Goal: Task Accomplishment & Management: Manage account settings

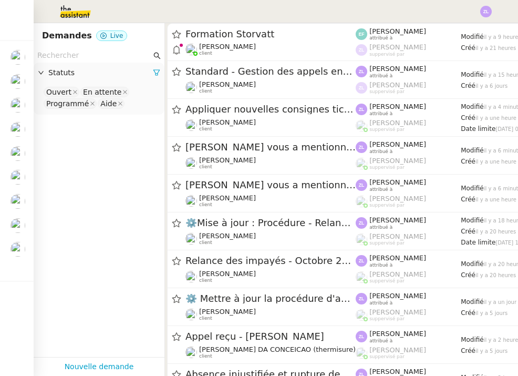
click at [18, 248] on img at bounding box center [18, 249] width 15 height 15
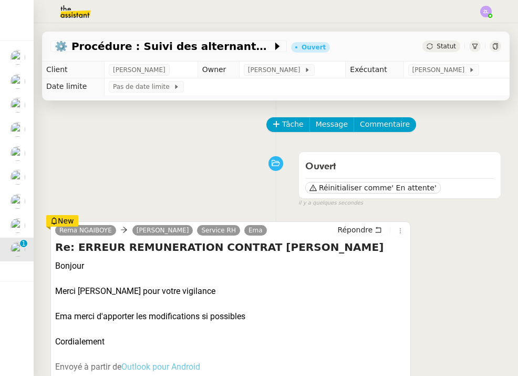
click at [16, 76] on img at bounding box center [18, 81] width 15 height 15
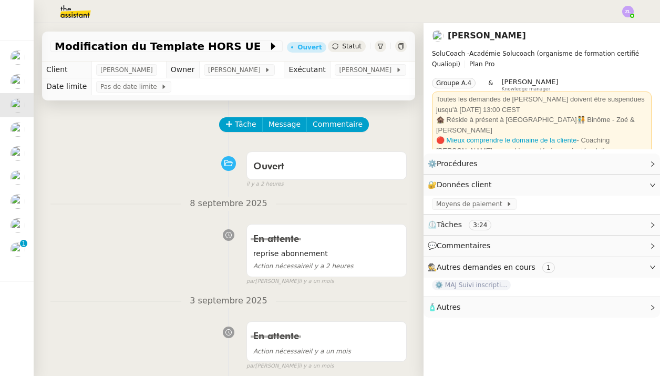
click at [349, 48] on span "Statut" at bounding box center [351, 46] width 19 height 7
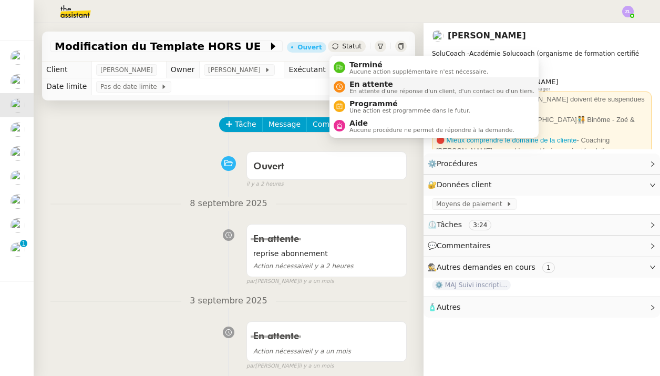
click at [363, 84] on span "En attente" at bounding box center [442, 84] width 185 height 8
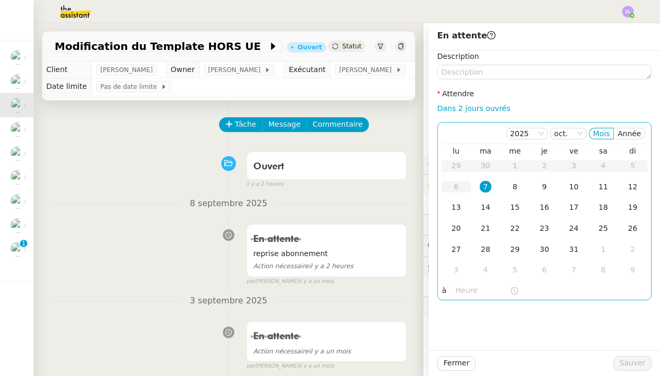
click at [483, 189] on div "7" at bounding box center [486, 187] width 12 height 12
click at [458, 292] on input "text" at bounding box center [483, 290] width 54 height 12
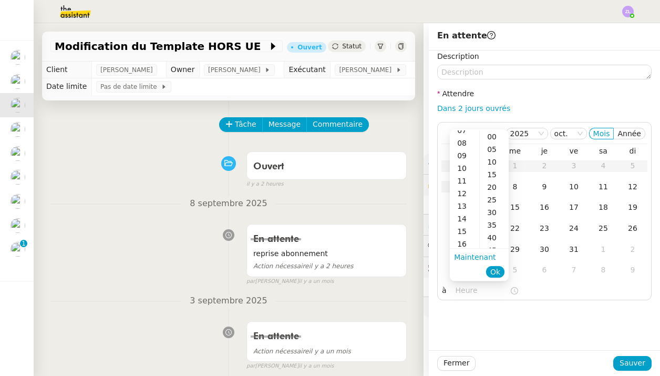
scroll to position [96, 0]
click at [464, 202] on div "13" at bounding box center [464, 205] width 29 height 13
click at [494, 138] on div "00" at bounding box center [494, 136] width 29 height 13
type input "13:00"
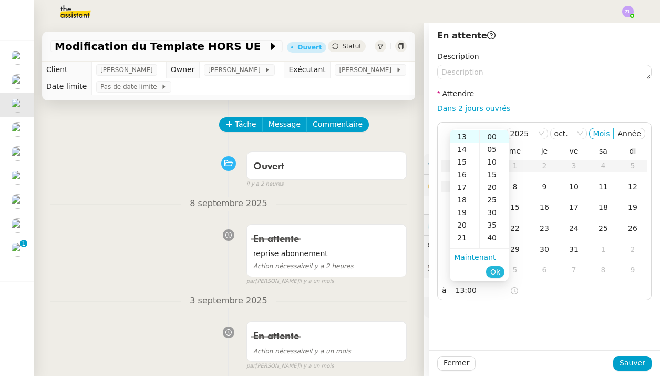
click at [493, 273] on span "Ok" at bounding box center [496, 272] width 10 height 11
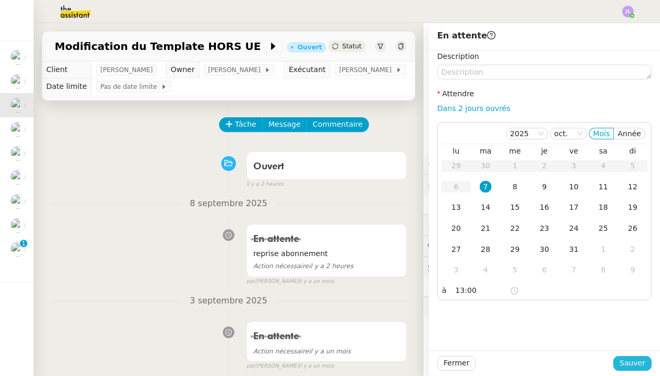
click at [518, 366] on span "Sauver" at bounding box center [633, 363] width 26 height 12
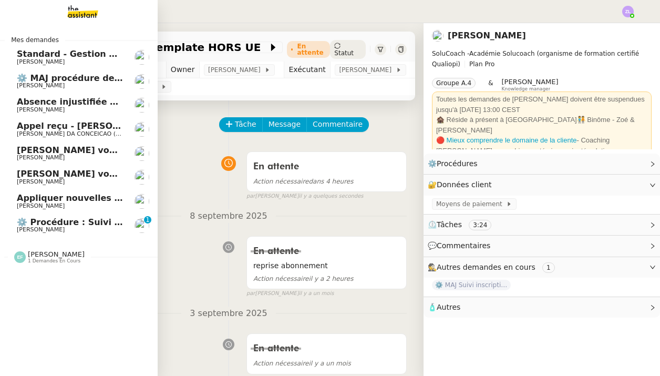
click at [66, 101] on span "Absence injustifiée et rupture de période d’essai" at bounding box center [133, 102] width 232 height 10
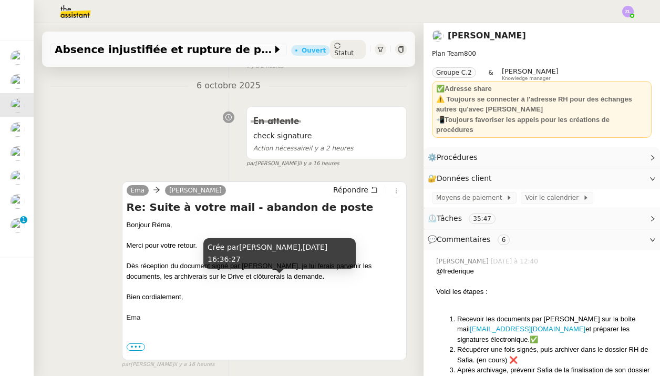
scroll to position [118, 0]
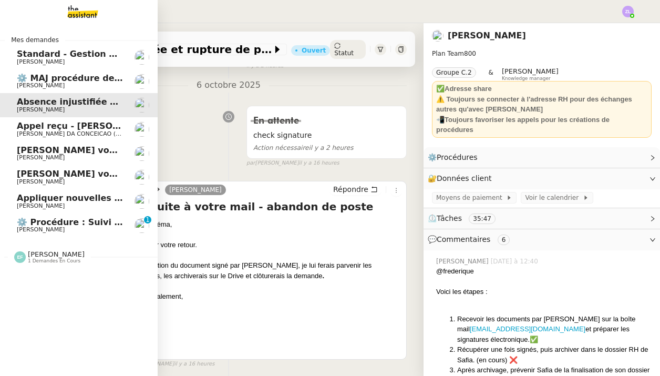
click at [27, 196] on span "Appliquer nouvelles consignes tickets & devis" at bounding box center [126, 198] width 218 height 10
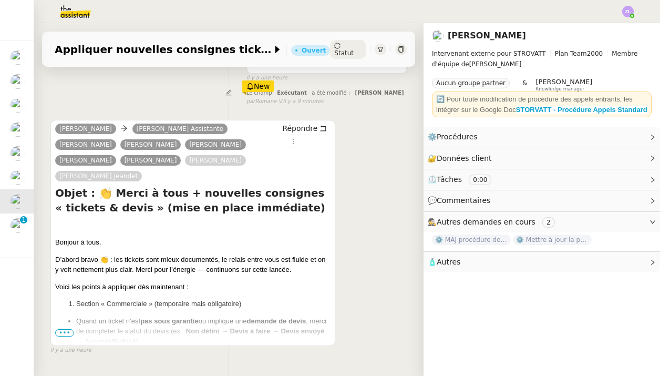
click at [72, 329] on span "•••" at bounding box center [64, 332] width 19 height 7
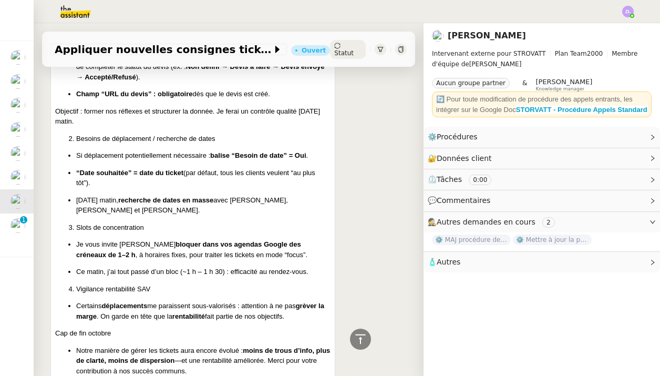
scroll to position [399, 0]
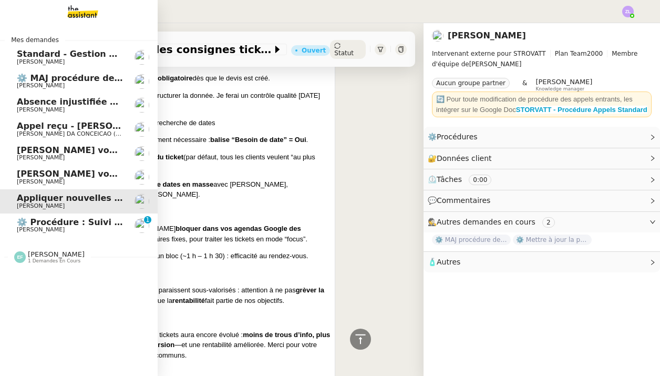
click at [68, 87] on span "[PERSON_NAME]" at bounding box center [70, 86] width 106 height 6
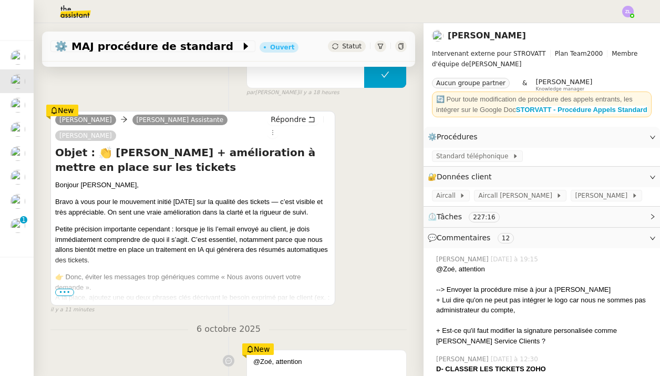
scroll to position [205, 0]
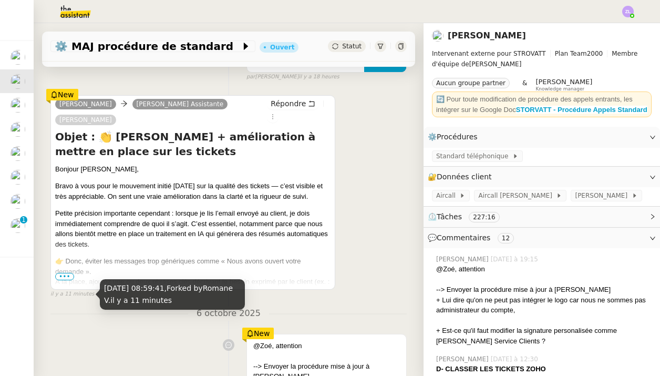
click at [68, 275] on span "•••" at bounding box center [64, 276] width 19 height 7
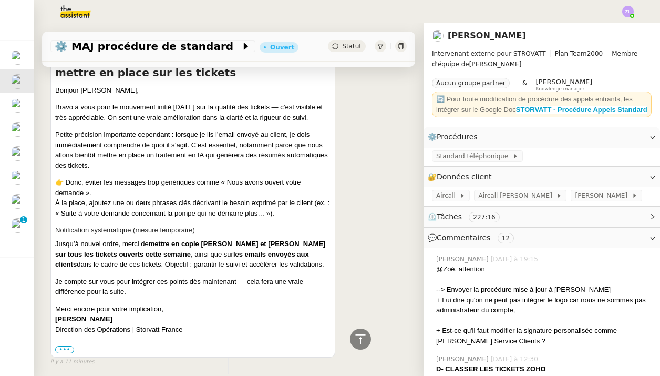
scroll to position [283, 0]
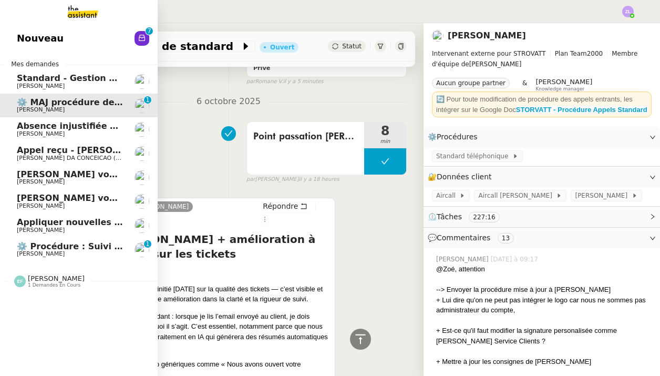
click at [138, 42] on icon at bounding box center [142, 38] width 8 height 8
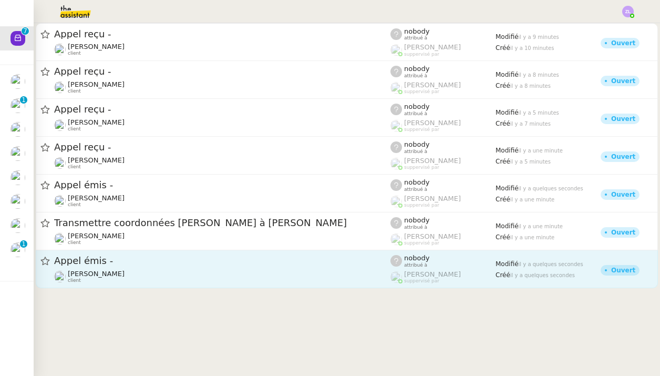
click at [244, 265] on span "Appel émis -" at bounding box center [222, 260] width 336 height 9
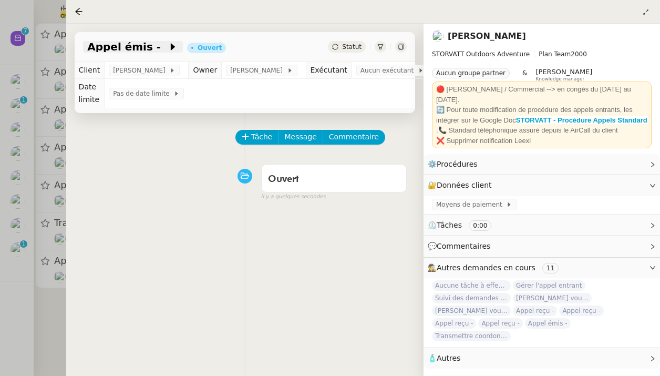
click at [146, 49] on span "Appel émis -" at bounding box center [127, 47] width 81 height 11
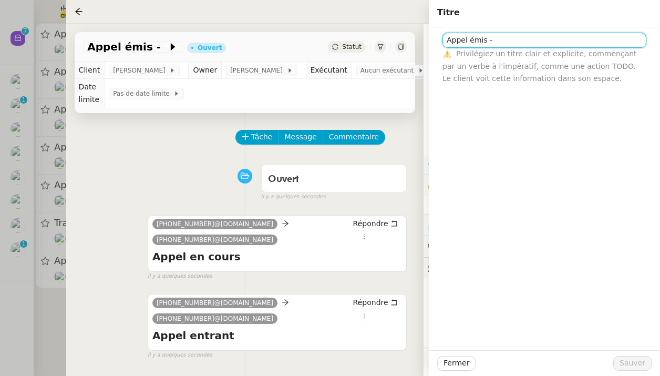
paste input "33603039158"
type input "Appel émis - [PHONE_NUMBER]"
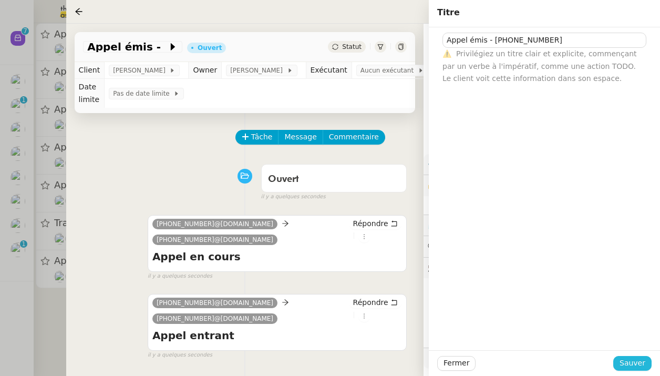
click at [518, 364] on span "Sauver" at bounding box center [633, 363] width 26 height 12
click at [339, 143] on span "Commentaire" at bounding box center [354, 137] width 50 height 12
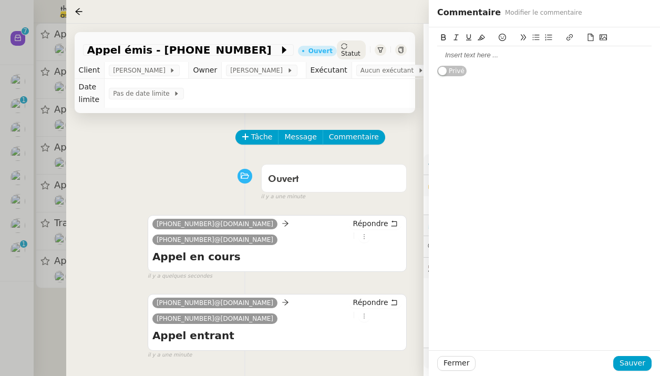
click at [515, 60] on div at bounding box center [544, 55] width 215 height 18
click at [518, 356] on button "Sauver" at bounding box center [633, 363] width 38 height 15
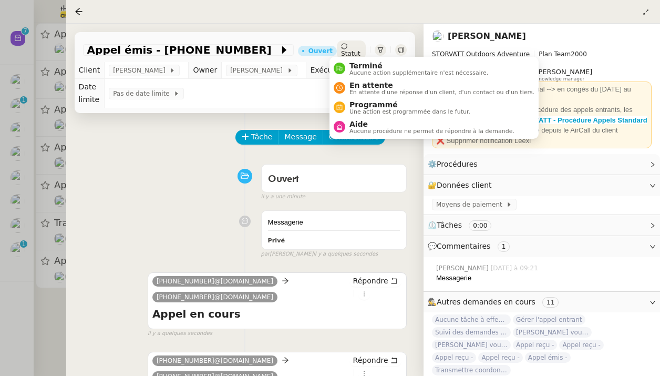
click at [356, 50] on span "Statut" at bounding box center [350, 53] width 19 height 7
click at [360, 78] on li "En attente En attente d'une réponse d'un client, d'un contact ou d'un tiers." at bounding box center [434, 87] width 209 height 19
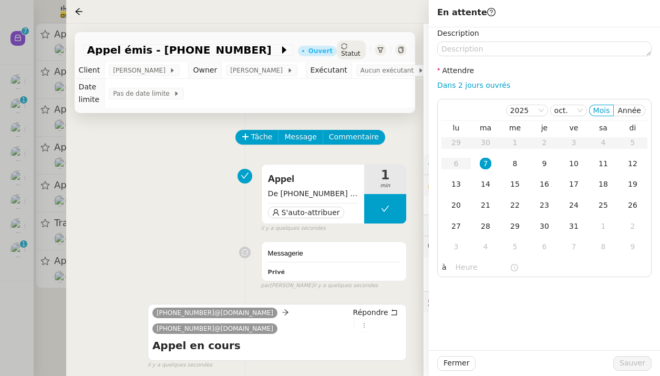
click at [346, 50] on span "Statut" at bounding box center [350, 53] width 19 height 7
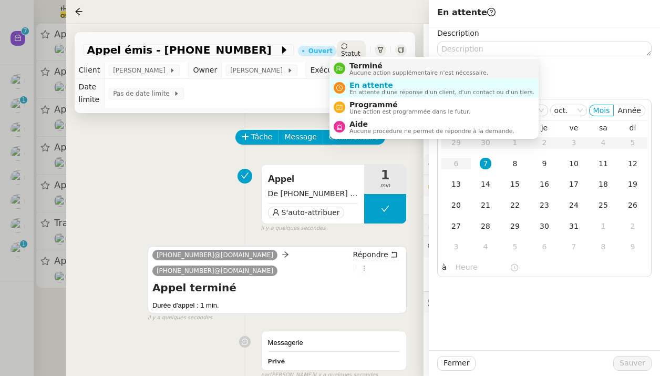
click at [359, 67] on span "Terminé" at bounding box center [419, 66] width 139 height 8
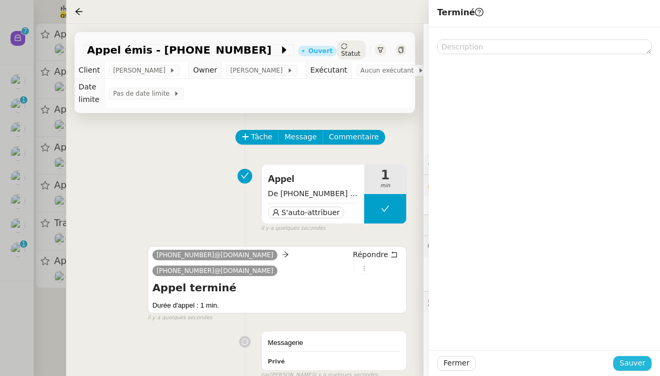
click at [518, 364] on span "Sauver" at bounding box center [633, 363] width 26 height 12
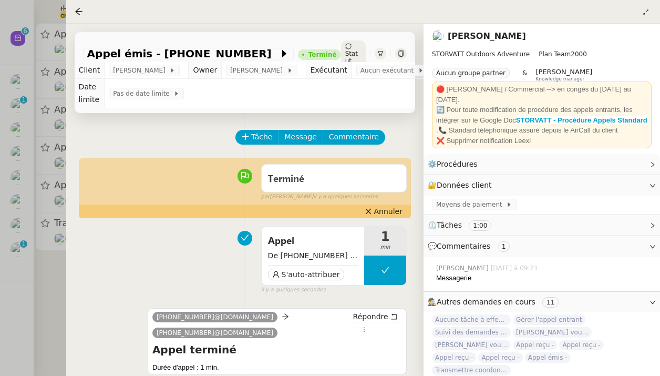
click at [36, 284] on div at bounding box center [330, 188] width 660 height 376
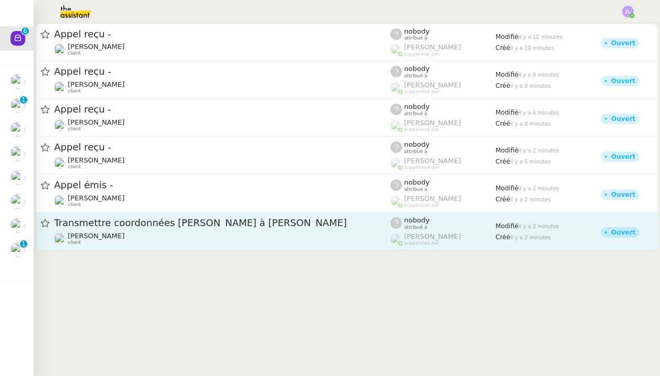
click at [190, 222] on span "Transmettre coordonnées [PERSON_NAME] à [PERSON_NAME]" at bounding box center [222, 222] width 336 height 9
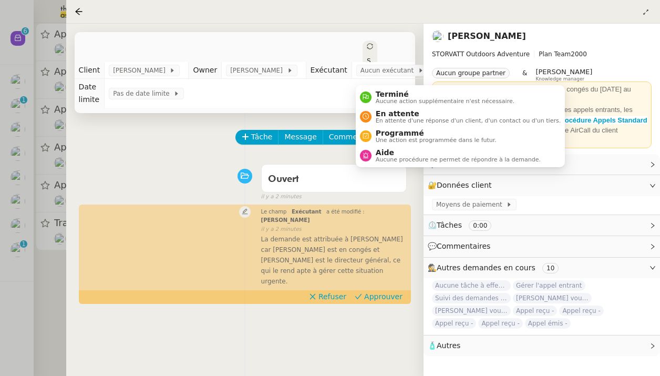
click at [363, 47] on div "Statut" at bounding box center [370, 71] width 15 height 63
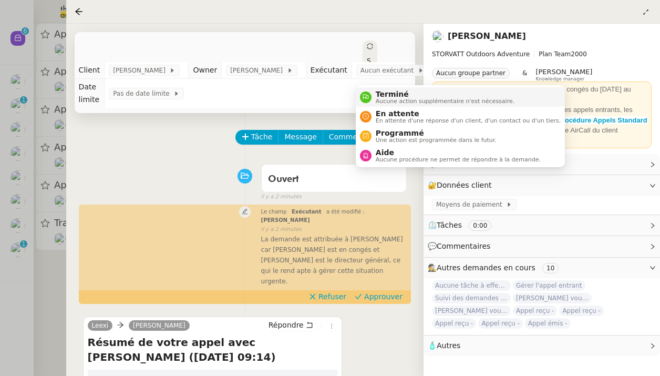
click at [375, 90] on div "Terminé Aucune action supplémentaire n'est nécessaire." at bounding box center [443, 97] width 143 height 14
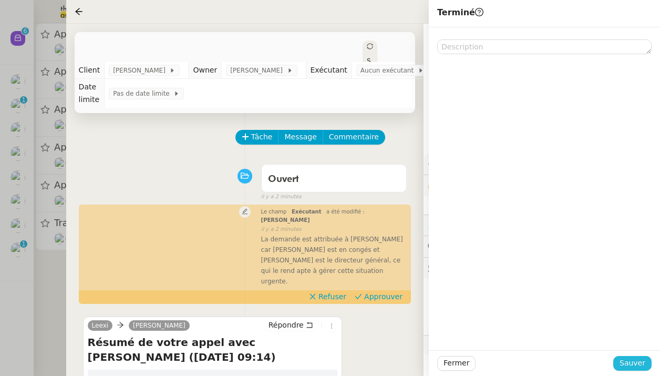
click at [518, 360] on span "Sauver" at bounding box center [633, 363] width 26 height 12
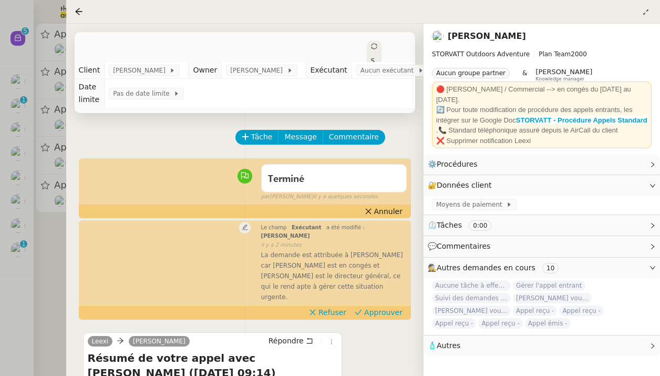
click at [59, 246] on div at bounding box center [330, 188] width 660 height 376
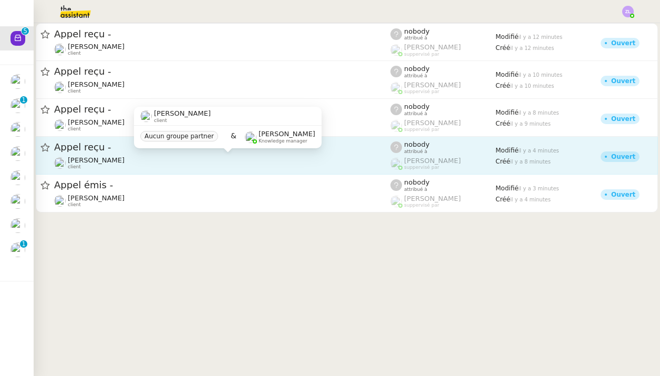
click at [185, 161] on div "[PERSON_NAME] client" at bounding box center [222, 163] width 336 height 14
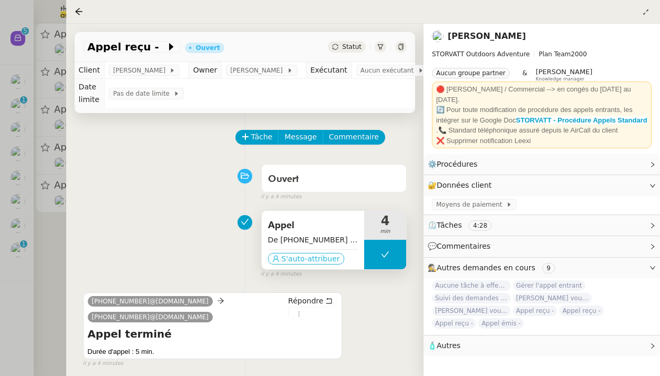
click at [301, 254] on span "S'auto-attribuer" at bounding box center [311, 258] width 58 height 11
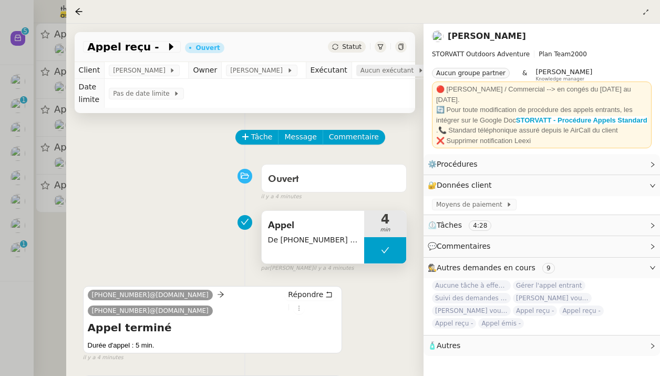
click at [385, 68] on span "Aucun exécutant" at bounding box center [389, 70] width 57 height 11
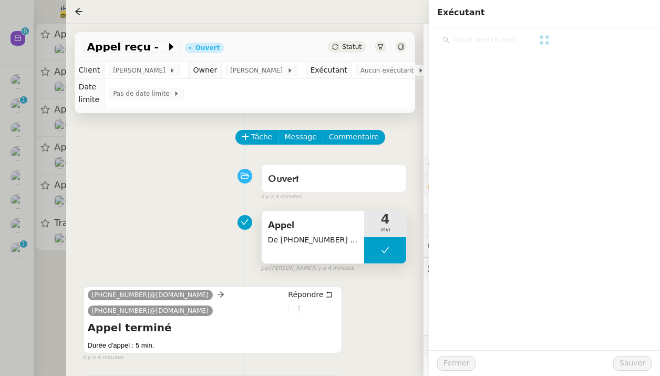
click at [488, 42] on div at bounding box center [545, 40] width 204 height 14
click at [489, 42] on input "text" at bounding box center [548, 40] width 197 height 14
type input "zoe"
click at [501, 74] on div "[EMAIL_ADDRESS][DOMAIN_NAME]" at bounding box center [552, 77] width 178 height 11
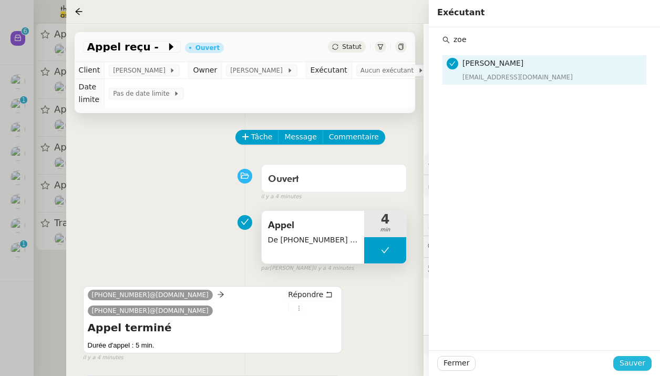
click at [518, 362] on span "Sauver" at bounding box center [633, 363] width 26 height 12
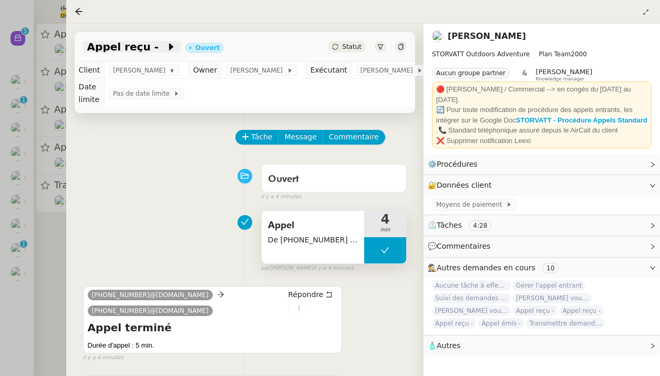
click at [166, 46] on icon at bounding box center [171, 47] width 11 height 11
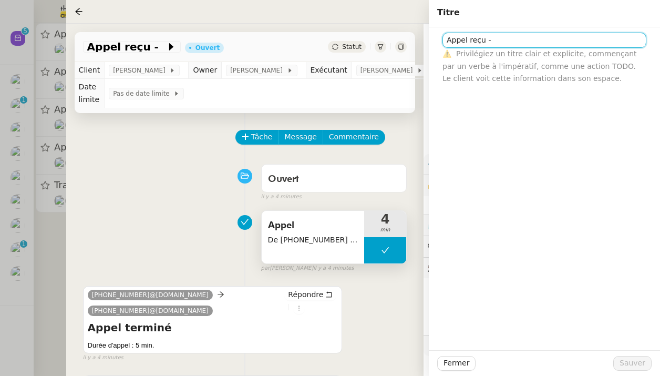
click at [503, 37] on input "Appel reçu -" at bounding box center [545, 40] width 204 height 15
type input "Appel reçu - [PERSON_NAME]"
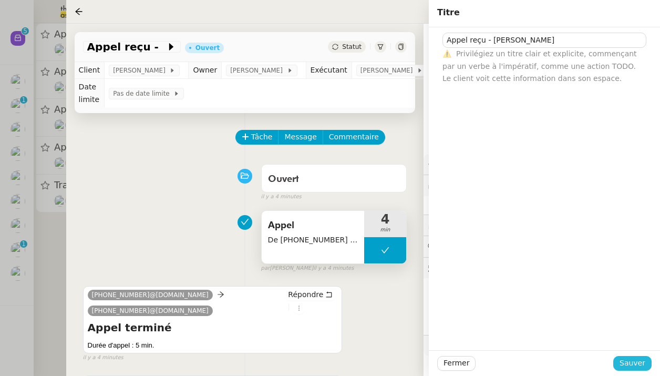
click at [518, 365] on span "Sauver" at bounding box center [633, 363] width 26 height 12
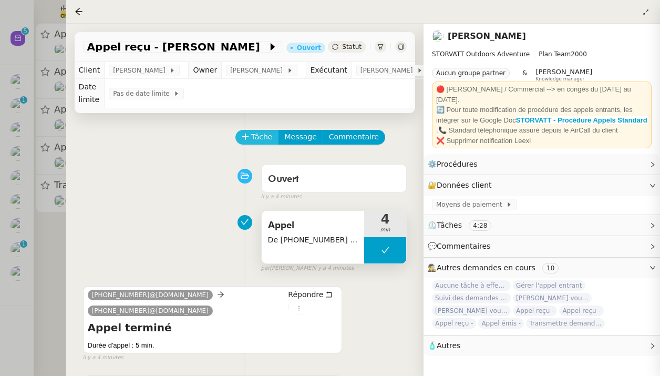
click at [264, 134] on span "Tâche" at bounding box center [262, 137] width 22 height 12
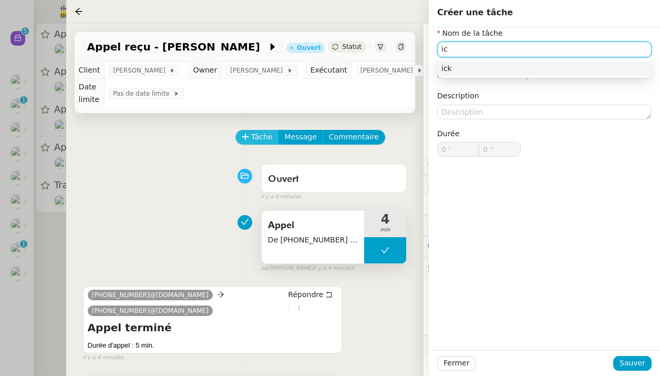
type input "i"
type input "Ticket"
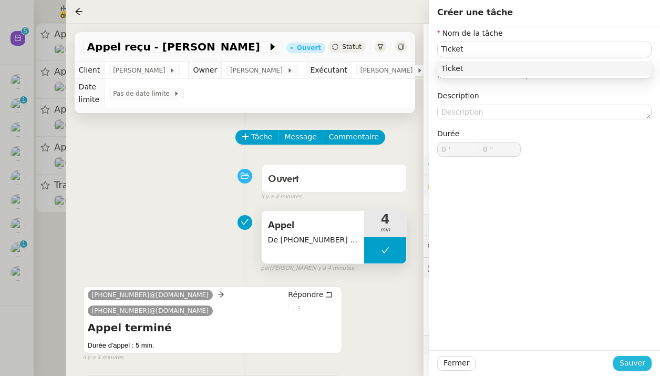
click at [518, 358] on span "Sauver" at bounding box center [633, 363] width 26 height 12
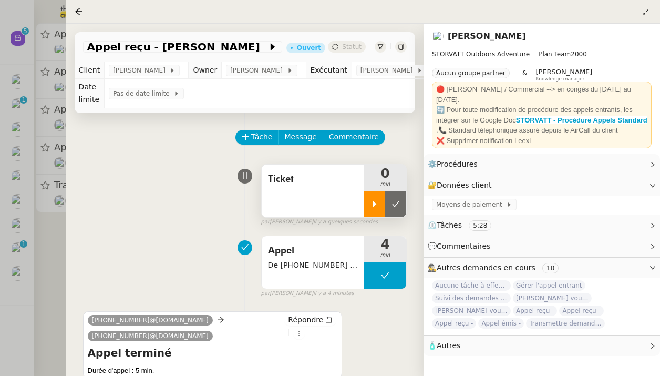
click at [366, 193] on div at bounding box center [374, 204] width 21 height 26
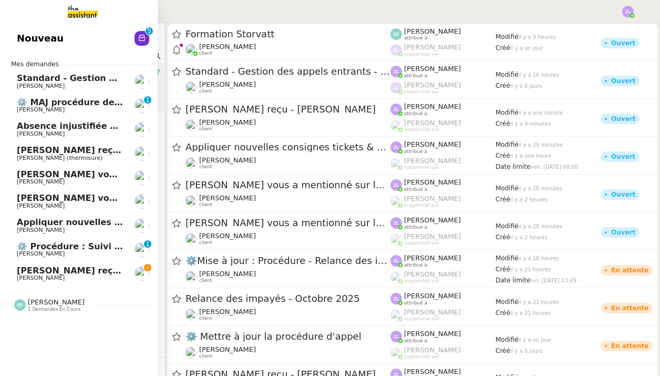
click at [35, 101] on span "⚙️ MAJ procédure de standard" at bounding box center [88, 102] width 143 height 10
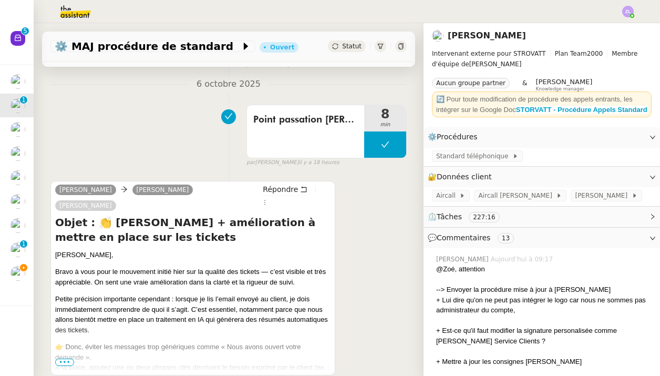
scroll to position [318, 0]
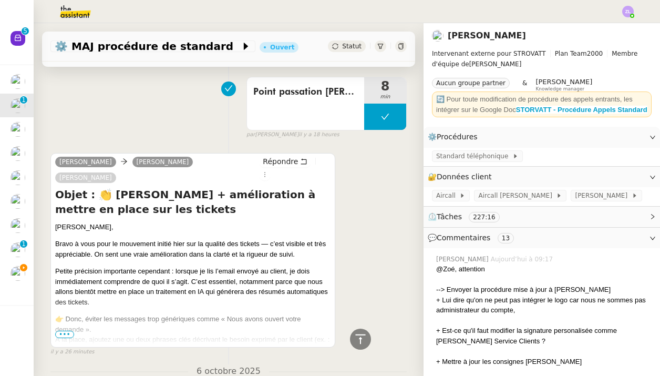
click at [59, 331] on span "•••" at bounding box center [64, 334] width 19 height 7
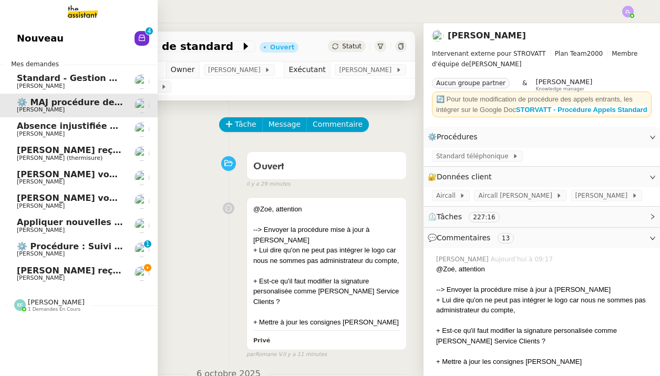
scroll to position [0, 0]
click at [40, 270] on span "Appel reçu - [PERSON_NAME]" at bounding box center [111, 270] width 189 height 10
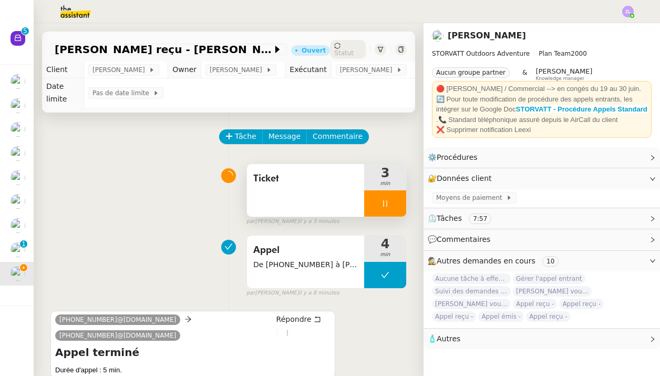
click at [374, 204] on div at bounding box center [385, 203] width 42 height 26
click at [392, 204] on icon at bounding box center [396, 203] width 8 height 8
click at [348, 49] on span "Statut" at bounding box center [343, 52] width 19 height 7
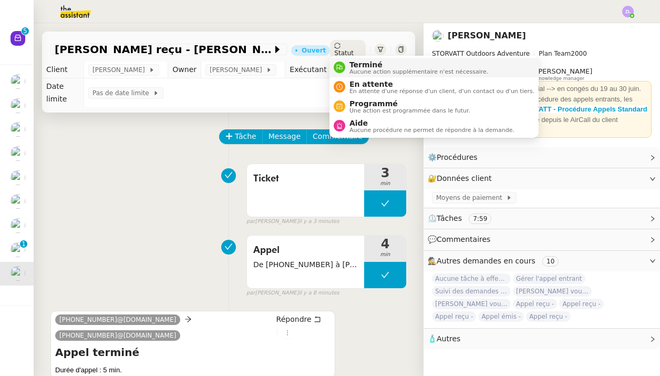
click at [350, 67] on span "Terminé" at bounding box center [419, 64] width 139 height 8
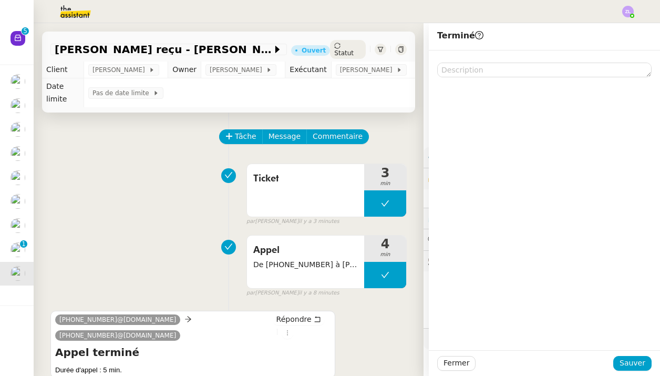
click at [632, 355] on div "Fermer Sauver" at bounding box center [544, 363] width 231 height 26
click at [639, 361] on span "Sauver" at bounding box center [633, 363] width 26 height 12
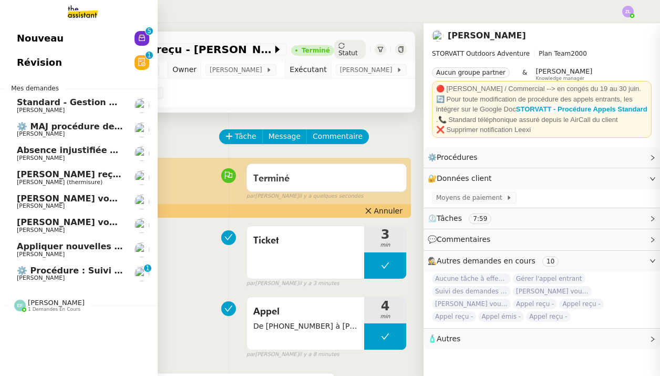
click at [37, 34] on span "Nouveau" at bounding box center [40, 38] width 47 height 16
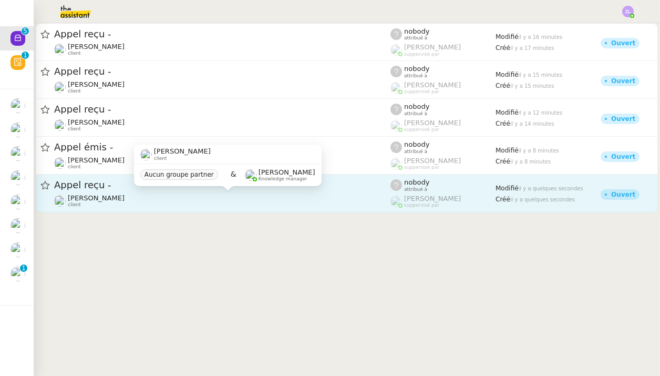
click at [125, 202] on div "[PERSON_NAME] client" at bounding box center [96, 201] width 57 height 14
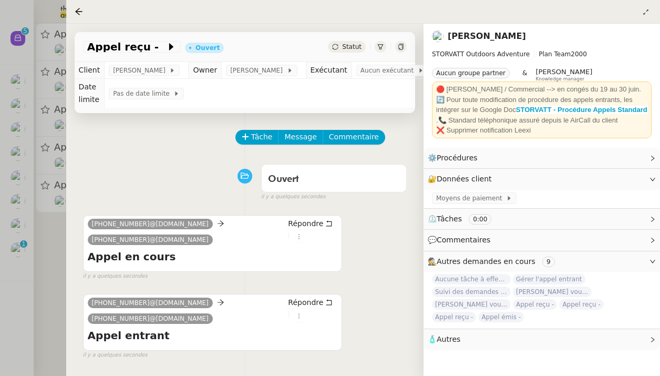
click at [58, 261] on div at bounding box center [330, 188] width 660 height 376
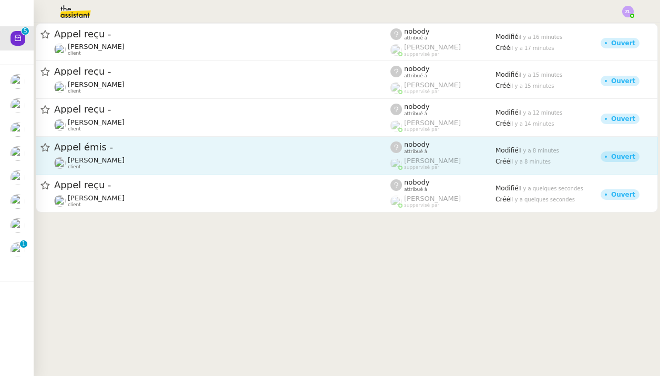
click at [198, 151] on span "Appel émis -" at bounding box center [222, 146] width 336 height 9
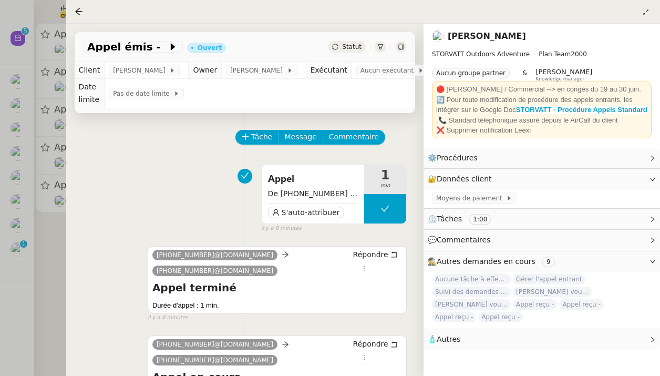
click at [99, 262] on div "+33 9 48 15 83 51@phone.theassistant.com +33 4 50 91 84 19@phone.theassistant.c…" at bounding box center [245, 279] width 324 height 85
click at [42, 191] on div at bounding box center [330, 188] width 660 height 376
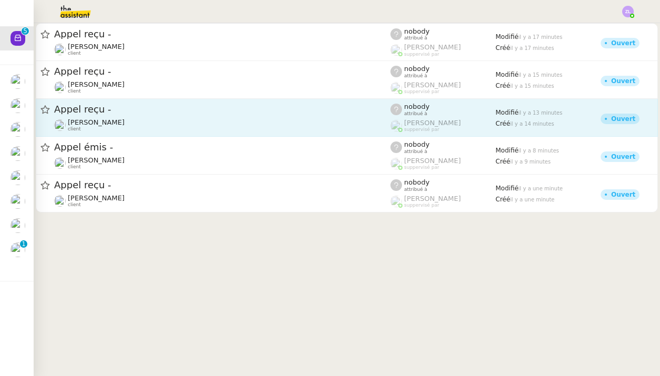
click at [141, 108] on span "Appel reçu -" at bounding box center [222, 109] width 336 height 9
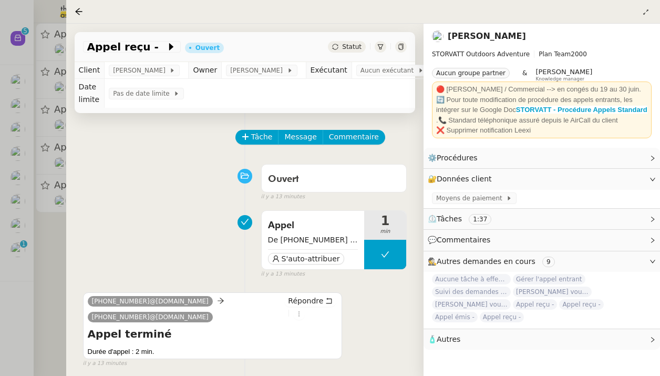
click at [40, 186] on div at bounding box center [330, 188] width 660 height 376
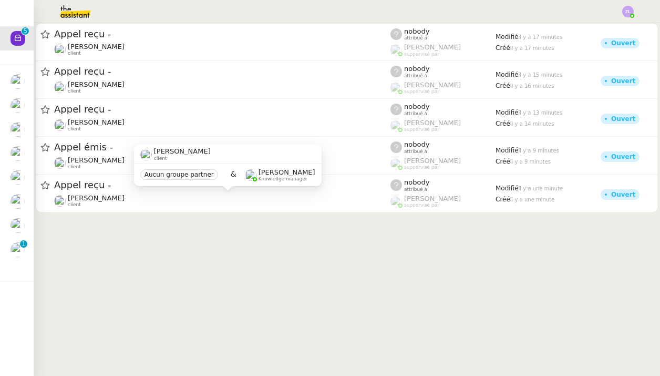
click at [177, 152] on span "[PERSON_NAME]" at bounding box center [182, 151] width 57 height 8
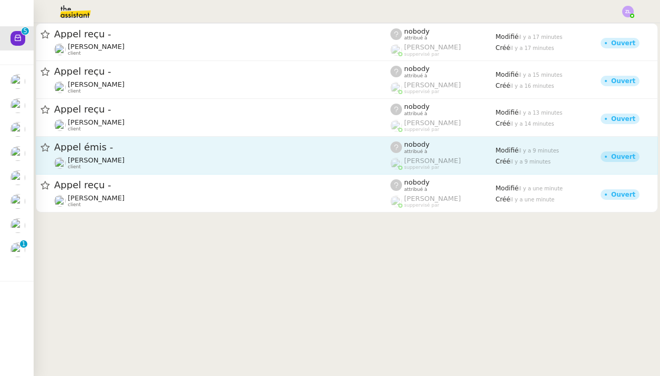
click at [106, 149] on span "Appel émis -" at bounding box center [222, 146] width 336 height 9
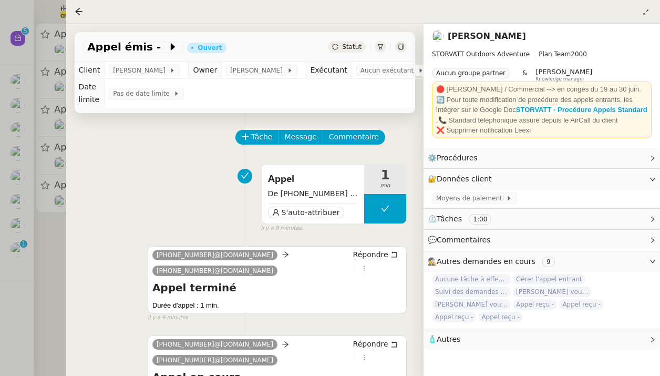
scroll to position [31, 0]
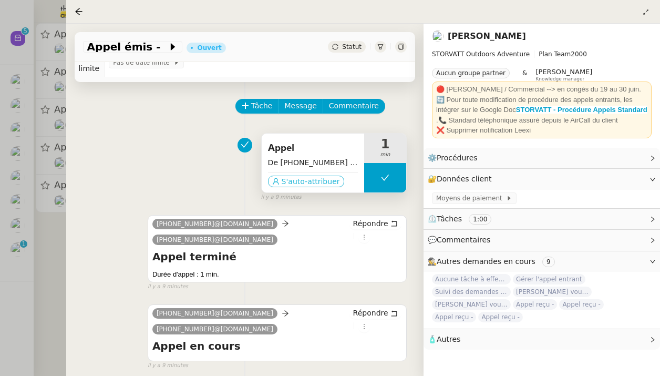
click at [324, 183] on span "S'auto-attribuer" at bounding box center [311, 181] width 58 height 11
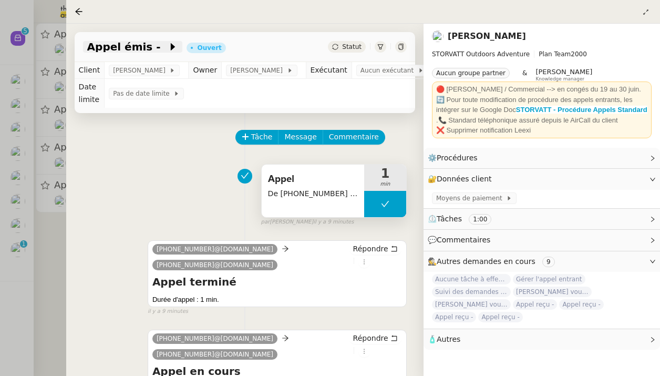
scroll to position [0, 0]
click at [168, 49] on icon at bounding box center [173, 47] width 11 height 11
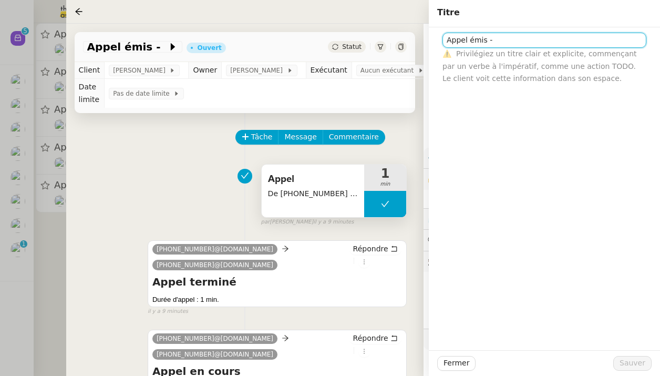
click at [506, 44] on input "Appel émis -" at bounding box center [545, 40] width 204 height 15
type input "Appel émis - Messagerie"
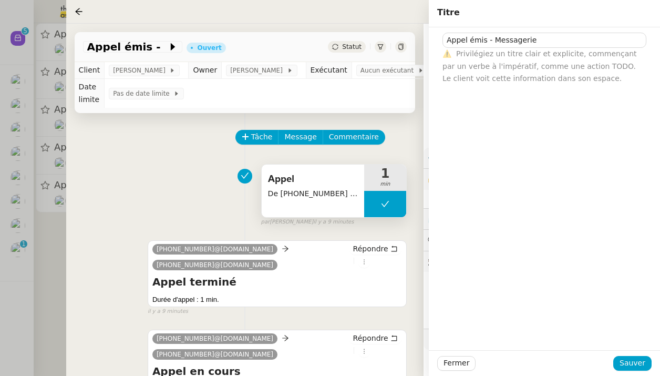
click at [638, 372] on div "Fermer Sauver" at bounding box center [544, 363] width 231 height 26
click at [635, 366] on span "Sauver" at bounding box center [633, 363] width 26 height 12
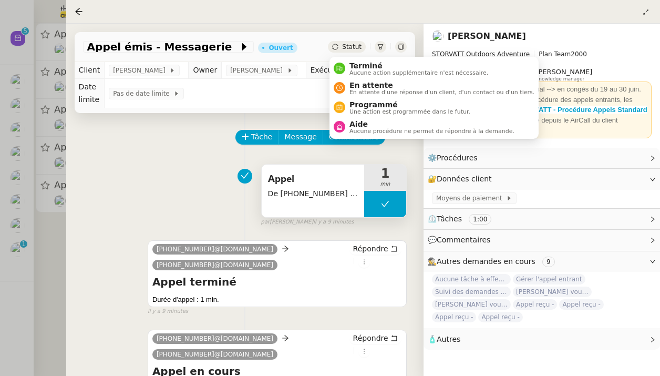
click at [345, 43] on div "Statut" at bounding box center [347, 47] width 38 height 12
click at [360, 75] on span "Aucune action supplémentaire n'est nécessaire." at bounding box center [419, 73] width 139 height 6
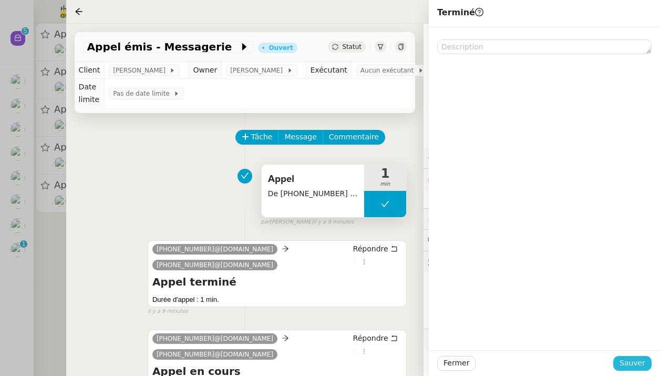
click at [628, 363] on span "Sauver" at bounding box center [633, 363] width 26 height 12
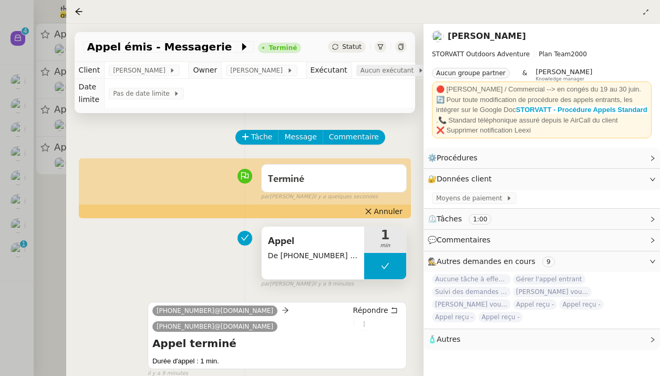
click at [377, 67] on span "Aucun exécutant" at bounding box center [389, 70] width 57 height 11
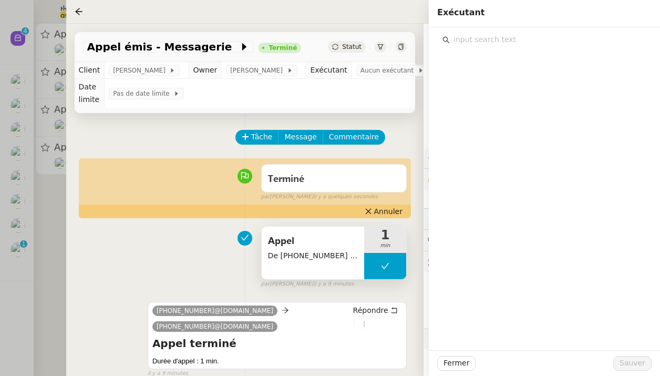
click at [494, 38] on input "text" at bounding box center [548, 40] width 197 height 14
type input "zoe"
click at [494, 67] on span "[PERSON_NAME]" at bounding box center [493, 63] width 61 height 8
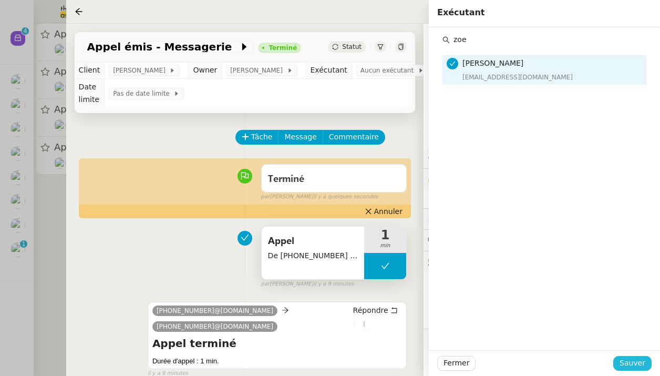
click at [633, 359] on span "Sauver" at bounding box center [633, 363] width 26 height 12
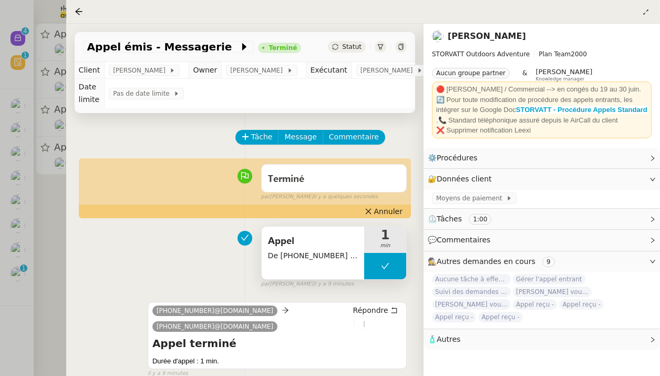
click at [52, 182] on div at bounding box center [330, 188] width 660 height 376
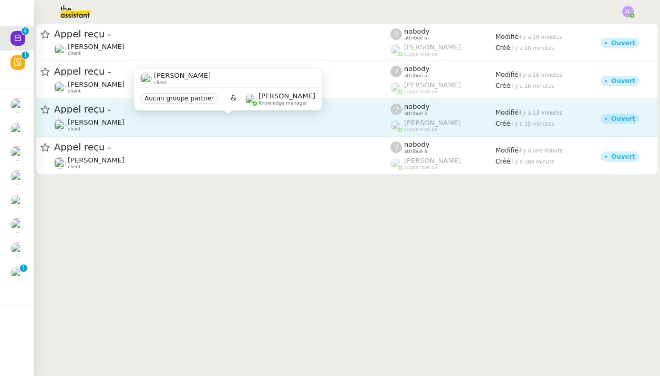
click at [125, 122] on span "[PERSON_NAME]" at bounding box center [96, 122] width 57 height 8
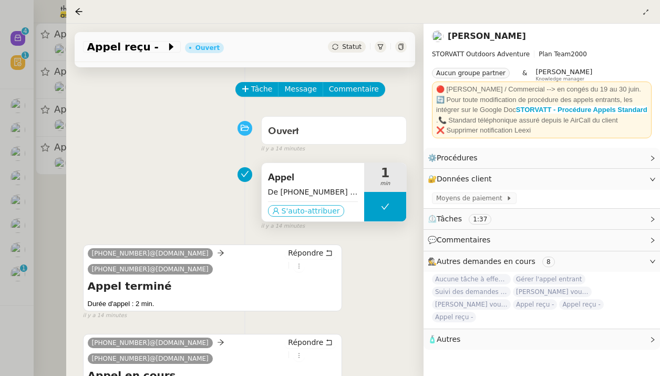
scroll to position [46, 0]
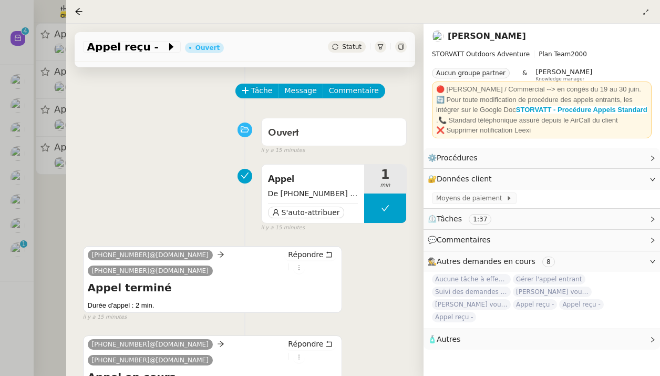
click at [75, 199] on div "Tâche Message Commentaire Veuillez patienter une erreur s'est produite 👌👌👌 mess…" at bounding box center [245, 282] width 358 height 430
click at [51, 193] on div at bounding box center [330, 188] width 660 height 376
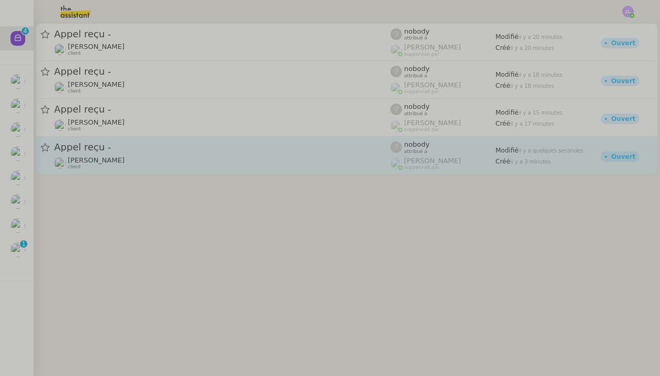
click at [93, 162] on span "[PERSON_NAME]" at bounding box center [96, 160] width 57 height 8
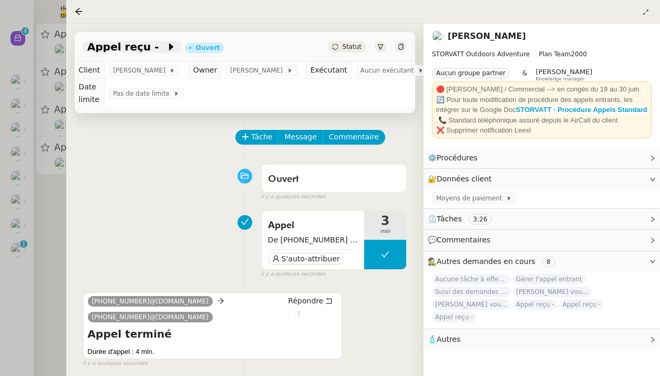
click at [166, 46] on icon at bounding box center [171, 47] width 11 height 11
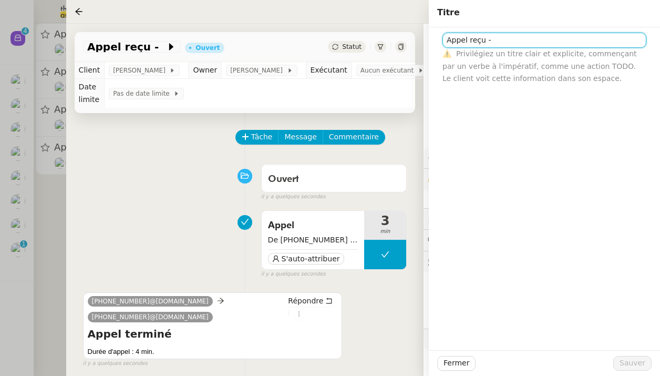
click at [499, 38] on input "Appel reçu -" at bounding box center [545, 40] width 204 height 15
type input "Appel reçu - [PERSON_NAME]"
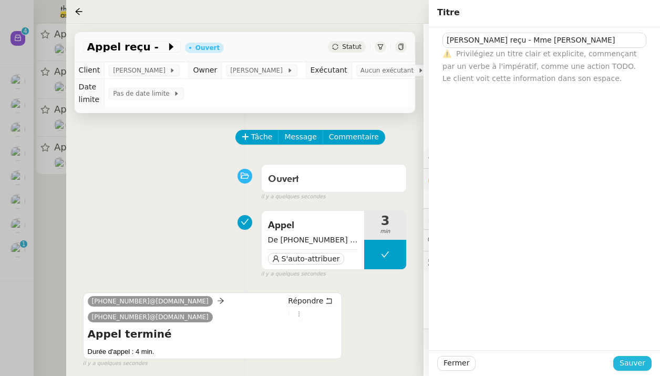
click at [637, 370] on button "Sauver" at bounding box center [633, 363] width 38 height 15
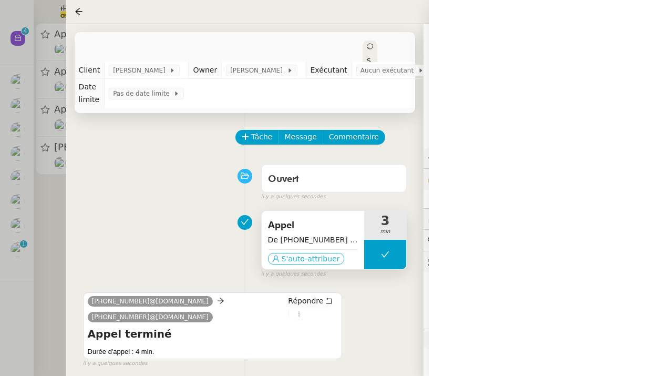
click at [305, 258] on span "S'auto-attribuer" at bounding box center [311, 258] width 58 height 11
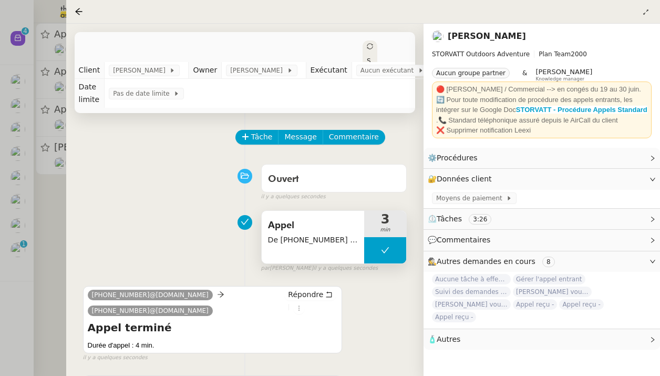
click at [56, 196] on div at bounding box center [330, 188] width 660 height 376
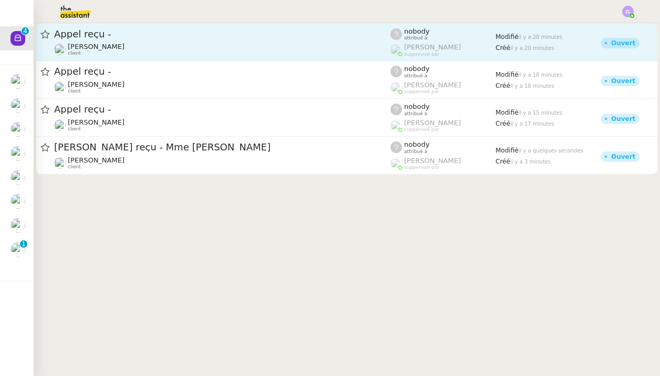
click at [73, 50] on span "[PERSON_NAME]" at bounding box center [96, 47] width 57 height 8
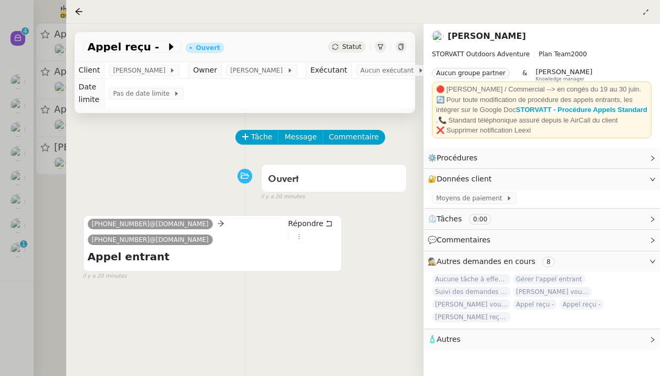
click at [50, 131] on div at bounding box center [330, 188] width 660 height 376
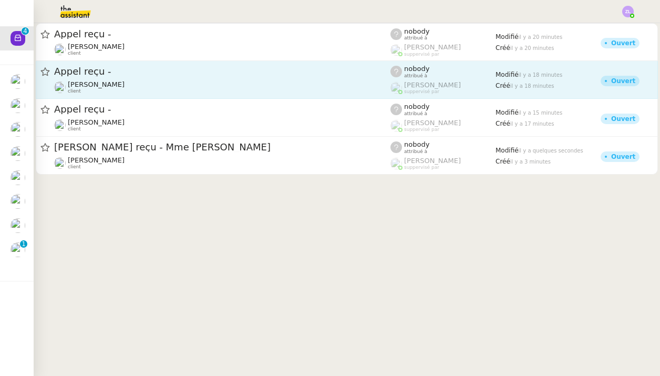
click at [68, 79] on div "Appel reçu - Franck MUFFAT-JEANDET client" at bounding box center [222, 79] width 336 height 29
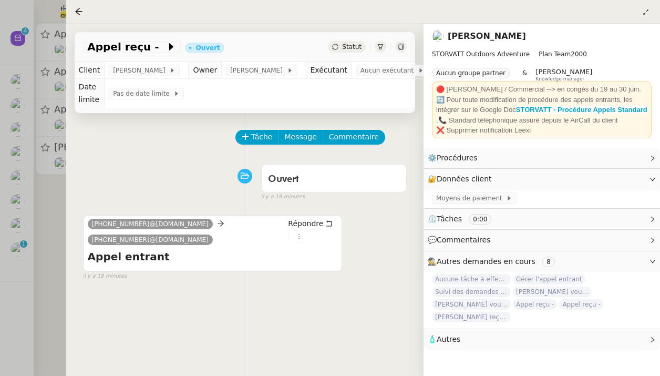
click at [54, 161] on div at bounding box center [330, 188] width 660 height 376
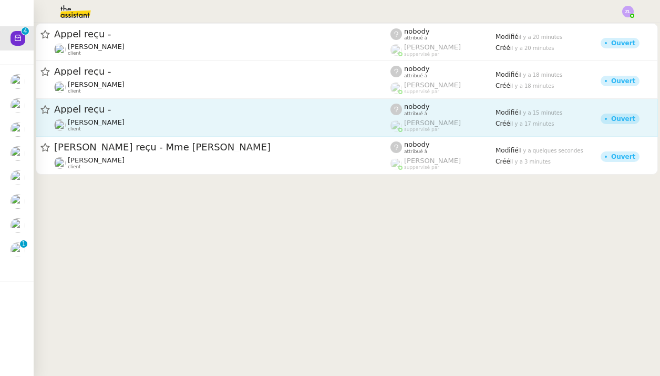
click at [84, 100] on link "Appel reçu - Franck MUFFAT-JEANDET client nobody attribué à Romane Vachon suppe…" at bounding box center [347, 118] width 622 height 38
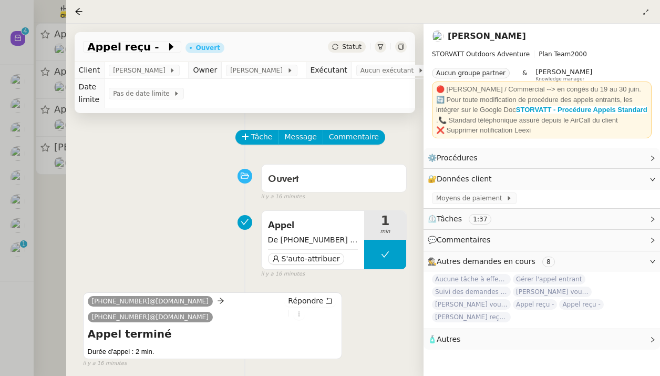
click at [44, 197] on div at bounding box center [330, 188] width 660 height 376
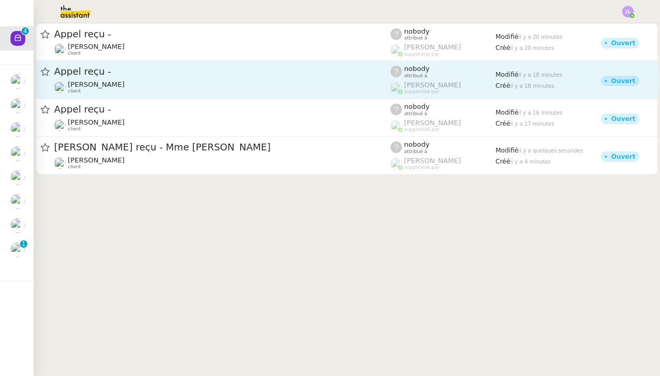
click at [102, 79] on div "Appel reçu - Franck MUFFAT-JEANDET client" at bounding box center [222, 79] width 336 height 29
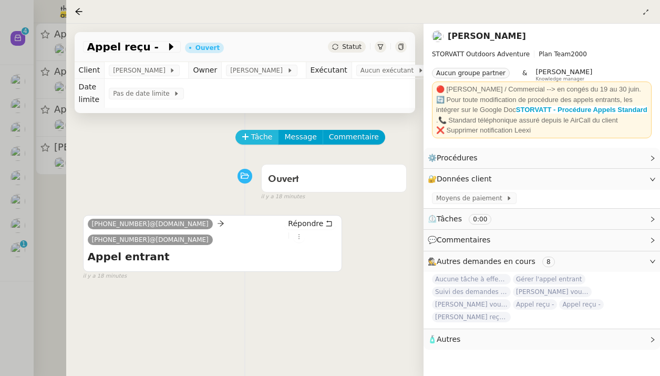
click at [252, 134] on span "Tâche" at bounding box center [262, 137] width 22 height 12
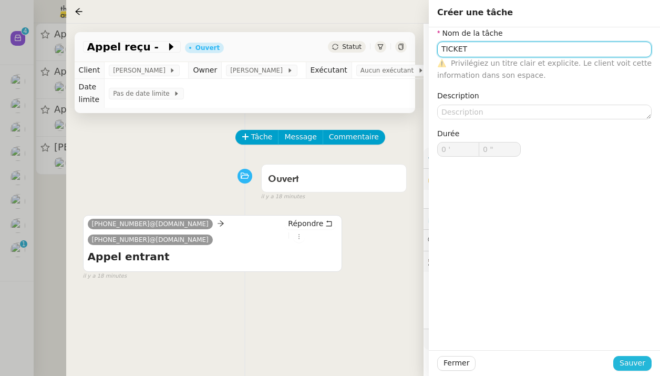
type input "TICKET"
click at [636, 369] on span "Sauver" at bounding box center [633, 363] width 26 height 12
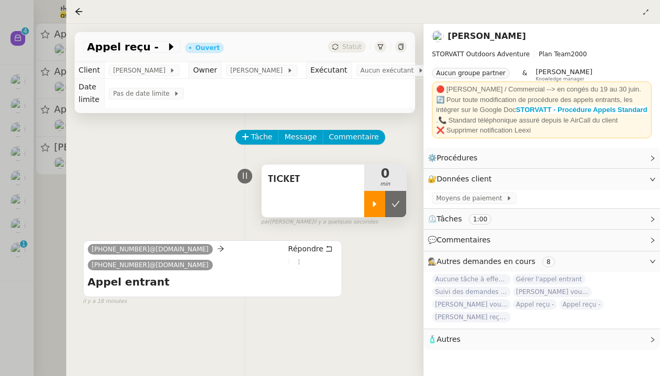
click at [382, 207] on div at bounding box center [374, 204] width 21 height 26
click at [166, 48] on icon at bounding box center [171, 47] width 11 height 11
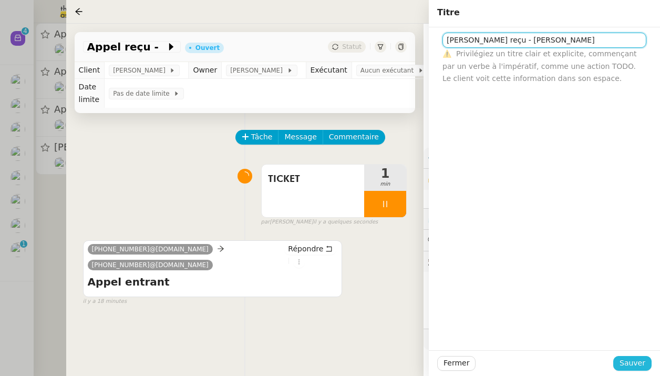
type input "Appel reçu - [PERSON_NAME]"
click at [625, 358] on span "Sauver" at bounding box center [633, 363] width 26 height 12
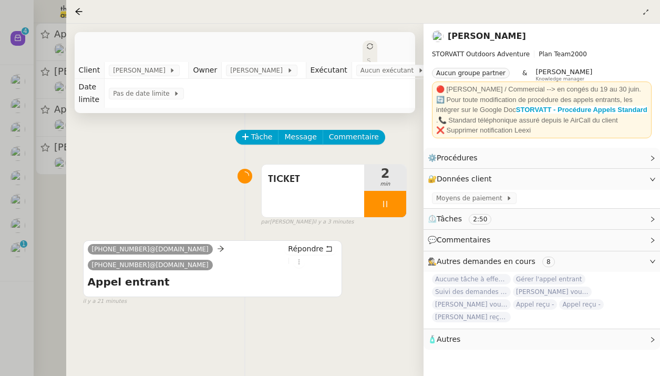
click at [6, 98] on div at bounding box center [330, 188] width 660 height 376
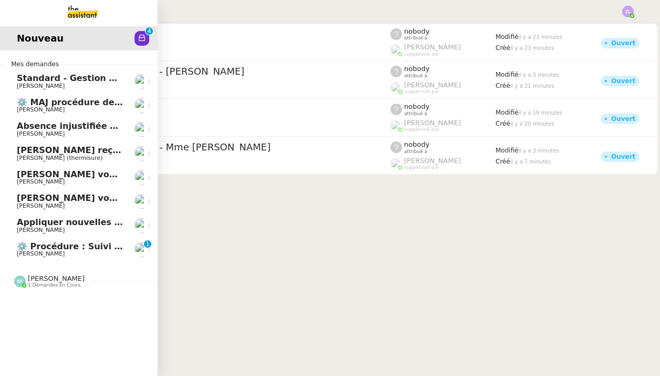
click at [20, 107] on span "[PERSON_NAME]" at bounding box center [41, 109] width 48 height 7
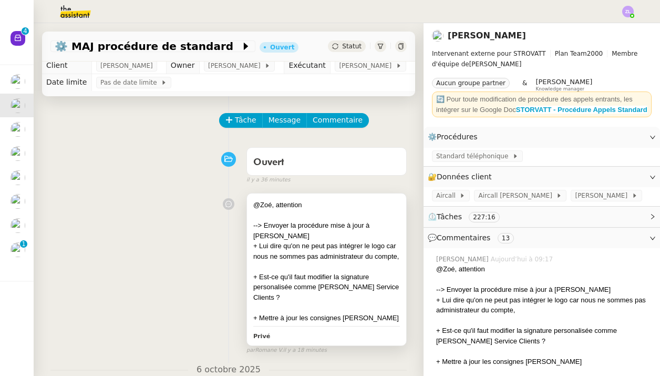
scroll to position [6, 0]
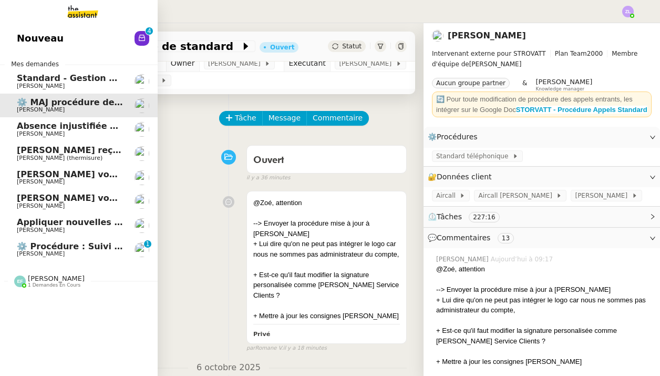
click at [38, 36] on span "Nouveau" at bounding box center [40, 38] width 47 height 16
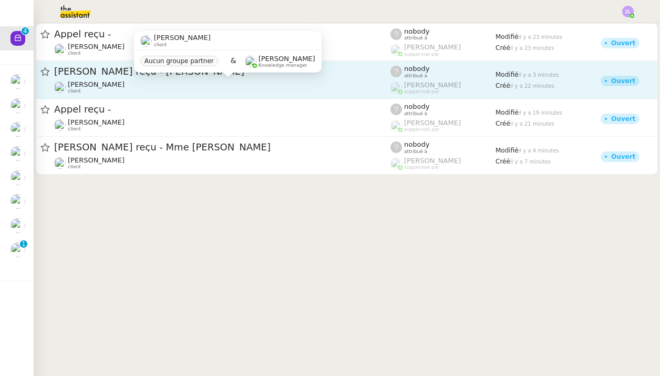
click at [188, 84] on div "[PERSON_NAME] client" at bounding box center [222, 87] width 336 height 14
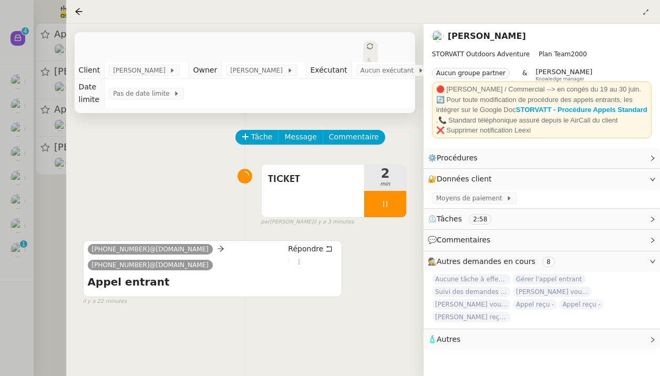
click at [384, 77] on td "Aucun exécutant" at bounding box center [394, 70] width 85 height 17
click at [390, 66] on span "Aucun exécutant" at bounding box center [389, 70] width 57 height 11
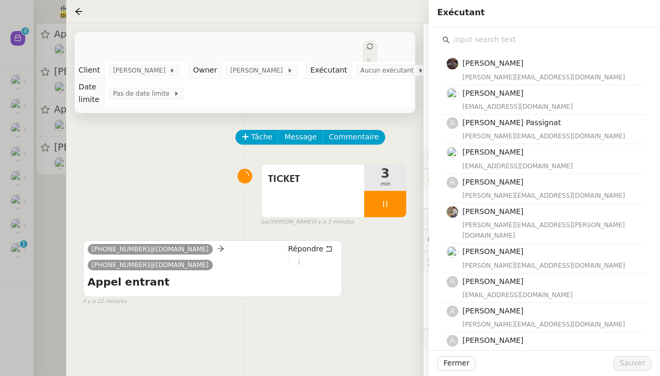
click at [487, 46] on input "text" at bounding box center [548, 40] width 197 height 14
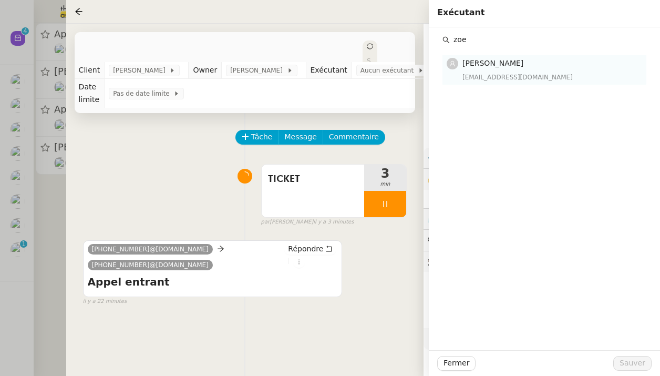
type input "zoe"
click at [525, 76] on div "[EMAIL_ADDRESS][DOMAIN_NAME]" at bounding box center [552, 77] width 178 height 11
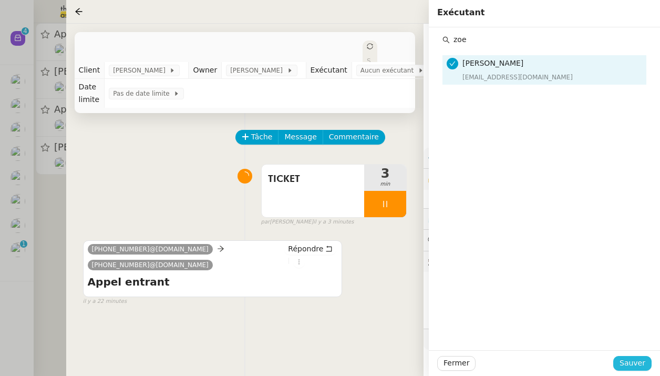
click at [640, 360] on span "Sauver" at bounding box center [633, 363] width 26 height 12
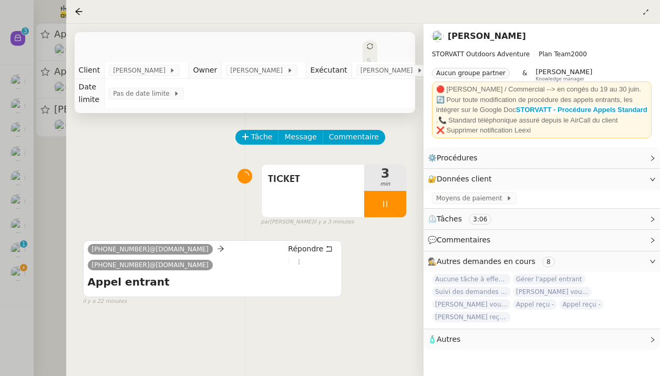
click at [52, 202] on div at bounding box center [330, 188] width 660 height 376
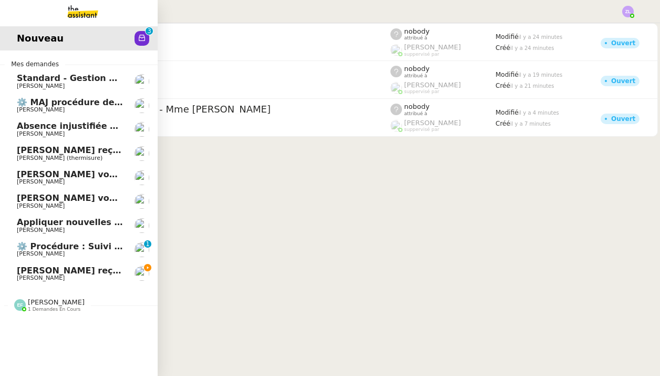
click at [47, 279] on link "Appel reçu - M. ODDOU Franck MUFFAT-JEANDET" at bounding box center [79, 274] width 158 height 24
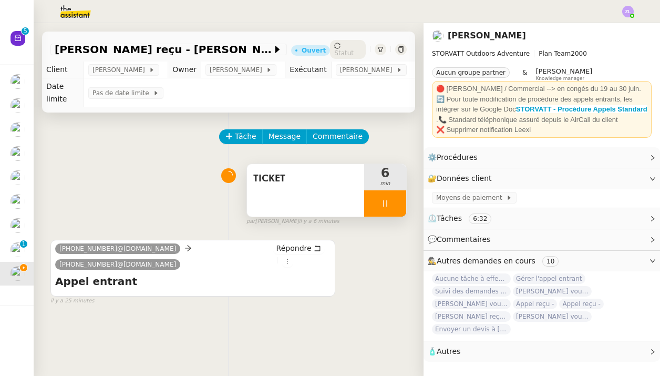
click at [375, 201] on div at bounding box center [385, 203] width 42 height 26
click at [396, 201] on icon at bounding box center [396, 203] width 8 height 8
click at [340, 40] on div "Statut" at bounding box center [348, 49] width 36 height 19
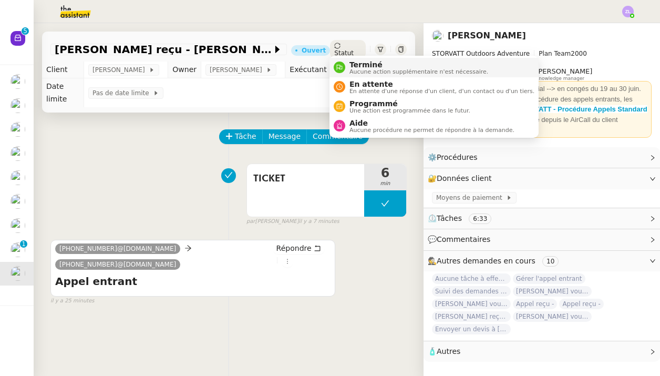
click at [363, 67] on span "Terminé" at bounding box center [419, 64] width 139 height 8
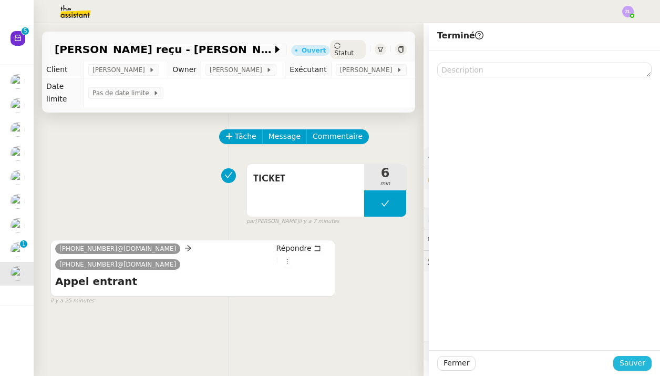
click at [639, 365] on span "Sauver" at bounding box center [633, 363] width 26 height 12
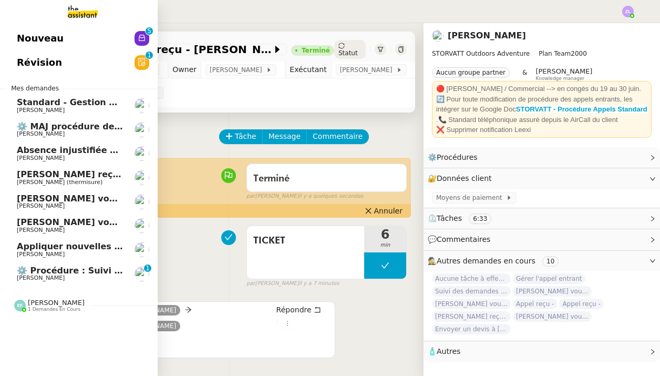
click at [52, 204] on span "[PERSON_NAME]" at bounding box center [41, 205] width 48 height 7
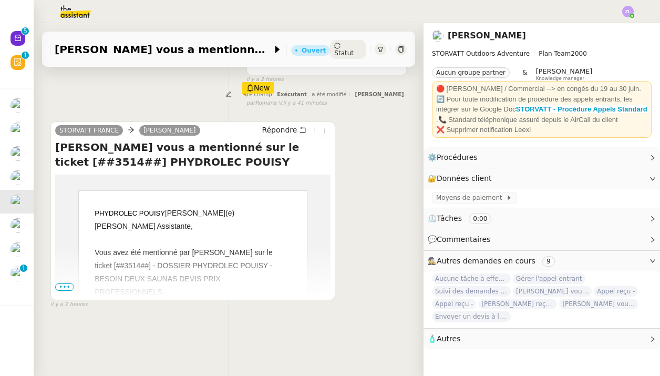
scroll to position [146, 0]
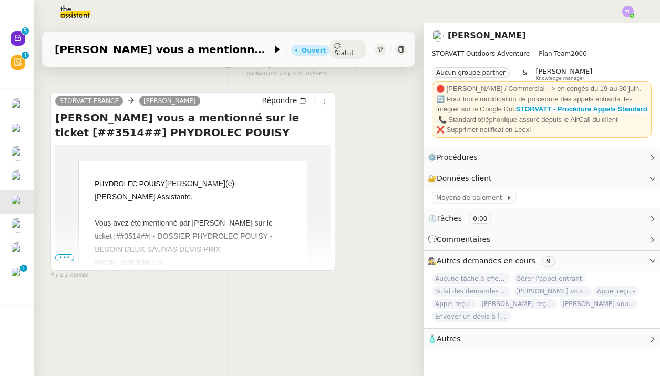
click at [69, 257] on span "•••" at bounding box center [64, 257] width 19 height 7
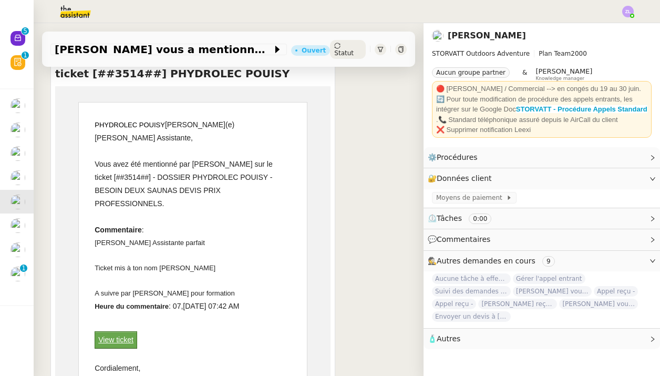
scroll to position [205, 0]
drag, startPoint x: 202, startPoint y: 268, endPoint x: 131, endPoint y: 267, distance: 71.0
click at [131, 288] on div "A suivre par Mélissa COUSTOULIN pour formation" at bounding box center [193, 294] width 197 height 13
click at [168, 288] on div "A suivre par Mélissa COUSTOULIN pour formation" at bounding box center [193, 294] width 197 height 13
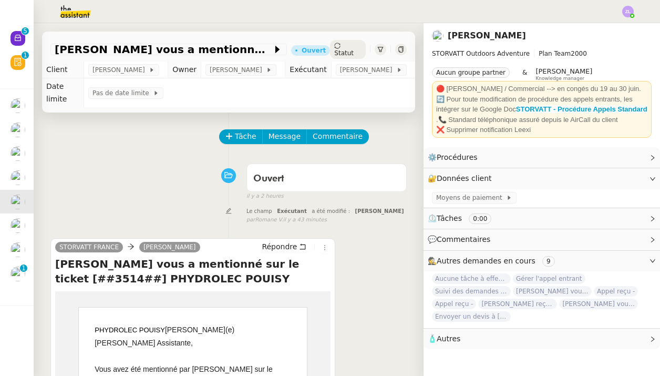
scroll to position [0, 0]
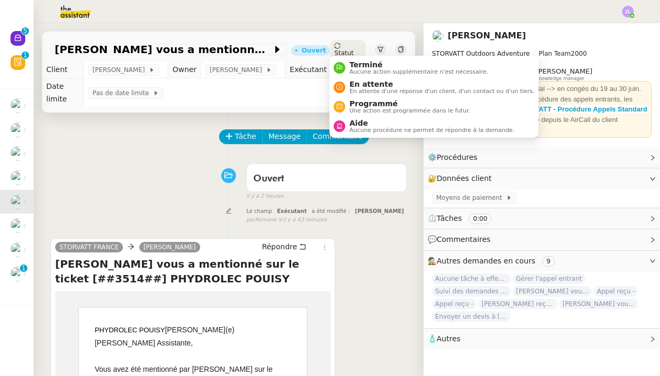
click at [342, 41] on div "Statut" at bounding box center [348, 49] width 36 height 19
click at [354, 70] on span "Aucune action supplémentaire n'est nécessaire." at bounding box center [419, 72] width 139 height 6
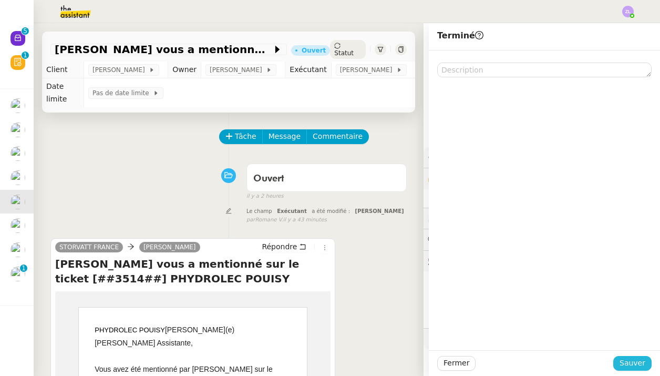
click at [629, 360] on span "Sauver" at bounding box center [633, 363] width 26 height 12
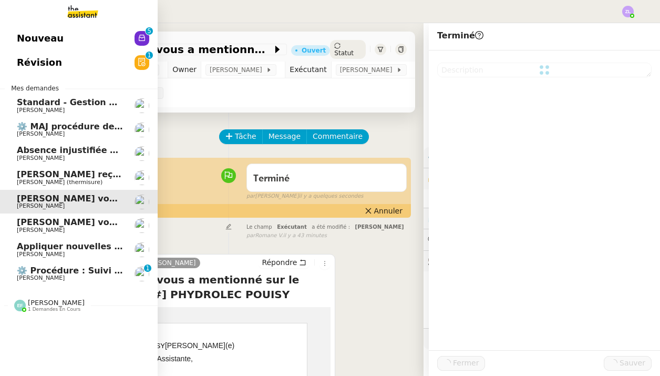
click at [93, 241] on span "Appliquer nouvelles consignes tickets & devis" at bounding box center [126, 246] width 218 height 10
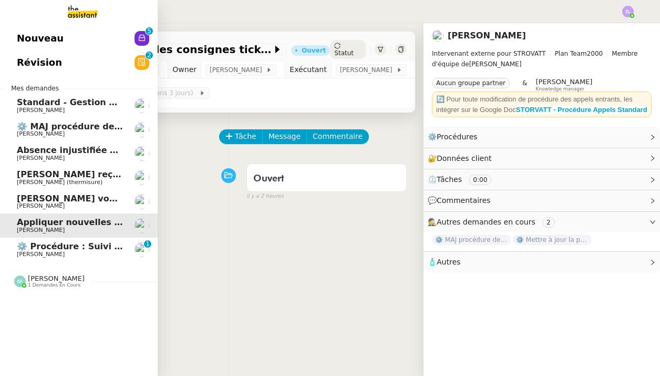
click at [28, 196] on span "[PERSON_NAME] vous a mentionné sur le ticket [##3519##] [PERSON_NAME]" at bounding box center [230, 198] width 426 height 10
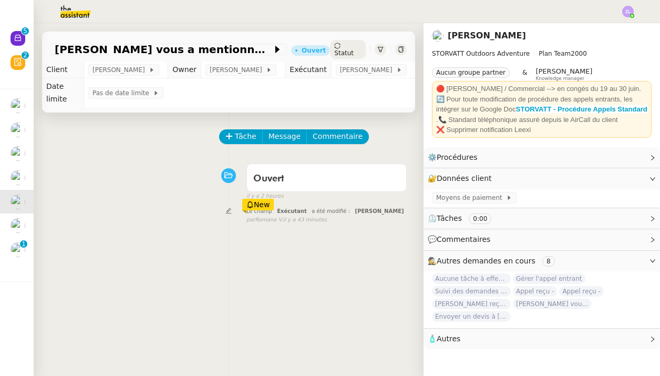
scroll to position [93, 0]
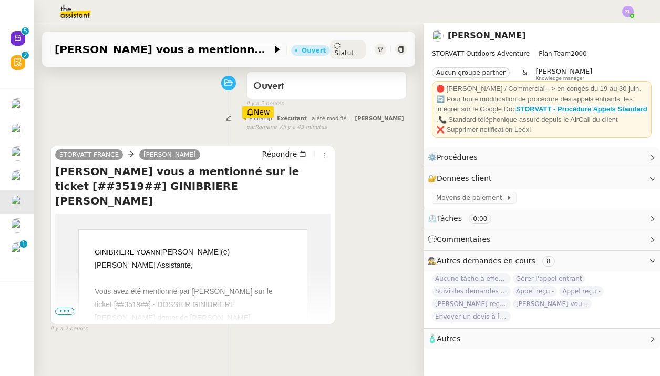
click at [55, 310] on div "STORVATT FRANCE Geraldine Répondre Thomas Soulier vous a mentionné sur le ticke…" at bounding box center [192, 235] width 285 height 179
click at [70, 309] on span "•••" at bounding box center [64, 311] width 19 height 7
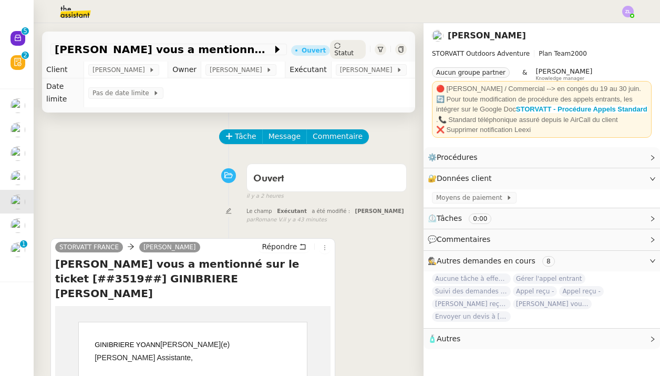
scroll to position [0, 0]
click at [347, 50] on span "Statut" at bounding box center [343, 52] width 19 height 7
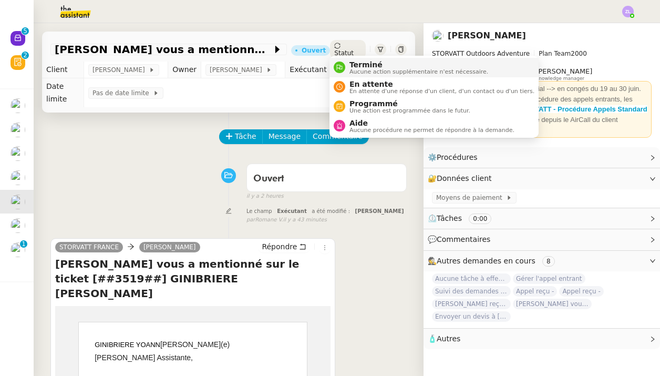
click at [352, 67] on span "Terminé" at bounding box center [419, 64] width 139 height 8
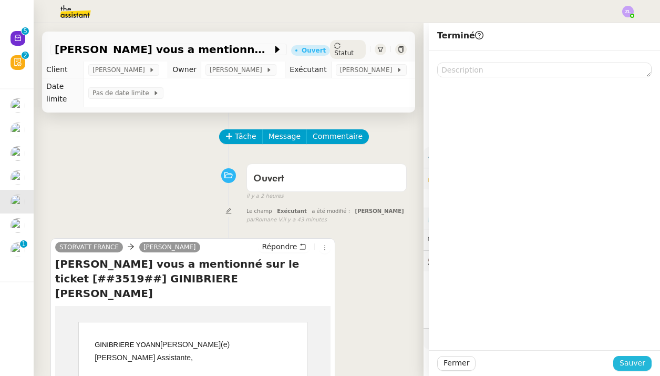
click at [639, 361] on span "Sauver" at bounding box center [633, 363] width 26 height 12
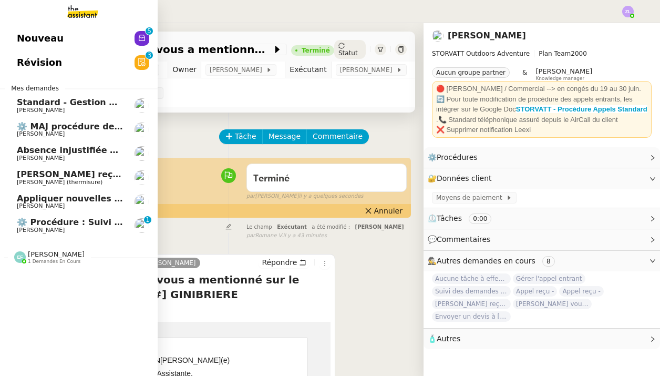
click at [104, 41] on link "Nouveau 0 1 2 3 4 5 6 7 8 9" at bounding box center [79, 38] width 158 height 24
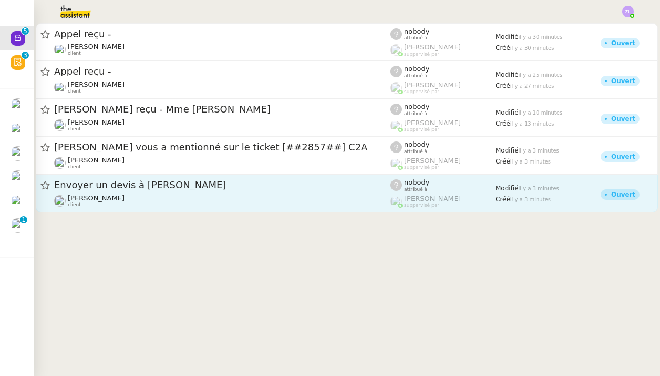
click at [242, 187] on span "Envoyer un devis à [PERSON_NAME]" at bounding box center [222, 184] width 336 height 9
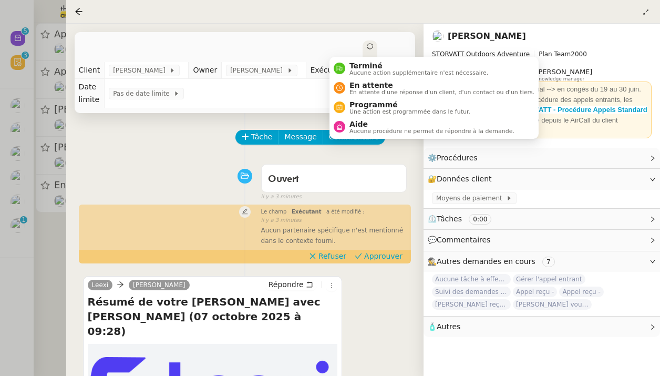
click at [363, 42] on div "Statut" at bounding box center [370, 71] width 15 height 63
click at [361, 65] on span "Terminé" at bounding box center [419, 66] width 139 height 8
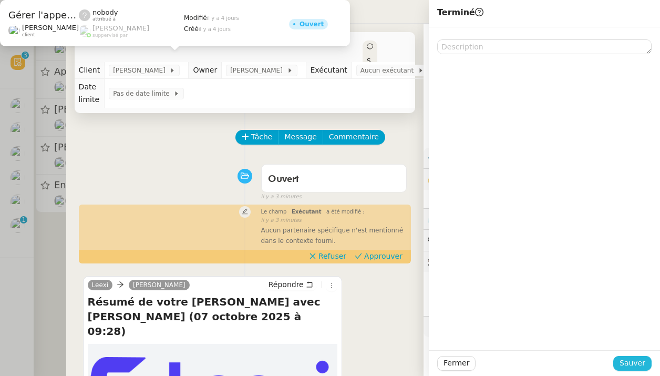
click at [648, 364] on button "Sauver" at bounding box center [633, 363] width 38 height 15
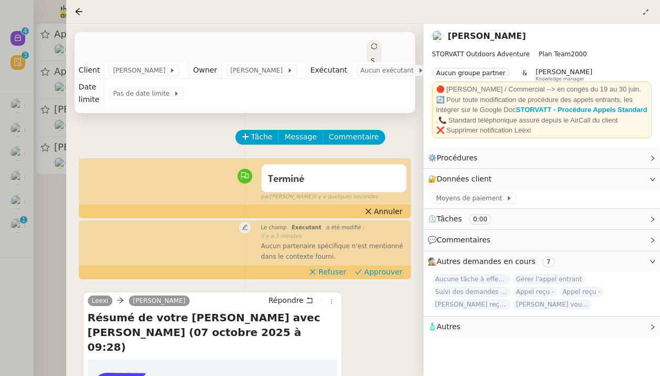
click at [37, 205] on div at bounding box center [330, 188] width 660 height 376
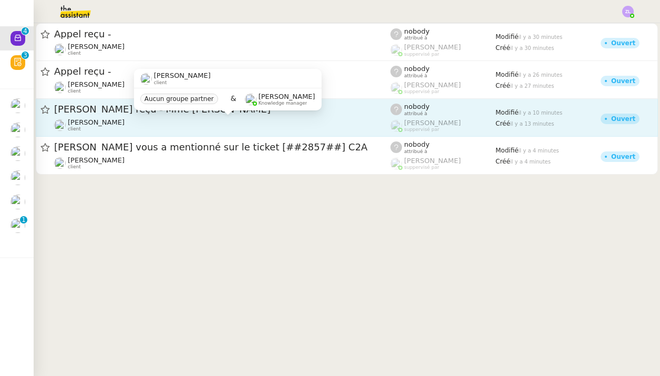
click at [155, 118] on div "Franck MUFFAT-JEANDET client Aucun groupe partner & Romane Vachon Knowledge man…" at bounding box center [228, 93] width 188 height 49
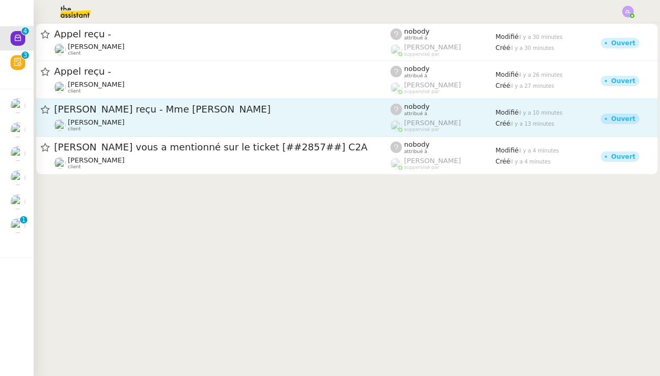
click at [195, 119] on div "[PERSON_NAME] client" at bounding box center [222, 125] width 336 height 14
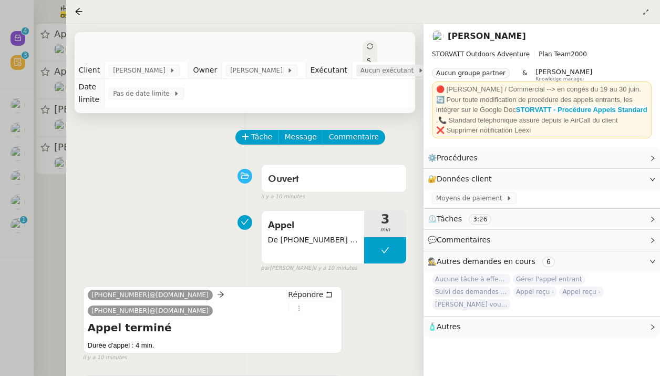
click at [394, 72] on span "Aucun exécutant" at bounding box center [389, 70] width 57 height 11
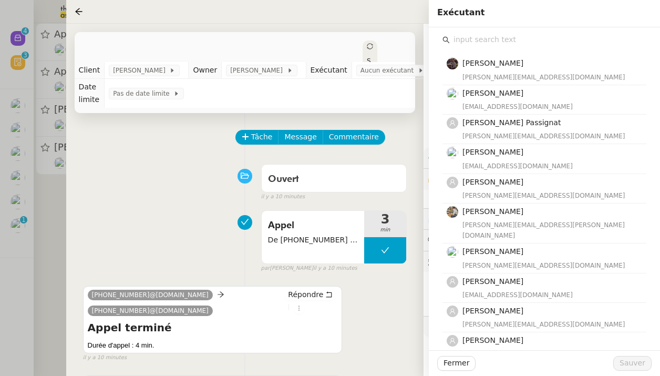
click at [467, 43] on input "text" at bounding box center [548, 40] width 197 height 14
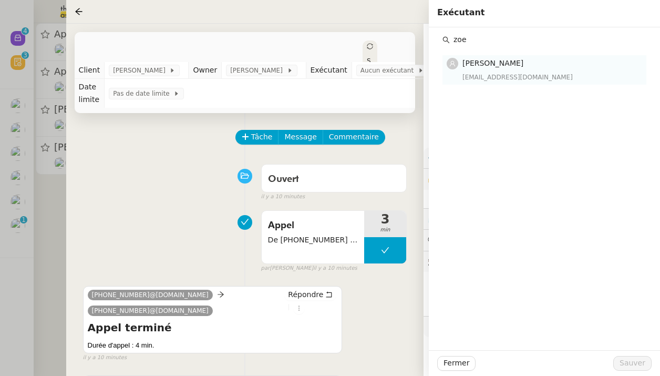
type input "zoe"
click at [493, 67] on span "[PERSON_NAME]" at bounding box center [493, 63] width 61 height 8
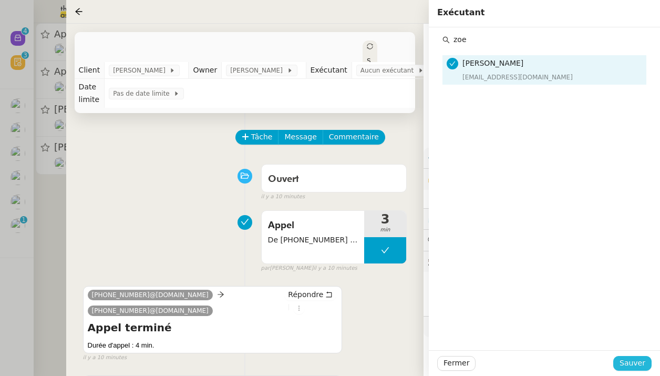
click at [636, 360] on span "Sauver" at bounding box center [633, 363] width 26 height 12
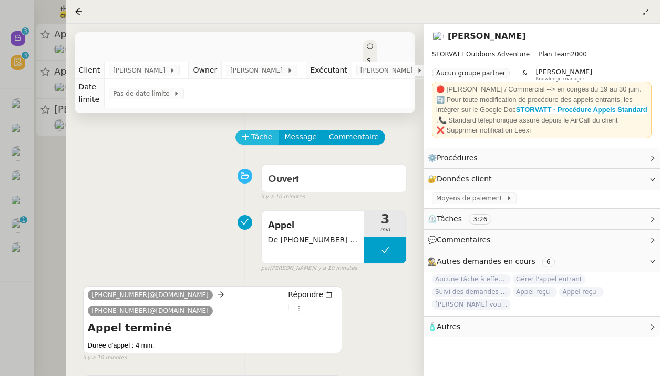
click at [260, 131] on span "Tâche" at bounding box center [262, 137] width 22 height 12
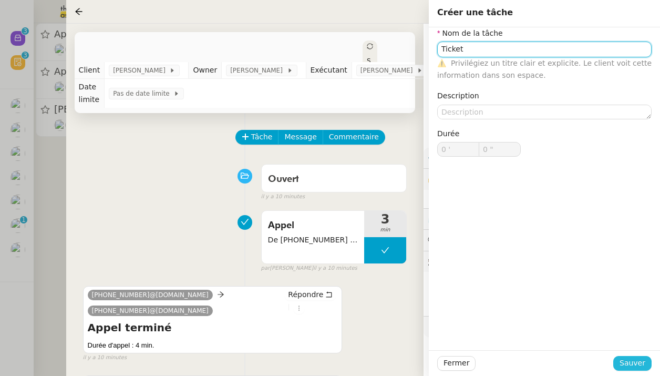
type input "Ticket"
click at [630, 363] on span "Sauver" at bounding box center [633, 363] width 26 height 12
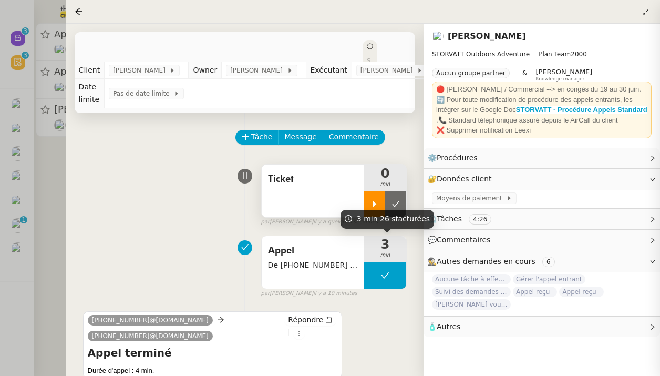
click at [367, 202] on div at bounding box center [374, 204] width 21 height 26
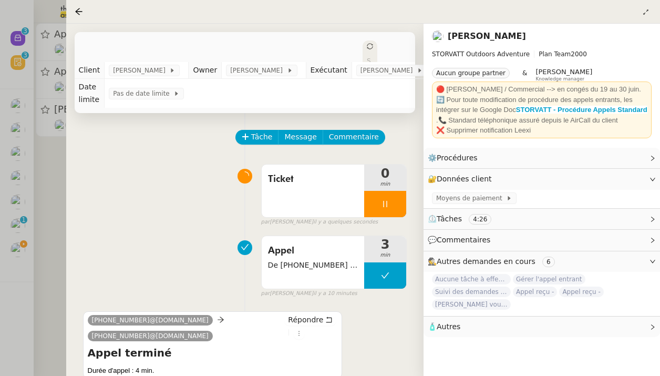
click at [57, 152] on div at bounding box center [330, 188] width 660 height 376
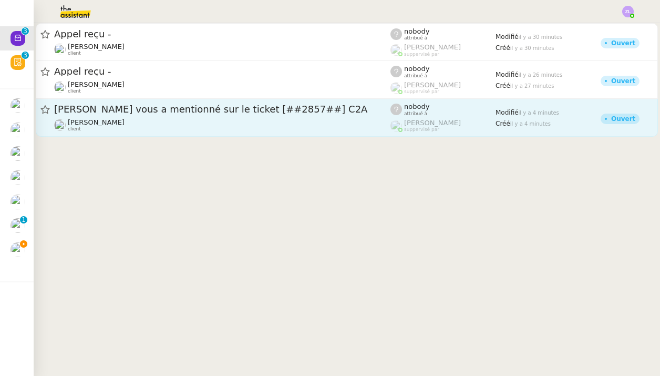
click at [199, 126] on div "[PERSON_NAME] client" at bounding box center [222, 125] width 336 height 14
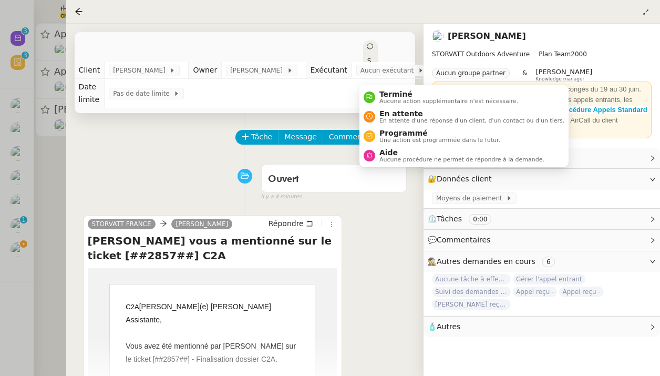
click at [367, 44] on icon at bounding box center [370, 46] width 6 height 6
click at [390, 94] on span "Terminé" at bounding box center [449, 94] width 139 height 8
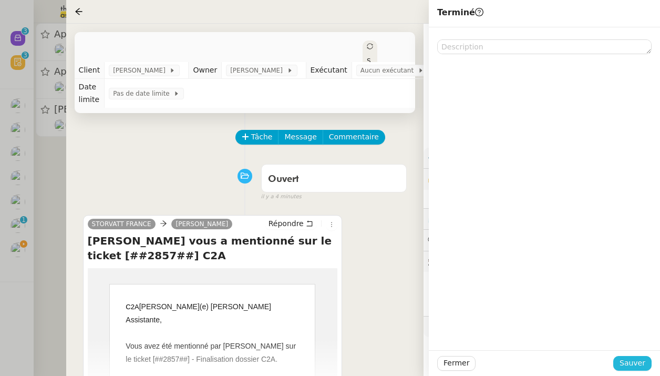
click at [645, 367] on span "Sauver" at bounding box center [633, 363] width 26 height 12
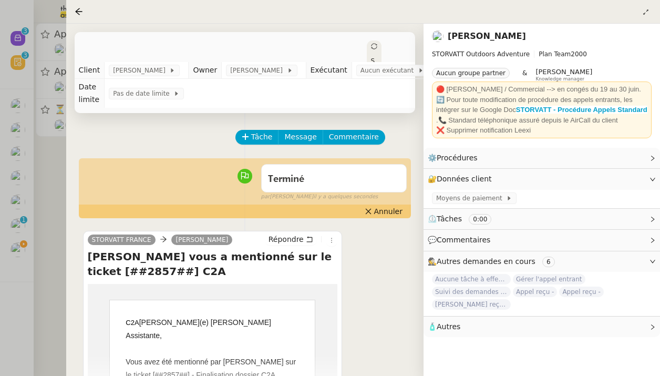
click at [47, 145] on div at bounding box center [330, 188] width 660 height 376
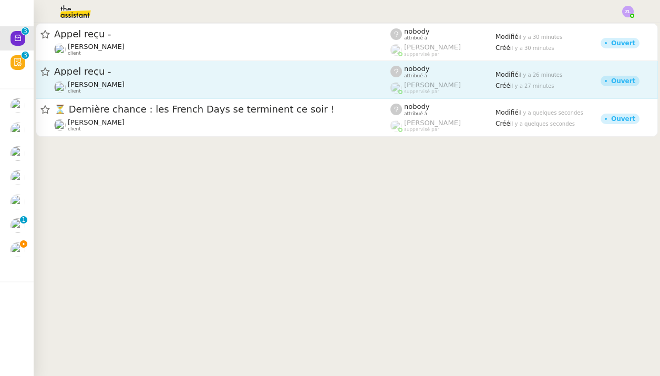
click at [162, 80] on div "Appel reçu - Franck MUFFAT-JEANDET client" at bounding box center [222, 79] width 336 height 29
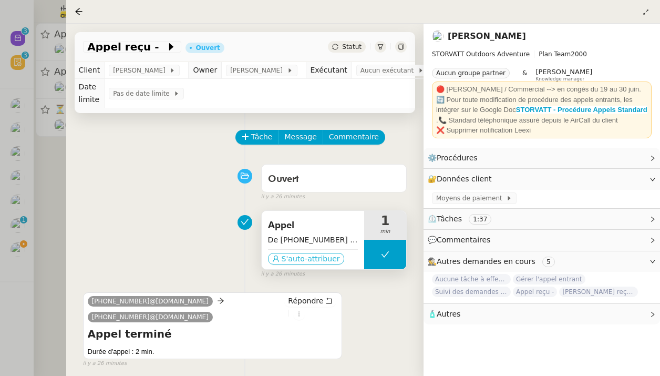
click at [327, 260] on span "S'auto-attribuer" at bounding box center [311, 258] width 58 height 11
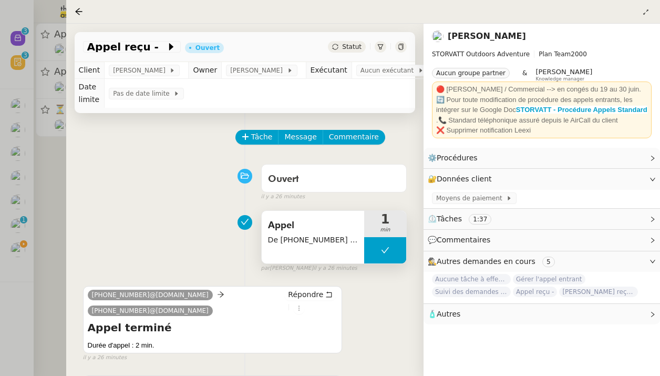
click at [157, 56] on div "Appel reçu - Ouvert Statut" at bounding box center [245, 47] width 341 height 30
click at [166, 52] on icon at bounding box center [171, 47] width 11 height 11
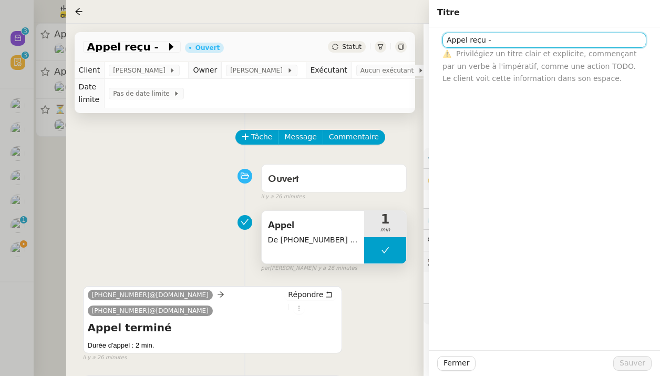
click at [547, 46] on input "Appel reçu -" at bounding box center [545, 40] width 204 height 15
type input "Appel reçu - [PERSON_NAME]"
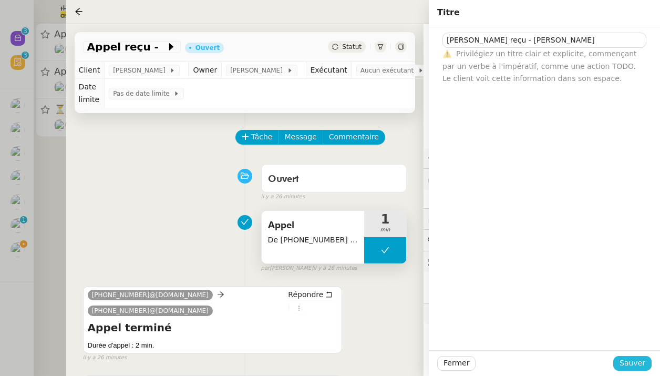
click at [642, 366] on span "Sauver" at bounding box center [633, 363] width 26 height 12
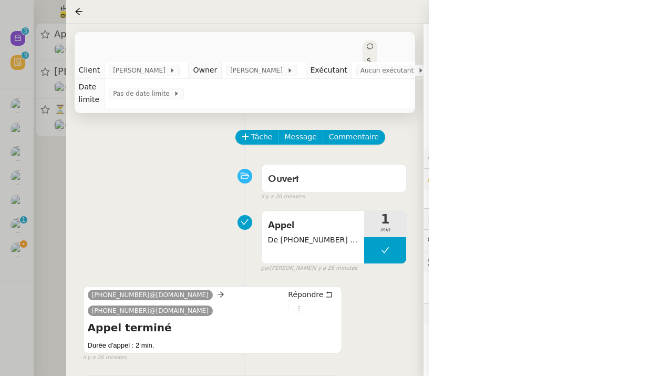
click at [361, 40] on div "Appel reçu - M. DUVILLA Ouvert Statut" at bounding box center [245, 72] width 341 height 80
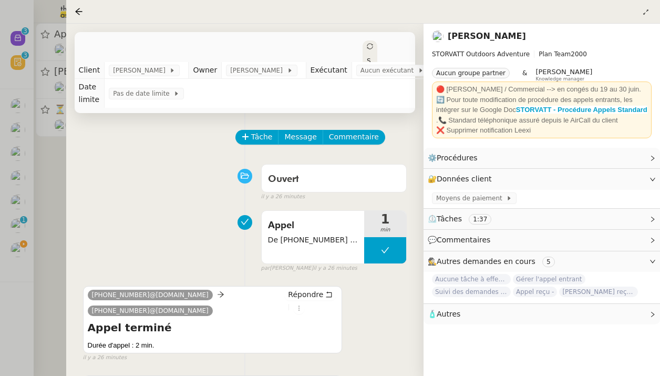
click at [367, 57] on span "Statut" at bounding box center [369, 79] width 4 height 44
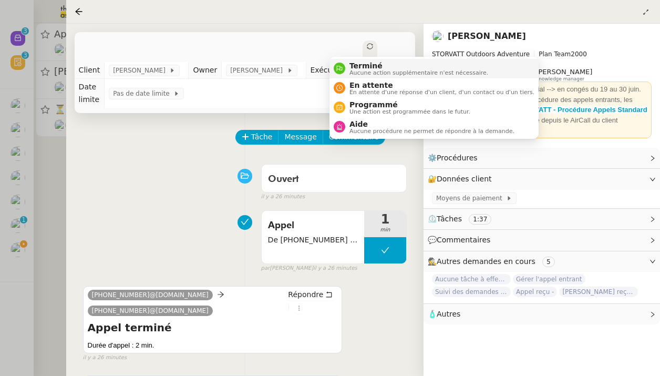
click at [362, 75] on span "Aucune action supplémentaire n'est nécessaire." at bounding box center [419, 73] width 139 height 6
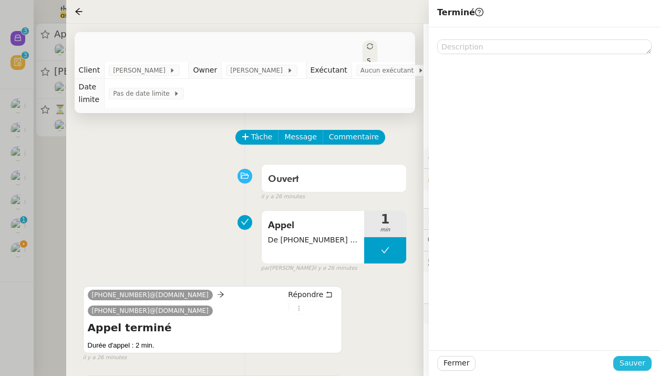
click at [626, 357] on span "Sauver" at bounding box center [633, 363] width 26 height 12
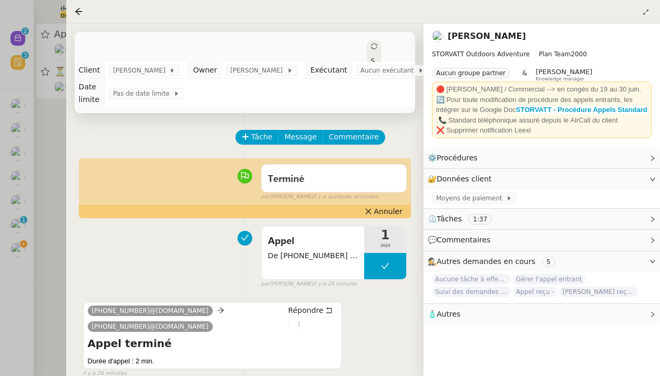
click at [38, 189] on div at bounding box center [330, 188] width 660 height 376
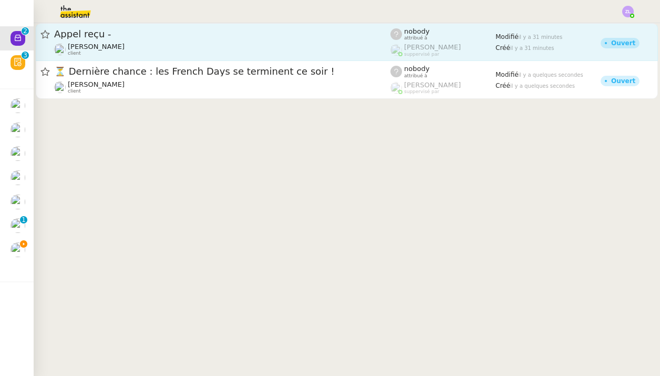
click at [125, 47] on span "[PERSON_NAME]" at bounding box center [96, 47] width 57 height 8
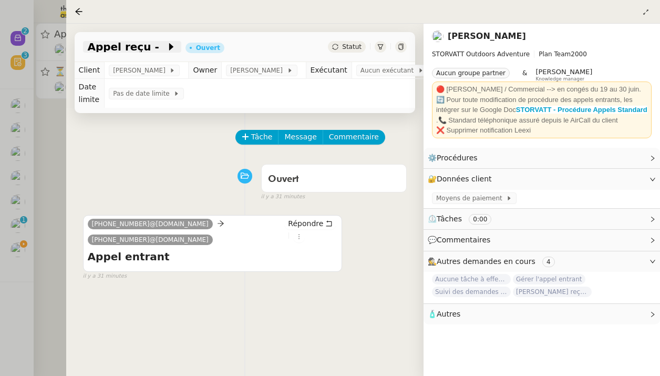
click at [166, 49] on icon at bounding box center [171, 47] width 11 height 11
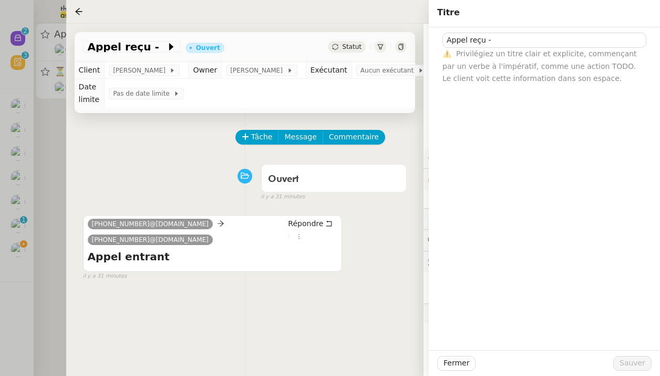
click at [520, 48] on div "⚠️ Privilégiez un titre clair et explicite, commençant par un verbe à l'impérat…" at bounding box center [545, 66] width 204 height 37
click at [504, 39] on input "Appel reçu -" at bounding box center [545, 40] width 204 height 15
paste input "+33 6 03 03 91 58"
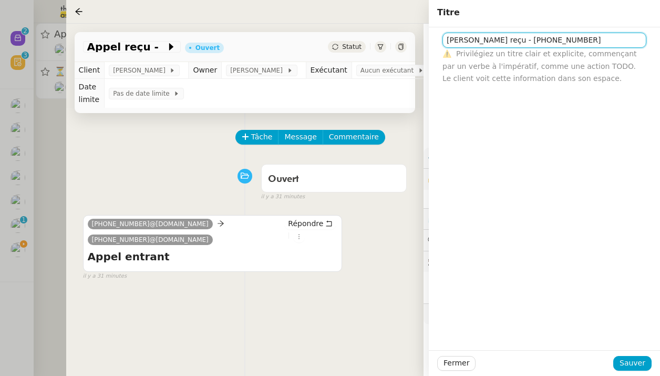
type input "Appel reçu - +33 6 03 03 91 58"
click at [628, 371] on div "Fermer Sauver" at bounding box center [544, 363] width 231 height 26
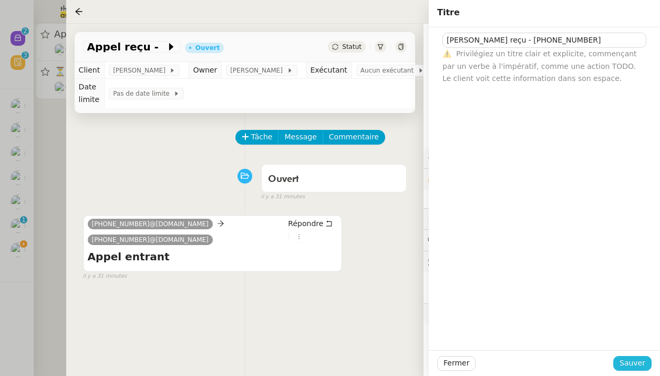
click at [624, 361] on span "Sauver" at bounding box center [633, 363] width 26 height 12
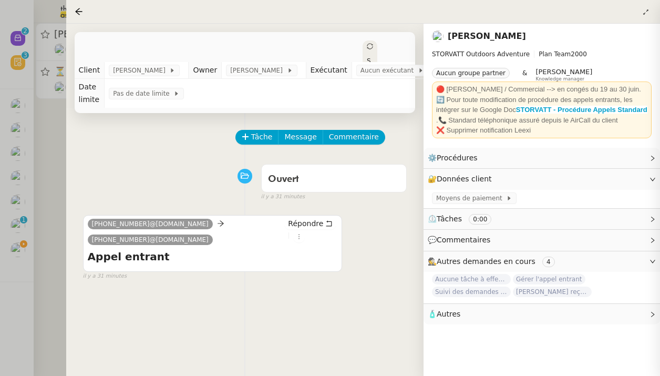
click at [367, 57] on span "Statut" at bounding box center [369, 79] width 4 height 44
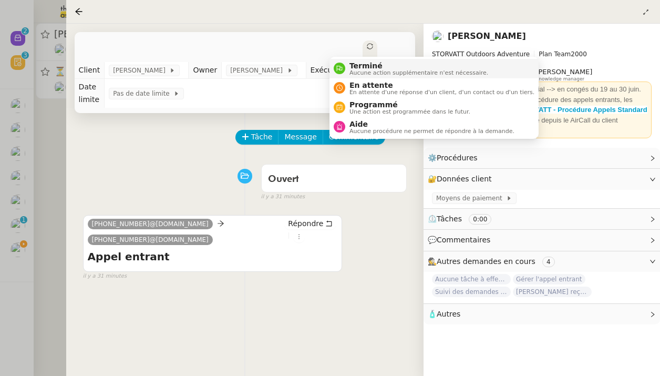
click at [380, 72] on span "Aucune action supplémentaire n'est nécessaire." at bounding box center [419, 73] width 139 height 6
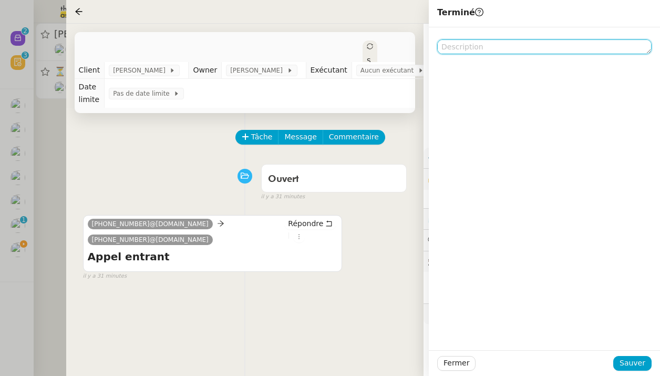
click at [494, 49] on textarea at bounding box center [544, 46] width 215 height 15
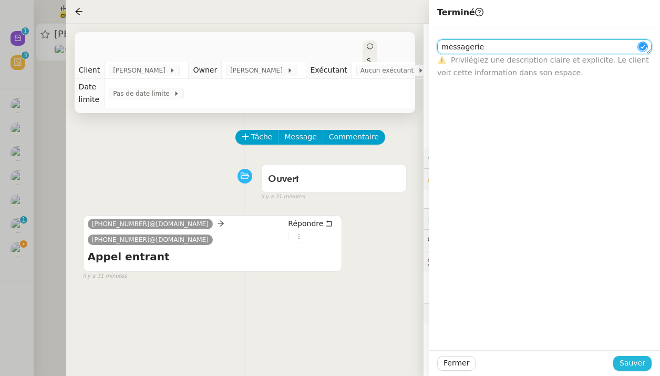
type textarea "messagerie"
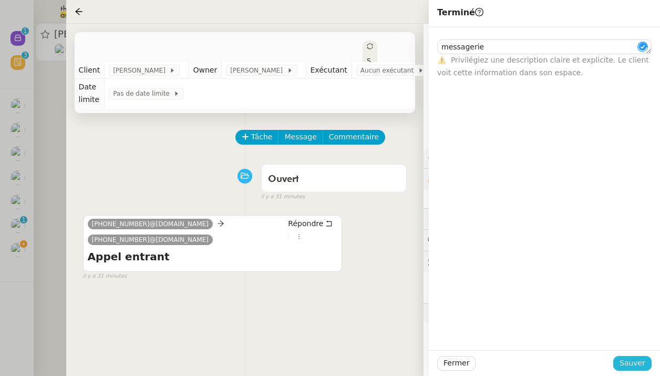
click at [628, 356] on button "Sauver" at bounding box center [633, 363] width 38 height 15
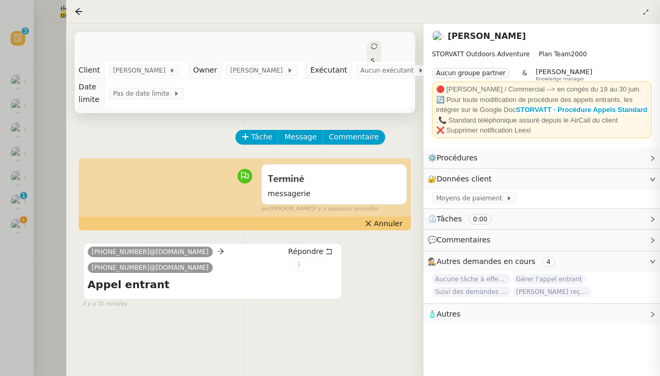
click at [59, 42] on div at bounding box center [330, 188] width 660 height 376
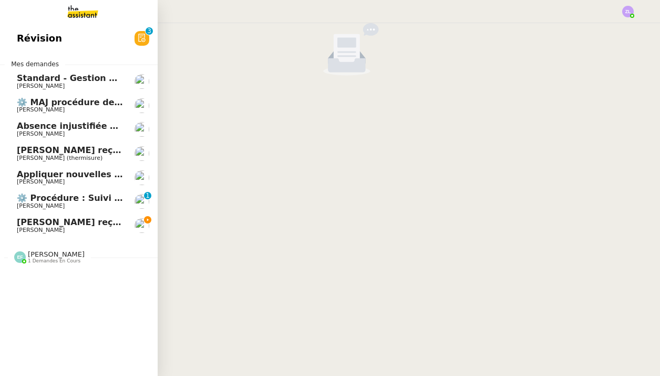
click at [35, 227] on span "[PERSON_NAME]" at bounding box center [41, 230] width 48 height 7
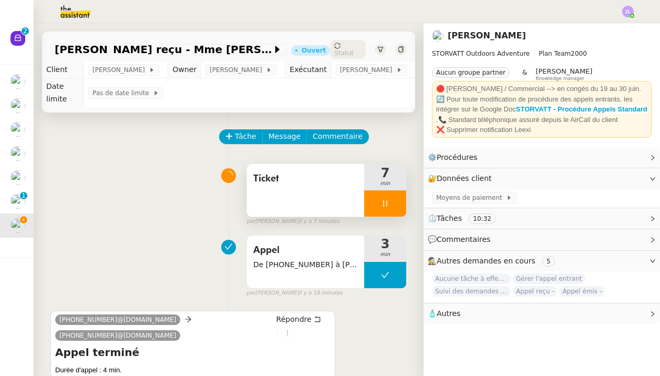
click at [383, 201] on icon at bounding box center [385, 203] width 8 height 8
click at [396, 200] on icon at bounding box center [396, 203] width 8 height 8
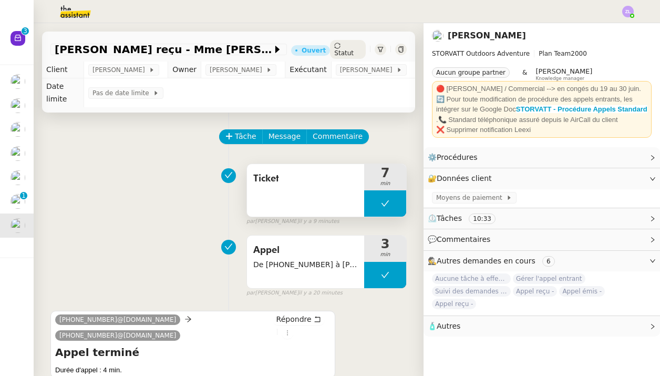
click at [373, 203] on button at bounding box center [385, 203] width 42 height 26
click at [373, 203] on icon at bounding box center [375, 203] width 4 height 6
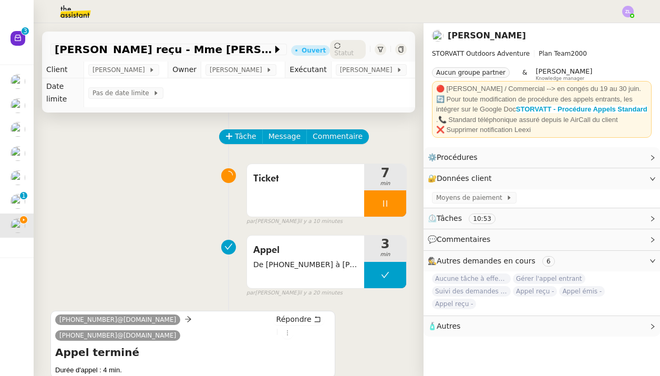
scroll to position [22, 0]
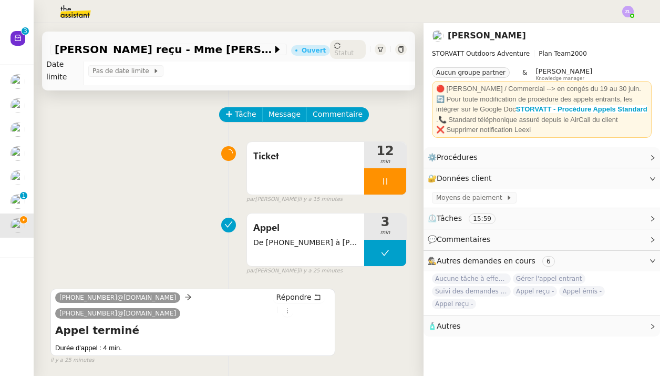
click at [373, 182] on div at bounding box center [385, 181] width 42 height 26
click at [397, 181] on icon at bounding box center [396, 181] width 8 height 6
click at [344, 49] on span "Statut" at bounding box center [343, 52] width 19 height 7
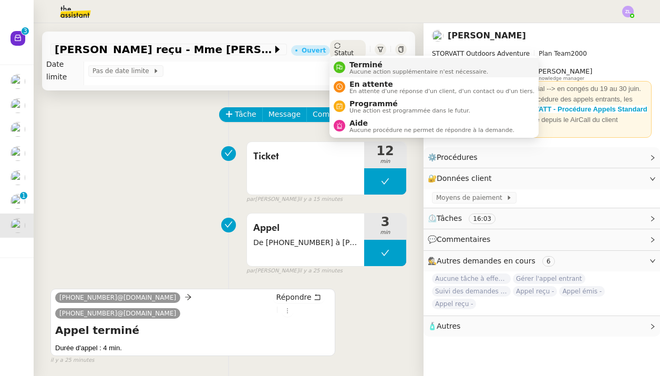
click at [352, 64] on span "Terminé" at bounding box center [419, 64] width 139 height 8
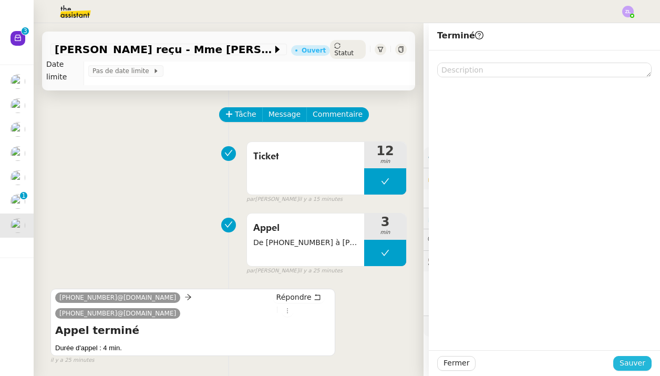
click at [637, 363] on span "Sauver" at bounding box center [633, 363] width 26 height 12
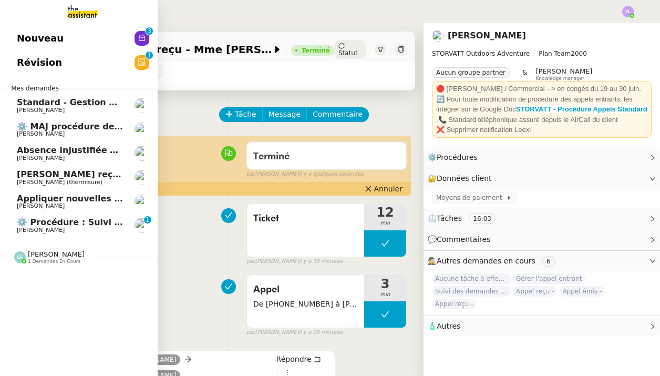
click at [37, 70] on span "Révision" at bounding box center [39, 63] width 45 height 16
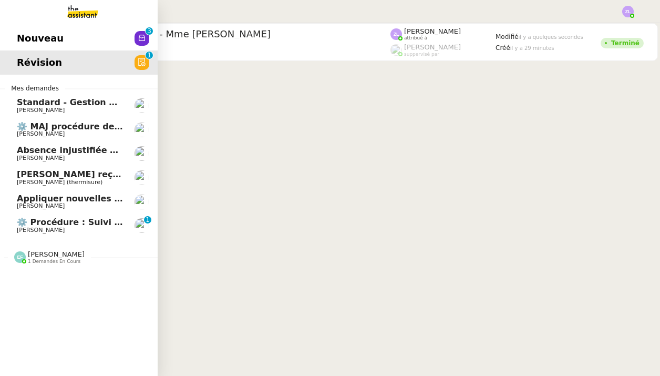
click at [38, 46] on span "Nouveau" at bounding box center [40, 38] width 47 height 16
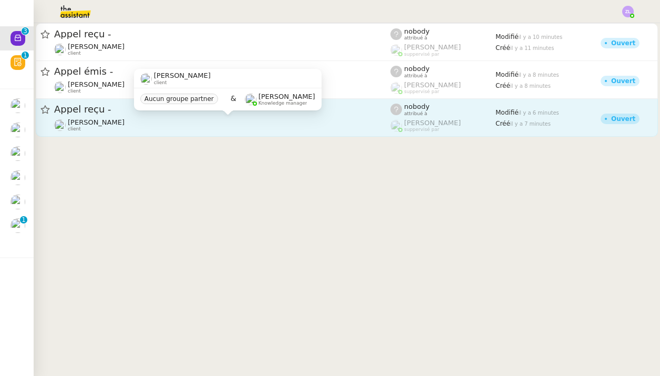
click at [161, 131] on div "[PERSON_NAME] client" at bounding box center [222, 125] width 336 height 14
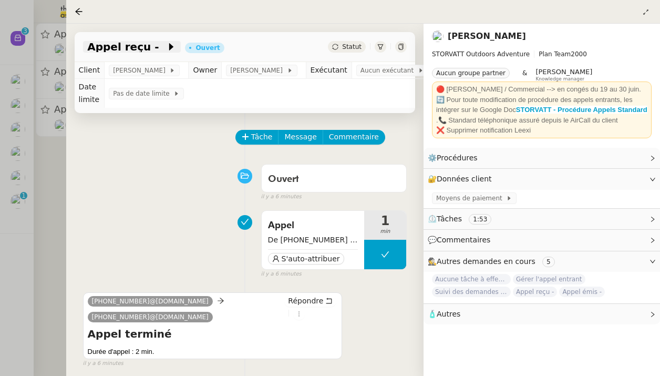
click at [142, 47] on span "Appel reçu -" at bounding box center [126, 47] width 79 height 11
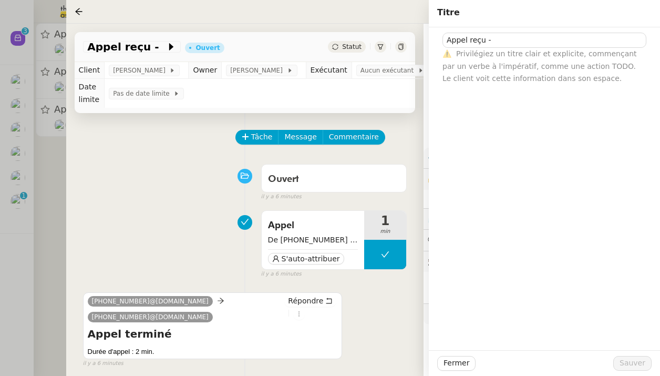
click at [529, 53] on span "Privilégiez un titre clair et explicite, commençant par un verbe à l'impératif,…" at bounding box center [540, 65] width 195 height 33
click at [515, 44] on input "Appel reçu -" at bounding box center [545, 40] width 204 height 15
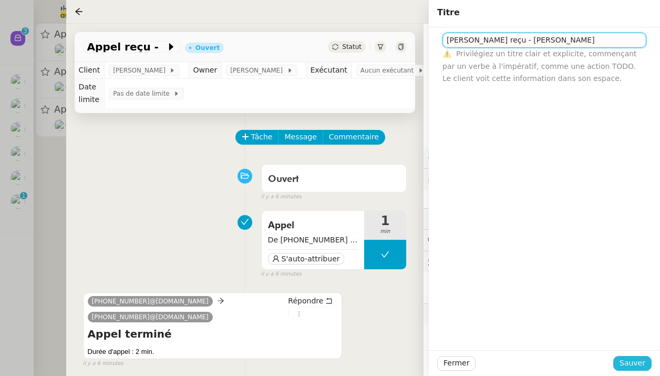
type input "Appel reçu - Mme BREKELMANS"
click at [627, 356] on button "Sauver" at bounding box center [633, 363] width 38 height 15
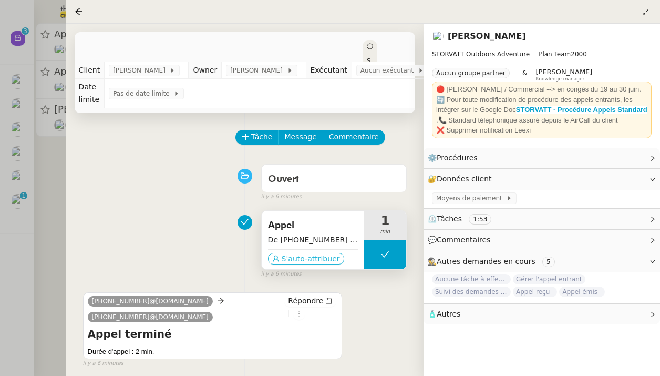
click at [302, 260] on span "S'auto-attribuer" at bounding box center [311, 258] width 58 height 11
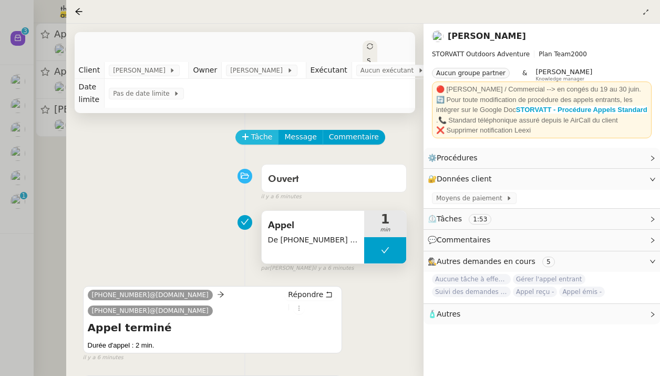
click at [257, 139] on span "Tâche" at bounding box center [262, 137] width 22 height 12
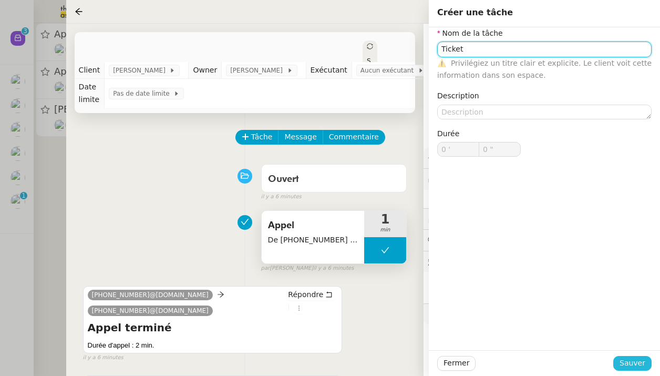
type input "Ticket"
click at [630, 364] on span "Sauver" at bounding box center [633, 363] width 26 height 12
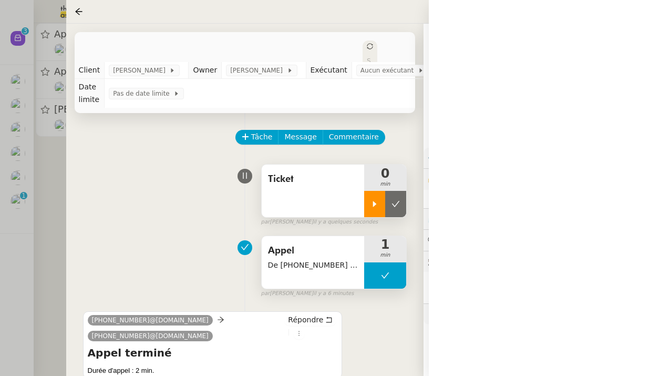
click at [373, 207] on icon at bounding box center [375, 204] width 8 height 8
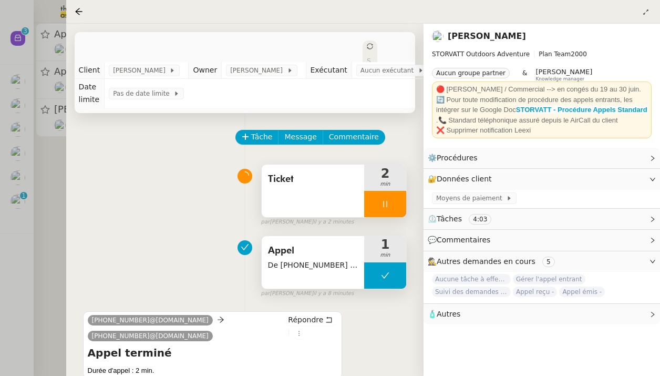
click at [54, 192] on div at bounding box center [330, 188] width 660 height 376
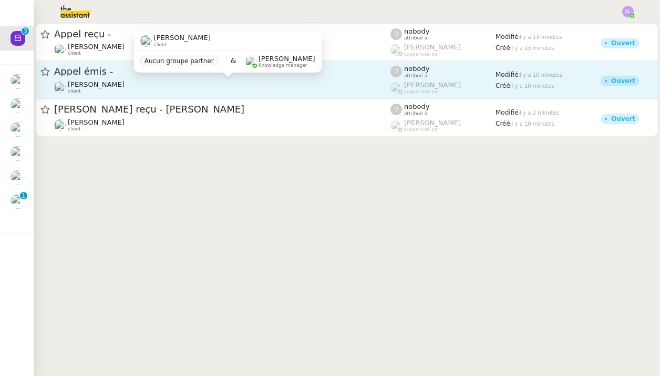
click at [108, 81] on span "[PERSON_NAME]" at bounding box center [96, 84] width 57 height 8
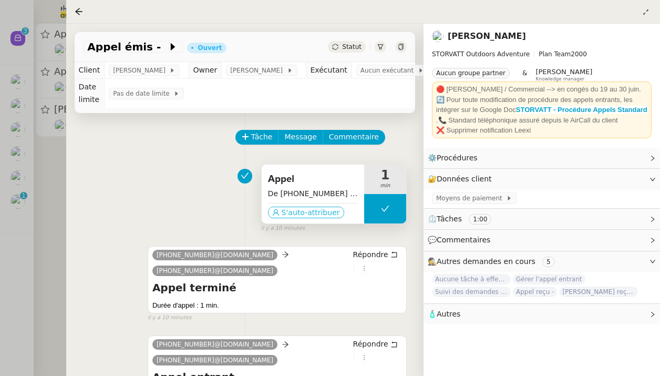
click at [312, 218] on button "S'auto-attribuer" at bounding box center [306, 213] width 76 height 12
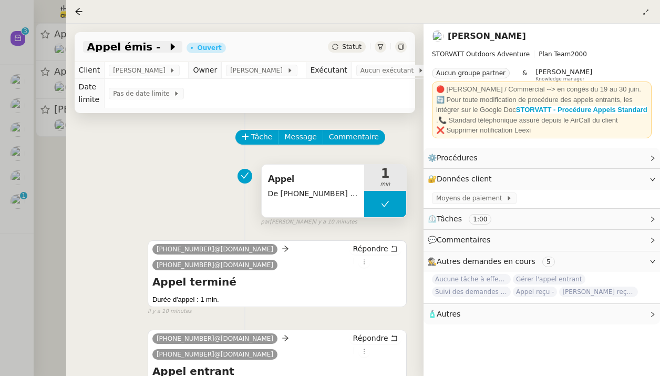
click at [161, 53] on span at bounding box center [164, 46] width 7 height 13
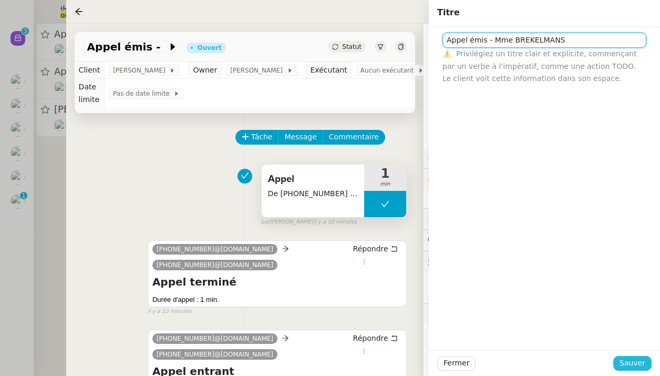
type input "Appel émis - Mme BREKELMANS"
click at [635, 367] on span "Sauver" at bounding box center [633, 363] width 26 height 12
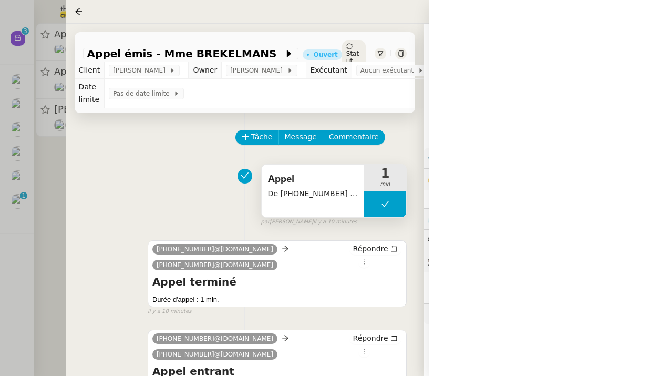
click at [342, 49] on div "Statut" at bounding box center [354, 53] width 24 height 26
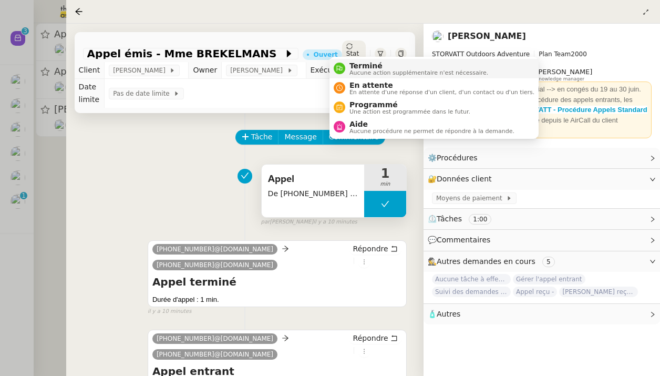
click at [353, 66] on span "Terminé" at bounding box center [419, 66] width 139 height 8
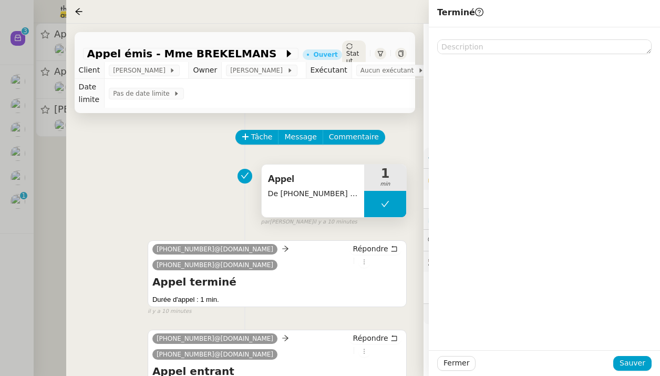
click at [653, 362] on div "Fermer Sauver" at bounding box center [544, 363] width 231 height 26
click at [644, 362] on span "Sauver" at bounding box center [633, 363] width 26 height 12
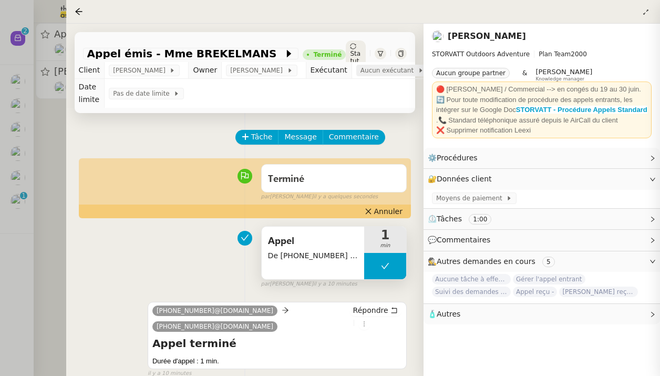
click at [384, 71] on span "Aucun exécutant" at bounding box center [389, 70] width 57 height 11
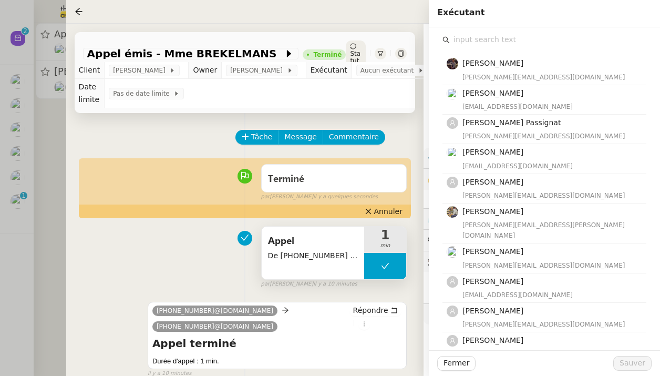
click at [486, 38] on input "text" at bounding box center [548, 40] width 197 height 14
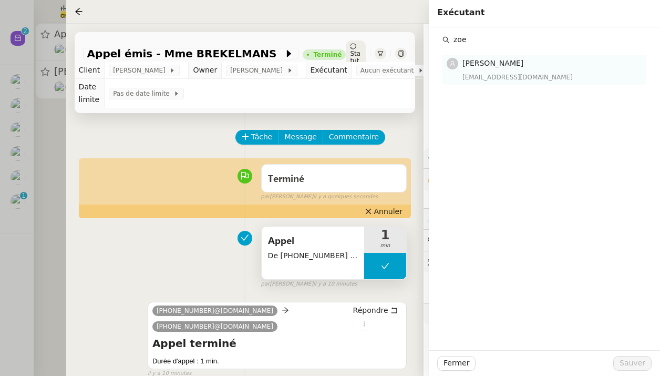
type input "zoe"
click at [517, 71] on div "Zoé Lachambre zoe@theassistant.team" at bounding box center [552, 69] width 178 height 25
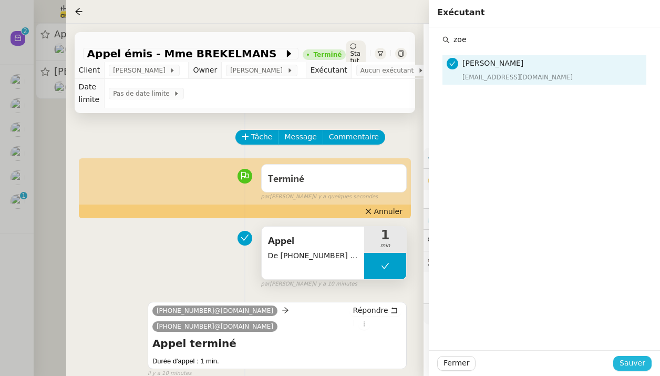
click at [635, 361] on span "Sauver" at bounding box center [633, 363] width 26 height 12
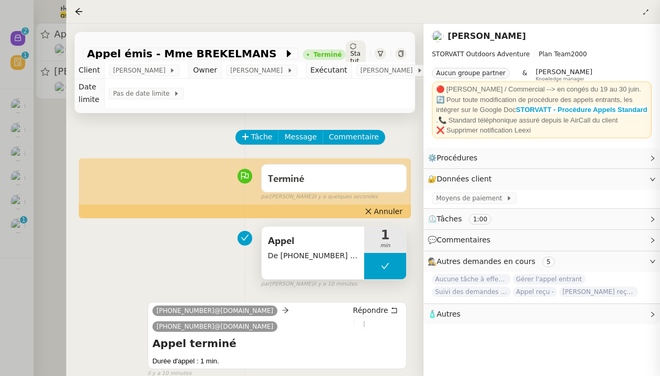
click at [52, 110] on div at bounding box center [330, 188] width 660 height 376
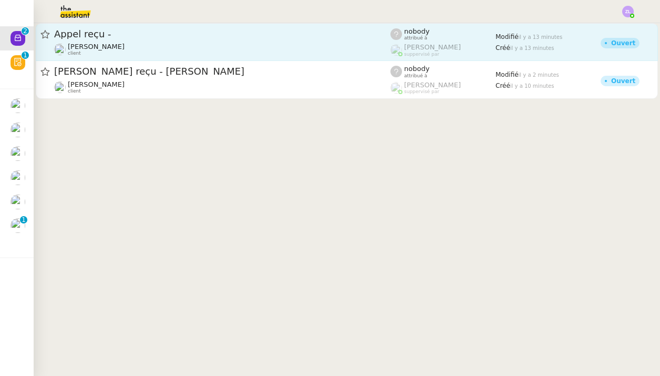
click at [111, 39] on span "Appel reçu -" at bounding box center [222, 33] width 336 height 9
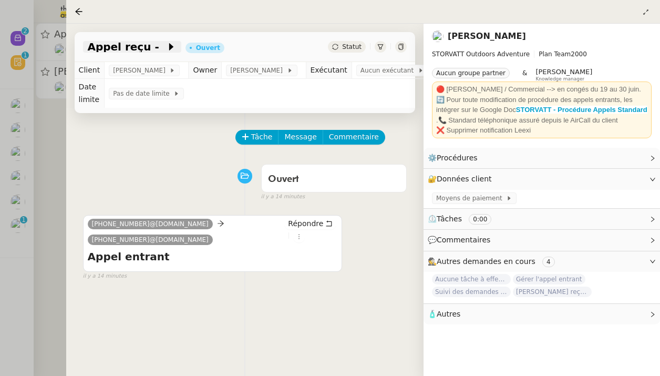
click at [159, 50] on span at bounding box center [162, 46] width 7 height 13
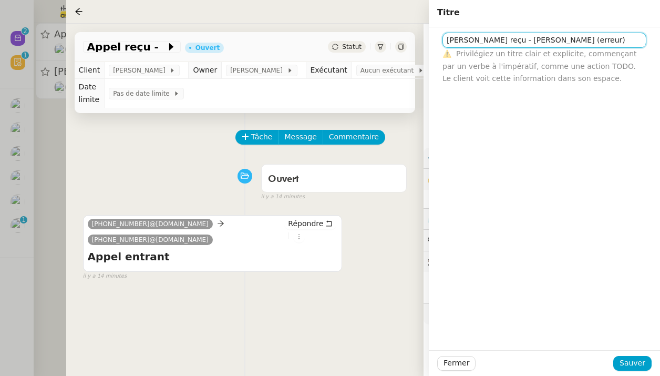
type input "Appel reçu - BREKELMANS (erreur)"
click at [629, 371] on div "Fermer Sauver" at bounding box center [544, 363] width 231 height 26
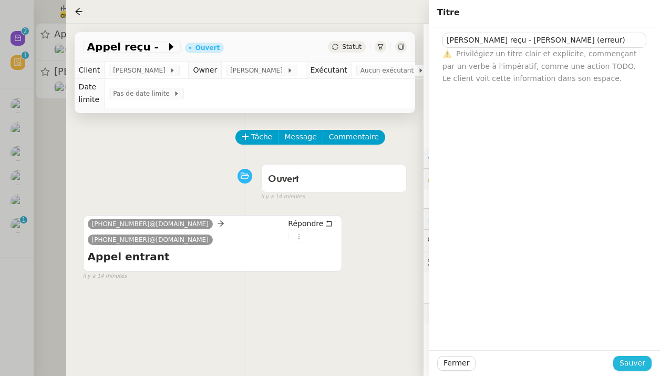
click at [631, 369] on span "Sauver" at bounding box center [633, 363] width 26 height 12
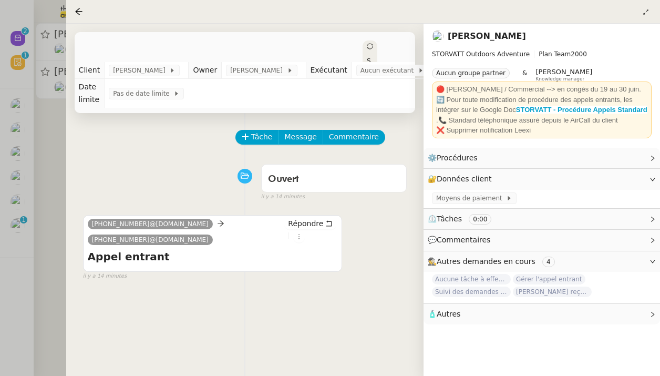
click at [363, 43] on div "Statut" at bounding box center [370, 71] width 15 height 63
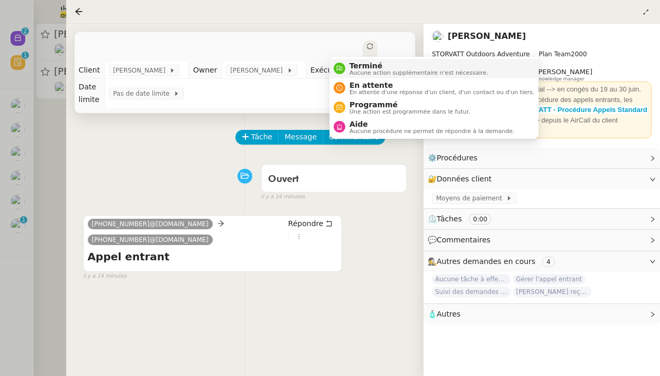
click at [346, 68] on div "Terminé Aucune action supplémentaire n'est nécessaire." at bounding box center [416, 69] width 143 height 14
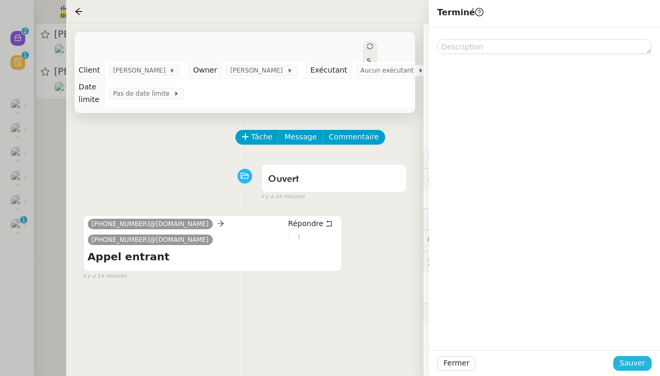
click at [644, 370] on button "Sauver" at bounding box center [633, 363] width 38 height 15
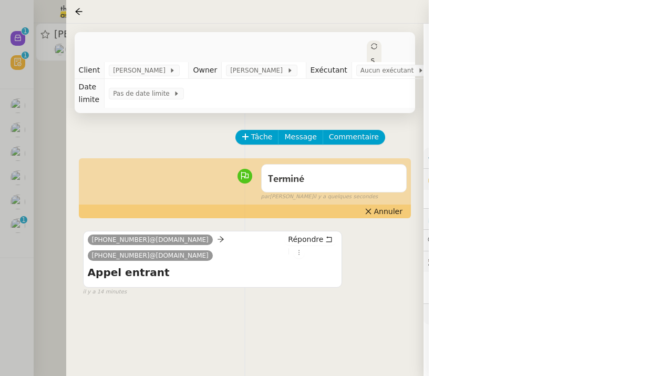
click at [62, 116] on div at bounding box center [330, 188] width 660 height 376
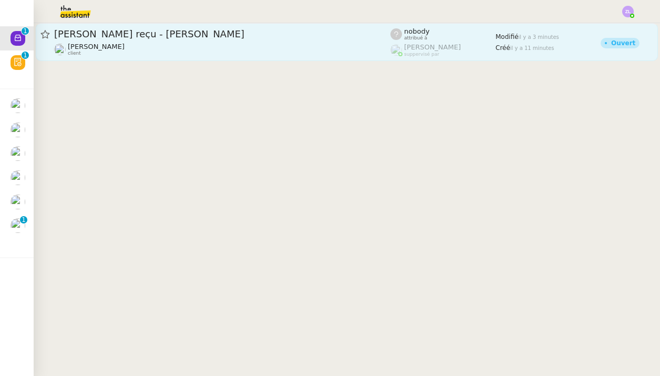
click at [172, 52] on div "[PERSON_NAME] client" at bounding box center [222, 50] width 336 height 14
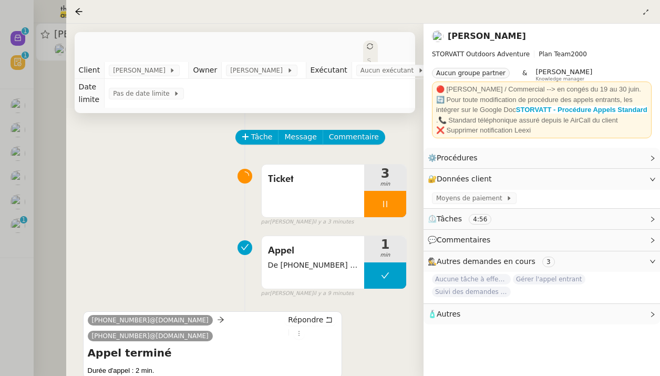
click at [47, 166] on div at bounding box center [330, 188] width 660 height 376
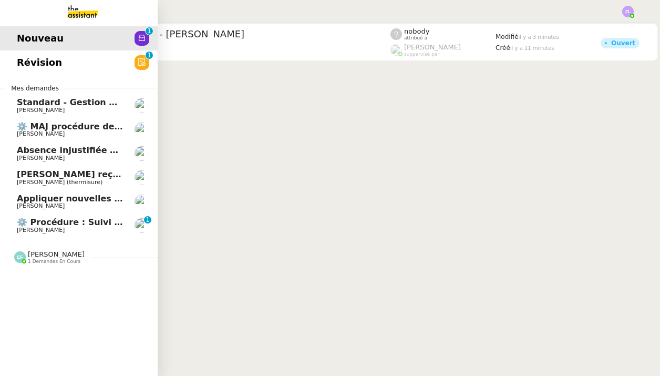
click at [27, 202] on span "[PERSON_NAME]" at bounding box center [41, 205] width 48 height 7
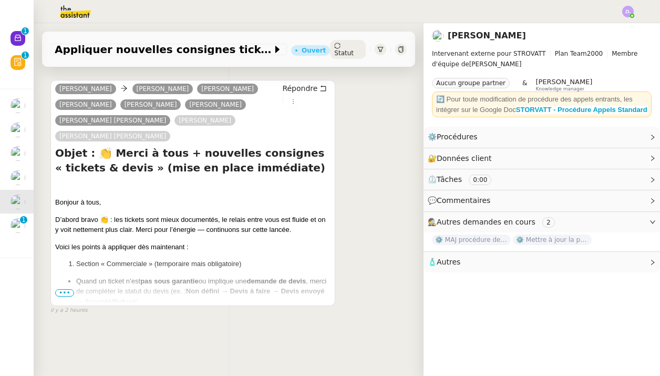
click at [64, 289] on span "•••" at bounding box center [64, 292] width 19 height 7
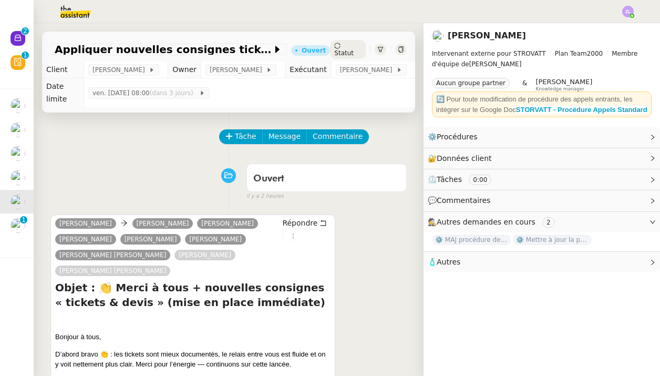
click at [348, 49] on span "Statut" at bounding box center [343, 52] width 19 height 7
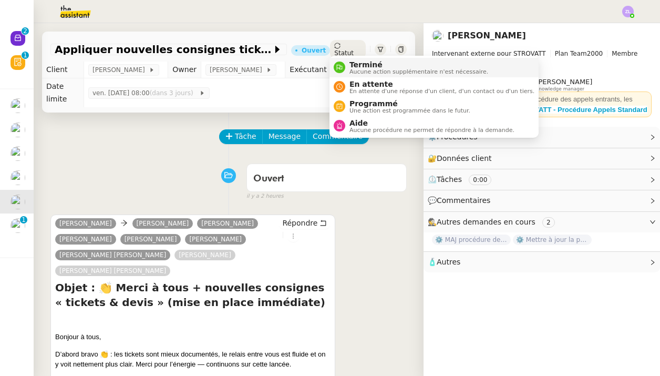
click at [366, 66] on span "Terminé" at bounding box center [419, 64] width 139 height 8
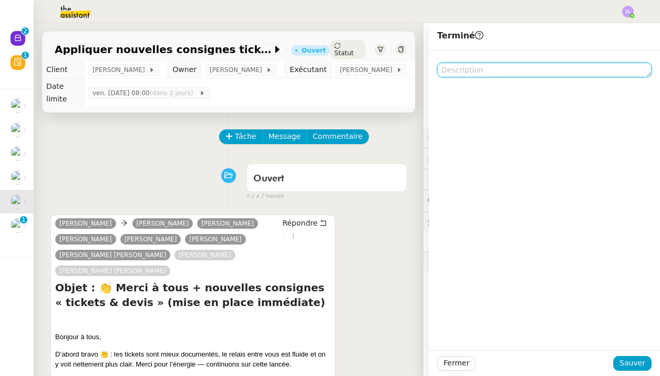
click at [454, 64] on textarea at bounding box center [544, 70] width 215 height 15
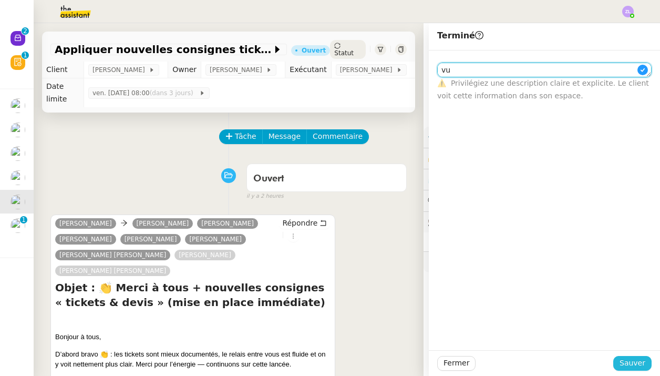
type textarea "vu"
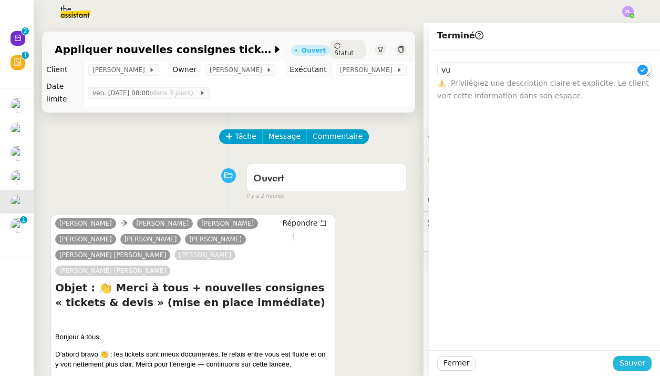
click at [632, 360] on span "Sauver" at bounding box center [633, 363] width 26 height 12
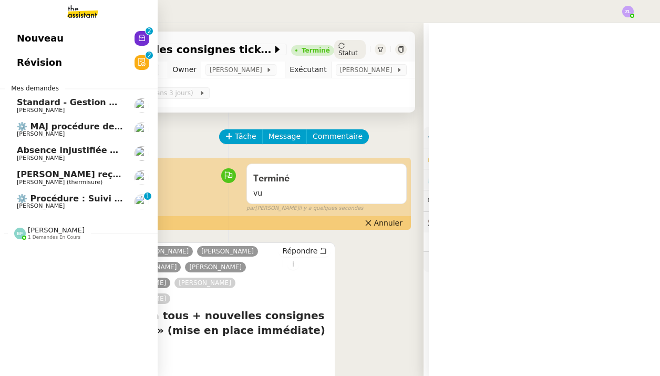
drag, startPoint x: 70, startPoint y: 134, endPoint x: 94, endPoint y: 121, distance: 26.1
click at [70, 179] on span "[PERSON_NAME] DA CONCEICAO (thermisure)" at bounding box center [60, 182] width 86 height 7
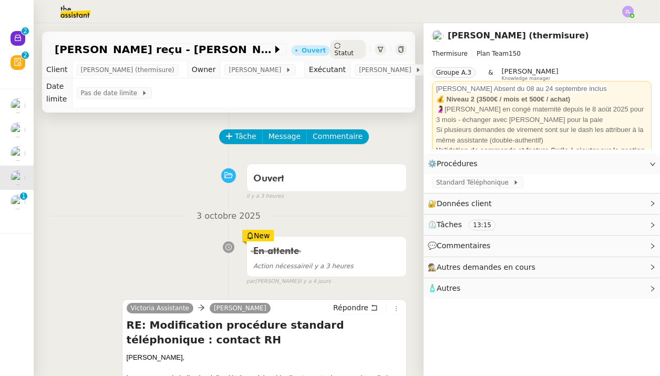
scroll to position [184, 0]
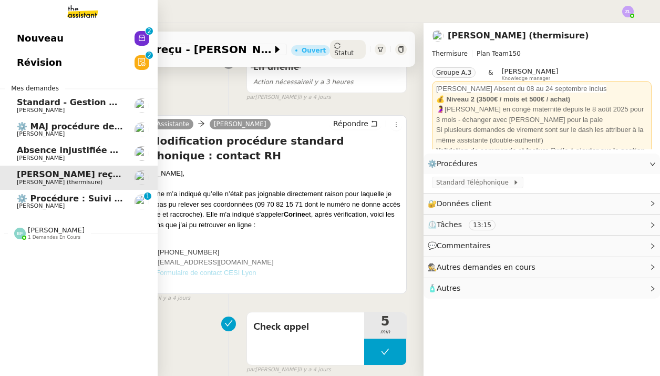
click at [23, 46] on span "Nouveau" at bounding box center [40, 38] width 47 height 16
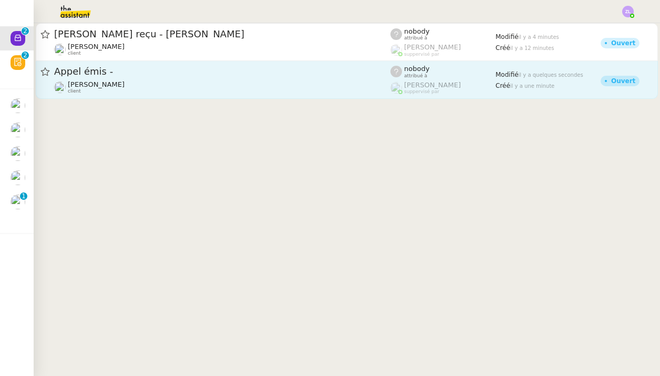
click at [215, 63] on link "Appel émis - Franck MUFFAT-JEANDET client nobody attribué à Romane Vachon suppe…" at bounding box center [347, 80] width 622 height 38
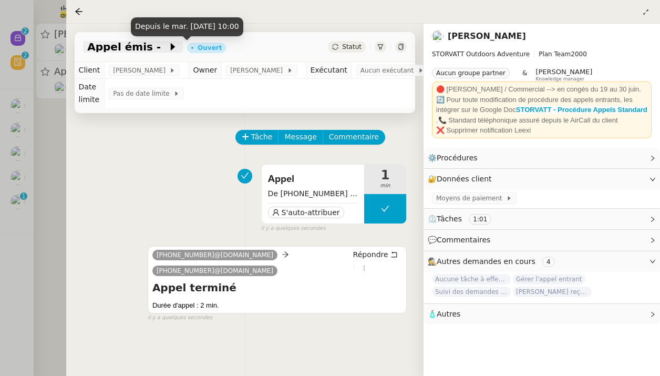
click at [171, 50] on icon at bounding box center [173, 46] width 4 height 7
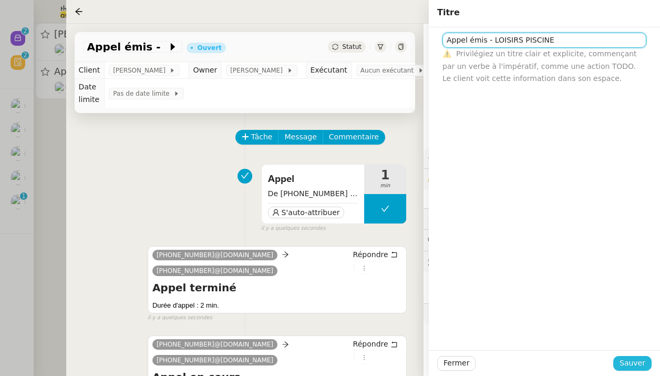
type input "Appel émis - LOISIRS PISCINE"
click at [631, 366] on span "Sauver" at bounding box center [633, 363] width 26 height 12
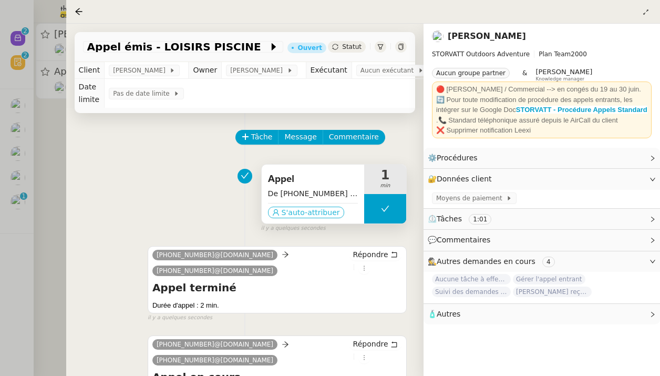
click at [318, 215] on span "S'auto-attribuer" at bounding box center [311, 212] width 58 height 11
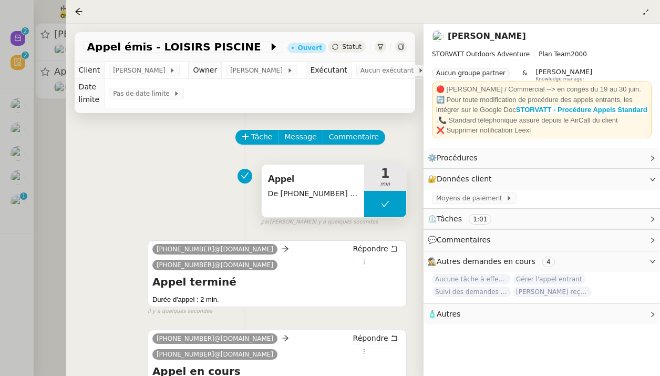
click at [350, 46] on span "Statut" at bounding box center [351, 46] width 19 height 7
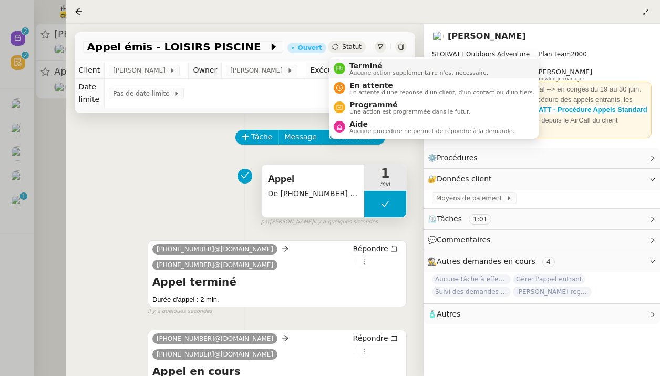
click at [358, 65] on span "Terminé" at bounding box center [419, 66] width 139 height 8
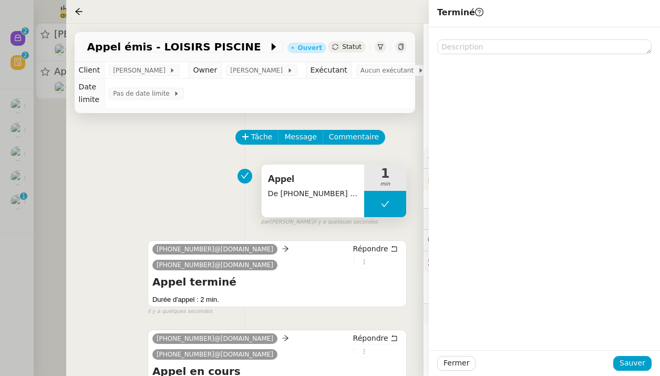
click at [652, 362] on div "Fermer Sauver" at bounding box center [544, 363] width 231 height 26
click at [627, 360] on span "Sauver" at bounding box center [633, 363] width 26 height 12
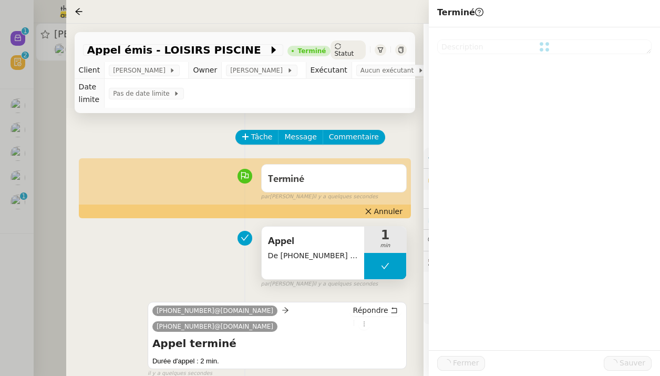
click at [49, 117] on div at bounding box center [330, 188] width 660 height 376
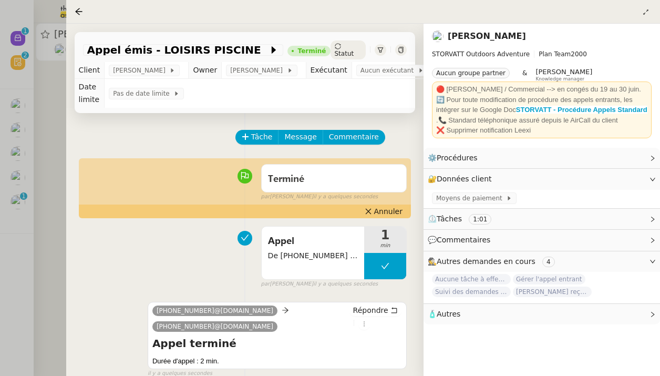
click at [58, 47] on div at bounding box center [330, 188] width 660 height 376
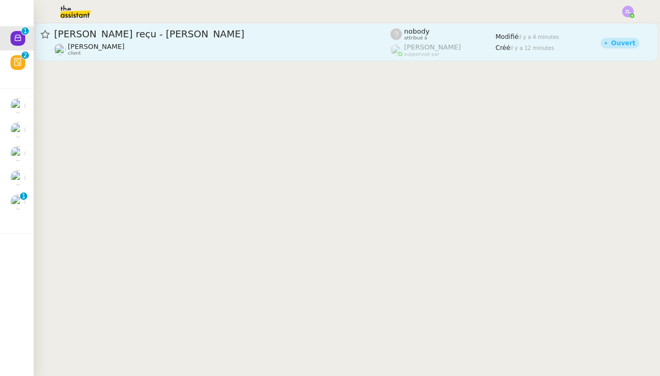
click at [64, 47] on img at bounding box center [60, 50] width 12 height 12
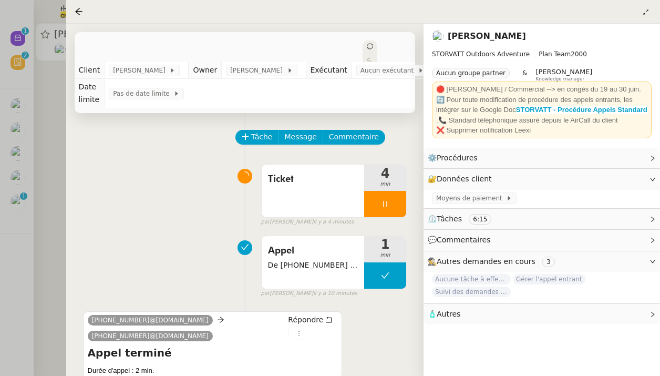
click at [58, 187] on div at bounding box center [330, 188] width 660 height 376
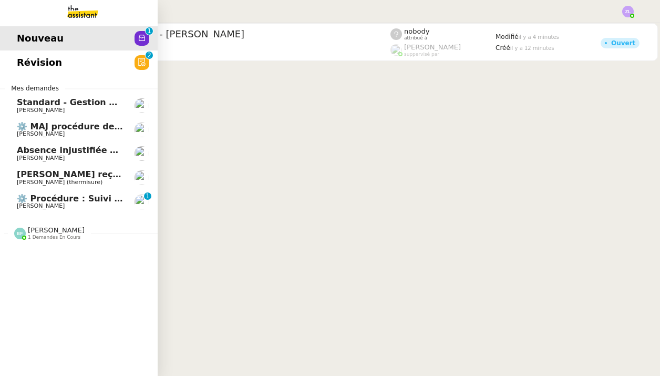
click at [80, 169] on span "Appel reçu - [PERSON_NAME]" at bounding box center [111, 174] width 189 height 10
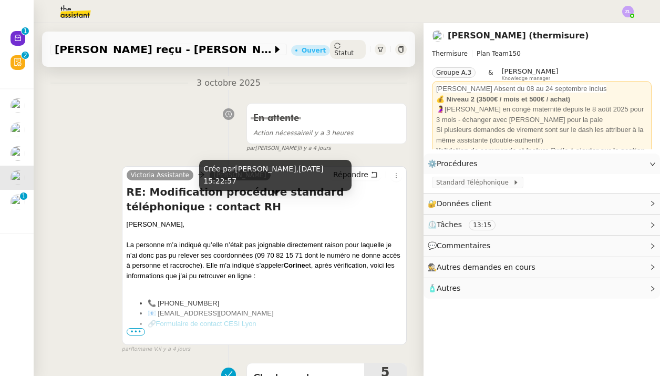
scroll to position [141, 0]
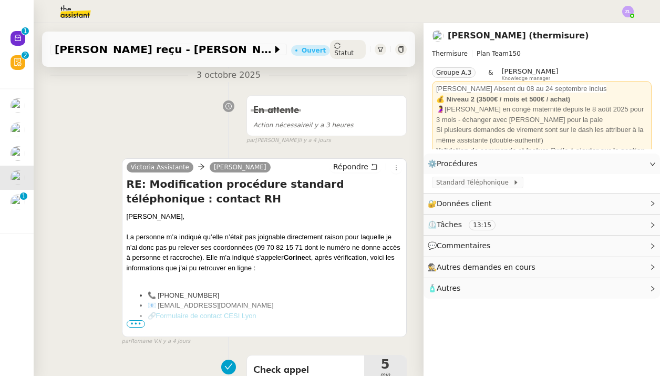
click at [136, 324] on span "•••" at bounding box center [136, 323] width 19 height 7
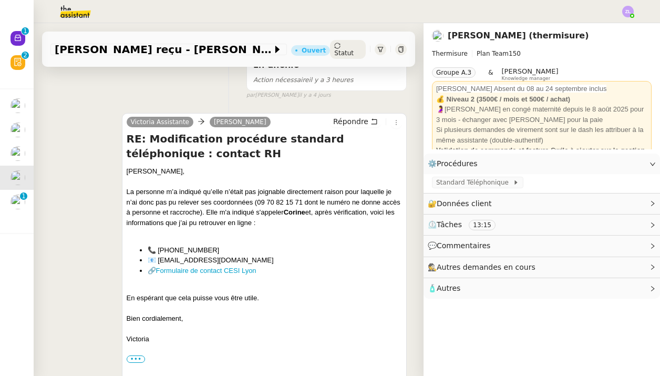
scroll to position [188, 0]
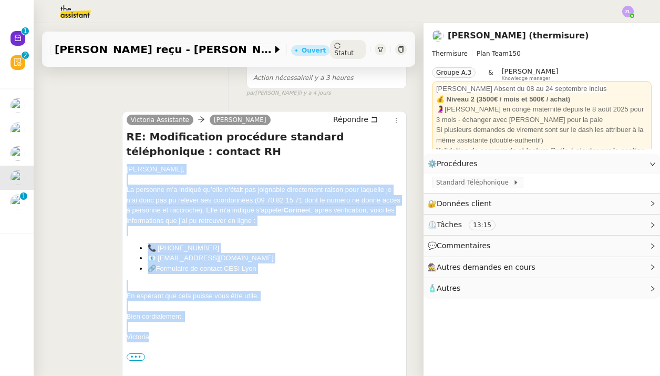
drag, startPoint x: 166, startPoint y: 330, endPoint x: 114, endPoint y: 171, distance: 167.1
copy div "Bonjour Jérémy, La personne m’a indiqué qu’elle n’était pas joignable directeme…"
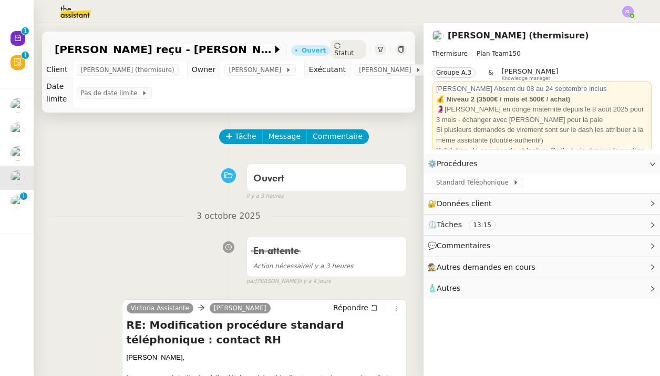
scroll to position [0, 0]
click at [249, 137] on span "Tâche" at bounding box center [246, 136] width 22 height 12
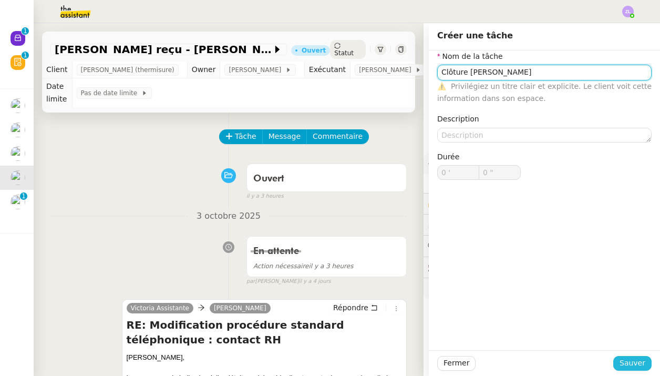
type input "Clôture CESI Lyon"
click at [632, 363] on span "Sauver" at bounding box center [633, 363] width 26 height 12
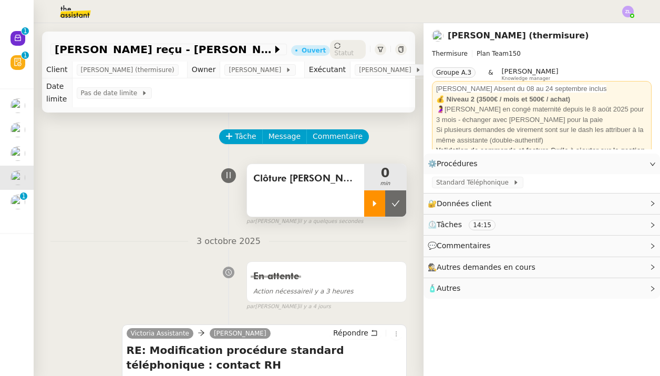
click at [373, 208] on div at bounding box center [374, 203] width 21 height 26
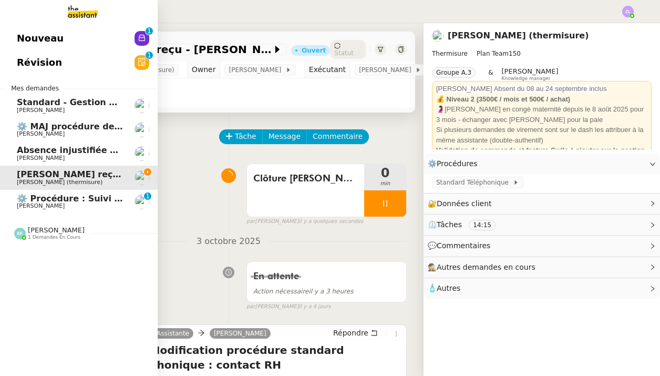
click at [53, 46] on span "Nouveau" at bounding box center [40, 38] width 47 height 16
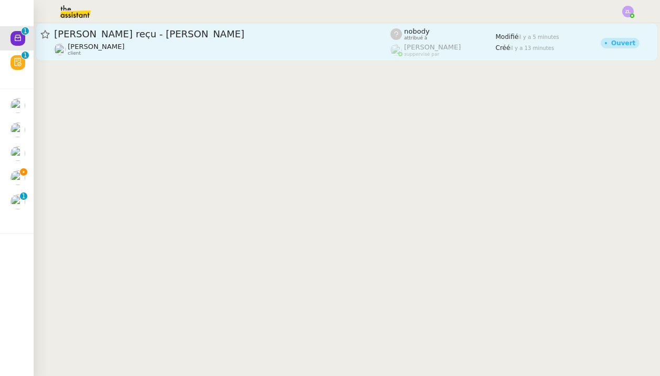
click at [200, 46] on div "[PERSON_NAME] client" at bounding box center [222, 50] width 336 height 14
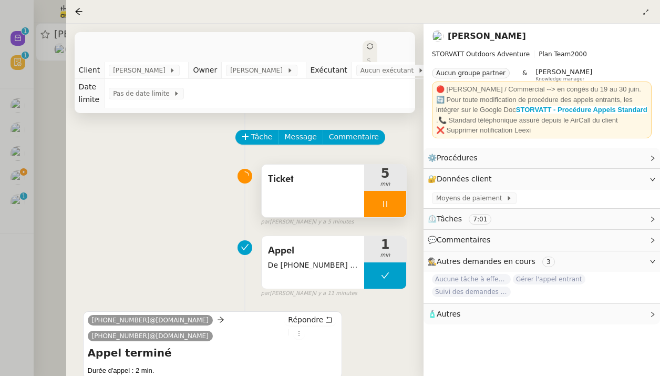
click at [364, 194] on div at bounding box center [385, 204] width 42 height 26
click at [394, 199] on button at bounding box center [395, 204] width 21 height 26
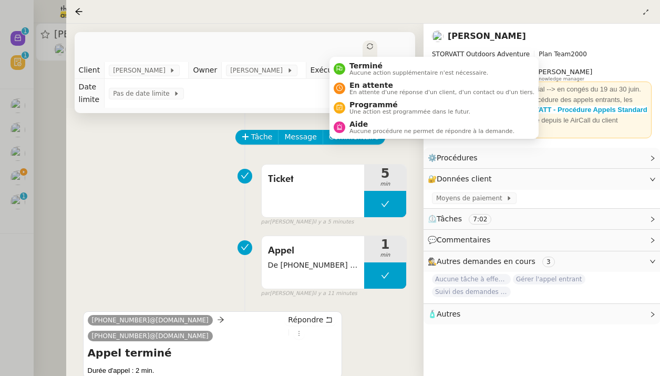
click at [363, 42] on div "Statut" at bounding box center [370, 71] width 15 height 63
click at [351, 67] on span "Terminé" at bounding box center [419, 66] width 139 height 8
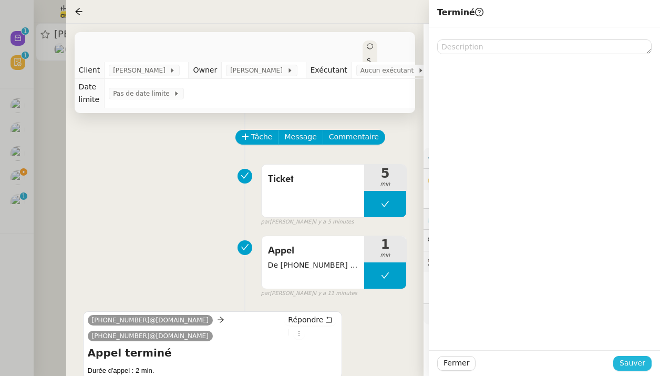
click at [632, 369] on span "Sauver" at bounding box center [633, 363] width 26 height 12
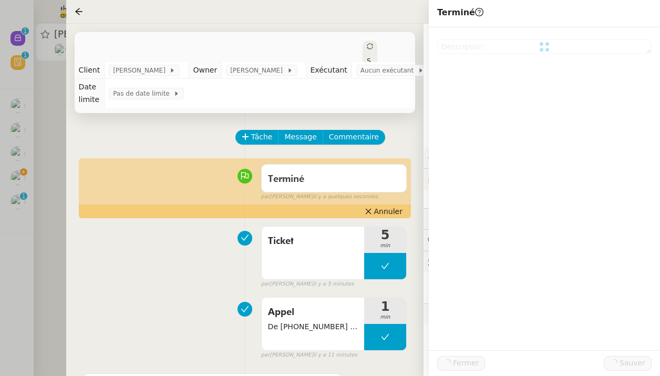
click at [29, 167] on div at bounding box center [330, 188] width 660 height 376
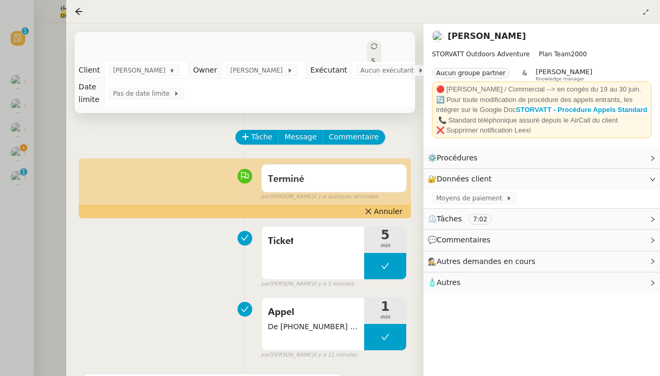
click at [14, 126] on div at bounding box center [330, 188] width 660 height 376
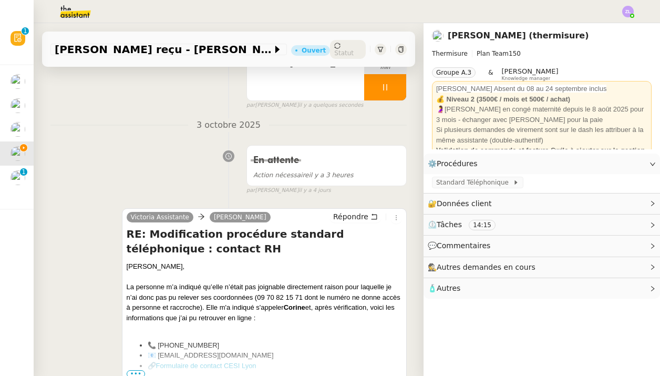
scroll to position [173, 0]
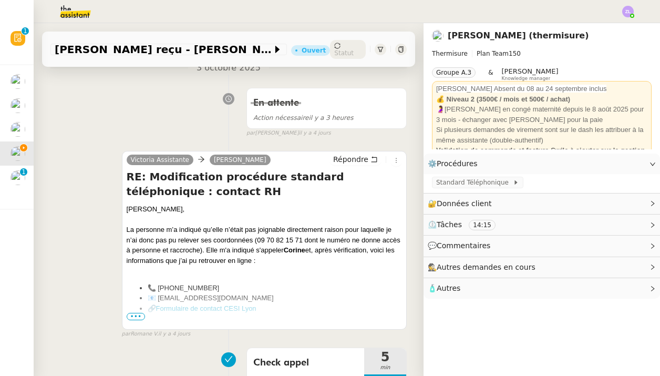
click at [348, 167] on div "Victoria Assistante Jeremy JULIARD Répondre" at bounding box center [264, 162] width 275 height 16
click at [347, 161] on span "Répondre" at bounding box center [350, 159] width 35 height 11
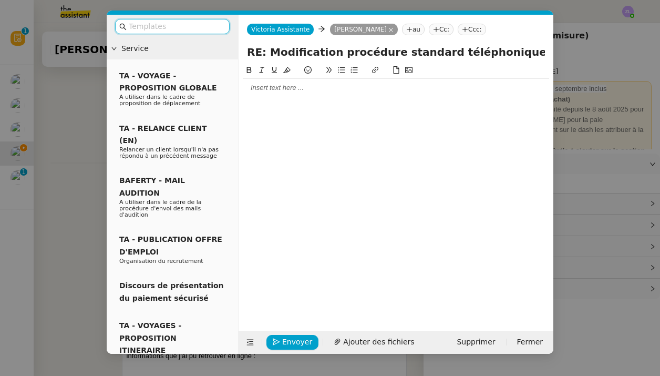
click at [362, 94] on div at bounding box center [396, 88] width 307 height 18
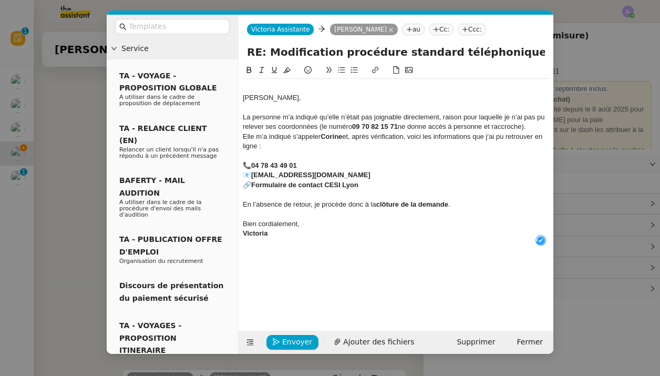
click at [243, 94] on div "Bonjour Jérémy," at bounding box center [396, 97] width 307 height 9
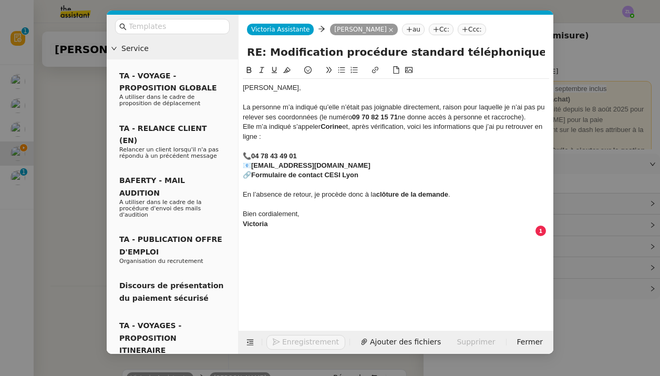
click at [314, 83] on div "Bonjour Jérémy, La personne m’a indiqué qu’elle n’était pas joignable directeme…" at bounding box center [396, 161] width 307 height 164
click at [314, 90] on div "Bonjour Jérémy," at bounding box center [396, 87] width 307 height 9
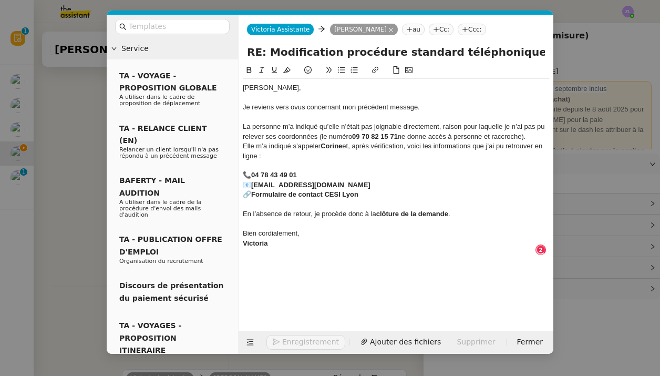
click at [292, 110] on div "Je reviens vers ovus concernant mon précédent message." at bounding box center [396, 107] width 307 height 9
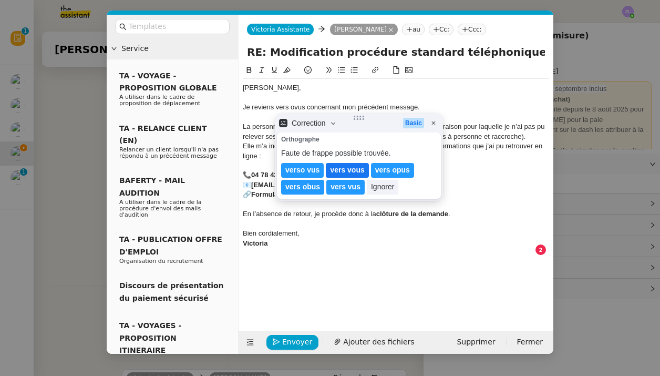
click at [340, 172] on lt-span "vers vous" at bounding box center [347, 170] width 43 height 15
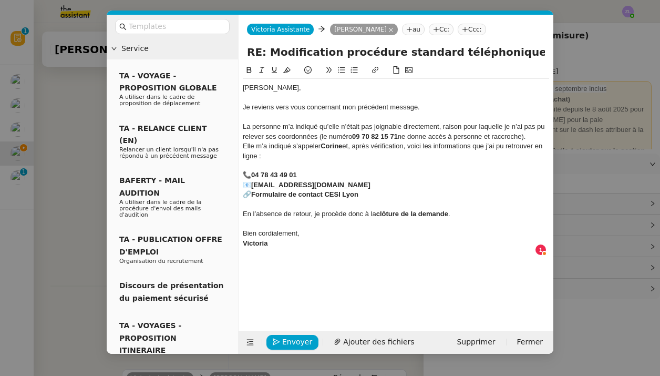
click at [297, 212] on div "En l’absence de retour, je procède donc à la clôture de la demande ." at bounding box center [396, 213] width 307 height 9
click at [293, 212] on div "En l’absence de retour, je procède donc à la clôture de la demande ." at bounding box center [396, 213] width 307 height 9
drag, startPoint x: 395, startPoint y: 212, endPoint x: 501, endPoint y: 212, distance: 105.7
click at [501, 212] on div "En l’absence de votre retour, je procède donc à la clôture de la demande ." at bounding box center [396, 213] width 307 height 9
click at [247, 71] on icon at bounding box center [249, 70] width 5 height 6
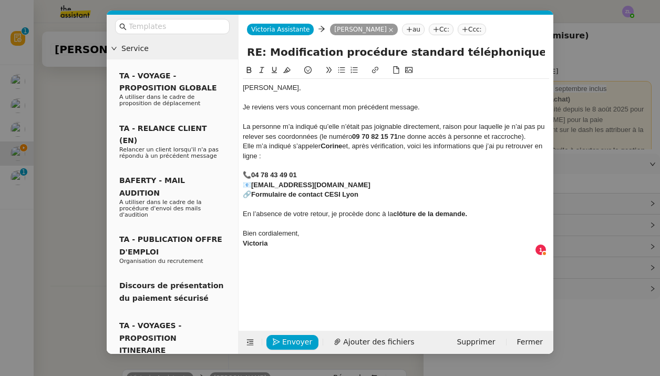
click at [247, 71] on icon at bounding box center [249, 70] width 5 height 6
click at [328, 224] on div at bounding box center [396, 223] width 307 height 9
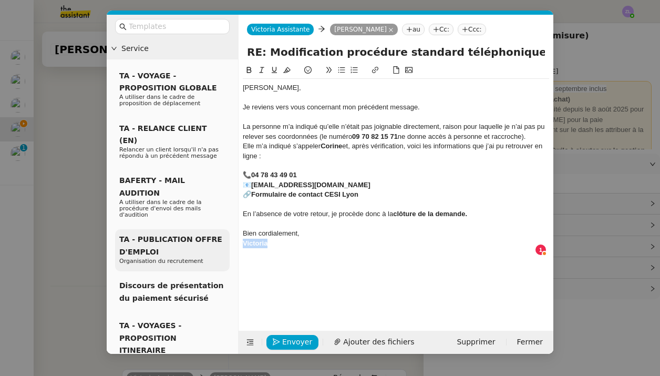
drag, startPoint x: 286, startPoint y: 240, endPoint x: 226, endPoint y: 240, distance: 60.5
click at [226, 240] on nz-layout "Service TA - VOYAGE - PROPOSITION GLOBALE A utiliser dans le cadre de propositi…" at bounding box center [330, 184] width 447 height 339
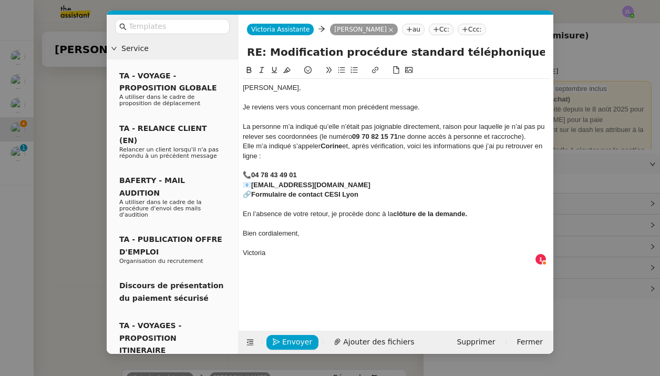
click at [525, 211] on div "En l’absence de votre retour, je procède donc à la clôture de la demande." at bounding box center [396, 213] width 307 height 9
click at [251, 68] on icon at bounding box center [249, 69] width 7 height 7
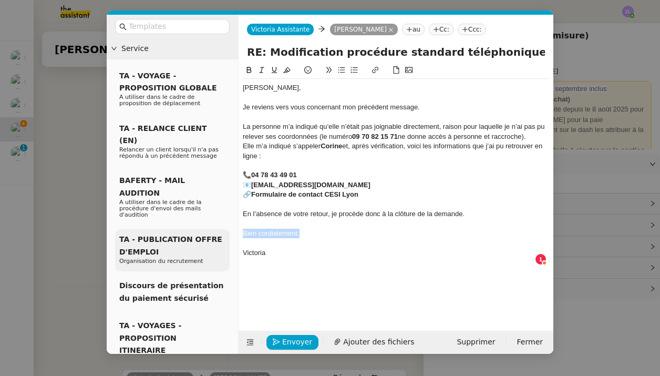
drag, startPoint x: 308, startPoint y: 229, endPoint x: 209, endPoint y: 229, distance: 98.8
click at [209, 229] on nz-layout "Service TA - VOYAGE - PROPOSITION GLOBALE A utiliser dans le cadre de propositi…" at bounding box center [330, 184] width 447 height 339
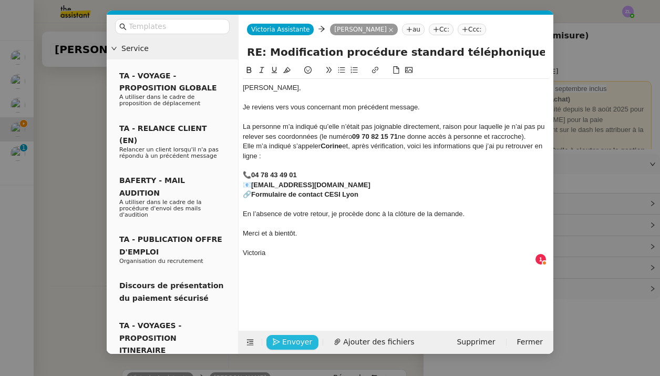
click at [294, 344] on span "Envoyer" at bounding box center [297, 342] width 30 height 12
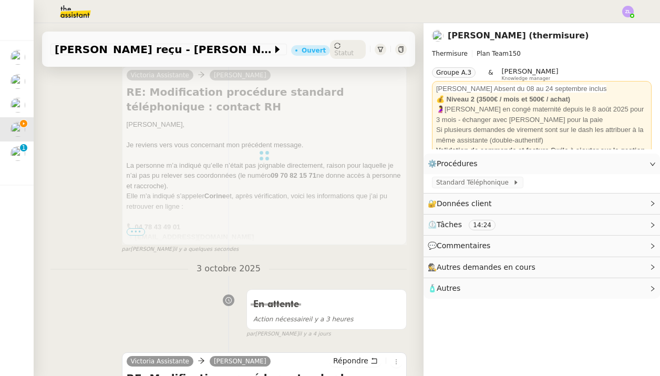
scroll to position [23, 0]
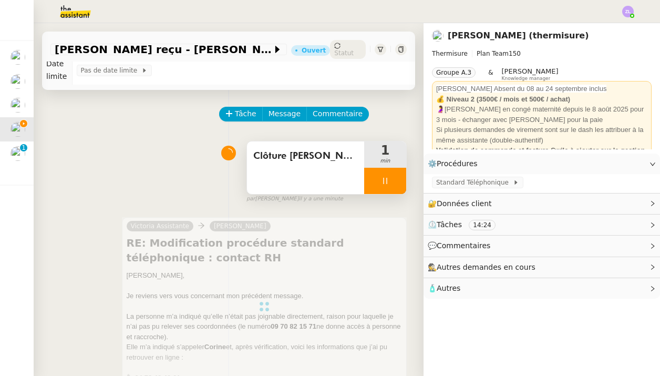
click at [378, 182] on div at bounding box center [385, 181] width 42 height 26
click at [396, 185] on icon at bounding box center [396, 181] width 8 height 8
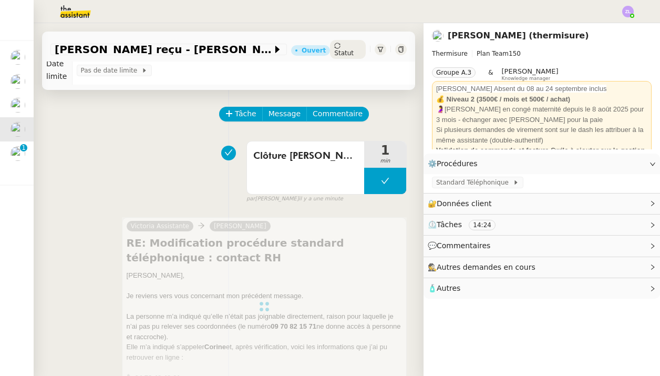
click at [351, 40] on div "Statut" at bounding box center [348, 49] width 36 height 19
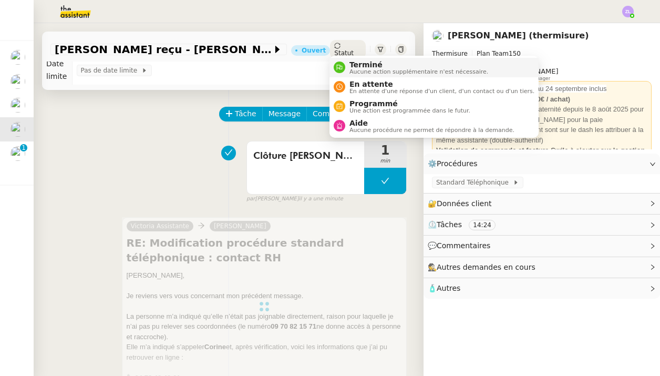
click at [355, 61] on span "Terminé" at bounding box center [419, 64] width 139 height 8
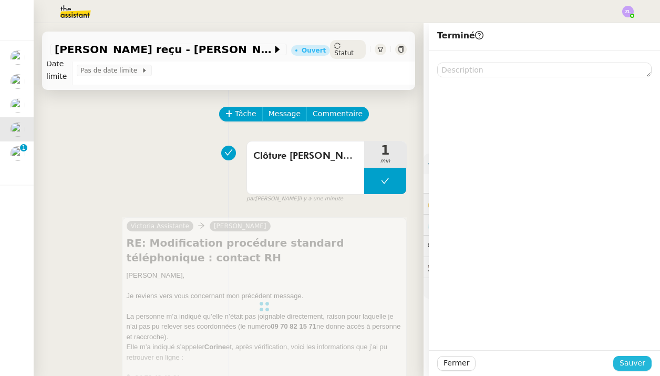
click at [633, 367] on span "Sauver" at bounding box center [633, 363] width 26 height 12
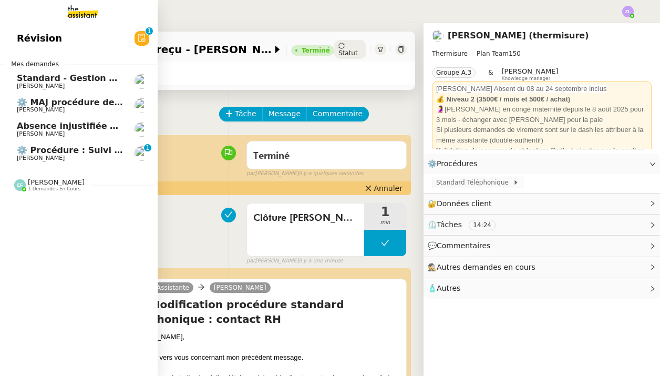
click at [78, 145] on span "⚙️ Procédure : Suivi des alternants - dynamique" at bounding box center [131, 150] width 228 height 10
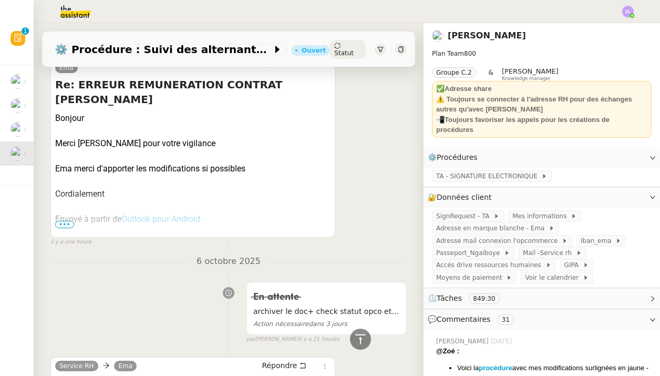
scroll to position [147, 0]
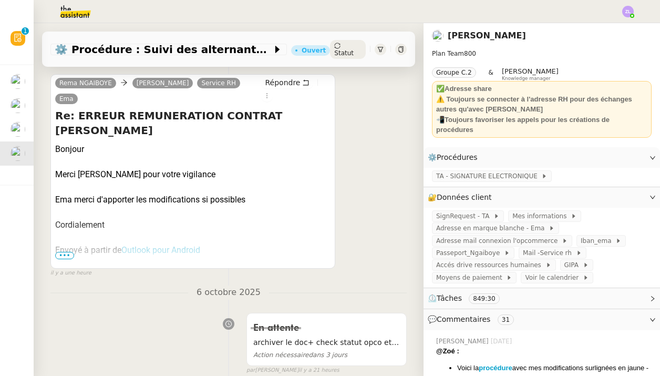
click at [62, 253] on span "•••" at bounding box center [64, 255] width 19 height 7
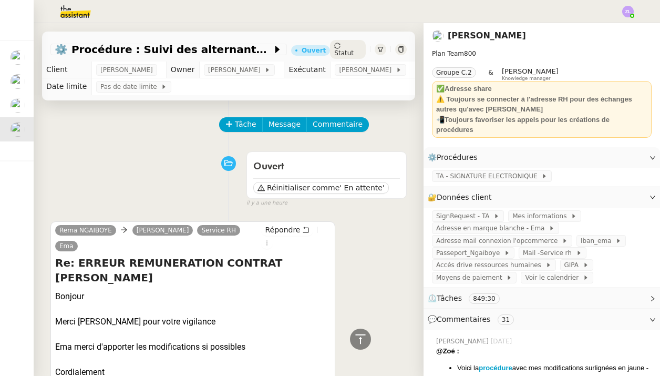
scroll to position [0, 0]
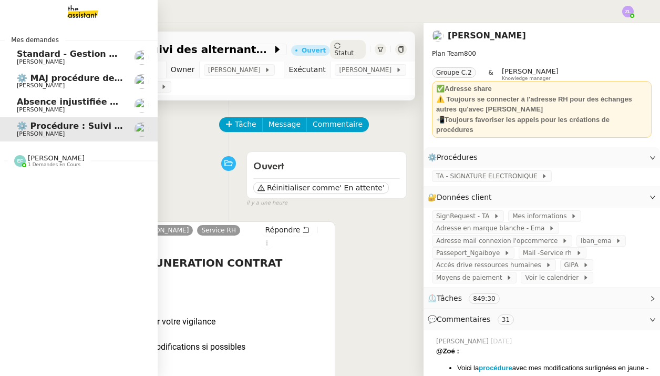
click at [36, 109] on span "[PERSON_NAME]" at bounding box center [41, 109] width 48 height 7
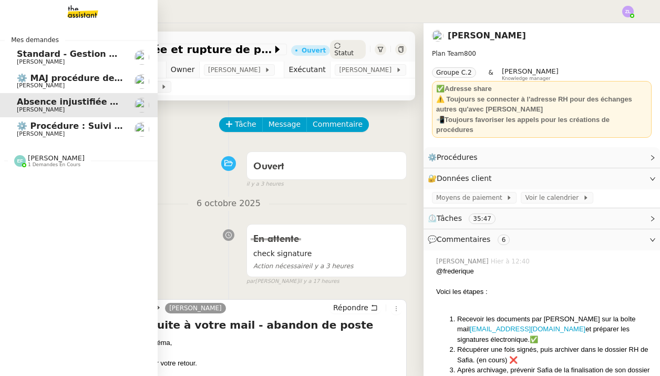
click at [25, 105] on span "Absence injustifiée et rupture de période d’essai" at bounding box center [133, 102] width 232 height 10
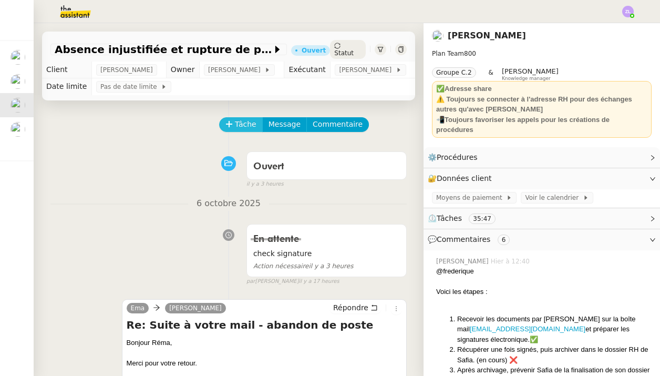
click at [231, 123] on icon at bounding box center [229, 123] width 7 height 7
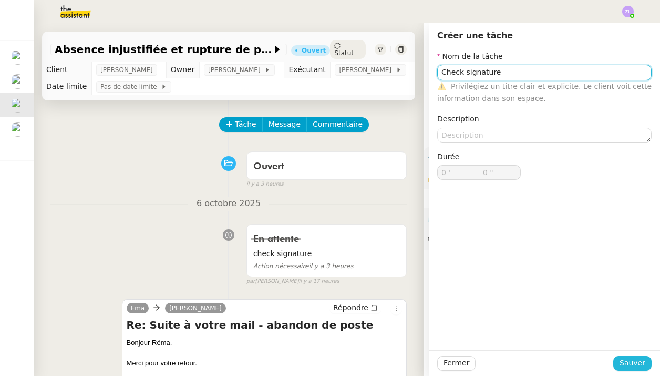
type input "Check signature"
click at [642, 365] on span "Sauver" at bounding box center [633, 363] width 26 height 12
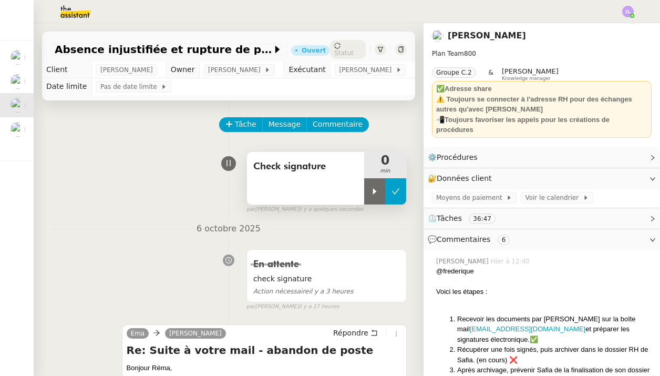
click at [402, 196] on button at bounding box center [395, 191] width 21 height 26
click at [384, 202] on button at bounding box center [385, 191] width 42 height 26
click at [384, 202] on div at bounding box center [374, 191] width 21 height 26
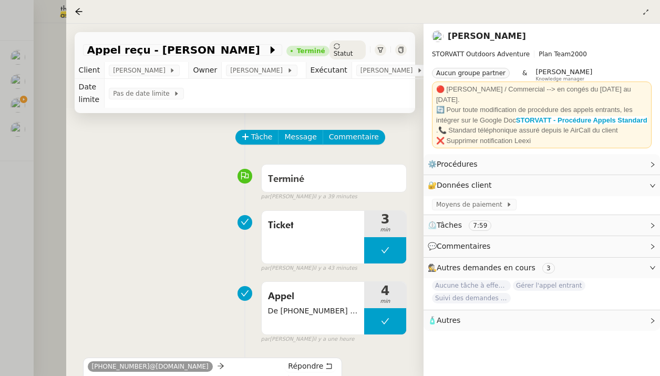
click at [47, 142] on div at bounding box center [330, 188] width 660 height 376
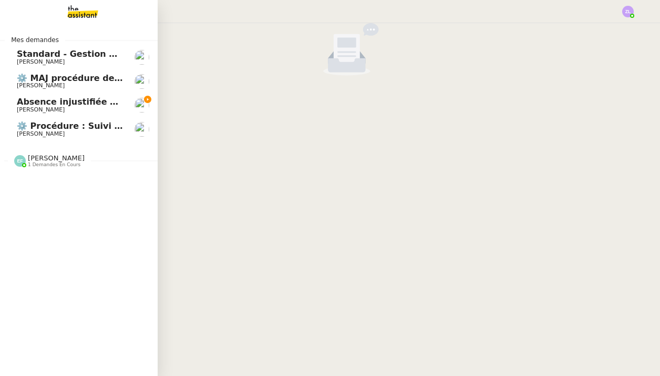
click at [25, 103] on span "Absence injustifiée et rupture de période d’essai" at bounding box center [133, 102] width 232 height 10
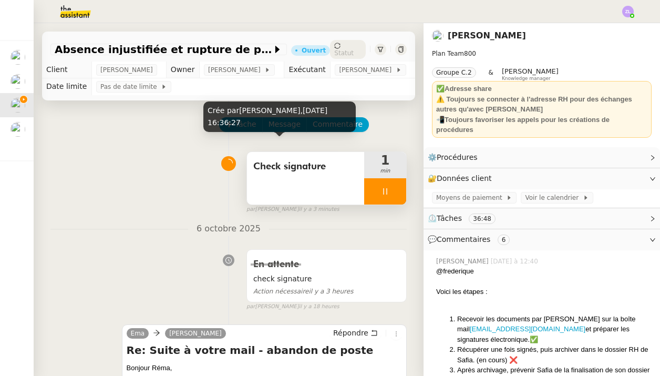
click at [378, 191] on div at bounding box center [385, 191] width 42 height 26
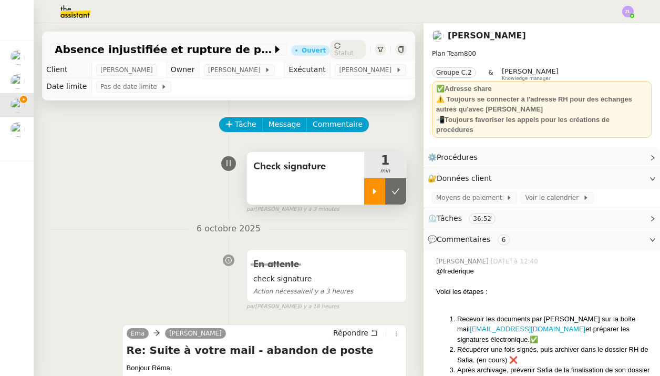
click at [378, 191] on div at bounding box center [374, 191] width 21 height 26
click at [379, 203] on div at bounding box center [385, 191] width 42 height 26
click at [379, 193] on div at bounding box center [374, 191] width 21 height 26
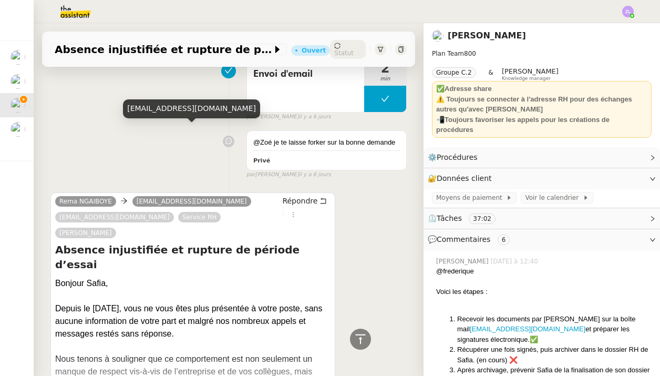
click at [175, 109] on div "[EMAIL_ADDRESS][DOMAIN_NAME]" at bounding box center [191, 108] width 137 height 18
copy div "[EMAIL_ADDRESS][DOMAIN_NAME]"
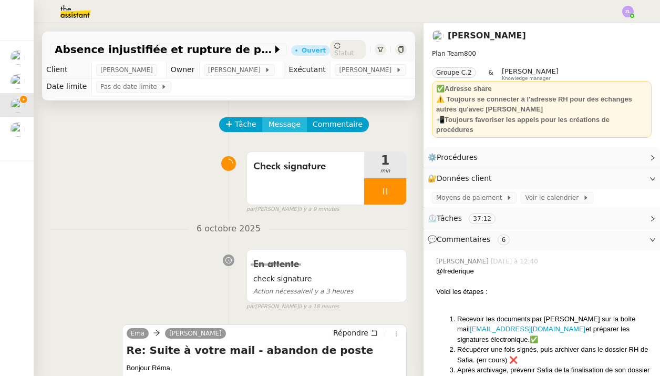
click at [282, 126] on span "Message" at bounding box center [285, 124] width 32 height 12
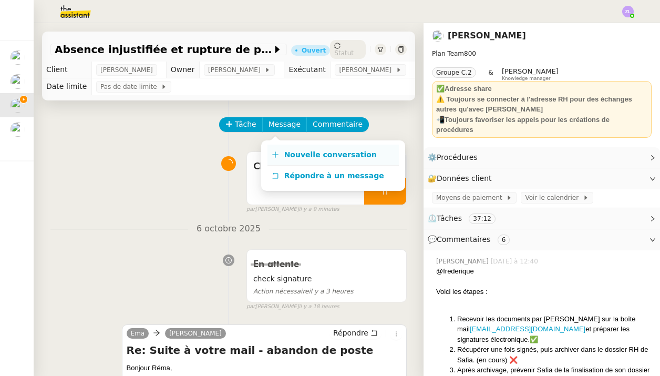
click at [304, 150] on span "Nouvelle conversation" at bounding box center [330, 154] width 93 height 8
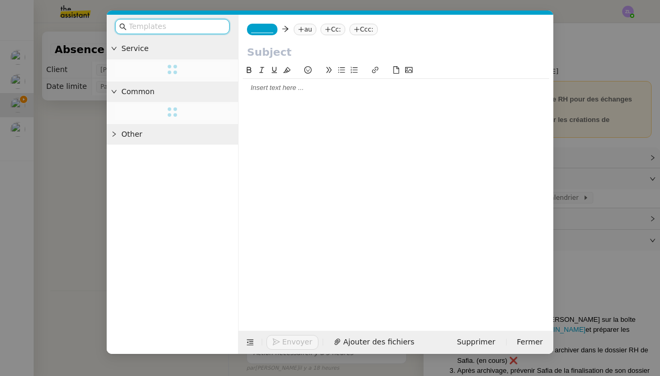
click at [272, 29] on span "_______" at bounding box center [262, 29] width 22 height 7
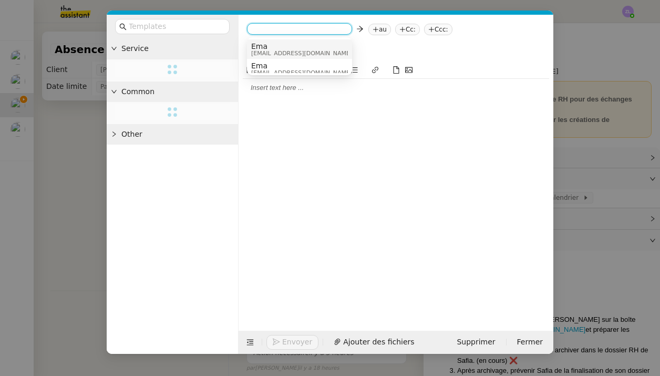
click at [285, 42] on span "Ema" at bounding box center [301, 46] width 101 height 8
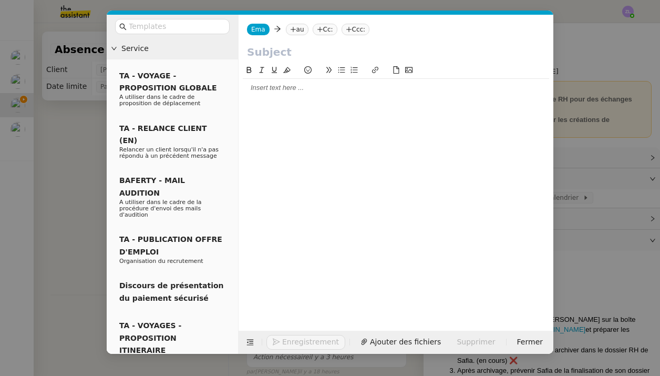
click at [295, 26] on nz-tag "au" at bounding box center [297, 30] width 23 height 12
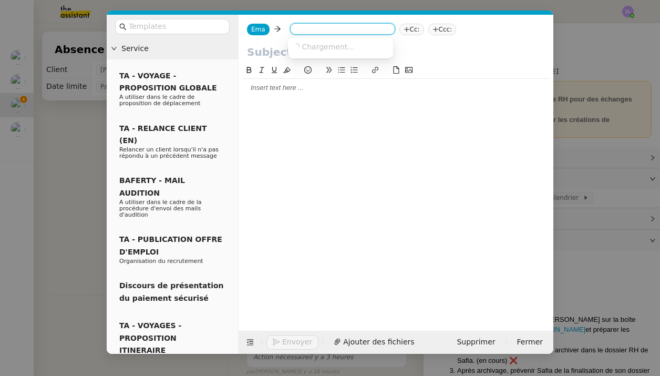
paste input "[EMAIL_ADDRESS][DOMAIN_NAME]"
type input "[EMAIL_ADDRESS][DOMAIN_NAME]"
click at [341, 47] on span "[EMAIL_ADDRESS][DOMAIN_NAME]" at bounding box center [356, 46] width 129 height 8
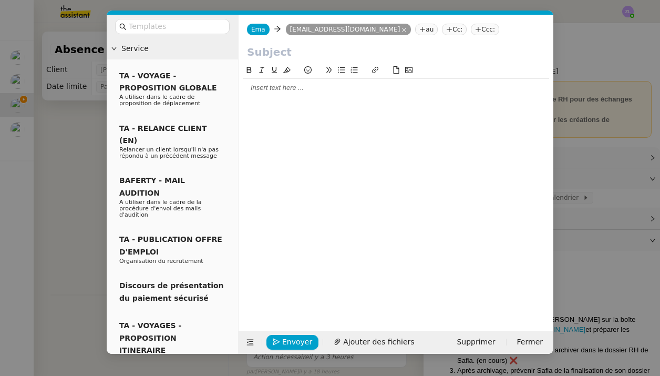
click at [442, 30] on nz-tag "Cc:" at bounding box center [454, 30] width 25 height 12
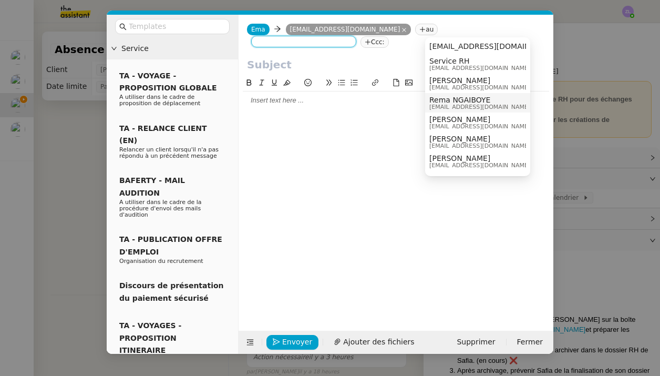
click at [452, 106] on span "rema.ngaiboye@emagifi.com" at bounding box center [480, 107] width 101 height 6
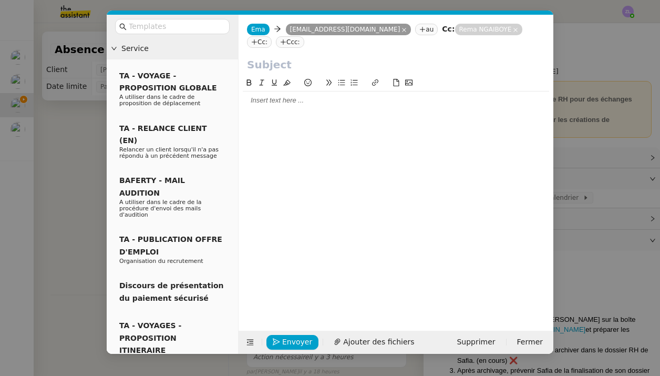
click at [78, 146] on nz-modal-container "Service TA - VOYAGE - PROPOSITION GLOBALE A utiliser dans le cadre de propositi…" at bounding box center [330, 188] width 660 height 376
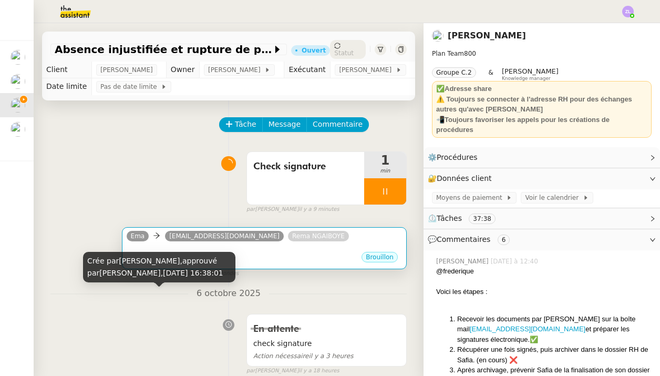
click at [254, 261] on div "Brouillon" at bounding box center [264, 259] width 275 height 16
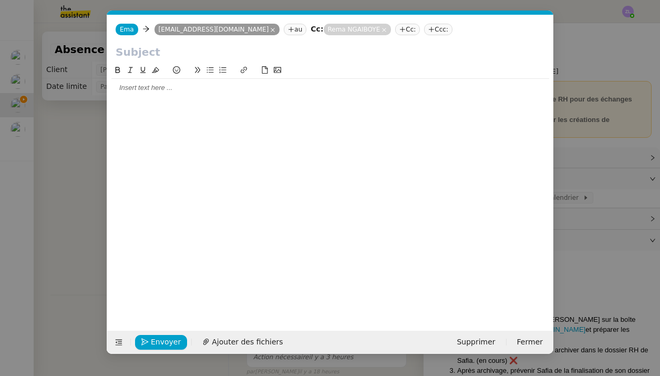
scroll to position [0, 23]
click at [139, 58] on input "text" at bounding box center [331, 52] width 430 height 16
click at [415, 95] on div at bounding box center [330, 88] width 438 height 18
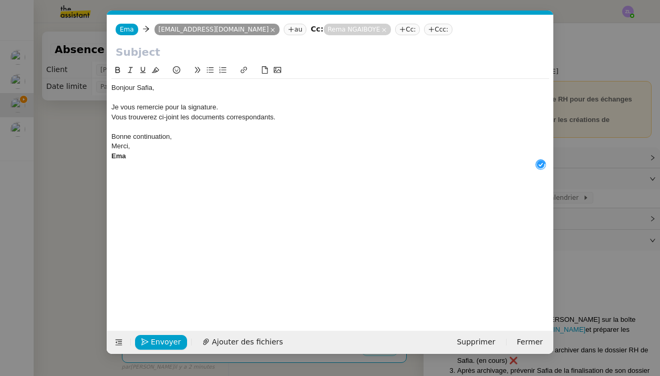
click at [189, 47] on input "text" at bounding box center [331, 52] width 430 height 16
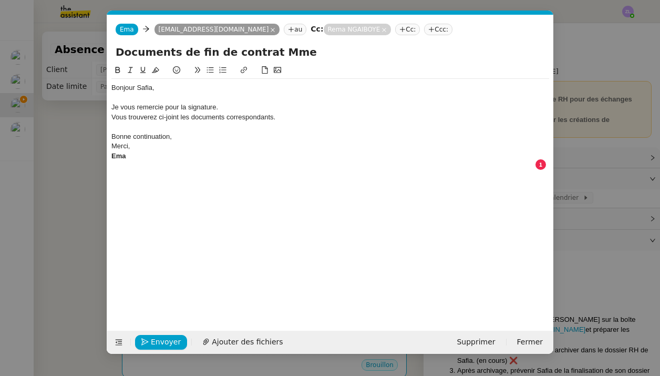
type input "Documents de fin de contrat Mme"
click at [70, 156] on nz-modal-container "Service TA - VOYAGE - PROPOSITION GLOBALE A utiliser dans le cadre de propositi…" at bounding box center [330, 188] width 660 height 376
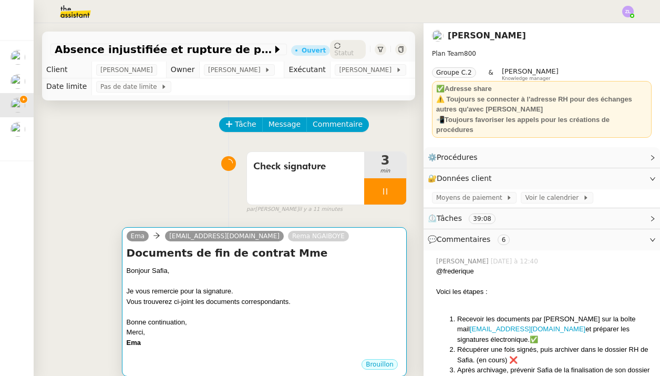
scroll to position [-1, 0]
click at [198, 305] on div "Vous trouverez ci-joint les documents correspondants." at bounding box center [264, 302] width 275 height 11
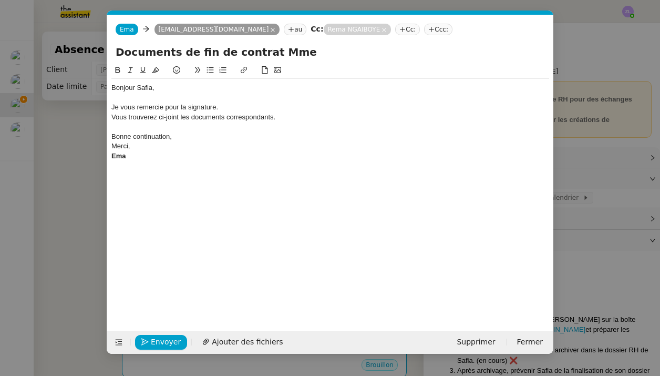
scroll to position [0, 23]
click at [292, 51] on input "Documents de fin de contrat Mme" at bounding box center [331, 52] width 430 height 16
type input "Documents de fin de contrat - Safia"
click at [218, 105] on div "Je vous remercie pour la signature." at bounding box center [330, 107] width 438 height 9
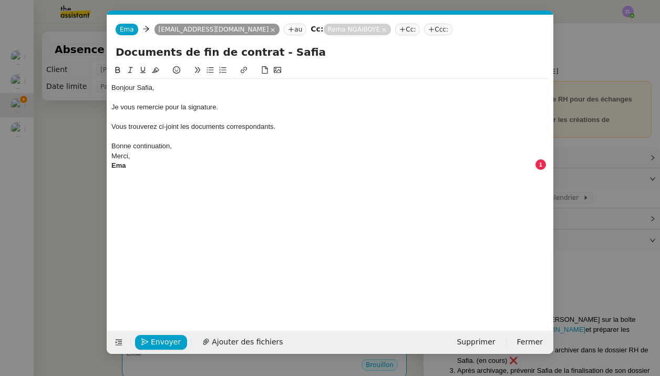
click at [149, 155] on div "Merci," at bounding box center [330, 155] width 438 height 9
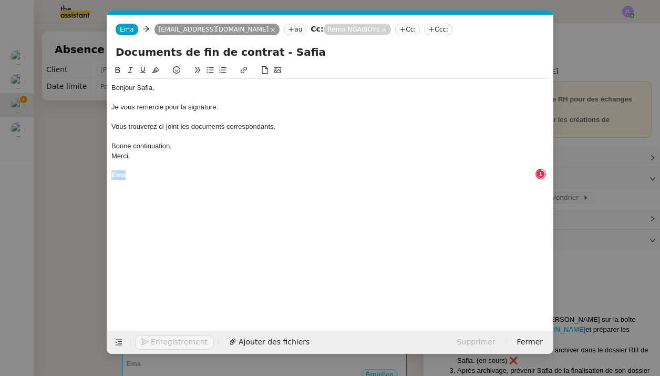
drag, startPoint x: 136, startPoint y: 172, endPoint x: 95, endPoint y: 172, distance: 41.0
click at [95, 172] on nz-modal-container "Service TA - VOYAGE - PROPOSITION GLOBALE A utiliser dans le cadre de propositi…" at bounding box center [330, 188] width 660 height 376
drag, startPoint x: 119, startPoint y: 72, endPoint x: 174, endPoint y: 162, distance: 105.7
click at [119, 72] on icon at bounding box center [118, 70] width 5 height 6
click at [170, 158] on div "Merci," at bounding box center [330, 155] width 438 height 9
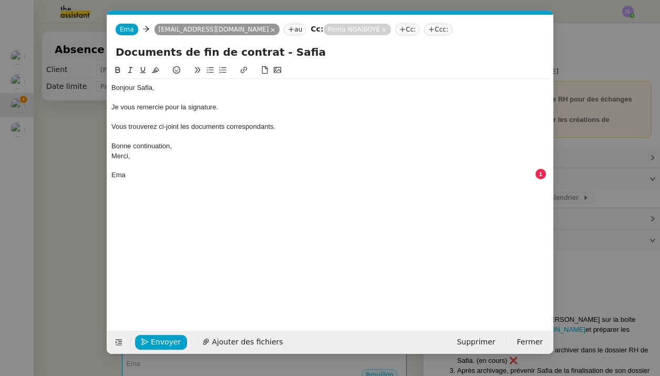
click at [186, 151] on div "Merci," at bounding box center [330, 155] width 438 height 9
click at [176, 142] on div "Bonne continuation," at bounding box center [330, 145] width 438 height 9
click at [255, 336] on span "Ajouter des fichiers" at bounding box center [247, 342] width 71 height 12
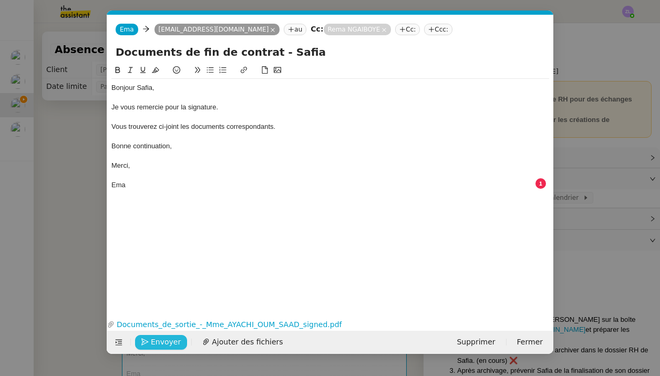
click at [177, 340] on span "Envoyer" at bounding box center [166, 342] width 30 height 12
click at [177, 340] on span "Confirmer l'envoi" at bounding box center [182, 342] width 63 height 12
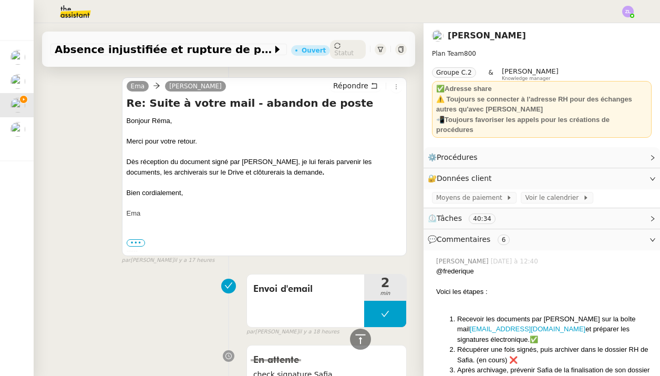
scroll to position [476, 0]
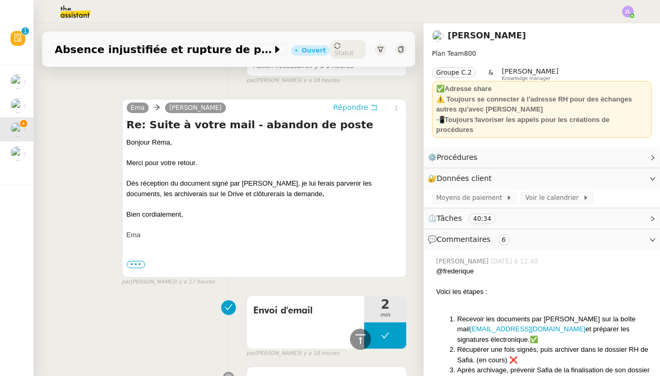
click at [360, 104] on span "Répondre" at bounding box center [350, 107] width 35 height 11
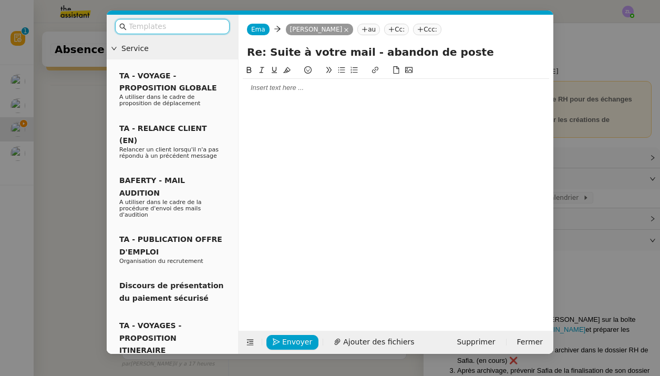
click at [556, 301] on nz-modal-container "Service TA - VOYAGE - PROPOSITION GLOBALE A utiliser dans le cadre de propositi…" at bounding box center [330, 188] width 660 height 376
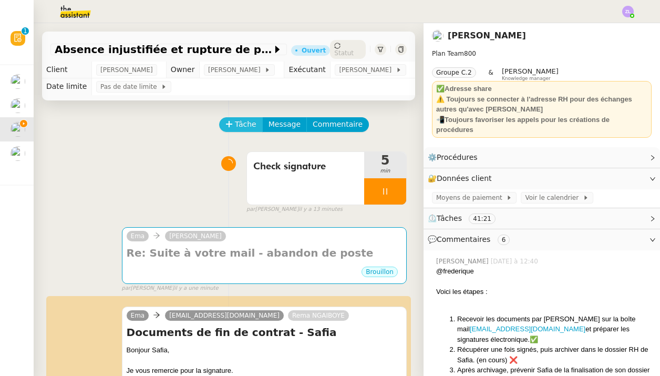
scroll to position [0, 0]
click at [295, 162] on span "Check signature" at bounding box center [305, 167] width 105 height 16
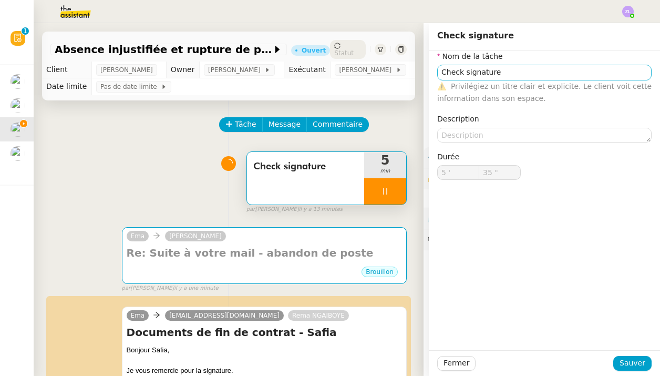
type input "36 ""
click at [522, 70] on input "Check signature" at bounding box center [544, 72] width 215 height 15
type input "Check signature +"
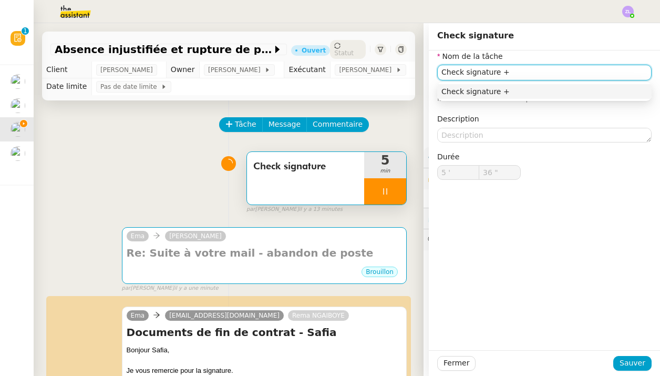
type input "37 ""
type input "Check signature +envoi mai"
type input "38 ""
type input "Check signature +envoi mail Saf"
type input "39 ""
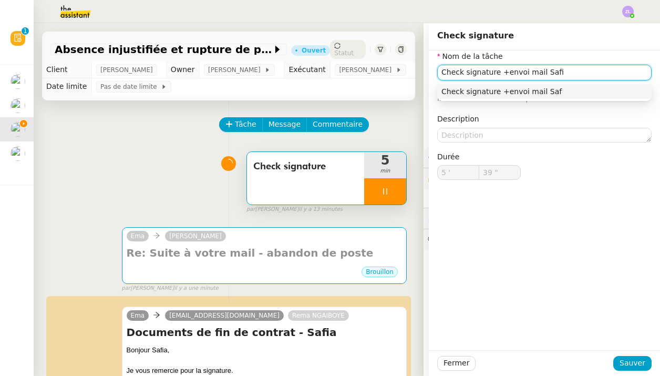
type input "Check signature +envoi mail Safia"
type input "40 ""
type input "Check signature +envoi mail Safia"
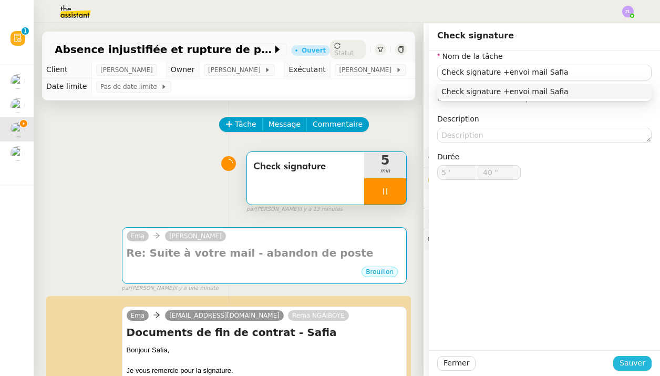
click at [636, 364] on span "Sauver" at bounding box center [633, 363] width 26 height 12
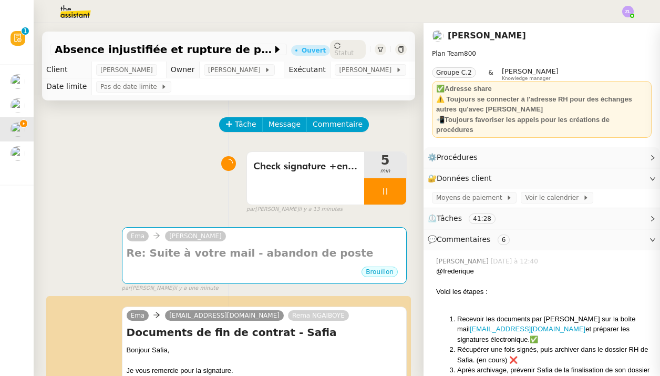
click at [237, 134] on div "Tâche Message Commentaire" at bounding box center [313, 129] width 187 height 25
click at [238, 118] on button "Tâche" at bounding box center [241, 124] width 44 height 15
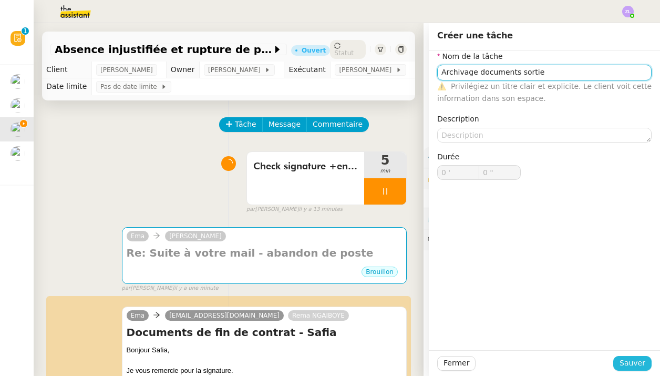
type input "Archivage documents sortie"
click at [622, 360] on span "Sauver" at bounding box center [633, 363] width 26 height 12
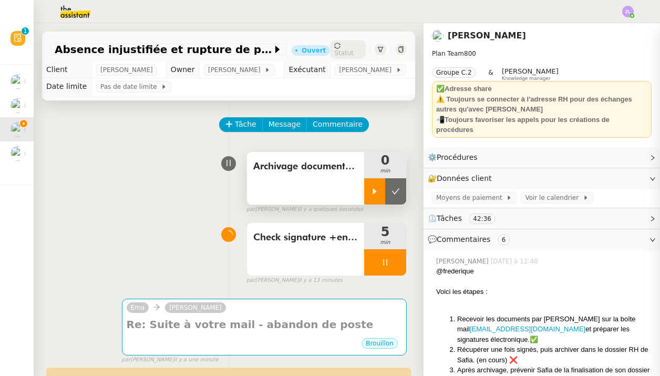
click at [374, 189] on icon at bounding box center [375, 191] width 4 height 6
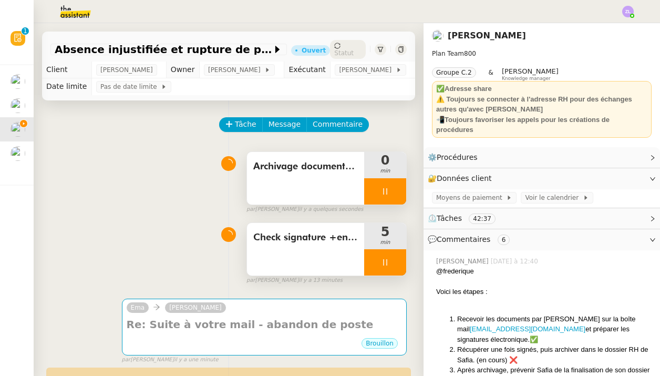
click at [383, 269] on div at bounding box center [385, 262] width 42 height 26
click at [399, 260] on icon at bounding box center [396, 262] width 8 height 8
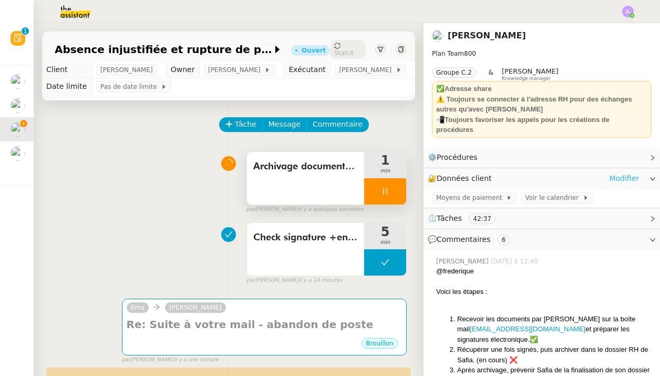
click at [618, 179] on link "Modifier" at bounding box center [624, 178] width 30 height 12
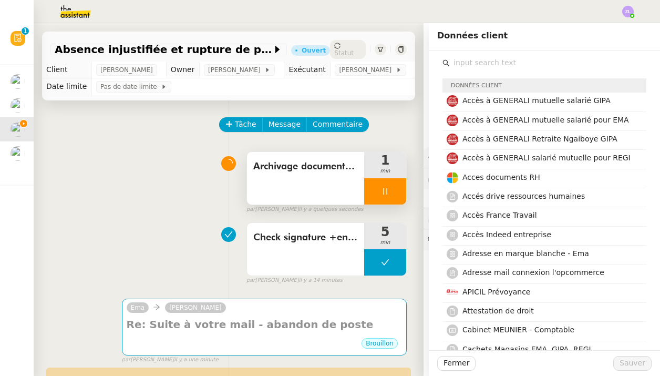
scroll to position [56, 0]
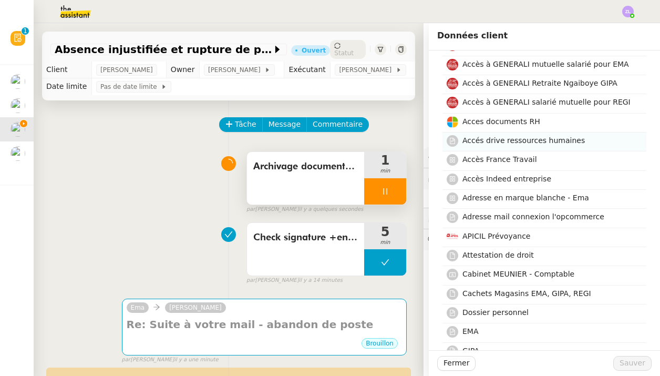
click at [489, 141] on span "Accés drive ressources humaines" at bounding box center [524, 140] width 122 height 8
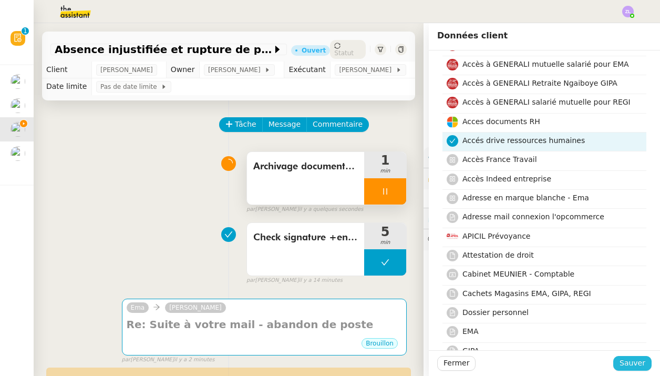
click at [633, 362] on span "Sauver" at bounding box center [633, 363] width 26 height 12
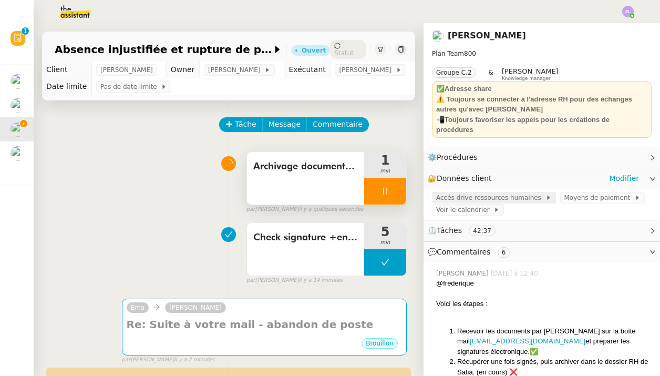
click at [492, 192] on span "Accés drive ressources humaines" at bounding box center [490, 197] width 109 height 11
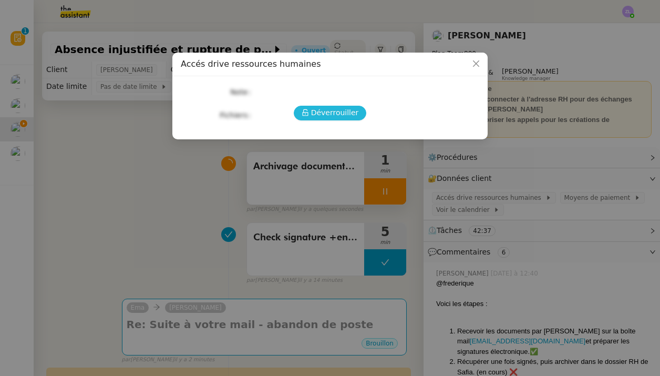
click at [308, 114] on icon at bounding box center [305, 112] width 6 height 7
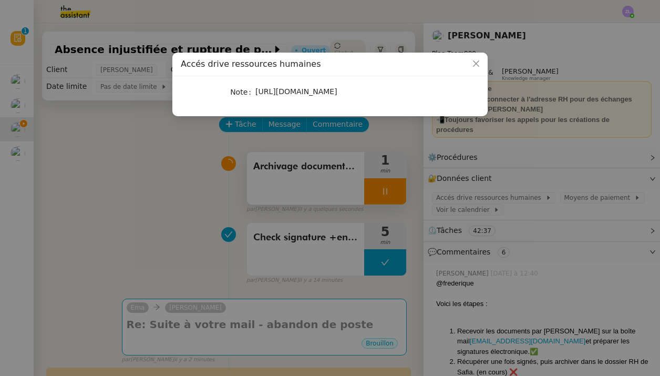
click at [281, 95] on div "https://emagifi-my.sharepoint.com/:f:/p/rema_ngaiboye/EvhYK7y1DmJPjsDHTZ3l7uABX…" at bounding box center [343, 92] width 174 height 12
copy span "https://emagifi-my.sharepoint.com/:f:/p/rema_ngaiboye/EvhYK7y1DmJPjsDHTZ3l7uABX…"
click at [333, 183] on nz-modal-container "Accés drive ressources humaines Note https://emagifi-my.sharepoint.com/:f:/p/re…" at bounding box center [330, 188] width 660 height 376
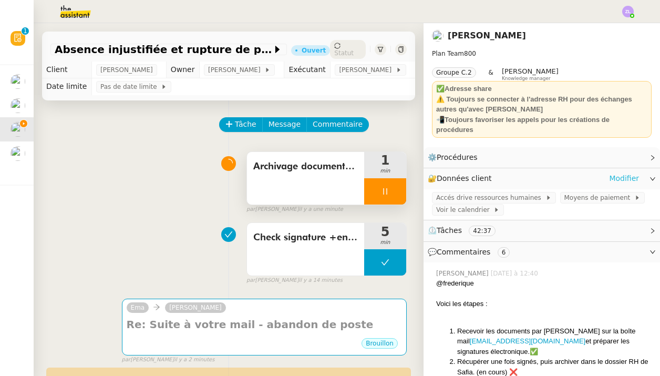
click at [625, 173] on link "Modifier" at bounding box center [624, 178] width 30 height 12
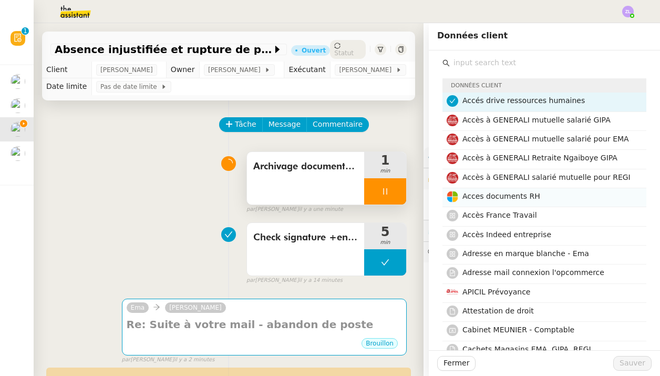
click at [468, 197] on span "Acces documents RH" at bounding box center [502, 196] width 78 height 8
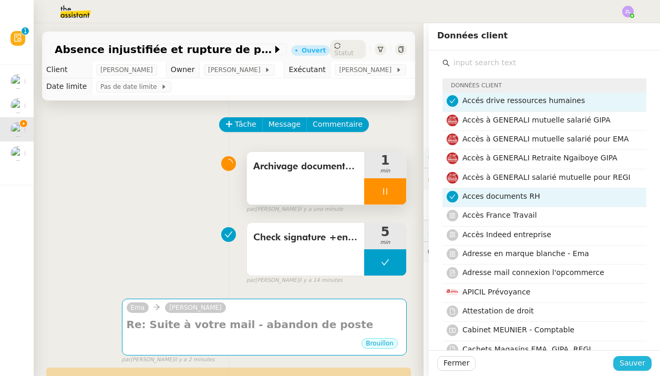
click at [632, 362] on span "Sauver" at bounding box center [633, 363] width 26 height 12
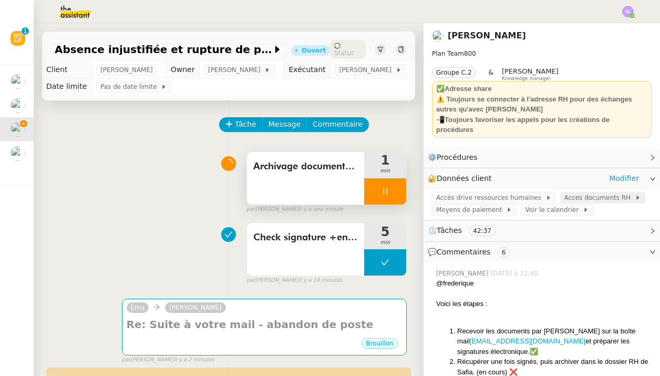
click at [585, 197] on span "Acces documents RH" at bounding box center [600, 197] width 70 height 11
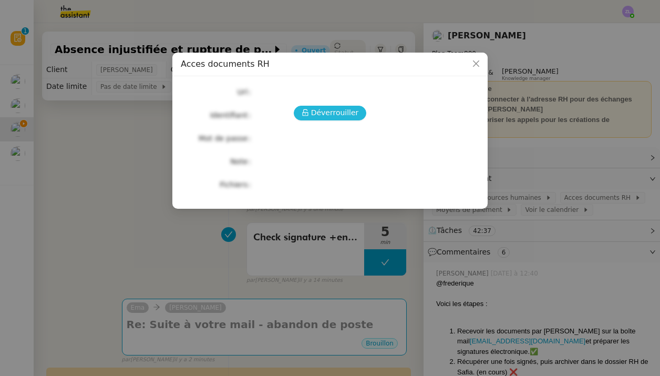
click at [350, 120] on button "Déverrouiller" at bounding box center [330, 113] width 73 height 15
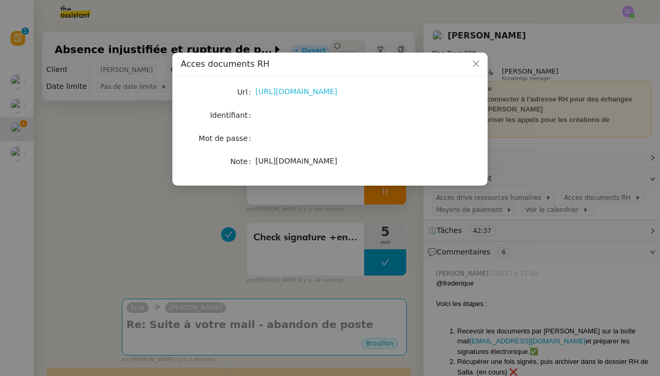
click at [300, 94] on link "https://emagifi-my.sharepoint.com/:f:/p/rema_ngaiboye/EvhYK7y1DmJPjsDHTZ3l7uAB2…" at bounding box center [297, 91] width 82 height 8
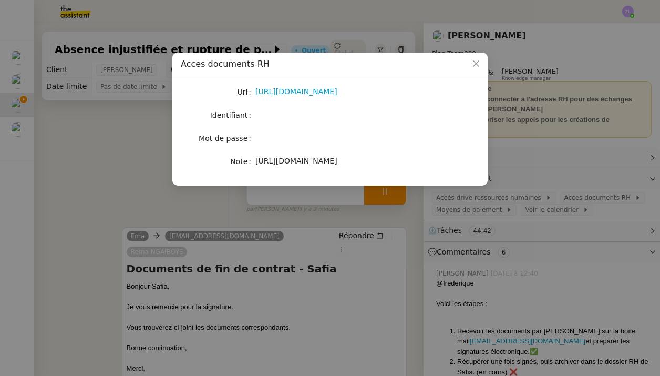
click at [133, 126] on nz-modal-container "Acces documents RH Url https://emagifi-my.sharepoint.com/:f:/p/rema_ngaiboye/Ev…" at bounding box center [330, 188] width 660 height 376
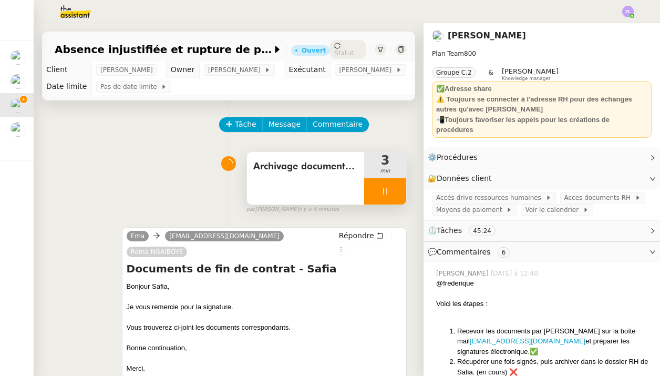
click at [370, 191] on div at bounding box center [385, 191] width 42 height 26
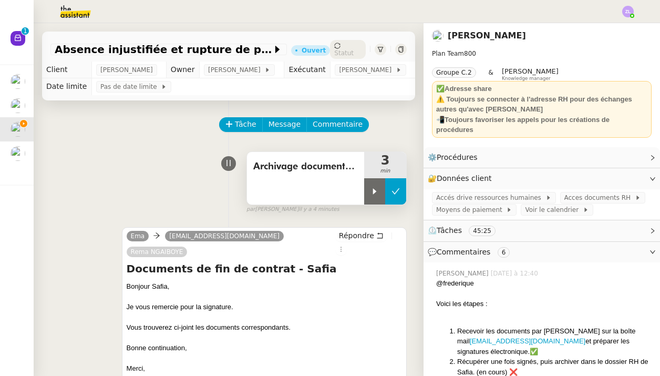
click at [391, 195] on button at bounding box center [395, 191] width 21 height 26
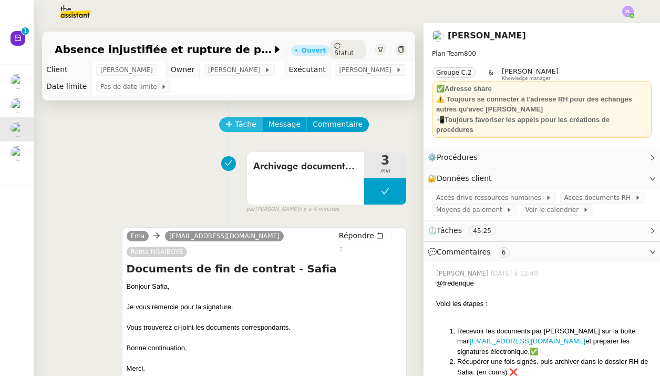
click at [240, 124] on span "Tâche" at bounding box center [246, 124] width 22 height 12
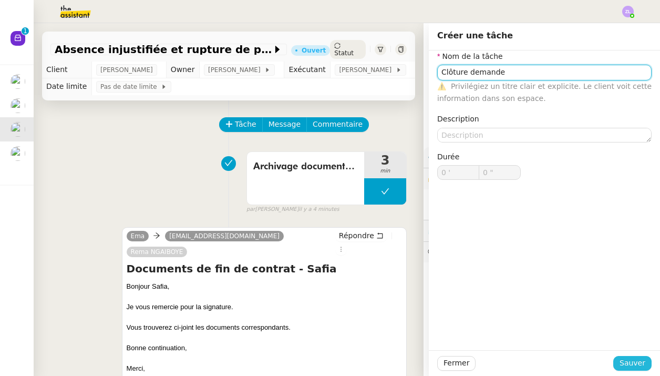
type input "Clôture demande"
click at [632, 367] on span "Sauver" at bounding box center [633, 363] width 26 height 12
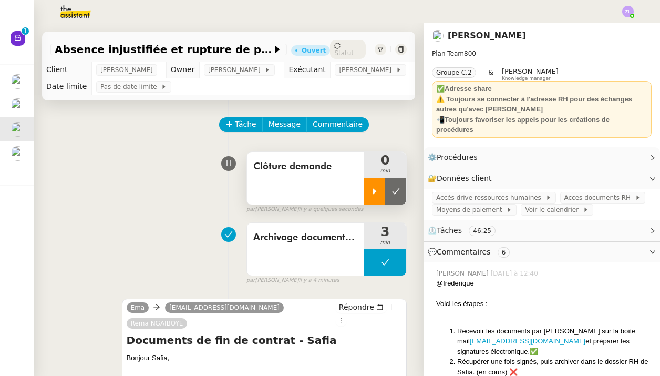
click at [381, 195] on div at bounding box center [374, 191] width 21 height 26
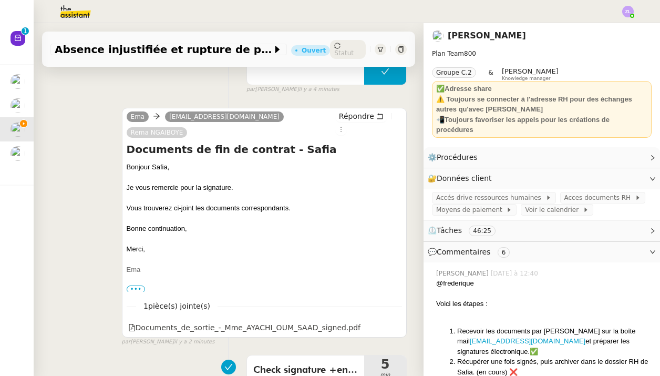
scroll to position [442, 0]
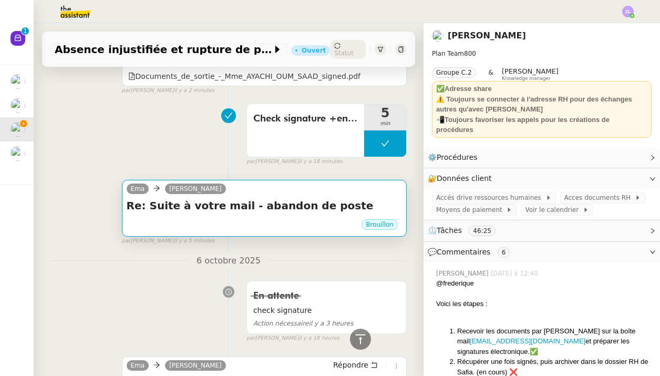
click at [192, 218] on div "Brouillon" at bounding box center [264, 226] width 275 height 16
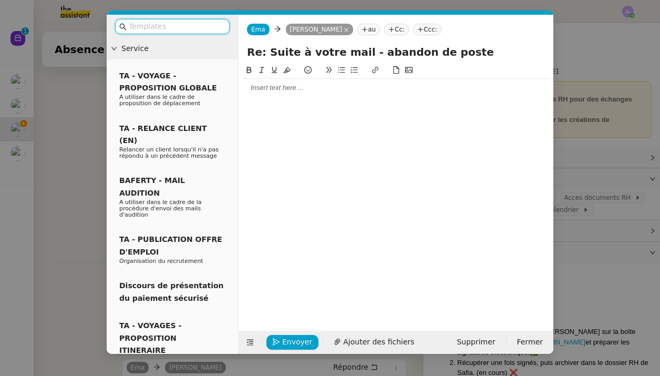
click at [402, 89] on div at bounding box center [396, 87] width 307 height 9
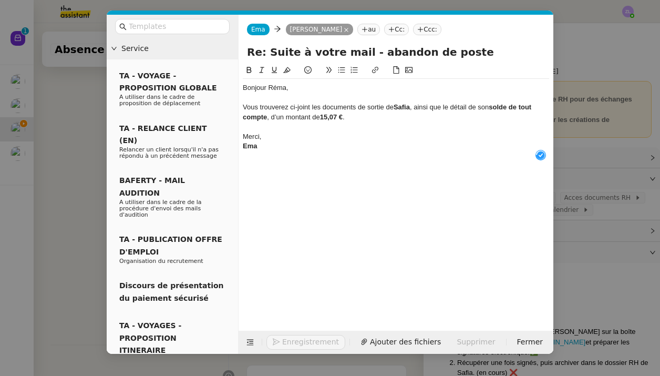
click at [338, 56] on input "Re: Suite à votre mail - abandon de poste" at bounding box center [396, 52] width 298 height 16
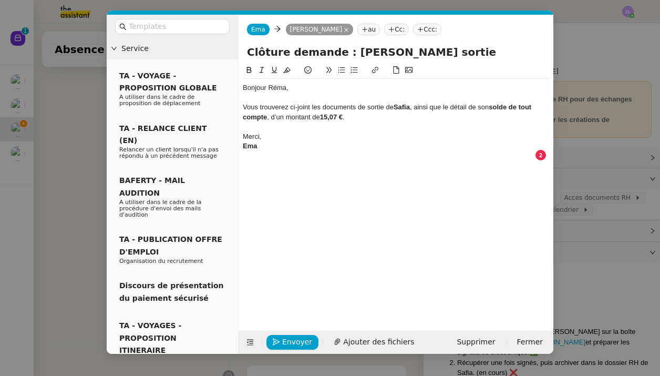
type input "Clôture demande : Safia sortie"
click at [367, 116] on div "Vous trouverez ci-joint les documents de sortie de Safia , ainsi que le détail …" at bounding box center [396, 112] width 307 height 19
click at [267, 135] on div "Merci," at bounding box center [396, 136] width 307 height 9
drag, startPoint x: 269, startPoint y: 153, endPoint x: 237, endPoint y: 153, distance: 32.1
click at [237, 153] on nz-layout "Service TA - VOYAGE - PROPOSITION GLOBALE A utiliser dans le cadre de propositi…" at bounding box center [330, 184] width 447 height 339
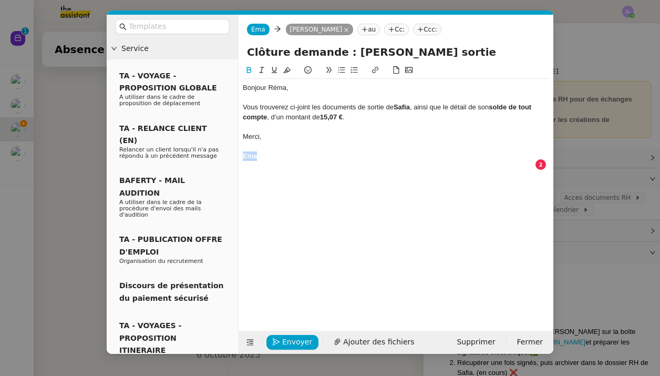
click at [248, 68] on icon at bounding box center [249, 69] width 7 height 7
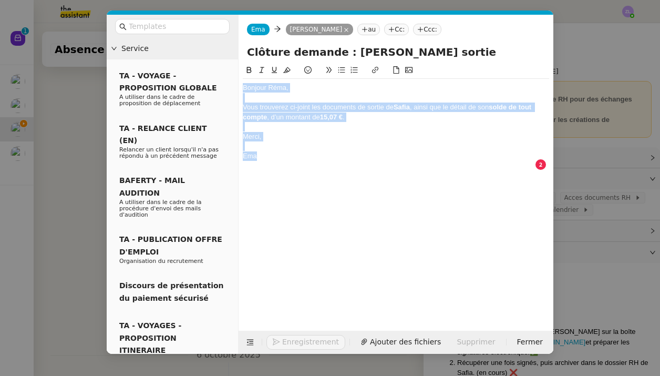
drag, startPoint x: 263, startPoint y: 158, endPoint x: 225, endPoint y: 55, distance: 110.0
click at [225, 55] on nz-layout "Service TA - VOYAGE - PROPOSITION GLOBALE A utiliser dans le cadre de propositi…" at bounding box center [330, 184] width 447 height 339
copy div "Bonjour Réma, Vous trouverez ci-joint les documents de sortie de Safia , ainsi …"
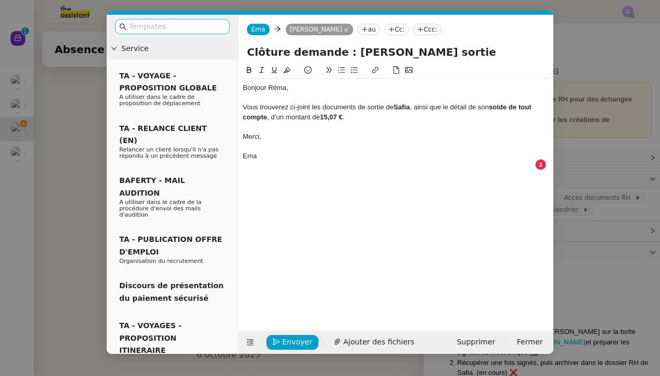
click at [175, 34] on nz-input-group at bounding box center [172, 26] width 115 height 15
click at [168, 26] on input "text" at bounding box center [176, 27] width 95 height 12
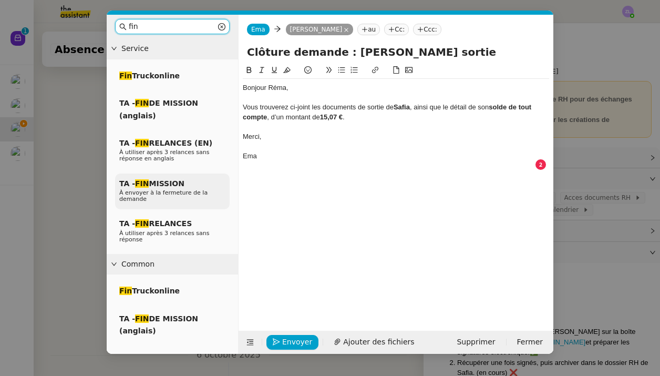
type input "fin"
click at [196, 201] on p "À envoyer à la fermeture de la demande" at bounding box center [172, 196] width 106 height 13
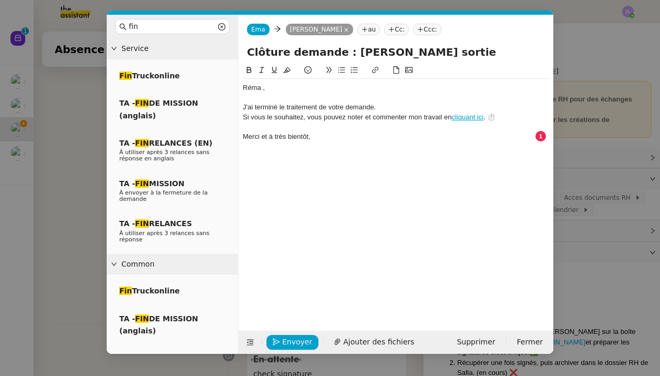
click at [312, 96] on div at bounding box center [396, 97] width 307 height 9
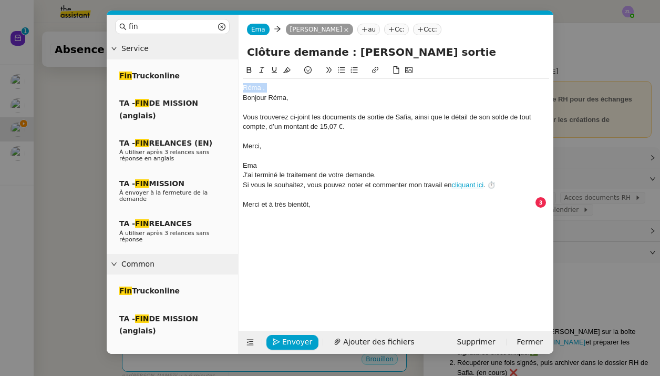
drag, startPoint x: 244, startPoint y: 97, endPoint x: 238, endPoint y: 82, distance: 16.5
click at [238, 82] on form "Ema Ema Rema Ngaiboye au Cc: Ccc: Clôture demande : Safia sortie ﻿Réma ﻿, Bonjo…" at bounding box center [395, 184] width 315 height 339
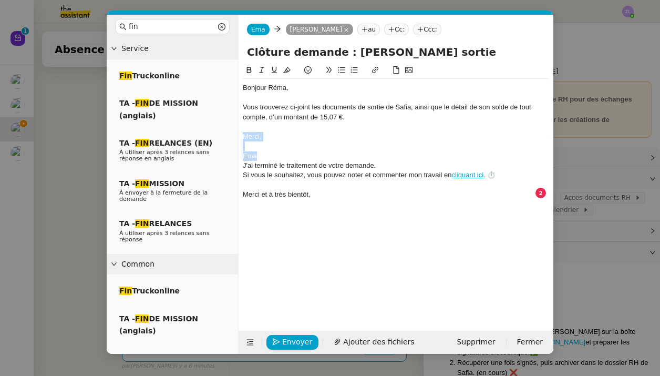
drag, startPoint x: 268, startPoint y: 154, endPoint x: 239, endPoint y: 131, distance: 36.7
click at [239, 131] on nz-spin "Bonjour Réma, Vous trouverez ci-joint les documents de sortie de Safia, ainsi q…" at bounding box center [396, 191] width 315 height 254
copy div "Merci, Ema"
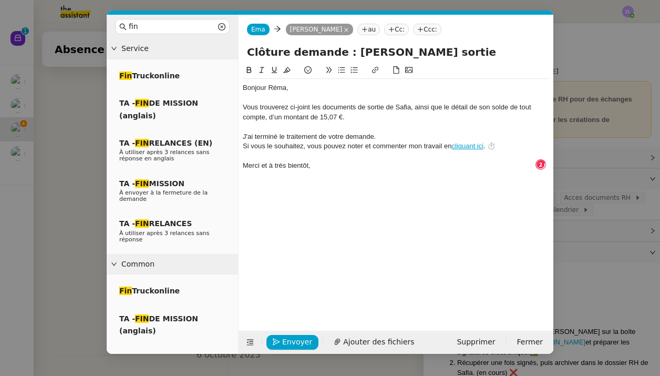
click at [383, 136] on div "J'ai terminé le traitement de votre demande." at bounding box center [396, 136] width 307 height 9
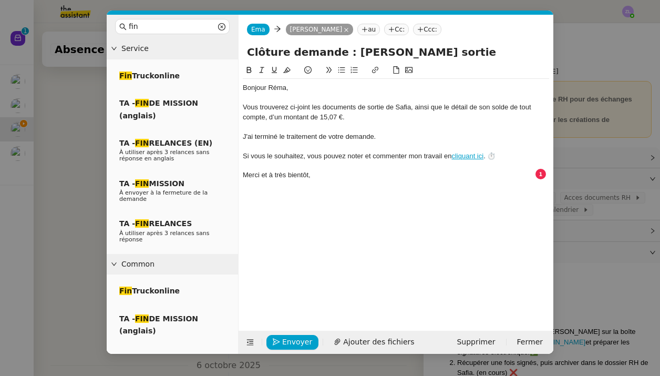
click at [256, 135] on div "J'ai terminé le traitement de votre demande." at bounding box center [396, 136] width 307 height 9
click at [343, 176] on div "Merci et à très bientôt," at bounding box center [396, 174] width 307 height 9
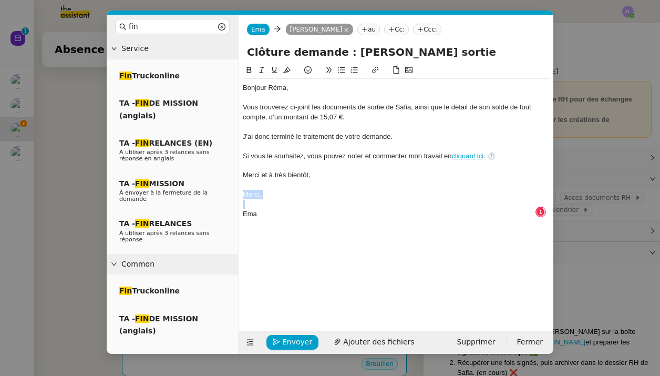
drag, startPoint x: 263, startPoint y: 202, endPoint x: 237, endPoint y: 191, distance: 28.8
click at [237, 191] on nz-layout "fin Service Fin Truckonline TA - FIN DE MISSION (anglais) TA - FIN RELANCES (EN…" at bounding box center [330, 184] width 447 height 339
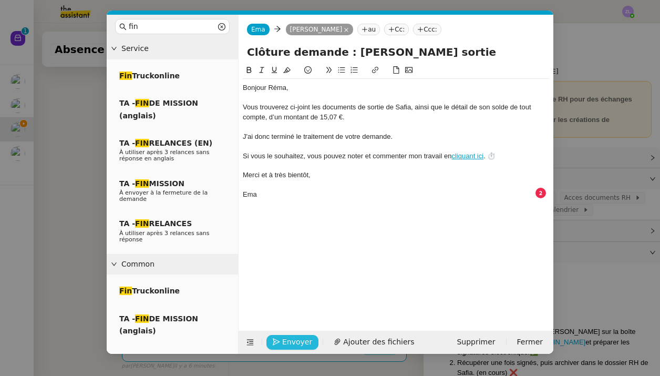
click at [299, 343] on span "Envoyer" at bounding box center [297, 342] width 30 height 12
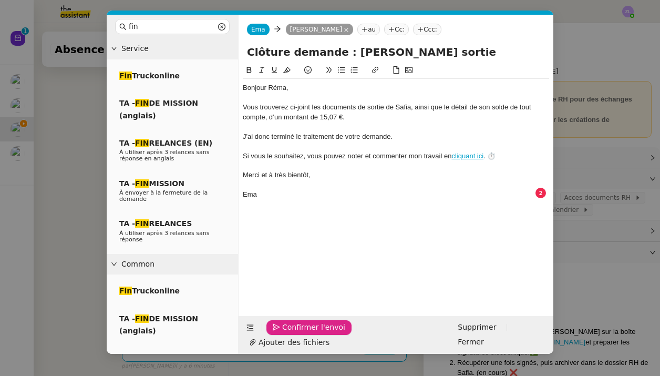
click at [299, 333] on span "Confirmer l'envoi" at bounding box center [313, 327] width 63 height 12
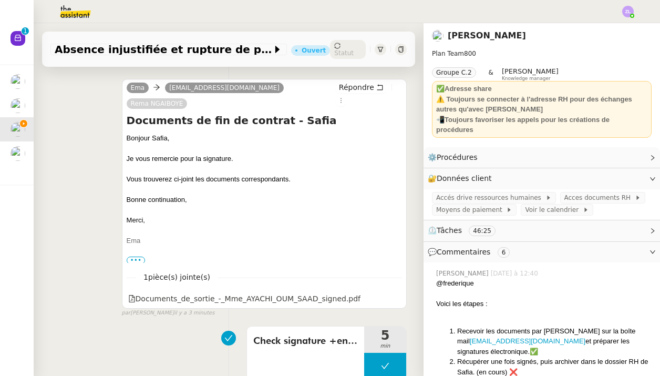
scroll to position [469, 0]
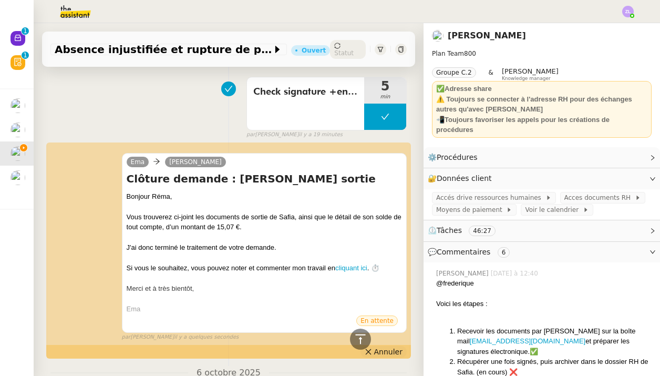
click at [382, 346] on button "Annuler" at bounding box center [384, 352] width 46 height 12
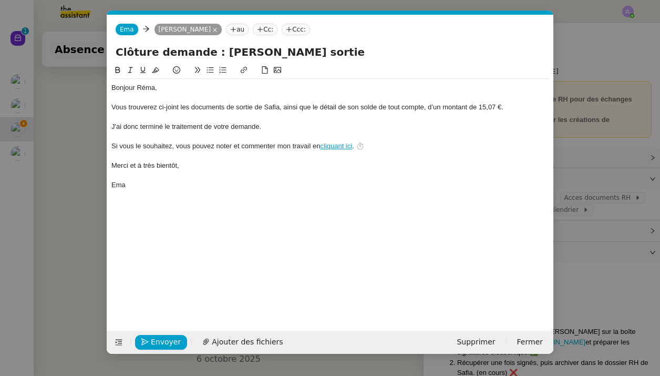
scroll to position [0, 23]
click at [228, 343] on span "Ajouter des fichiers" at bounding box center [247, 342] width 71 height 12
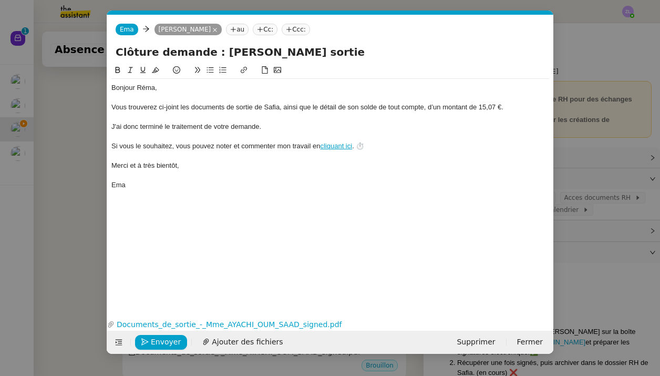
click at [509, 109] on div "Vous trouverez ci-joint les documents de sortie de Safia, ainsi que le détail d…" at bounding box center [330, 107] width 438 height 9
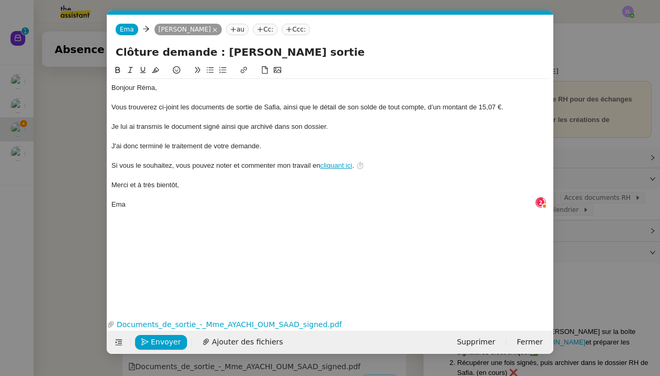
click at [253, 124] on div "Je lui ai transmis le document signé ainsi que archivé dans son dossier." at bounding box center [330, 126] width 438 height 9
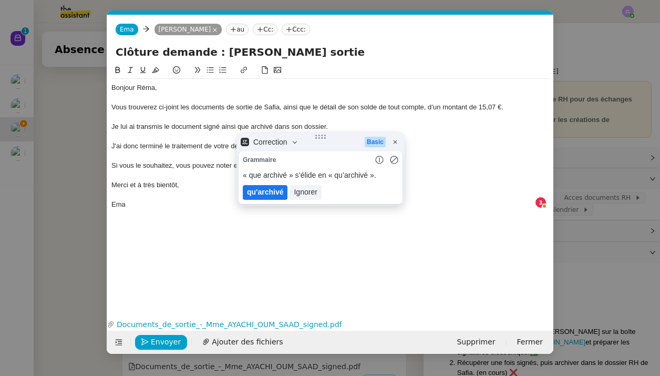
click at [269, 189] on lt-em "qu'archivé" at bounding box center [265, 192] width 36 height 8
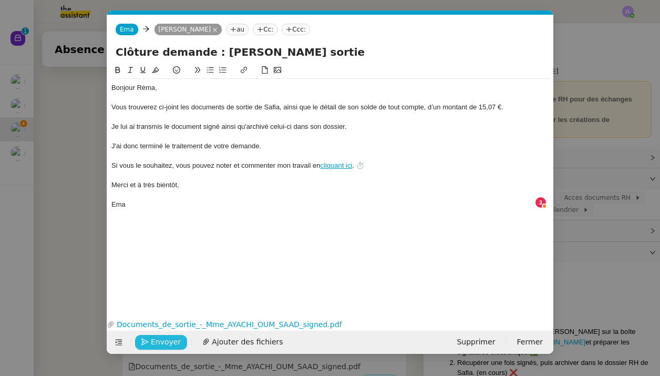
click at [173, 345] on span "Envoyer" at bounding box center [166, 342] width 30 height 12
click at [173, 345] on span "Confirmer l'envoi" at bounding box center [182, 342] width 63 height 12
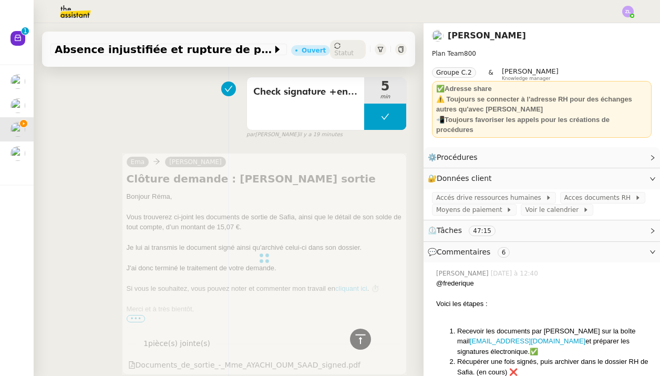
scroll to position [0, 0]
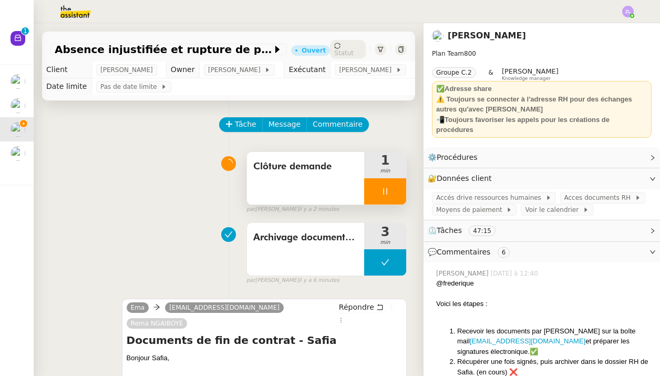
click at [382, 189] on icon at bounding box center [385, 191] width 8 height 8
click at [402, 189] on button at bounding box center [395, 191] width 21 height 26
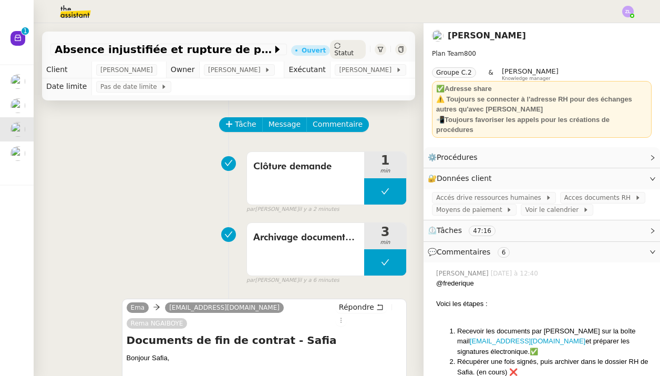
click at [350, 49] on span "Statut" at bounding box center [343, 52] width 19 height 7
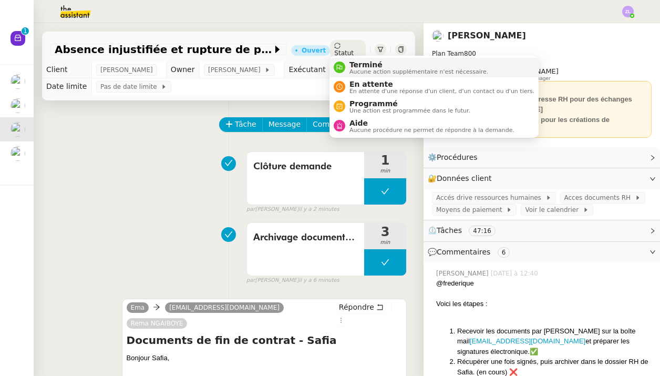
click at [359, 69] on span "Aucune action supplémentaire n'est nécessaire." at bounding box center [419, 72] width 139 height 6
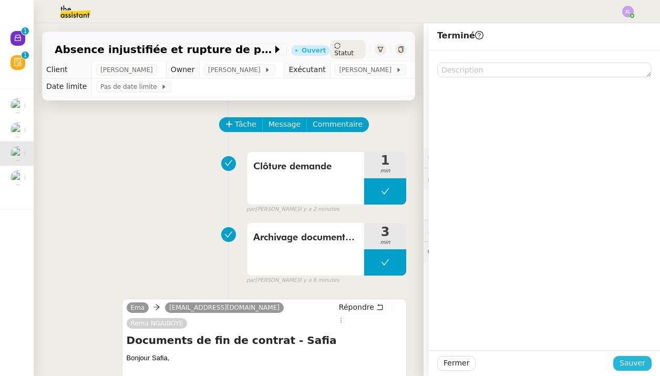
click at [629, 358] on span "Sauver" at bounding box center [633, 363] width 26 height 12
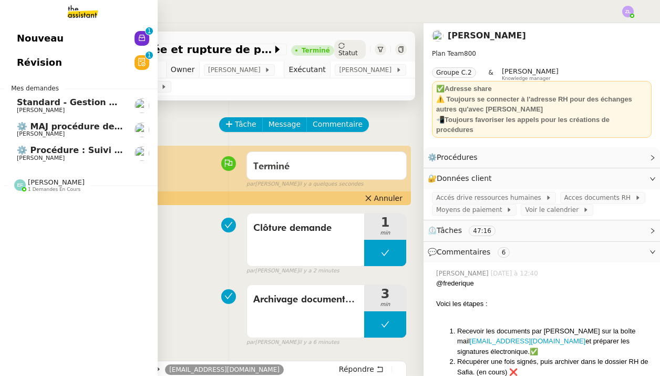
click at [49, 118] on link "⚙️ MAJ procédure de standard Thomas SOULIER" at bounding box center [79, 130] width 158 height 24
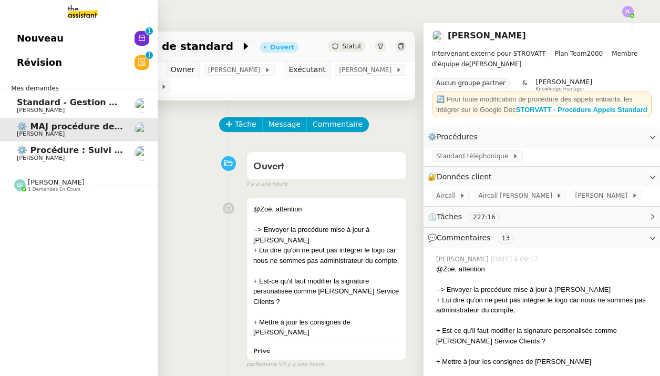
click at [56, 141] on link "⚙️ Procédure : Suivi des alternants - dynamique Réma Ngaiboye" at bounding box center [79, 153] width 158 height 24
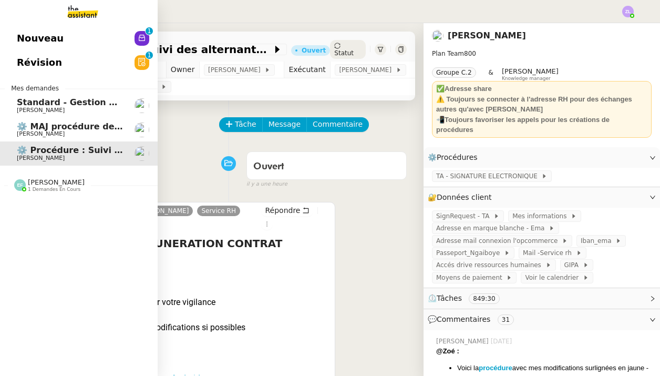
click at [67, 50] on link "Nouveau 0 1 2 3 4 5 6 7 8 9" at bounding box center [79, 38] width 158 height 24
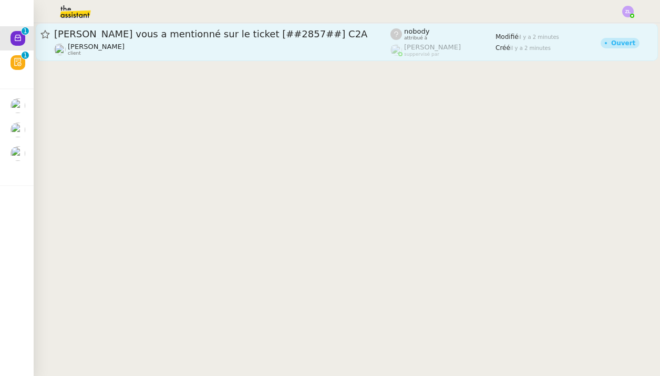
click at [199, 42] on div "Thomas Soulier vous a mentionné sur le ticket [##2857##] C2A Franck MUFFAT-JEAN…" at bounding box center [222, 42] width 336 height 28
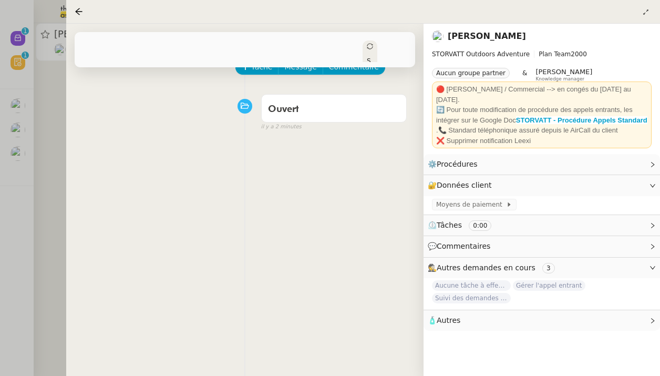
scroll to position [73, 0]
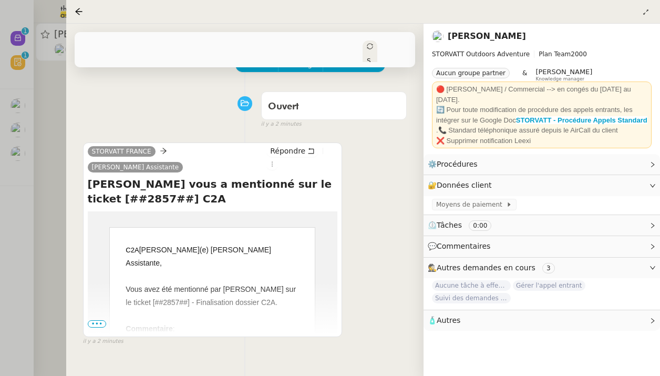
click at [97, 320] on span "•••" at bounding box center [97, 323] width 19 height 7
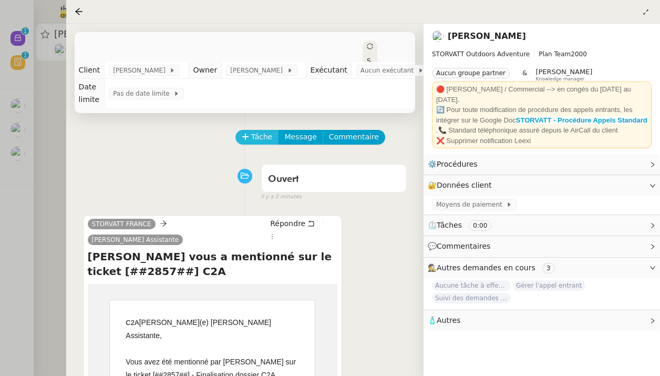
scroll to position [0, 0]
click at [263, 137] on span "Tâche" at bounding box center [262, 137] width 22 height 12
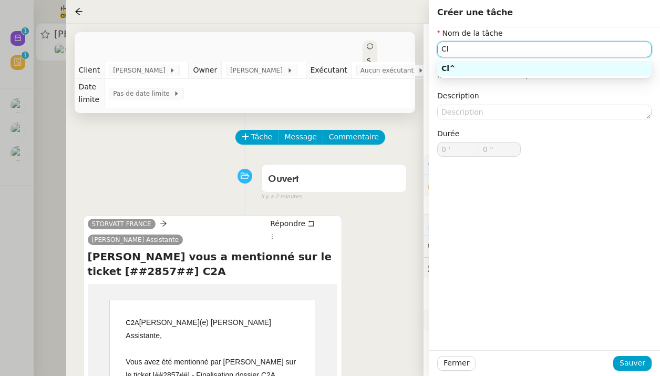
type input "C"
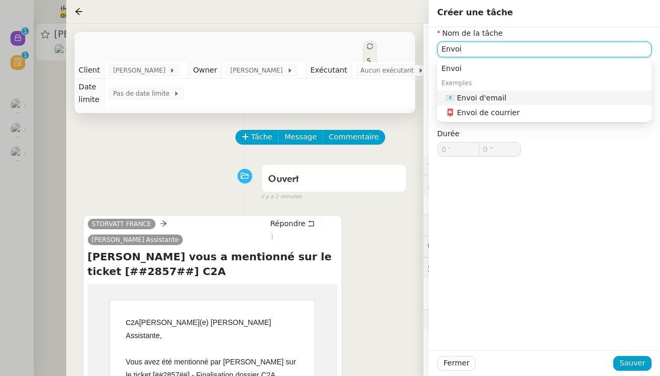
click at [498, 93] on nz-auto-option "📧 Envoi d'email" at bounding box center [544, 97] width 215 height 15
type input "Envoi d'email"
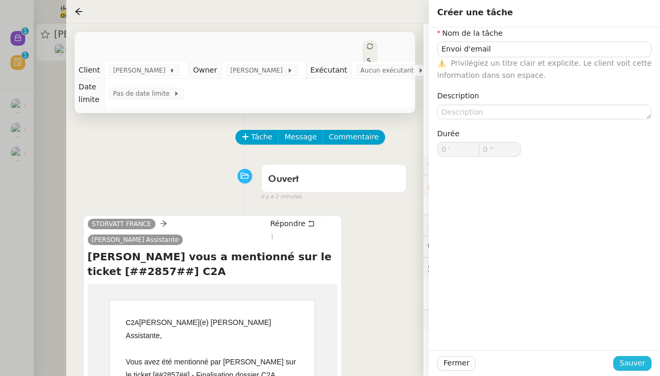
click at [619, 363] on button "Sauver" at bounding box center [633, 363] width 38 height 15
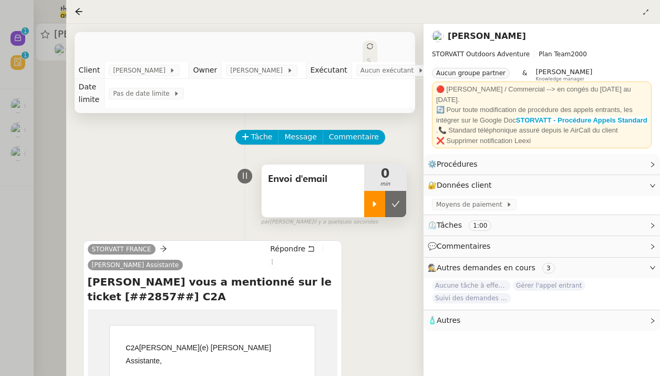
click at [374, 206] on icon at bounding box center [375, 204] width 4 height 6
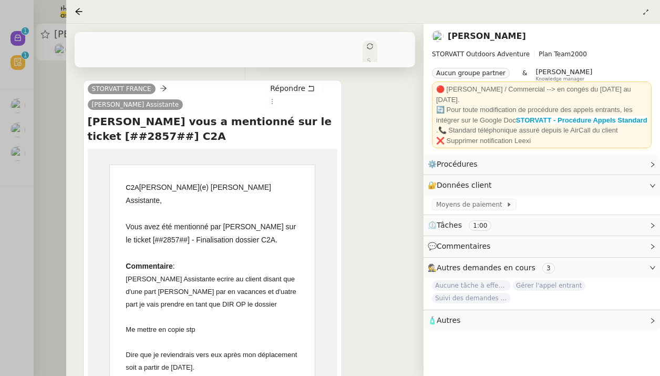
scroll to position [249, 0]
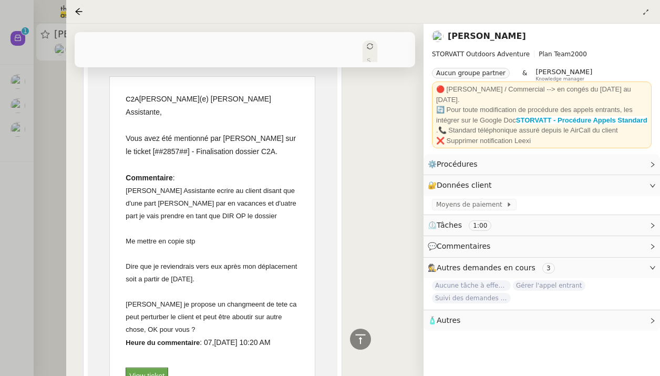
click at [165, 222] on div at bounding box center [212, 228] width 173 height 13
drag, startPoint x: 190, startPoint y: 177, endPoint x: 249, endPoint y: 268, distance: 109.1
click at [249, 268] on div "Géraldine Assistante ecrire au client disant que d'une part Franck par en vacan…" at bounding box center [212, 260] width 173 height 151
copy div "ecrire au client disant que d'une part Franck par en vacances et d'uatre part j…"
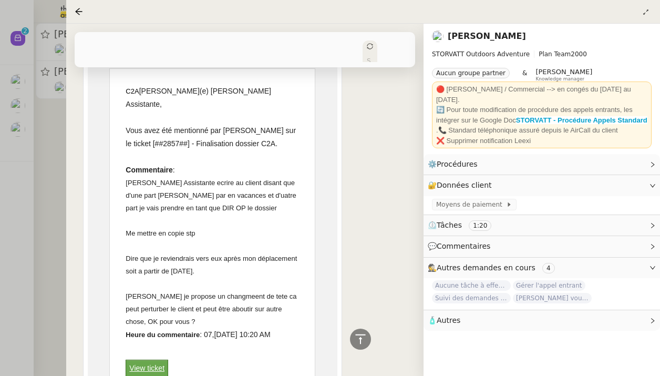
scroll to position [257, 0]
click at [187, 290] on div "Franck Muffat-Jeandet je propose un changmeent de tete ca peut perturber le cli…" at bounding box center [212, 309] width 173 height 38
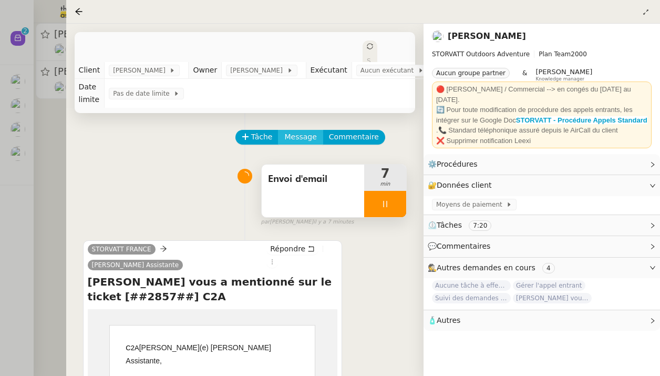
scroll to position [0, 0]
click at [309, 142] on span "Message" at bounding box center [300, 137] width 32 height 12
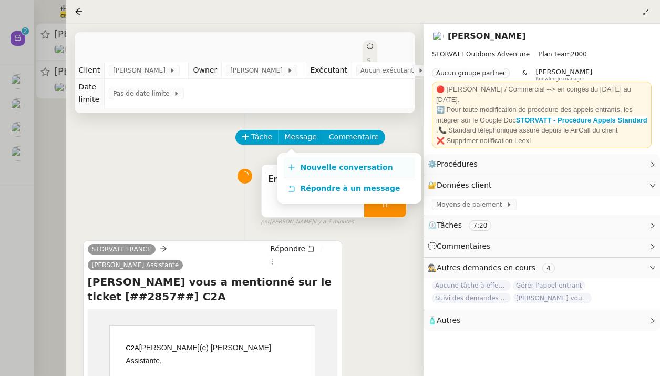
click at [305, 165] on span "Nouvelle conversation" at bounding box center [346, 167] width 93 height 8
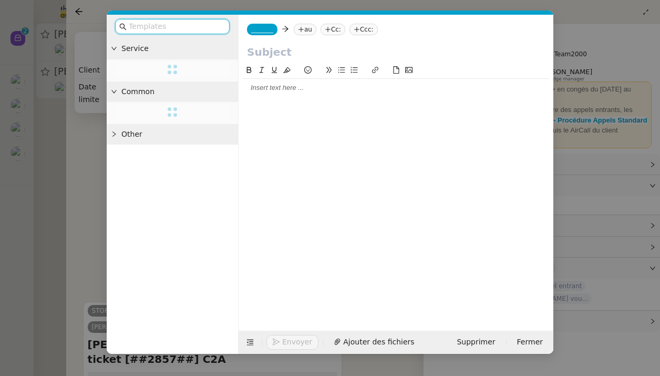
click at [310, 28] on nz-tag "au" at bounding box center [305, 30] width 23 height 12
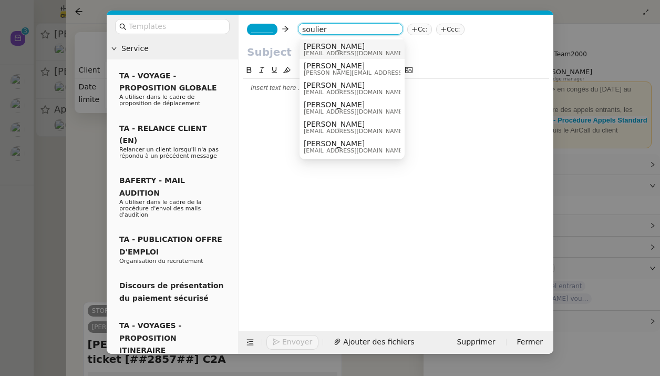
click at [321, 51] on span "tsoulier@mobix.fr" at bounding box center [354, 53] width 101 height 6
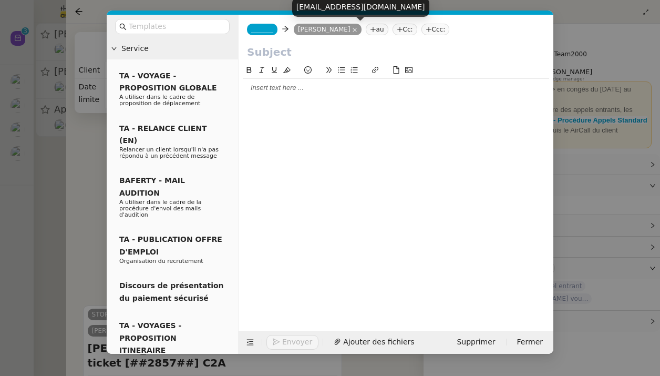
click at [356, 30] on icon at bounding box center [354, 29] width 5 height 5
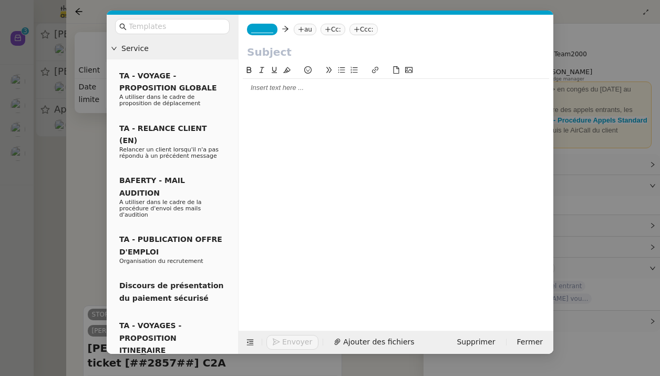
click at [312, 30] on nz-tag "au" at bounding box center [305, 30] width 23 height 12
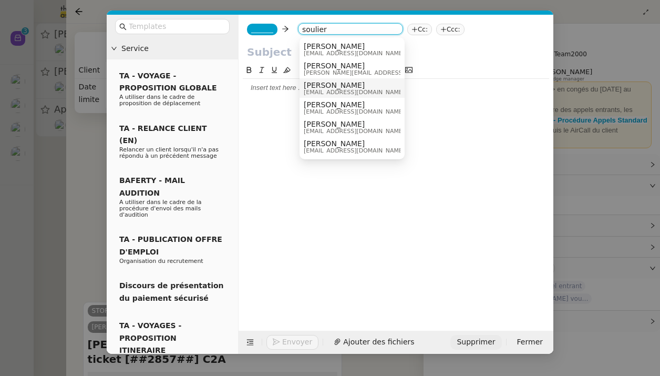
type input "soulier"
click at [482, 343] on span "Supprimer" at bounding box center [476, 342] width 38 height 12
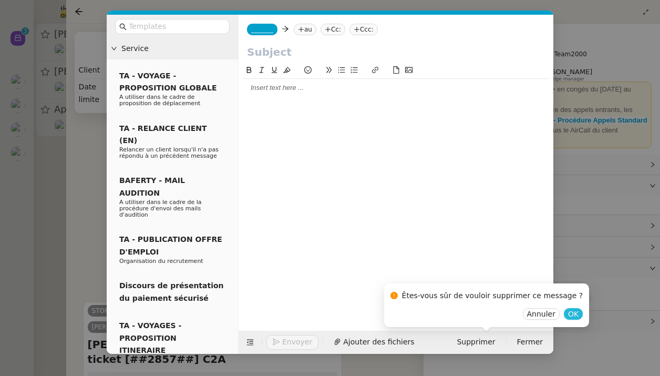
click at [568, 314] on span "OK" at bounding box center [573, 314] width 11 height 11
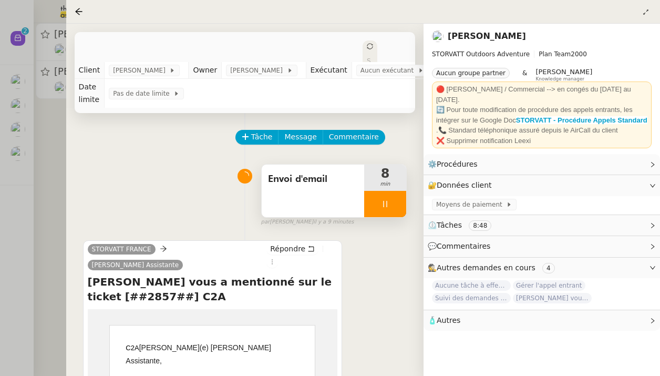
click at [373, 199] on div at bounding box center [385, 204] width 42 height 26
click at [398, 199] on button at bounding box center [395, 204] width 21 height 26
click at [367, 46] on icon at bounding box center [370, 46] width 6 height 6
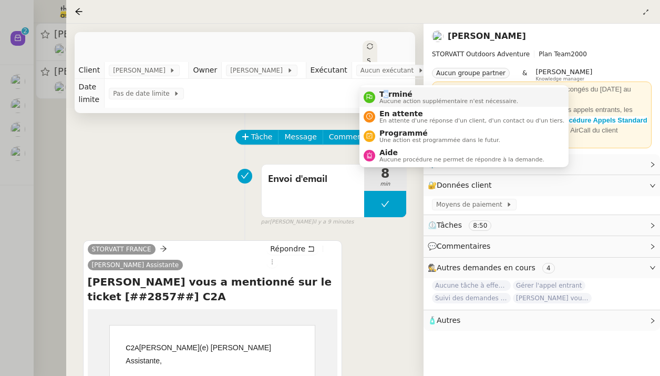
click at [386, 92] on span "Terminé" at bounding box center [449, 94] width 139 height 8
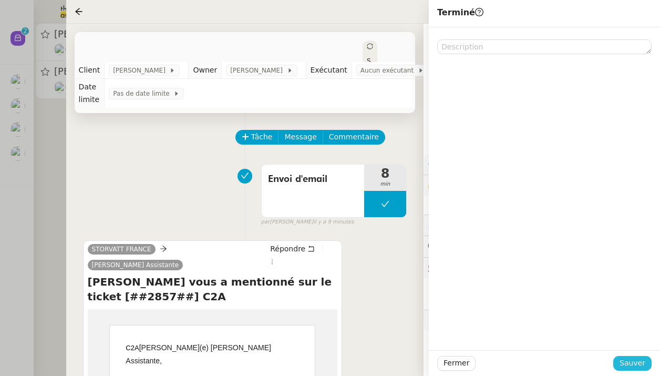
click at [634, 363] on span "Sauver" at bounding box center [633, 363] width 26 height 12
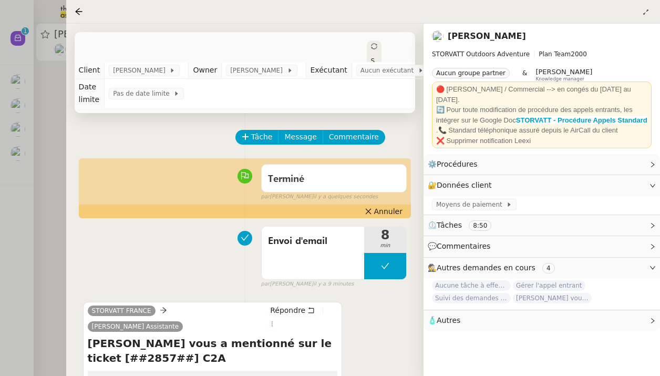
click at [19, 85] on div at bounding box center [330, 188] width 660 height 376
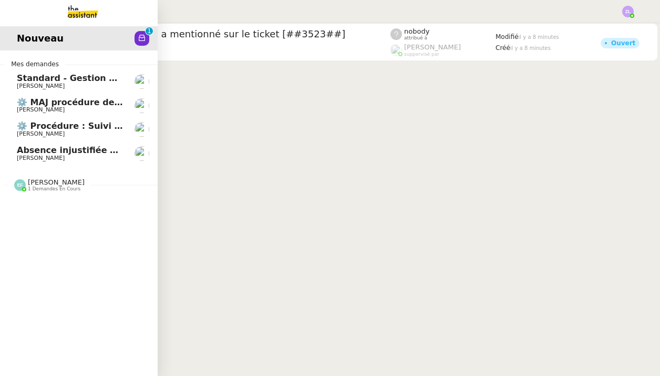
click at [19, 94] on link "⚙️ MAJ procédure de standard Thomas SOULIER" at bounding box center [79, 106] width 158 height 24
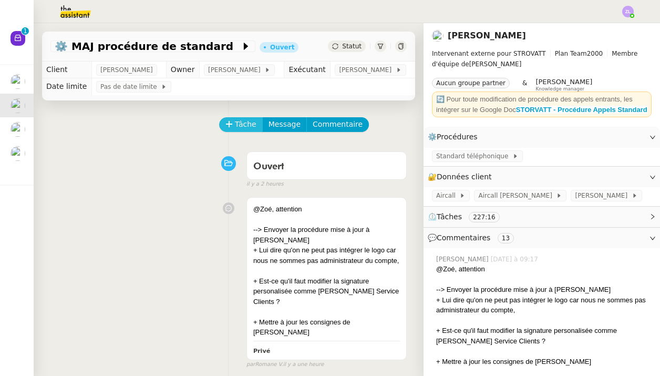
click at [230, 128] on icon at bounding box center [229, 123] width 7 height 7
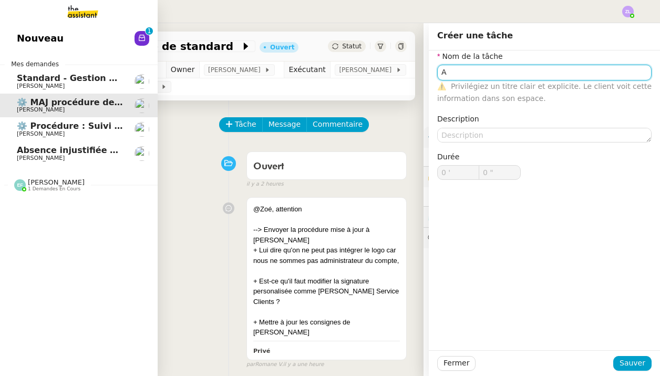
type input "A"
click at [56, 69] on link "Standard - Gestion des appels entrants - octobre 2025 Florian Parant" at bounding box center [79, 81] width 158 height 24
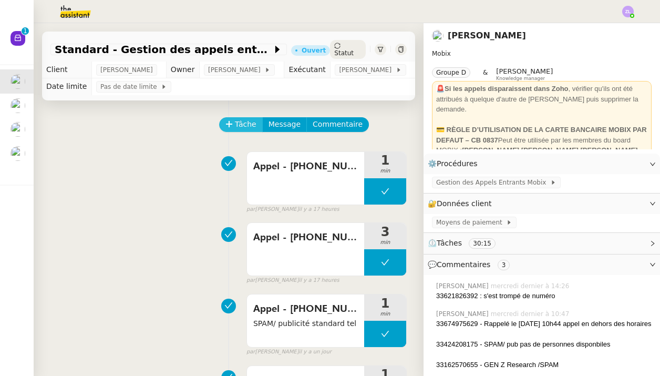
click at [234, 125] on button "Tâche" at bounding box center [241, 124] width 44 height 15
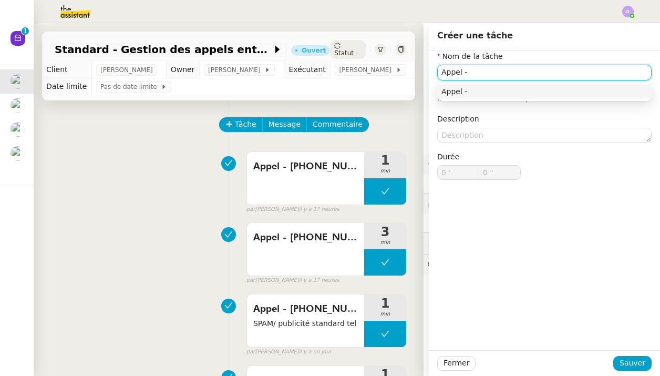
paste input "33561235821"
type input "Appel - 33561235821"
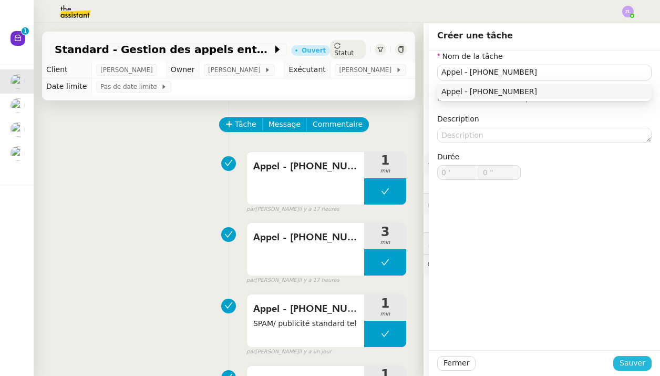
click at [626, 365] on span "Sauver" at bounding box center [633, 363] width 26 height 12
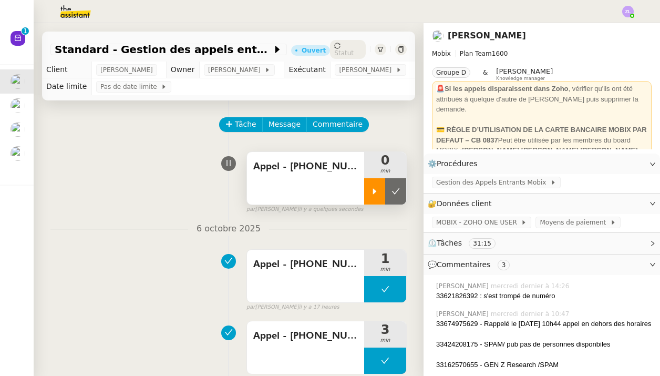
click at [376, 188] on icon at bounding box center [375, 191] width 8 height 8
click at [241, 129] on span "Tâche" at bounding box center [246, 124] width 22 height 12
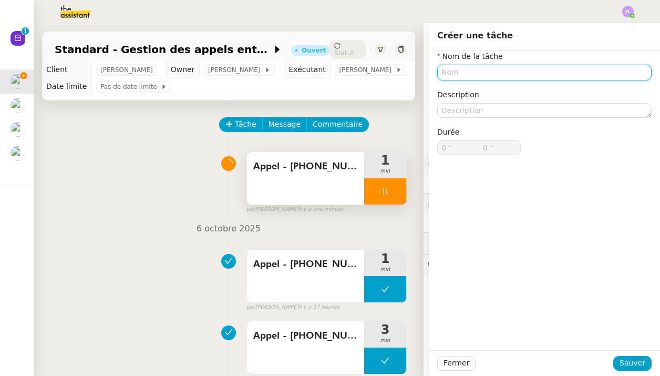
click at [472, 71] on input "text" at bounding box center [544, 72] width 215 height 15
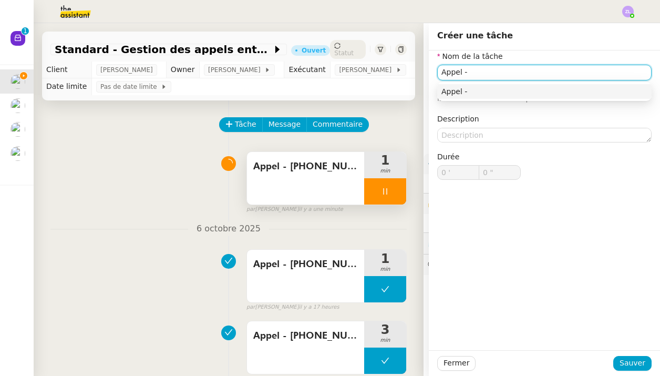
paste input "33270208134"
type input "Appel - 33270208134"
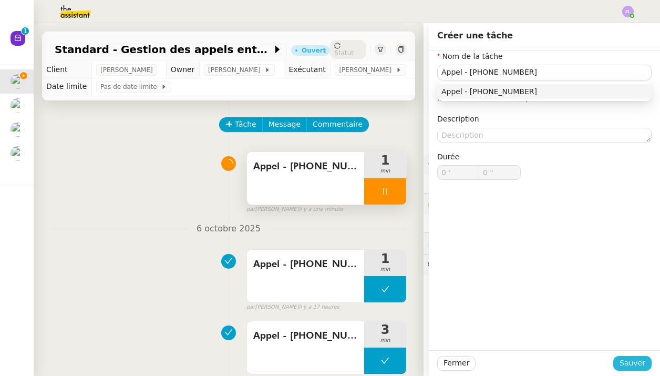
click at [634, 362] on span "Sauver" at bounding box center [633, 363] width 26 height 12
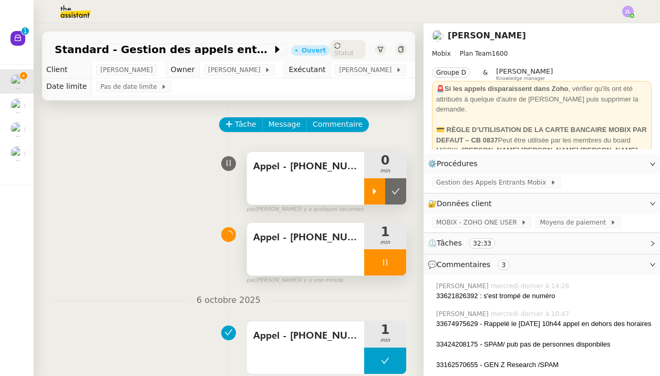
click at [380, 198] on div at bounding box center [374, 191] width 21 height 26
click at [370, 262] on div at bounding box center [385, 262] width 42 height 26
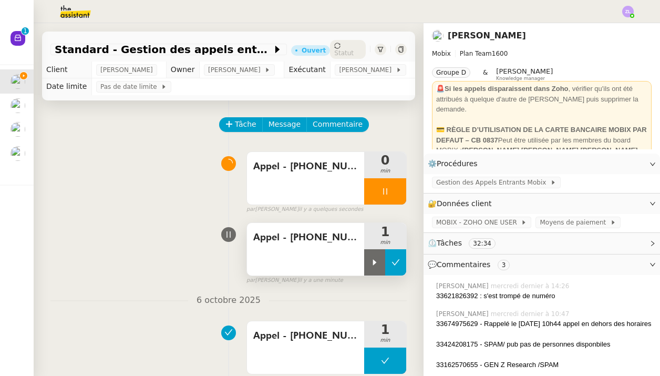
click at [398, 257] on button at bounding box center [395, 262] width 21 height 26
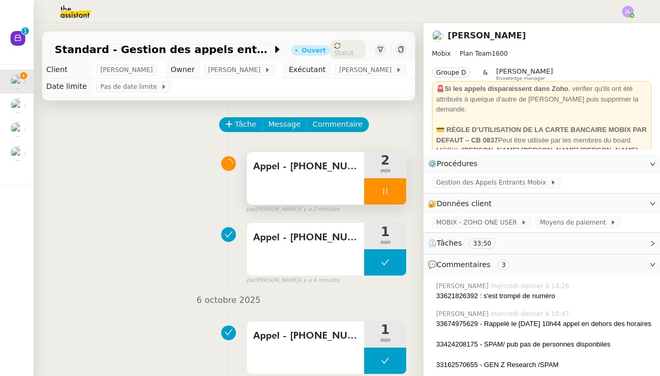
click at [372, 196] on div at bounding box center [385, 191] width 42 height 26
click at [399, 188] on icon at bounding box center [396, 191] width 8 height 8
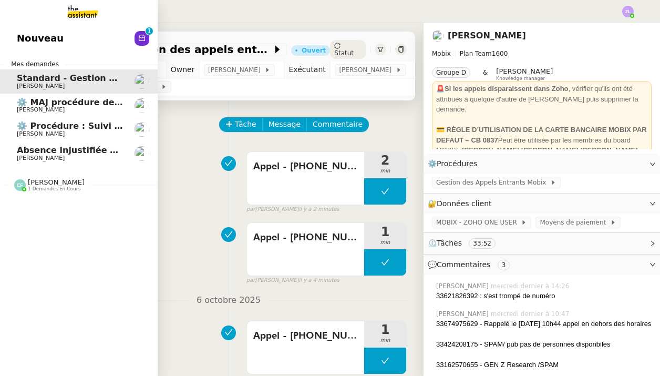
click at [18, 106] on span "[PERSON_NAME]" at bounding box center [41, 109] width 48 height 7
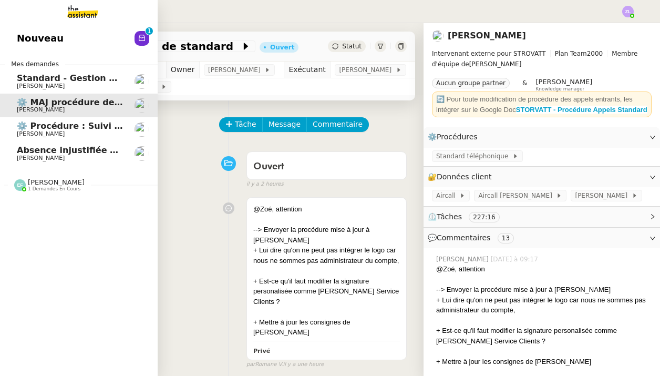
click at [38, 130] on span "[PERSON_NAME]" at bounding box center [41, 133] width 48 height 7
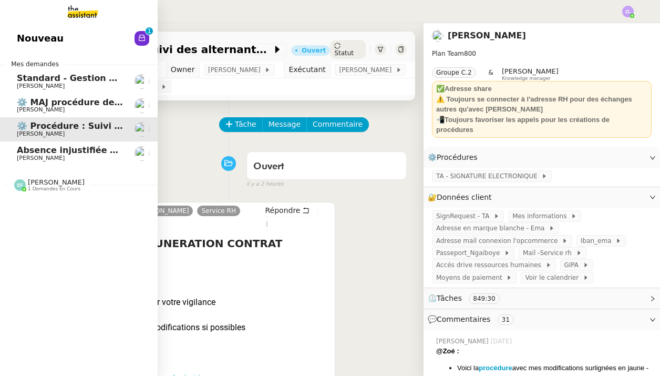
click at [93, 157] on span "[PERSON_NAME]" at bounding box center [70, 158] width 106 height 6
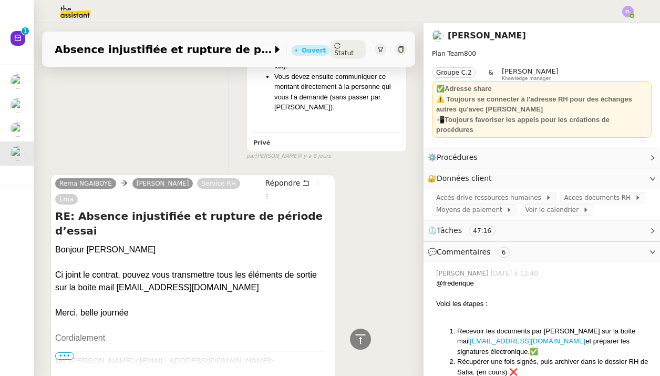
scroll to position [4589, 0]
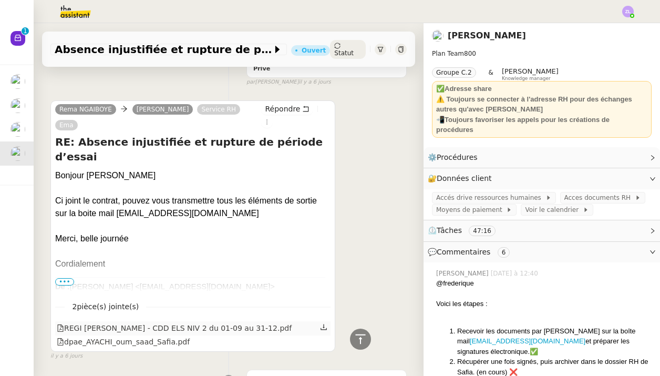
click at [325, 323] on icon at bounding box center [323, 326] width 7 height 7
click at [326, 338] on icon at bounding box center [323, 341] width 7 height 7
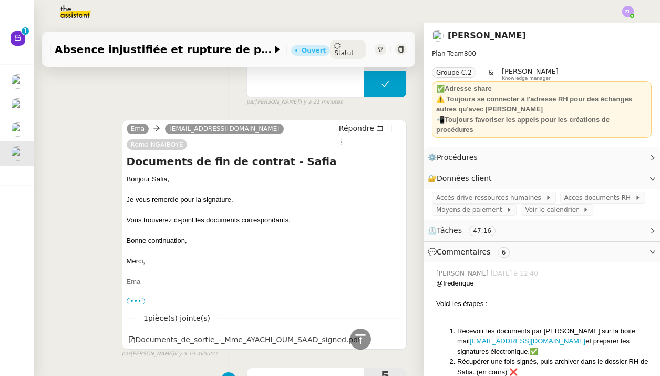
scroll to position [743, 0]
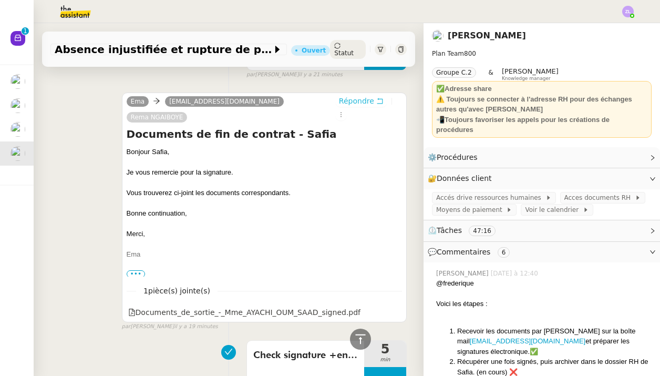
click at [350, 103] on span "Répondre" at bounding box center [356, 101] width 35 height 11
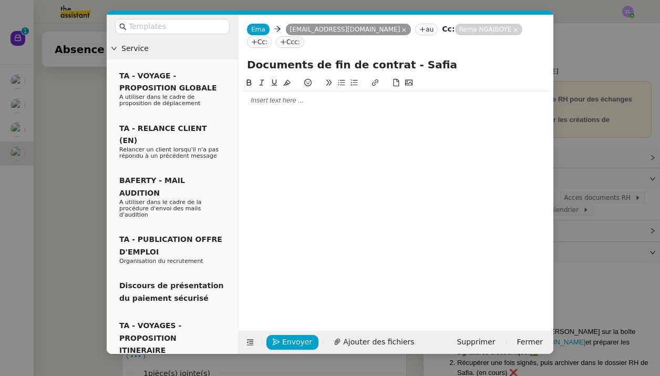
click at [73, 124] on nz-modal-container "Service TA - VOYAGE - PROPOSITION GLOBALE A utiliser dans le cadre de propositi…" at bounding box center [330, 188] width 660 height 376
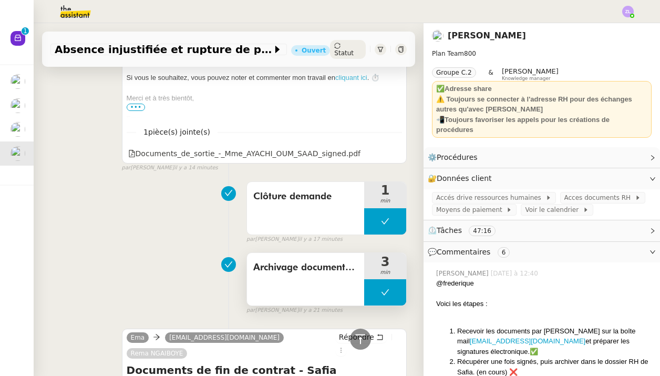
scroll to position [960, 0]
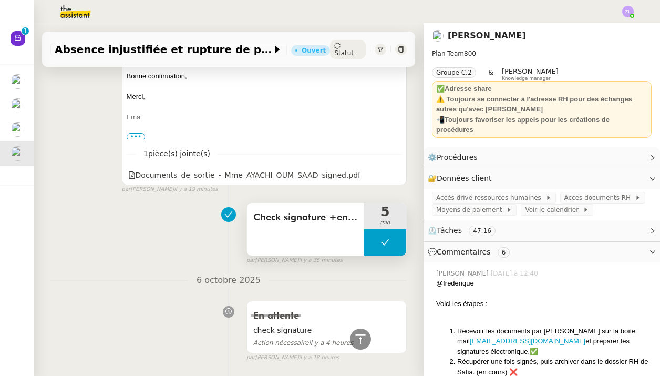
click at [372, 234] on button at bounding box center [385, 242] width 42 height 26
click at [372, 234] on div at bounding box center [374, 242] width 21 height 26
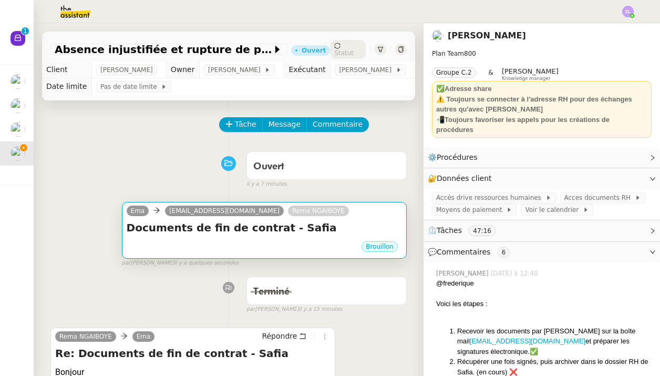
scroll to position [-1, 0]
click at [283, 243] on div "Brouillon" at bounding box center [264, 248] width 275 height 16
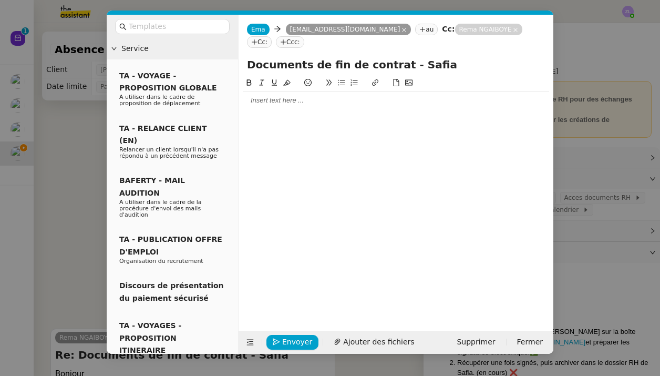
click at [261, 97] on div at bounding box center [396, 100] width 307 height 9
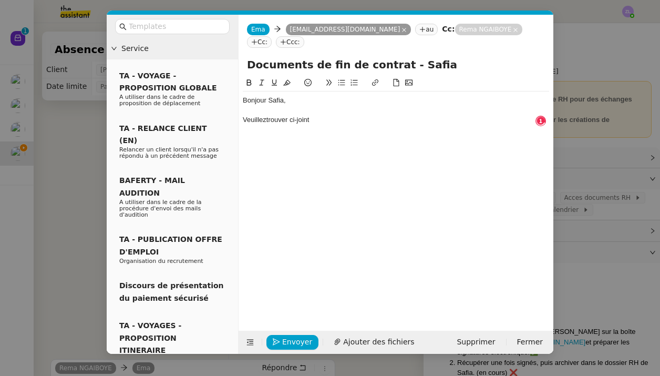
click at [267, 119] on div "Veuilleztrouver ci-joint" at bounding box center [396, 119] width 307 height 9
click at [333, 121] on div "Veuillez trouver ci-joint" at bounding box center [396, 119] width 307 height 9
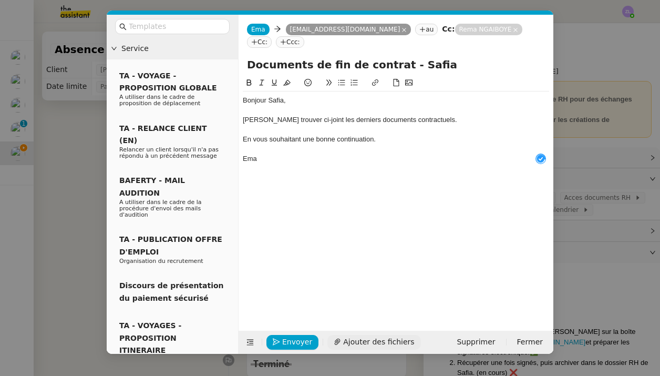
click at [372, 342] on span "Ajouter des fichiers" at bounding box center [378, 342] width 71 height 12
click at [363, 339] on span "Ajouter des fichiers" at bounding box center [378, 342] width 71 height 12
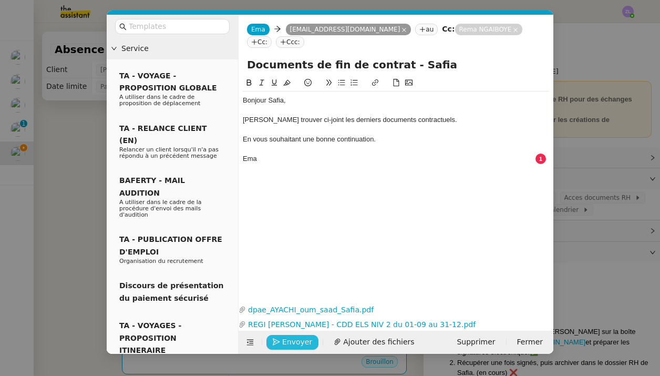
click at [295, 345] on span "Envoyer" at bounding box center [297, 342] width 30 height 12
click at [291, 346] on span "Envoyer" at bounding box center [297, 342] width 30 height 12
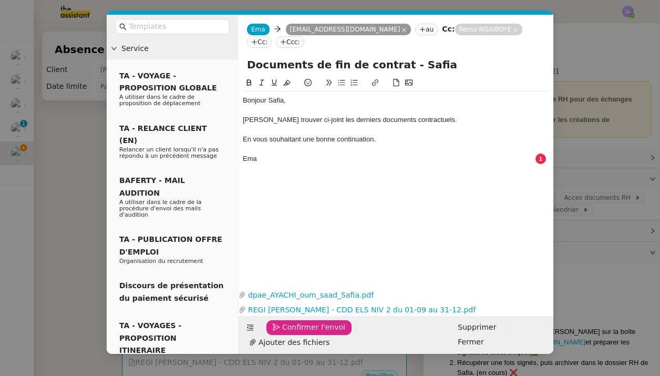
click at [291, 333] on span "Confirmer l'envoi" at bounding box center [313, 327] width 63 height 12
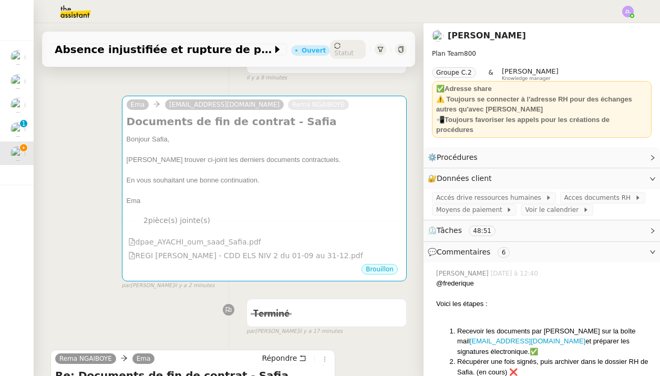
scroll to position [355, 0]
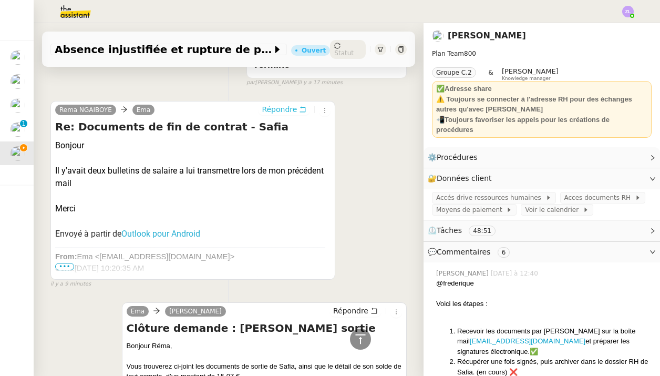
click at [272, 104] on button "Répondre" at bounding box center [284, 110] width 52 height 12
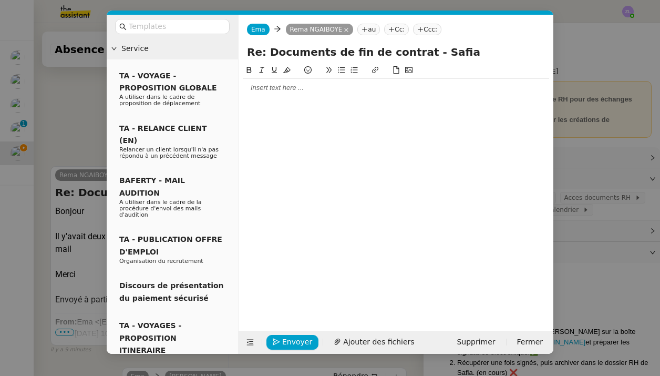
click at [246, 93] on div at bounding box center [396, 87] width 307 height 9
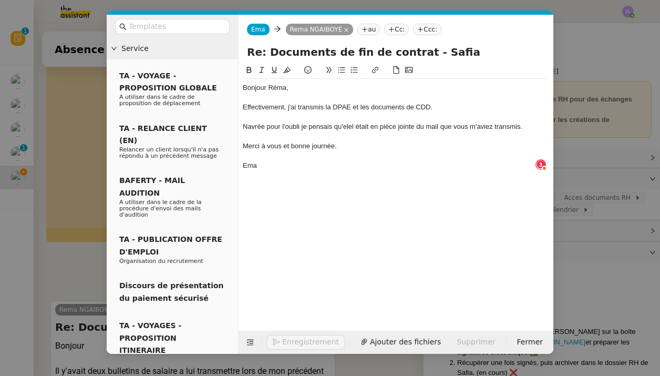
click at [348, 126] on div "Navrée pour l'oubli je pensais qu'elel était en pièce jointe du mail que vous m…" at bounding box center [396, 126] width 307 height 9
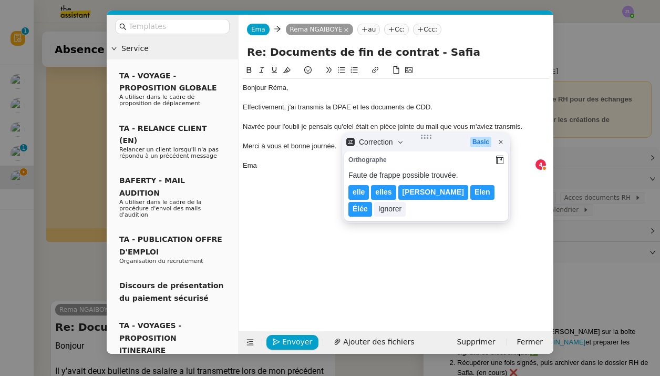
click at [363, 191] on lt-span "elle" at bounding box center [359, 192] width 21 height 15
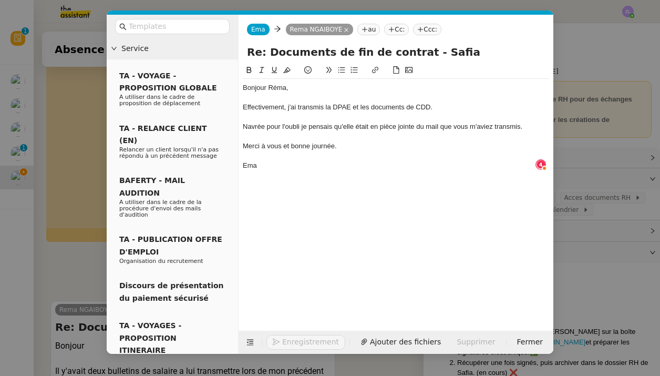
click at [296, 126] on div "Navrée pour l'oubli je pensais qu'elle était en pièce jointe du mail que vous m…" at bounding box center [396, 126] width 307 height 9
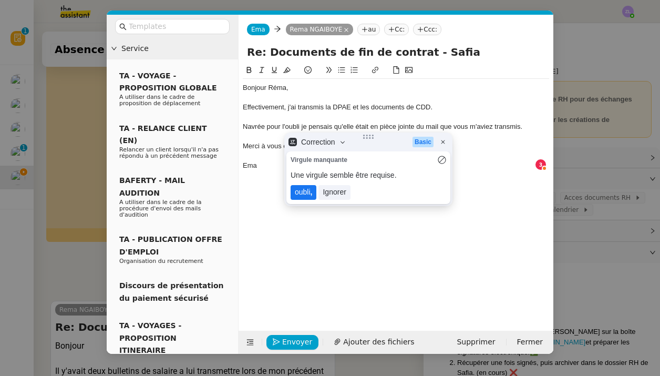
click at [306, 190] on lt-span "oubli ," at bounding box center [304, 192] width 26 height 15
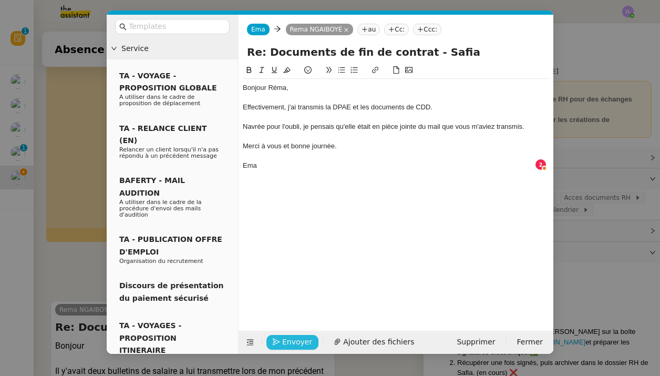
click at [295, 342] on span "Envoyer" at bounding box center [297, 342] width 30 height 12
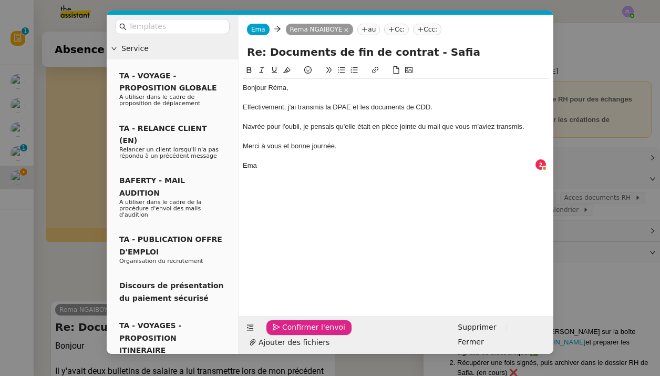
click at [295, 333] on span "Confirmer l'envoi" at bounding box center [313, 327] width 63 height 12
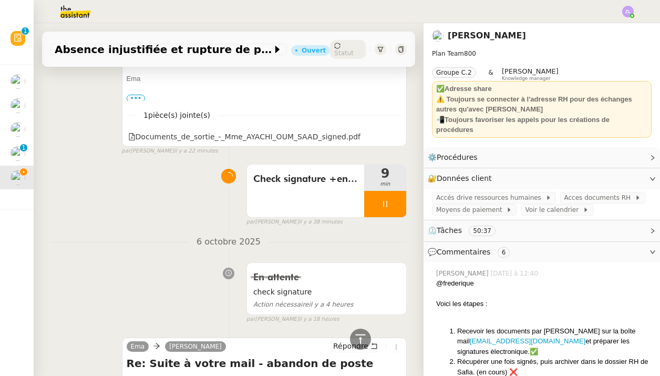
scroll to position [1338, 0]
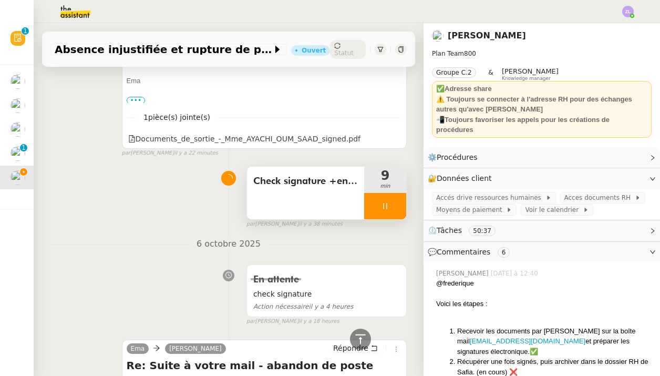
click at [362, 188] on div "Check signature +envoi mail Safia" at bounding box center [305, 193] width 117 height 53
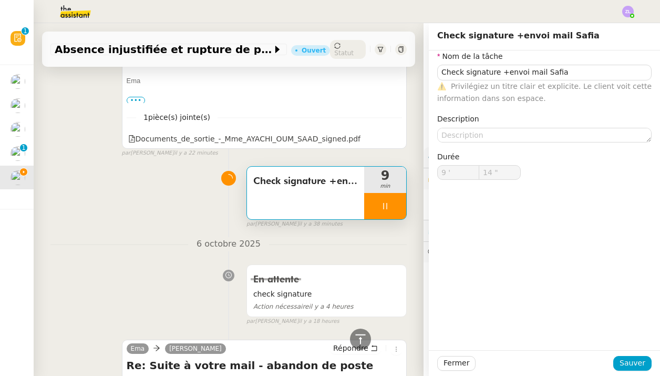
click at [381, 202] on icon at bounding box center [385, 206] width 8 height 8
type input "Check signature +envoi mail Safia"
type input "9 '"
type input "14 ""
click at [402, 193] on button at bounding box center [395, 206] width 21 height 26
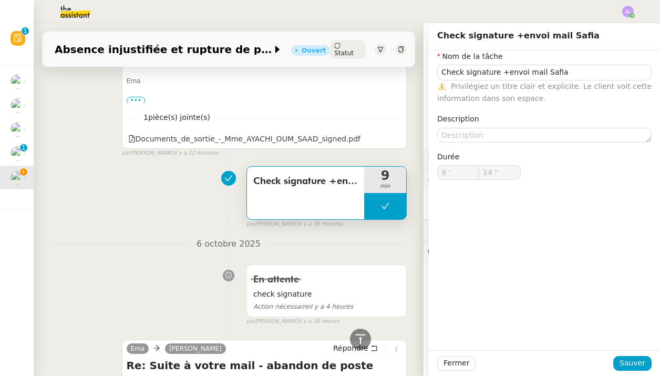
type input "Check signature +envoi mail Safia"
type input "9 '"
type input "14 ""
type input "Check signature +envoi mail Safia"
type input "9 '"
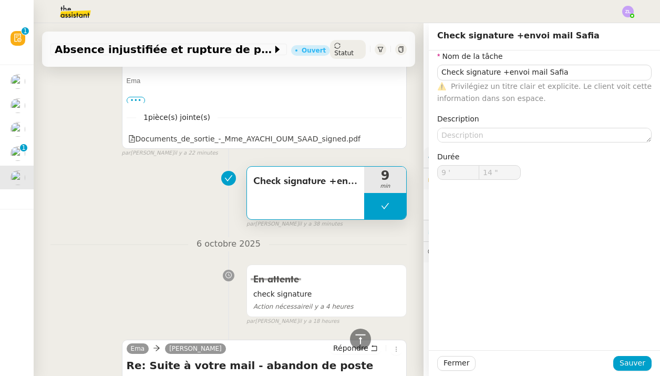
type input "14 ""
click at [351, 49] on span "Statut" at bounding box center [343, 52] width 19 height 7
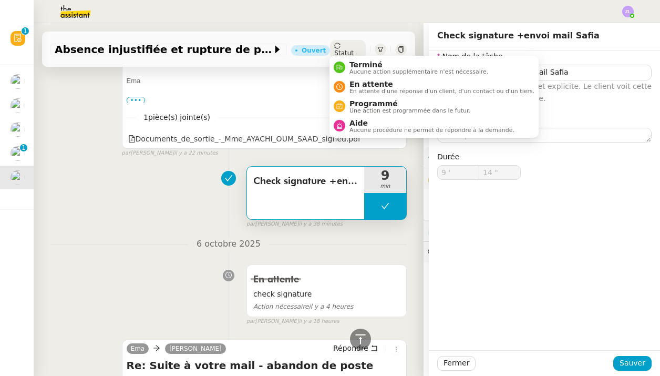
type input "Check signature +envoi mail Safia"
type input "9 '"
type input "14 ""
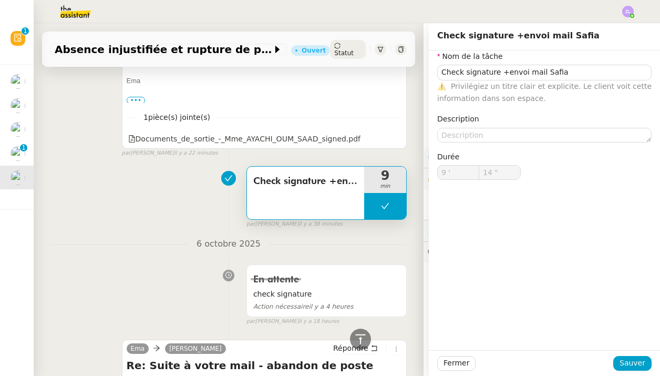
click at [357, 86] on p at bounding box center [264, 91] width 275 height 11
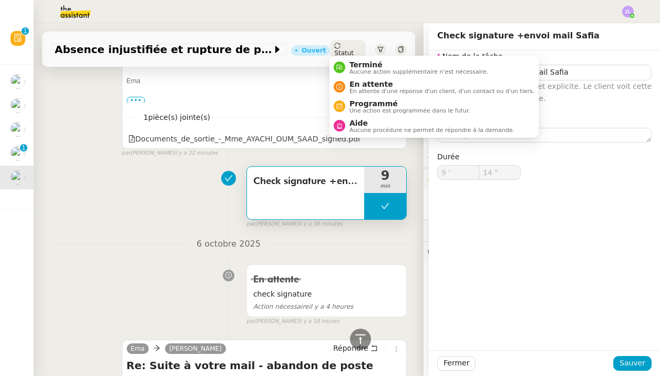
click at [348, 49] on span "Statut" at bounding box center [343, 52] width 19 height 7
click at [351, 69] on span "Aucune action supplémentaire n'est nécessaire." at bounding box center [419, 72] width 139 height 6
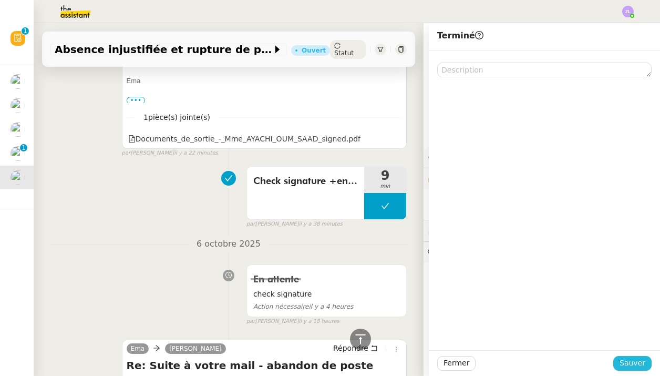
click at [632, 363] on span "Sauver" at bounding box center [633, 363] width 26 height 12
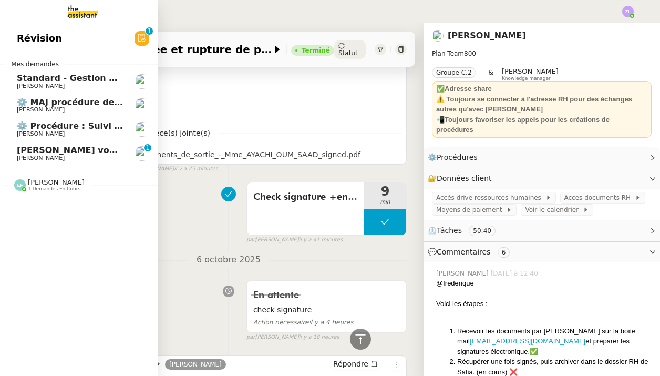
click at [56, 151] on span "Thomas Soulier vous a mentionné sur le ticket [##3523##]" at bounding box center [161, 150] width 288 height 10
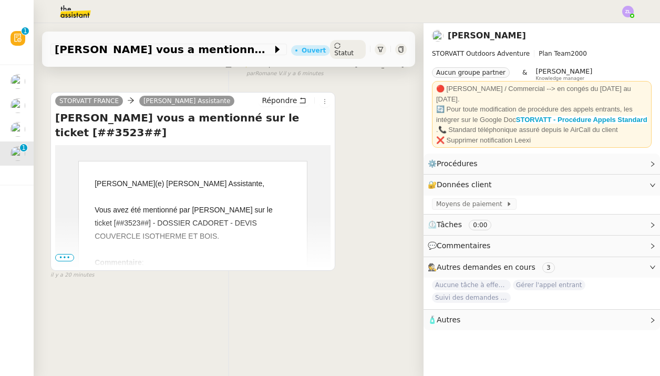
scroll to position [146, 0]
click at [66, 254] on span "•••" at bounding box center [64, 257] width 19 height 7
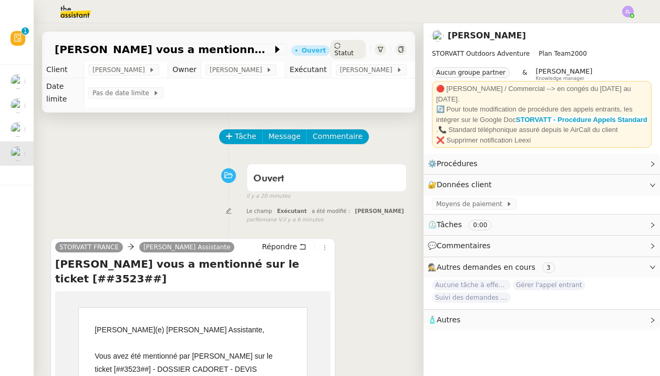
scroll to position [0, 0]
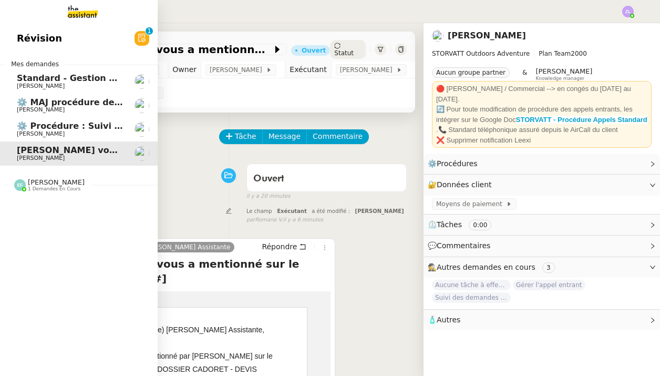
click at [75, 19] on img at bounding box center [74, 11] width 81 height 23
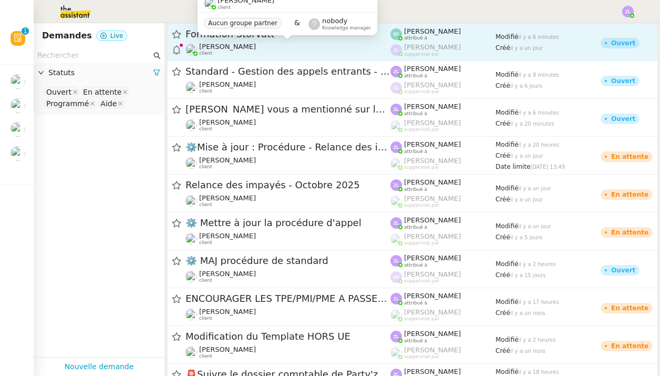
click at [231, 50] on span "[PERSON_NAME]" at bounding box center [227, 47] width 57 height 8
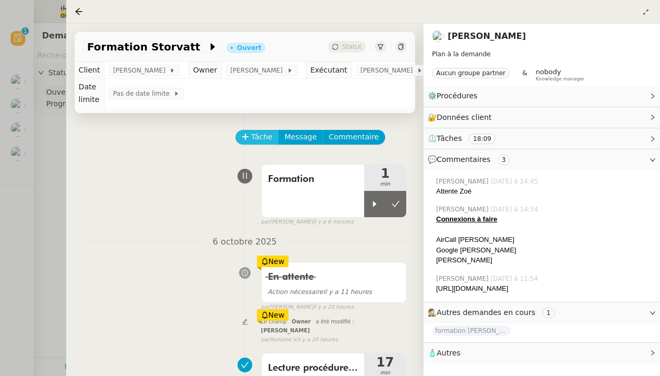
click at [266, 139] on span "Tâche" at bounding box center [262, 137] width 22 height 12
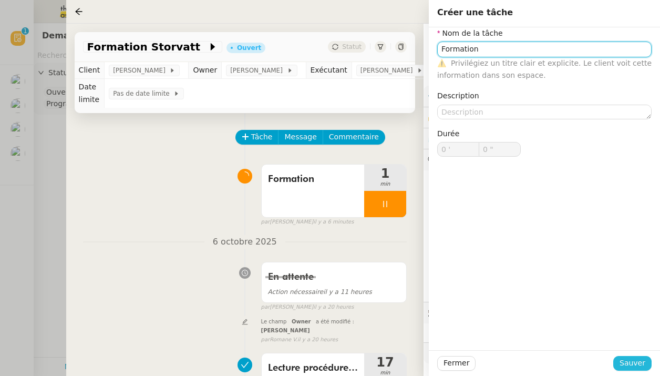
type input "Formation"
click at [635, 360] on span "Sauver" at bounding box center [633, 363] width 26 height 12
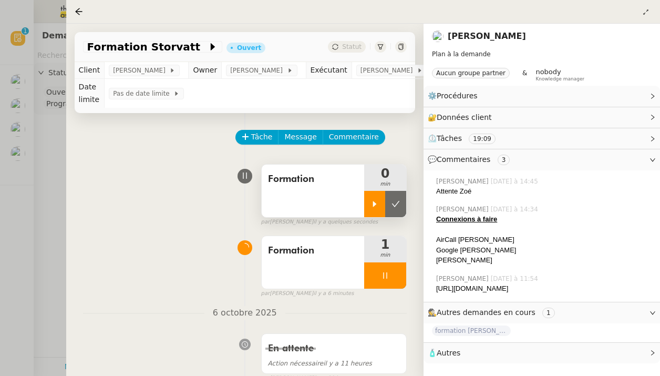
click at [372, 214] on div at bounding box center [374, 204] width 21 height 26
click at [615, 95] on link "Modifier" at bounding box center [624, 96] width 30 height 12
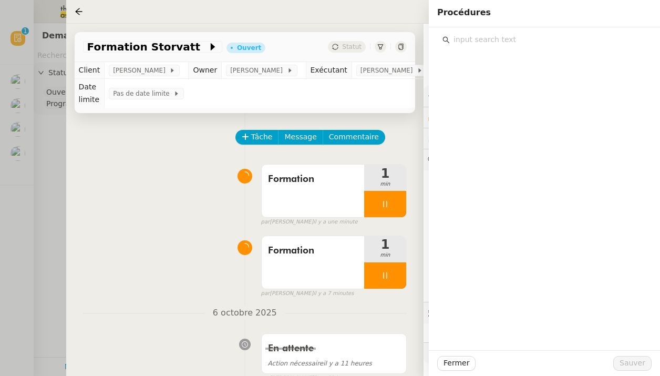
click at [58, 143] on div at bounding box center [330, 188] width 660 height 376
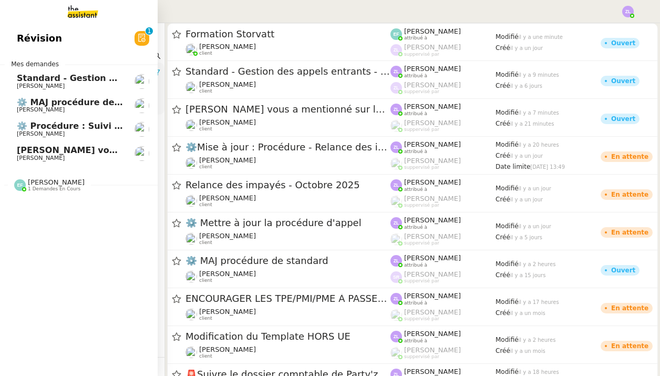
click at [27, 106] on span "[PERSON_NAME]" at bounding box center [41, 109] width 48 height 7
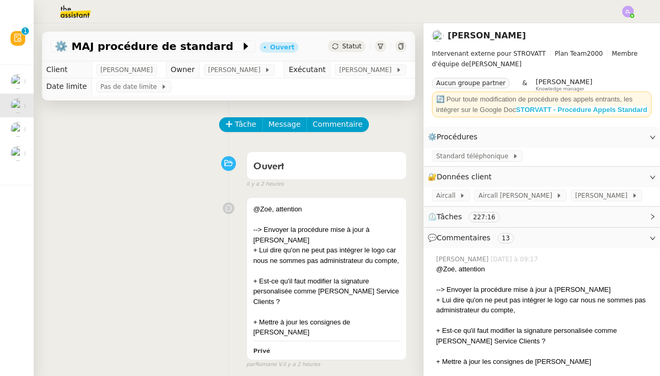
click at [537, 106] on strong "STORVATT - Procédure Appels Standard" at bounding box center [581, 110] width 131 height 8
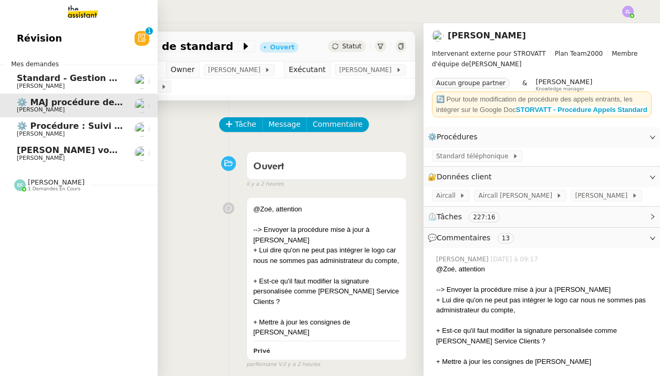
click at [83, 23] on img at bounding box center [74, 11] width 81 height 23
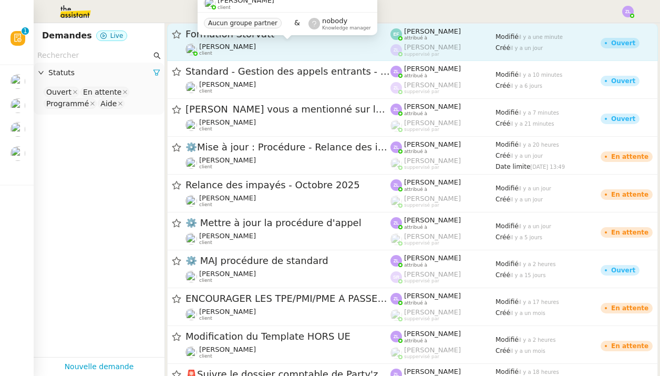
click at [225, 45] on span "[PERSON_NAME]" at bounding box center [227, 47] width 57 height 8
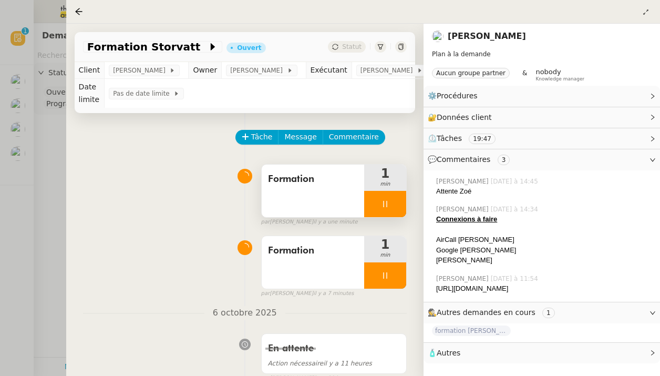
click at [385, 199] on div at bounding box center [385, 204] width 42 height 26
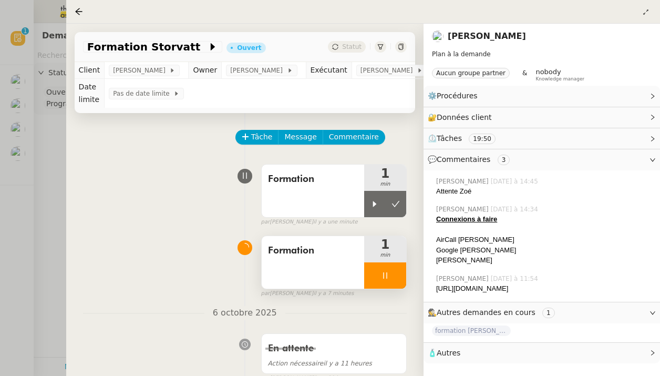
click at [377, 270] on div at bounding box center [385, 275] width 42 height 26
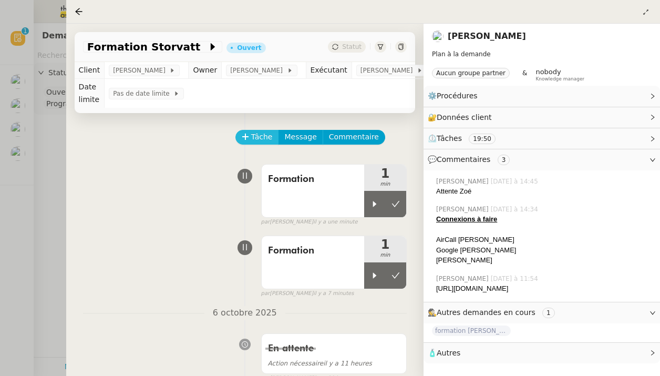
click at [254, 142] on span "Tâche" at bounding box center [262, 137] width 22 height 12
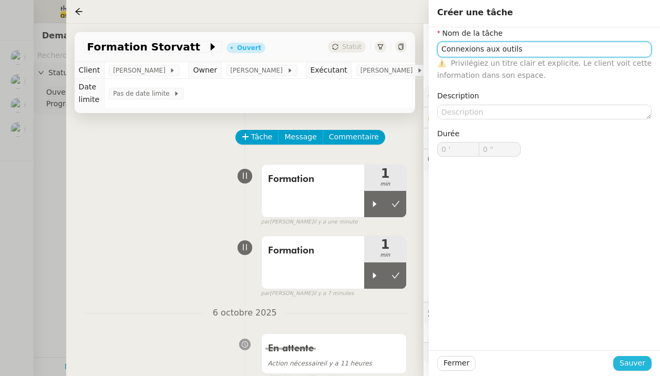
type input "Connexions aux outils"
click at [625, 356] on button "Sauver" at bounding box center [633, 363] width 38 height 15
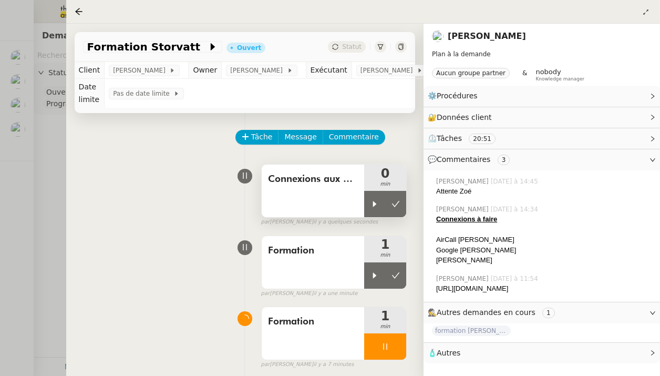
click at [297, 177] on span "Connexions aux outils" at bounding box center [313, 179] width 90 height 16
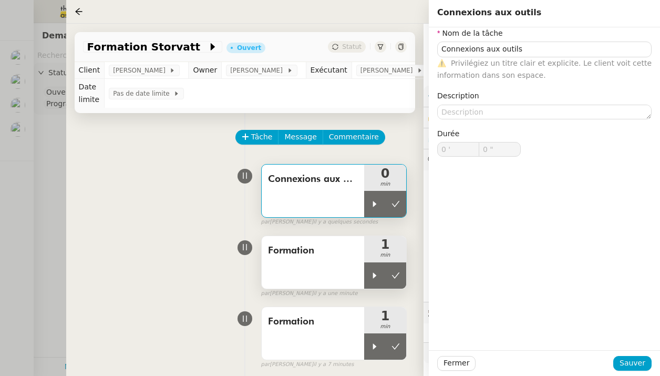
type input "Connexions aux outils"
type input "0 '"
type input "0 ""
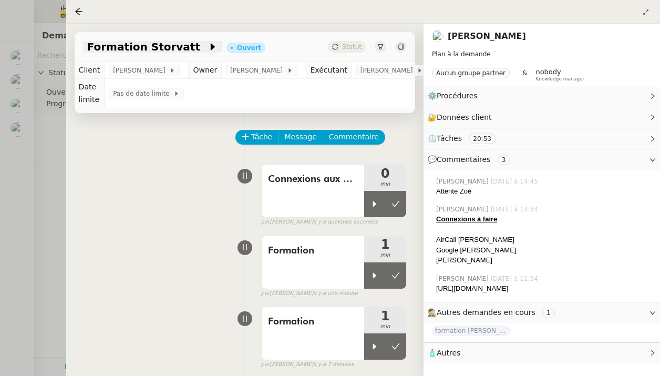
click at [175, 43] on span "Formation Storvatt" at bounding box center [147, 47] width 120 height 11
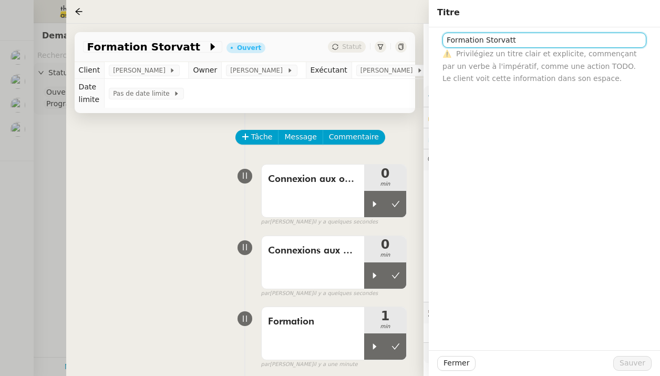
click at [535, 45] on input "Formation Storvatt" at bounding box center [545, 40] width 204 height 15
type input "Formation Storvatt"
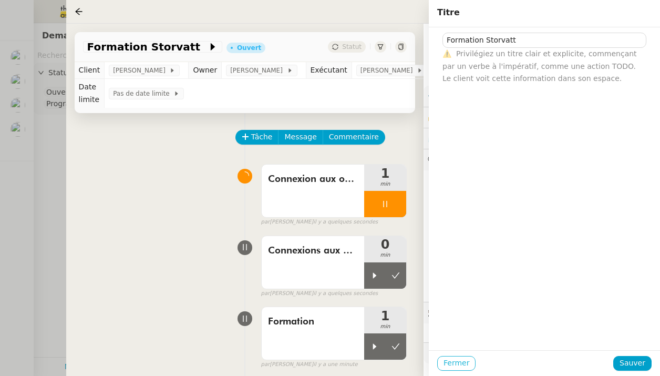
click at [461, 361] on span "Fermer" at bounding box center [457, 363] width 26 height 12
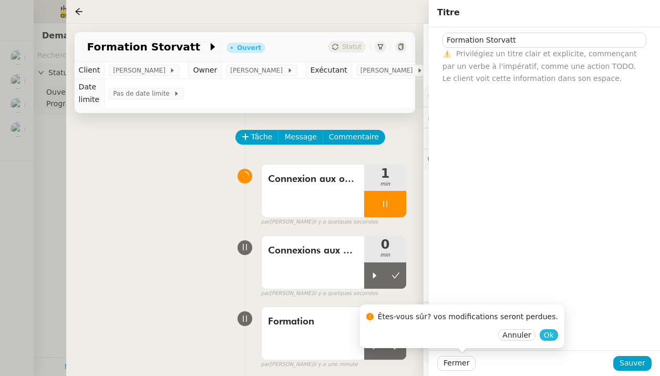
click at [544, 331] on span "Ok" at bounding box center [549, 335] width 10 height 11
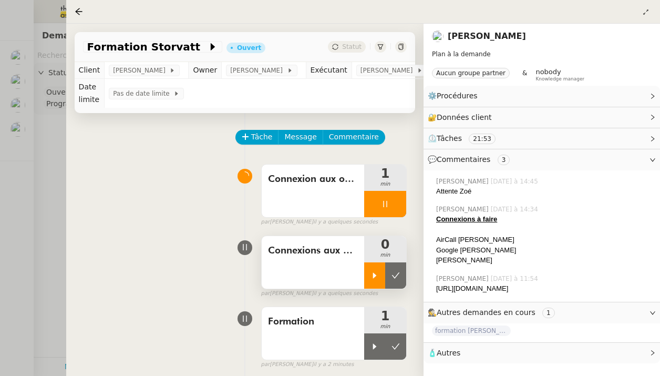
click at [369, 279] on div at bounding box center [374, 275] width 21 height 26
click at [34, 140] on div at bounding box center [330, 188] width 660 height 376
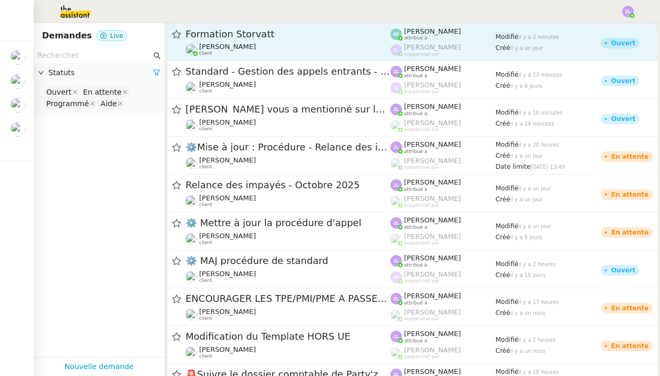
click at [215, 29] on div "Formation Storvatt" at bounding box center [288, 34] width 205 height 13
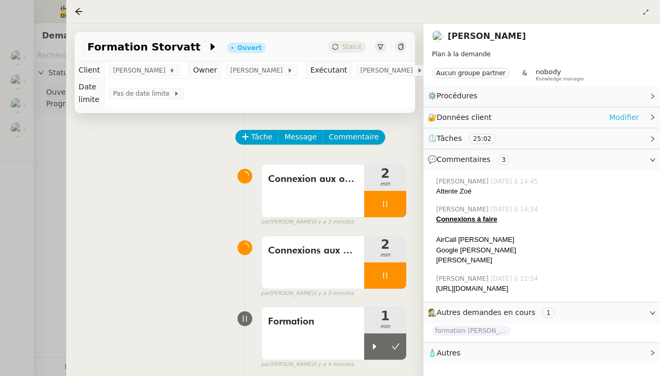
click at [619, 119] on link "Modifier" at bounding box center [624, 117] width 30 height 12
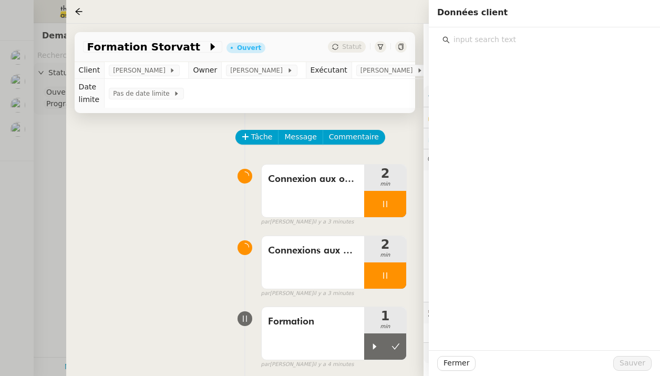
click at [493, 40] on input "text" at bounding box center [548, 40] width 197 height 14
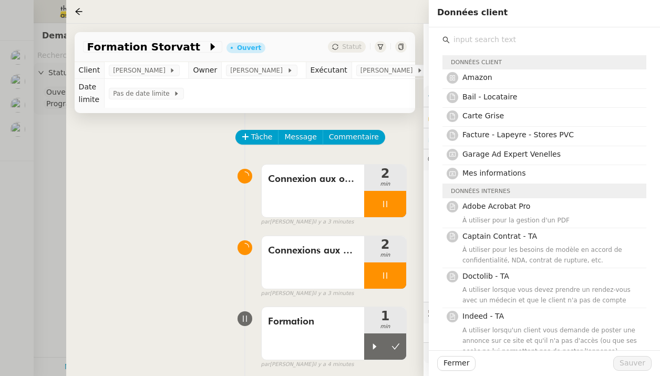
click at [474, 51] on div "Données client Amazon Bail - Locataire Carte Grise Facture - Lapeyre - Stores P…" at bounding box center [545, 336] width 204 height 578
click at [46, 144] on div at bounding box center [330, 188] width 660 height 376
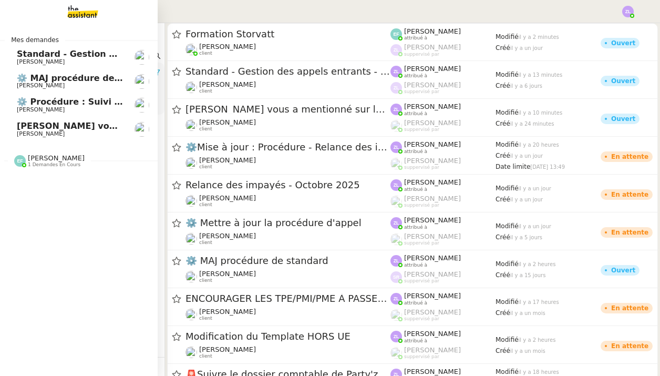
click at [26, 81] on span "⚙️ MAJ procédure de standard" at bounding box center [88, 78] width 143 height 10
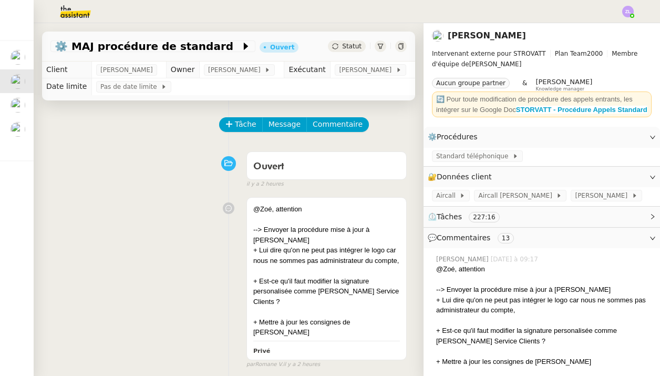
click at [70, 16] on img at bounding box center [66, 11] width 81 height 23
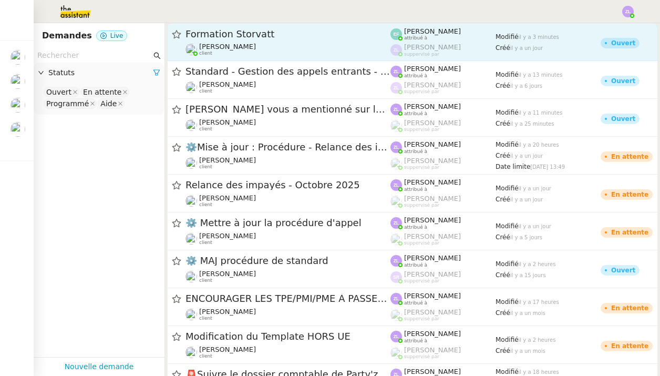
click at [234, 38] on span "Formation Storvatt" at bounding box center [288, 33] width 205 height 9
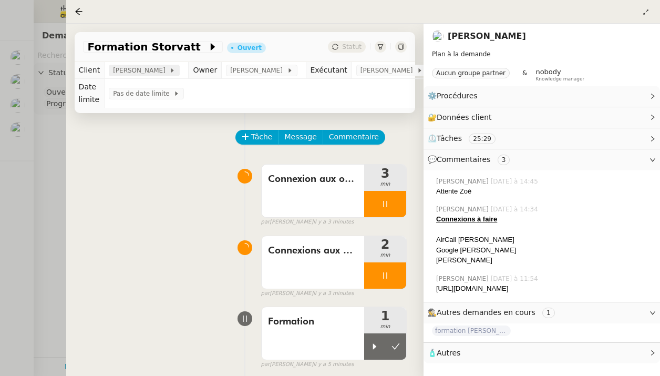
click at [148, 68] on span "[PERSON_NAME]" at bounding box center [141, 70] width 56 height 11
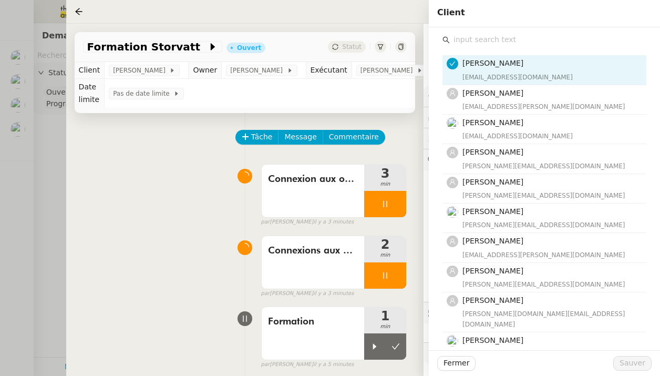
click at [471, 42] on input "text" at bounding box center [548, 40] width 197 height 14
click at [140, 149] on div "Tâche Message Commentaire" at bounding box center [245, 142] width 324 height 25
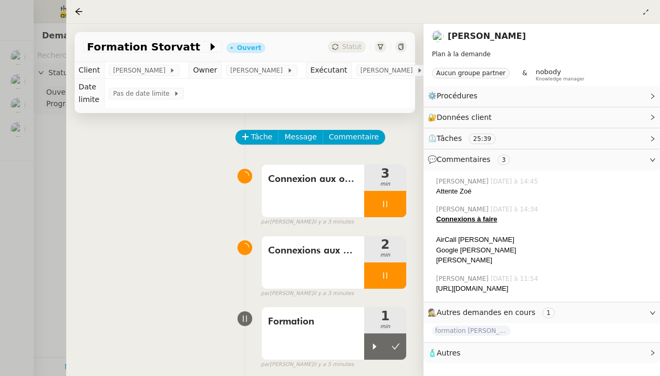
click at [15, 83] on div at bounding box center [330, 188] width 660 height 376
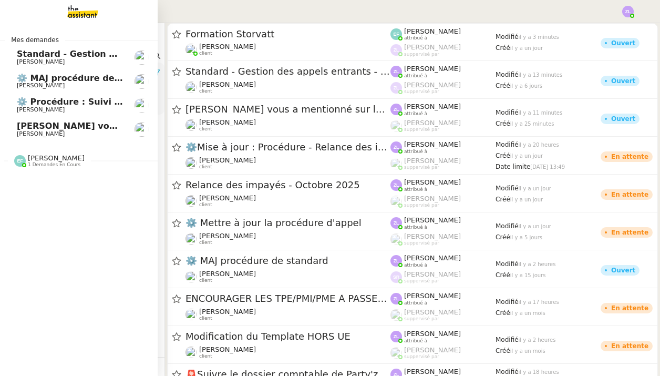
click at [28, 82] on link "⚙️ MAJ procédure de standard Thomas SOULIER" at bounding box center [79, 81] width 158 height 24
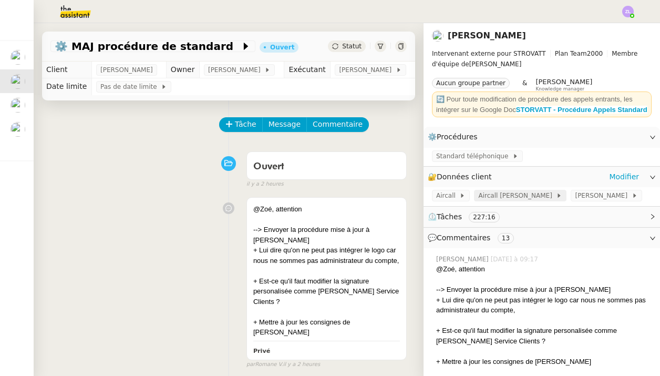
click at [515, 201] on span "Aircall [PERSON_NAME]" at bounding box center [517, 195] width 78 height 11
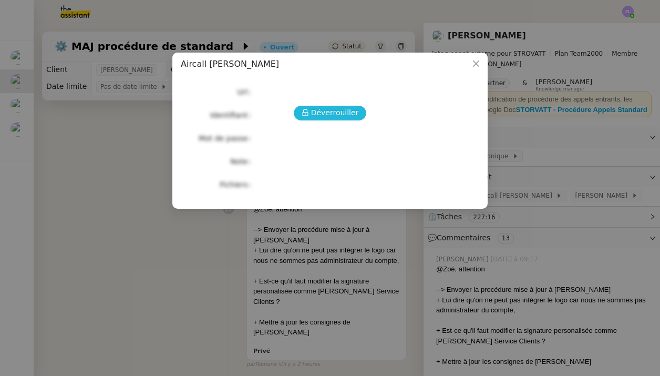
click at [334, 110] on span "Déverrouiller" at bounding box center [335, 113] width 48 height 12
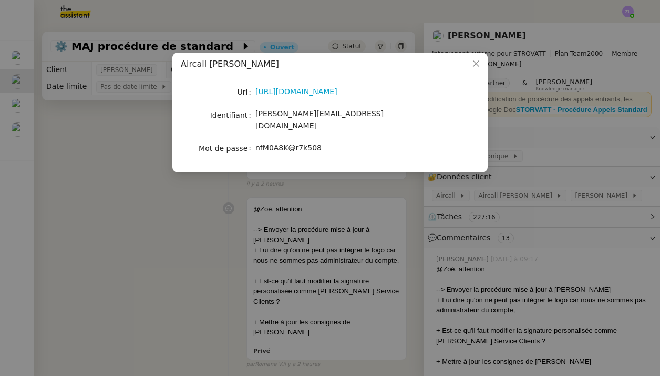
click at [311, 114] on span "[PERSON_NAME][EMAIL_ADDRESS][DOMAIN_NAME]" at bounding box center [320, 119] width 128 height 21
click at [330, 142] on div "nfM0A8K@r7k508" at bounding box center [343, 148] width 174 height 12
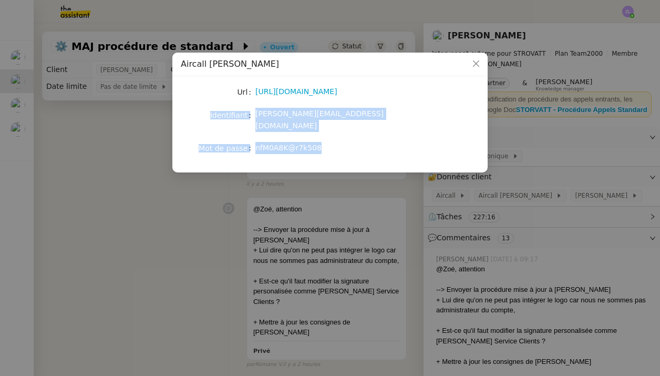
drag, startPoint x: 327, startPoint y: 139, endPoint x: 211, endPoint y: 115, distance: 118.6
click at [211, 115] on div "Url https://dashboard.aircall.io/download Identifiant geraldine@storvatt.fr Mot…" at bounding box center [330, 120] width 299 height 71
copy div "Identifiant geraldine@storvatt.fr Mot de passe nfM0A8K@r7k508"
click at [481, 59] on span "Close" at bounding box center [476, 64] width 23 height 23
click at [481, 63] on span "Close" at bounding box center [476, 64] width 23 height 23
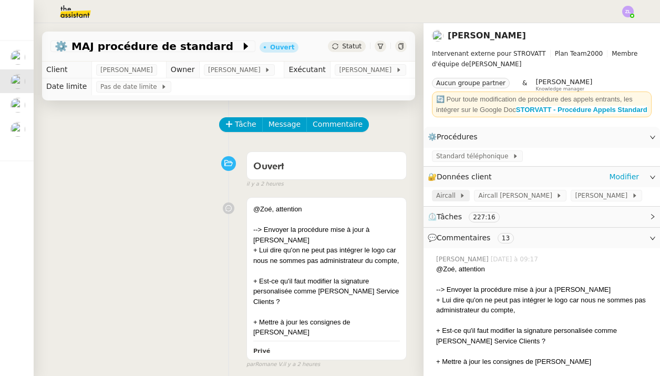
click at [448, 201] on span "Aircall" at bounding box center [447, 195] width 23 height 11
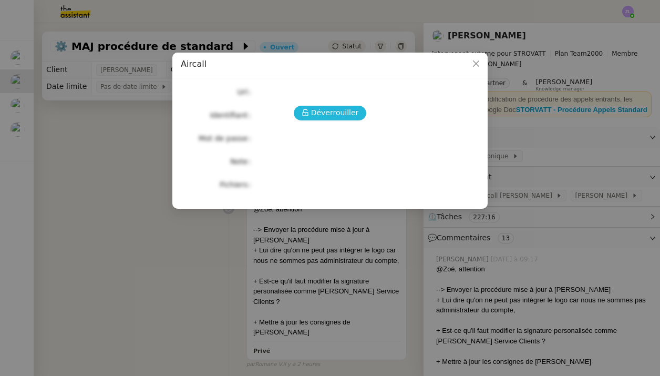
click at [359, 114] on button "Déverrouiller" at bounding box center [330, 113] width 73 height 15
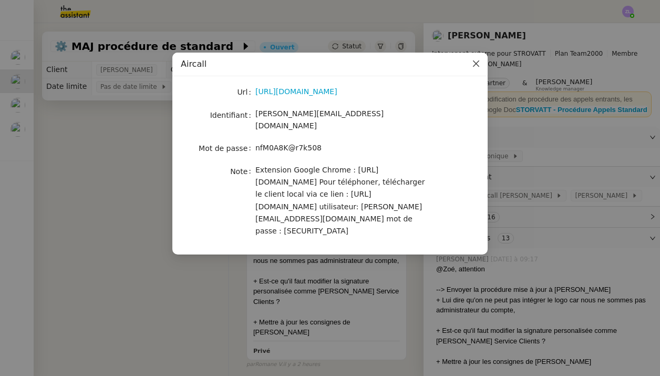
click at [479, 64] on icon "Close" at bounding box center [476, 63] width 8 height 8
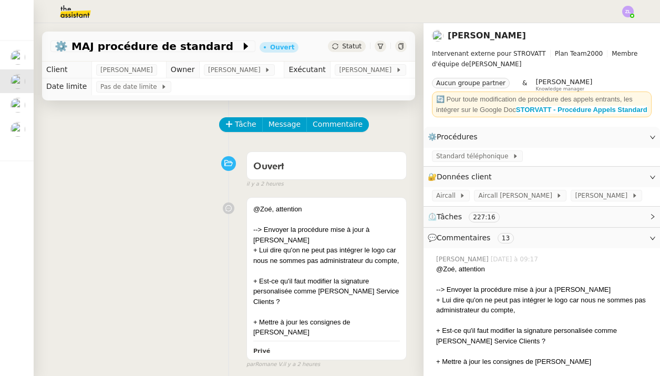
click at [72, 11] on img at bounding box center [66, 11] width 81 height 23
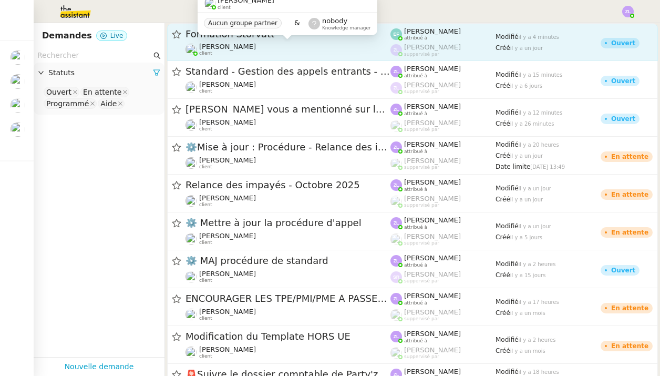
click at [310, 46] on div "Romane Vachon client" at bounding box center [288, 50] width 205 height 14
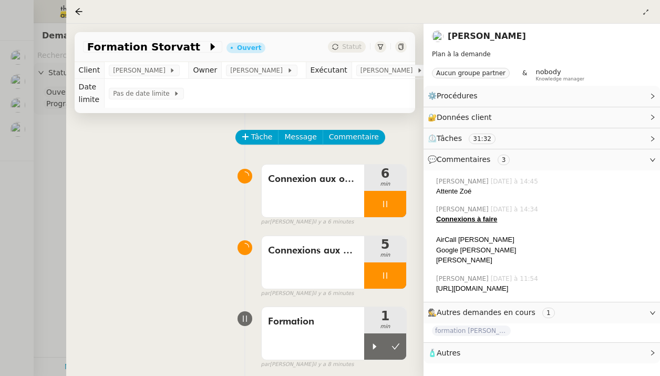
click at [39, 140] on div at bounding box center [330, 188] width 660 height 376
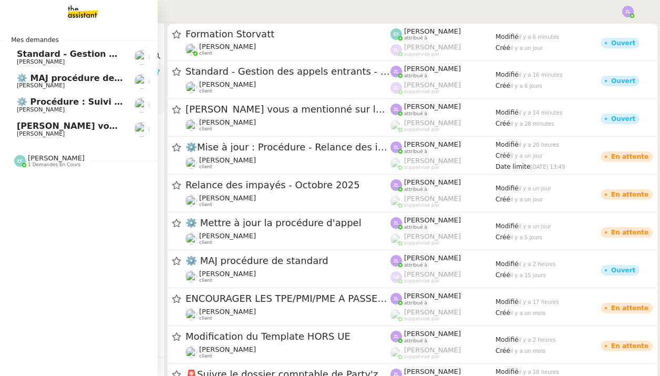
click at [54, 59] on span "[PERSON_NAME]" at bounding box center [41, 61] width 48 height 7
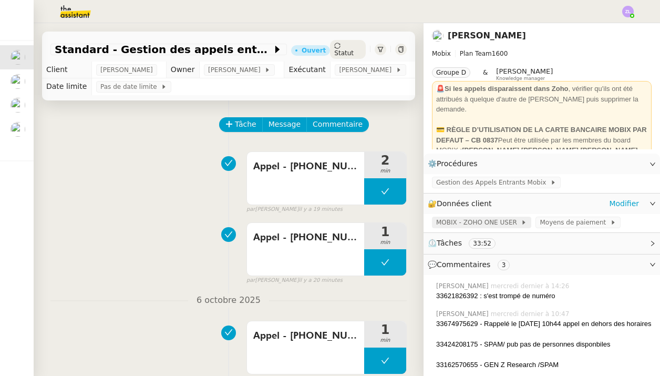
click at [497, 224] on span "MOBIX - ZOHO ONE USER" at bounding box center [478, 222] width 85 height 11
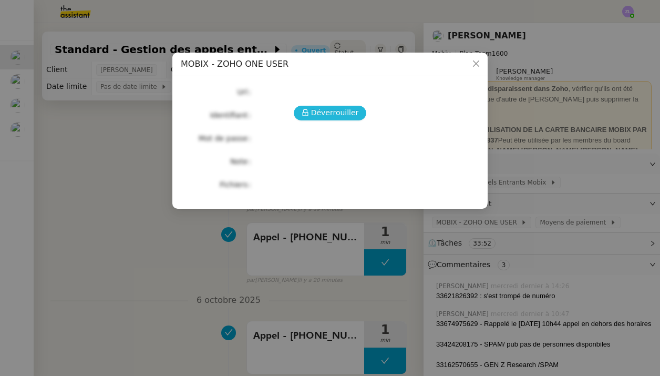
click at [334, 116] on span "Déverrouiller" at bounding box center [335, 113] width 48 height 12
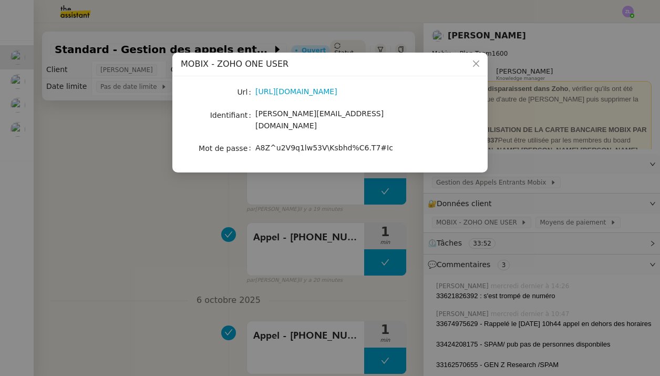
click at [554, 197] on nz-modal-container "MOBIX - ZOHO ONE USER Url https://one.zoho.com/zohoone/mobixsas/home/custom-das…" at bounding box center [330, 188] width 660 height 376
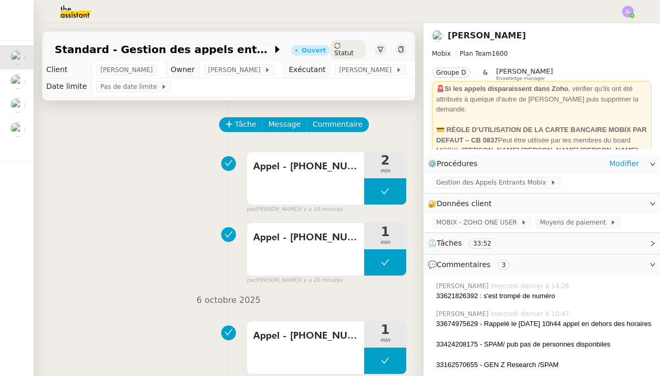
click at [639, 200] on link "Modifier" at bounding box center [624, 204] width 30 height 12
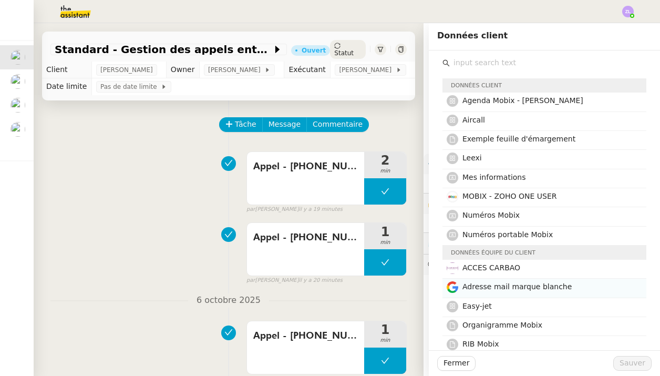
click at [522, 288] on span "Adresse mail marque blanche" at bounding box center [517, 286] width 109 height 8
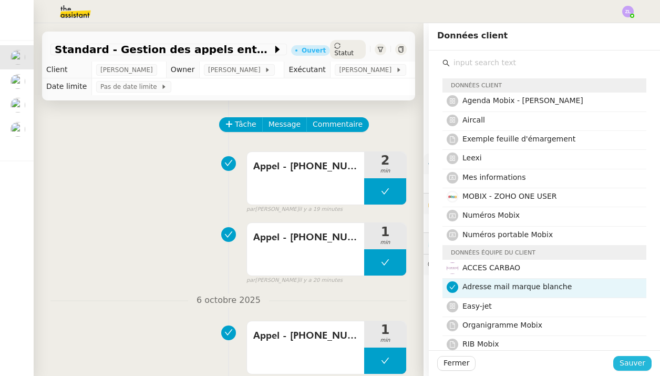
click at [639, 360] on span "Sauver" at bounding box center [633, 363] width 26 height 12
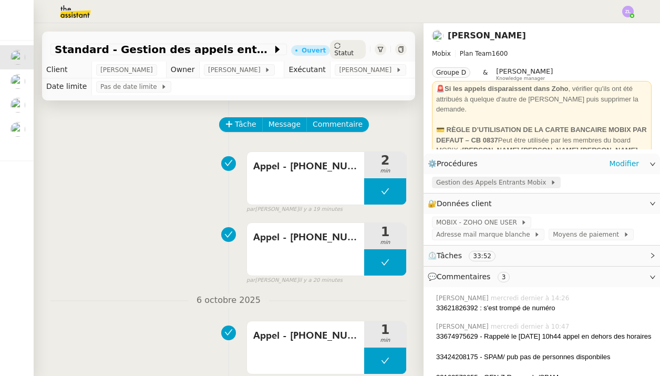
click at [468, 185] on span "Gestion des Appels Entrants Mobix" at bounding box center [493, 182] width 114 height 11
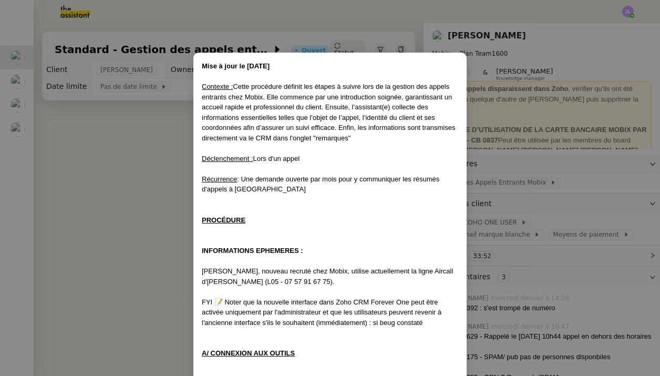
scroll to position [618, 0]
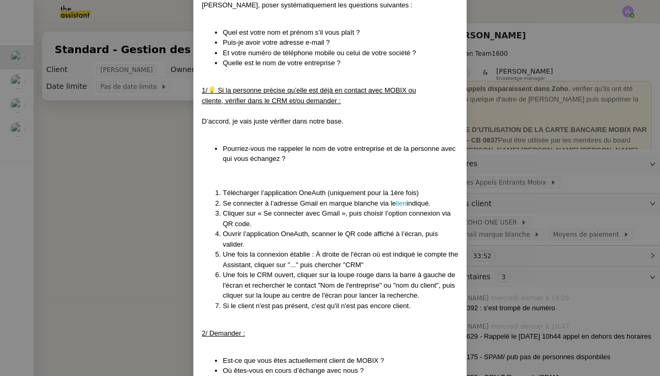
click at [521, 206] on nz-modal-container "Mise à jour le 25/09/2025 Contexte : Cette procédure définit les étapes à suivr…" at bounding box center [330, 188] width 660 height 376
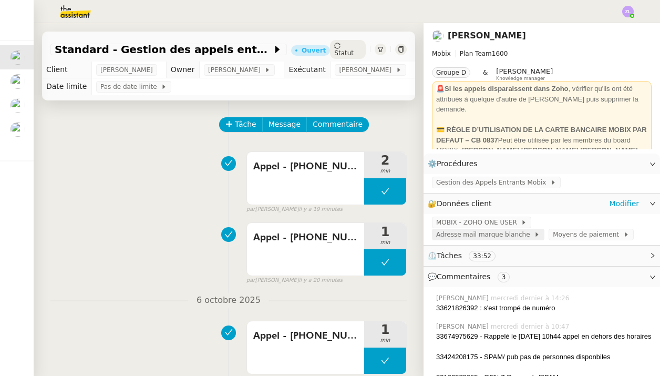
click at [534, 229] on span "Adresse mail marque blanche" at bounding box center [485, 234] width 98 height 11
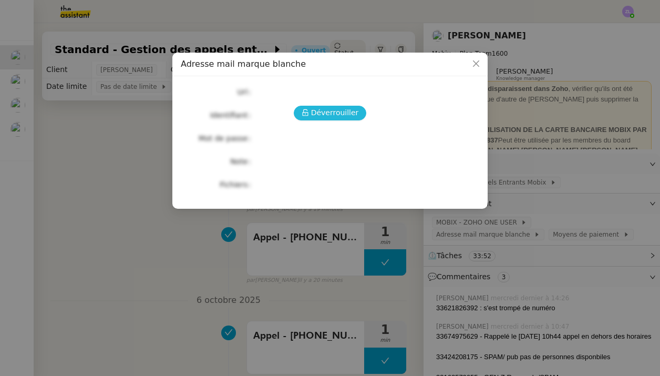
click at [331, 117] on span "Déverrouiller" at bounding box center [335, 113] width 48 height 12
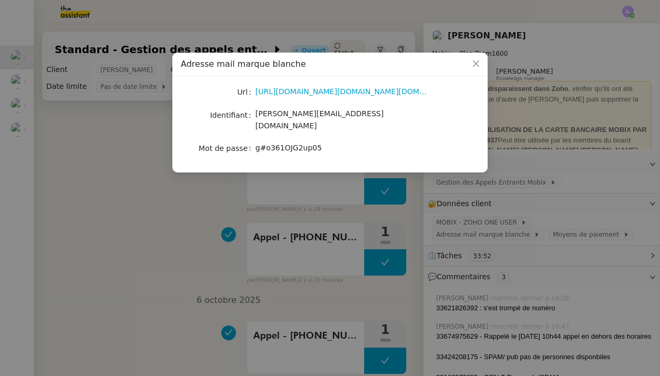
click at [281, 144] on span "g#o361OJG2up05" at bounding box center [289, 148] width 66 height 8
copy span "g#o361OJG2up05"
click at [177, 76] on div "Adresse mail marque blanche" at bounding box center [329, 65] width 315 height 24
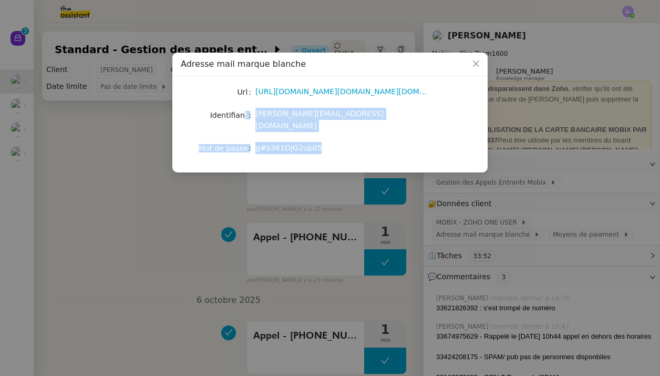
drag, startPoint x: 345, startPoint y: 140, endPoint x: 246, endPoint y: 113, distance: 102.9
click at [246, 113] on div "Url https://accounts.google.com/v3/signin/identifier?continue=https%3A%2F%2Fadm…" at bounding box center [330, 120] width 299 height 71
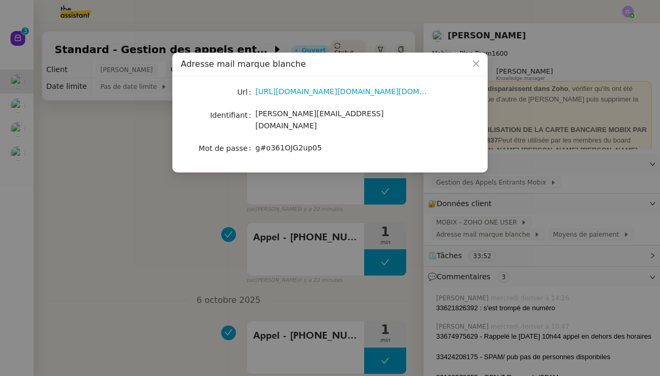
click at [426, 175] on nz-modal-container "Adresse mail marque blanche Url https://accounts.google.com/v3/signin/identifie…" at bounding box center [330, 188] width 660 height 376
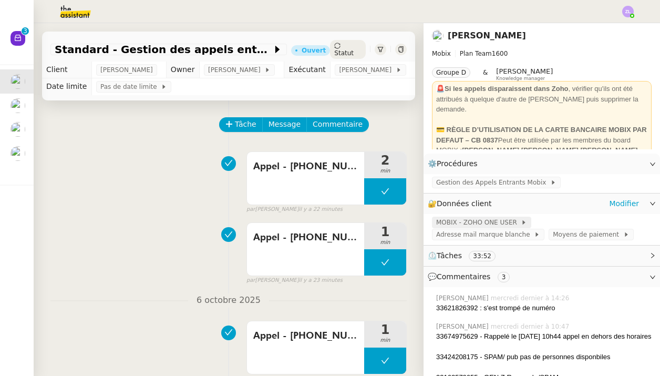
click at [481, 221] on span "MOBIX - ZOHO ONE USER" at bounding box center [478, 222] width 85 height 11
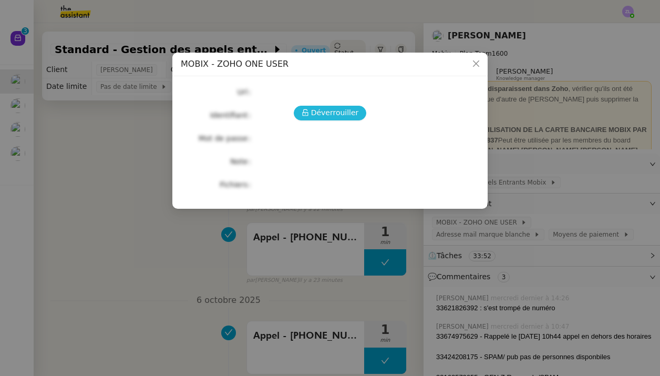
click at [344, 111] on span "Déverrouiller" at bounding box center [335, 113] width 48 height 12
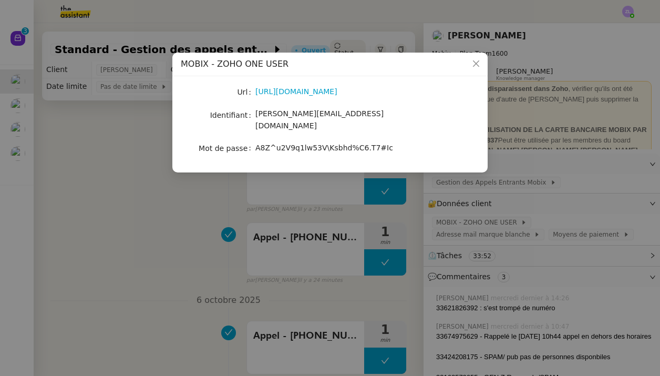
click at [558, 195] on nz-modal-container "MOBIX - ZOHO ONE USER Url https://one.zoho.com/zohoone/mobixsas/home/custom-das…" at bounding box center [330, 188] width 660 height 376
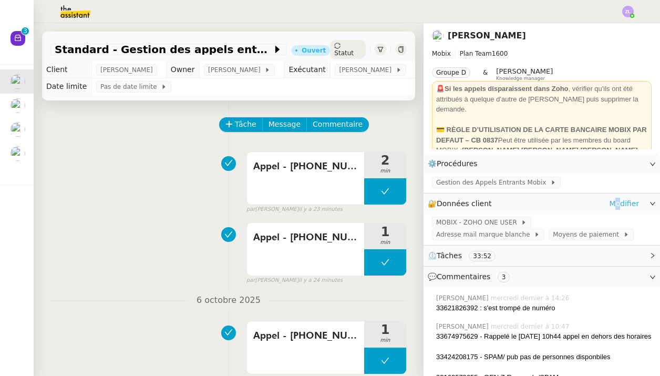
click at [620, 205] on link "Modifier" at bounding box center [624, 204] width 30 height 12
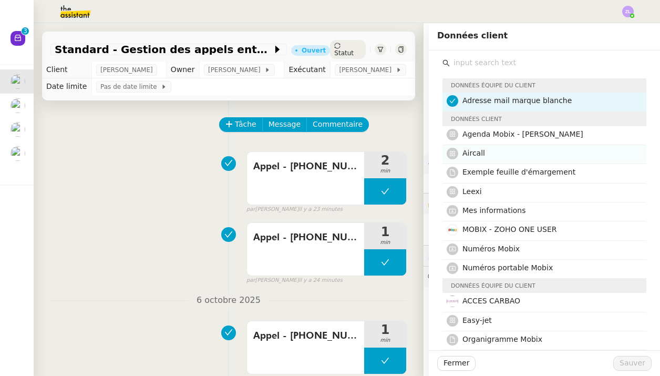
click at [491, 148] on h4 "Aircall" at bounding box center [552, 153] width 178 height 12
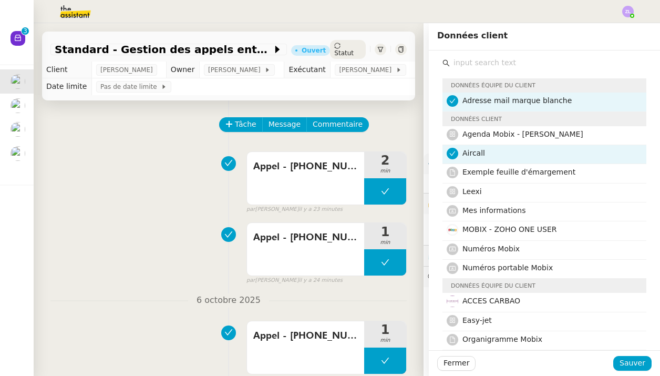
click at [630, 355] on div "Fermer Sauver" at bounding box center [544, 363] width 231 height 26
drag, startPoint x: 585, startPoint y: 282, endPoint x: 633, endPoint y: 363, distance: 93.6
click at [633, 363] on span "Sauver" at bounding box center [633, 363] width 26 height 12
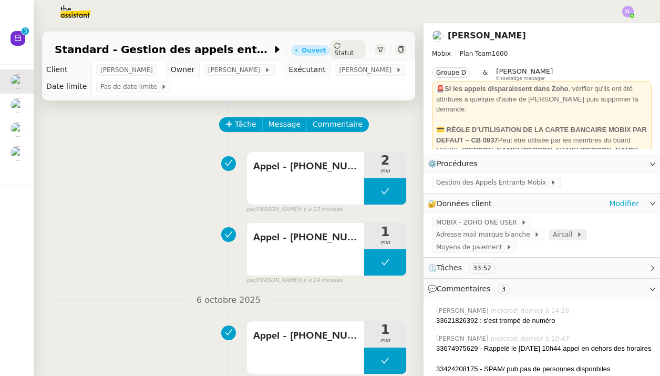
click at [553, 240] on div "Aircall" at bounding box center [567, 234] width 29 height 11
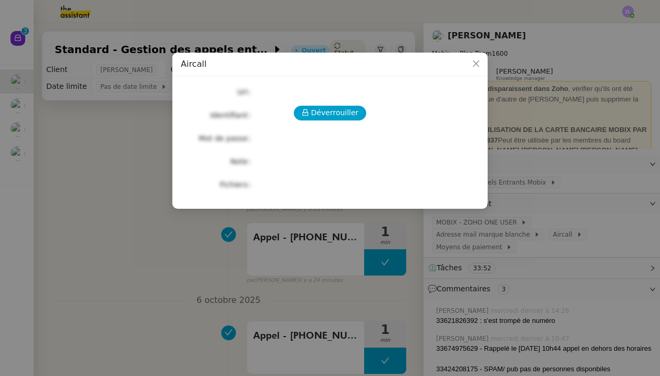
click at [349, 104] on div "Déverrouiller Url Identifiant Mot de passe Note Fichiers Upload" at bounding box center [330, 138] width 299 height 107
click at [349, 109] on span "Déverrouiller" at bounding box center [335, 113] width 48 height 12
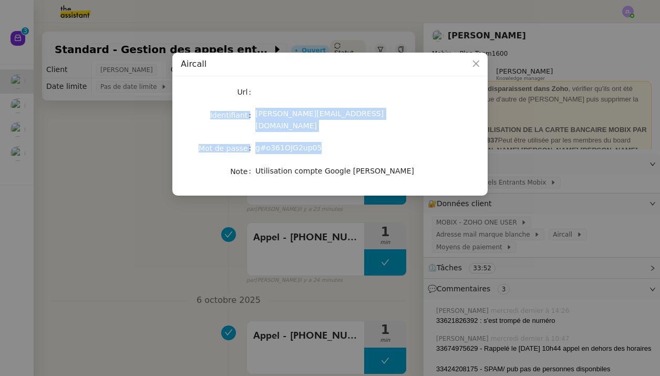
drag, startPoint x: 205, startPoint y: 110, endPoint x: 326, endPoint y: 139, distance: 125.2
click at [326, 139] on div "Url Identifiant alex@mobix.fr Mot de passe g#o361OJG2up05 Note Utilisation comp…" at bounding box center [330, 132] width 299 height 94
copy div "Identifiant alex@mobix.fr Mot de passe g#o361OJG2up05"
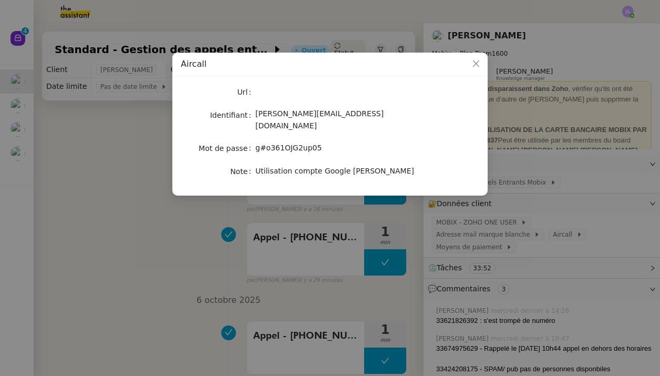
click at [421, 165] on div "Utilisation compte Google Alex Mobix" at bounding box center [343, 171] width 174 height 12
click at [482, 206] on nz-modal-container "Aircall Url Identifiant alex@mobix.fr Mot de passe g#o361OJG2up05 Note Utilisat…" at bounding box center [330, 188] width 660 height 376
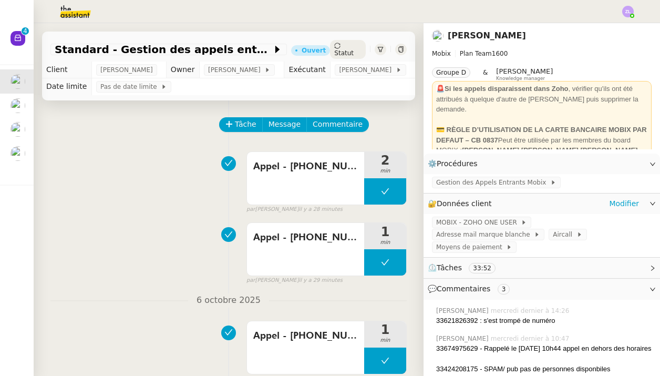
click at [486, 216] on div "MOBIX - ZOHO ONE USER Adresse mail marque blanche Aircall Moyens de paiement" at bounding box center [542, 235] width 237 height 43
click at [486, 218] on span "MOBIX - ZOHO ONE USER" at bounding box center [478, 222] width 85 height 11
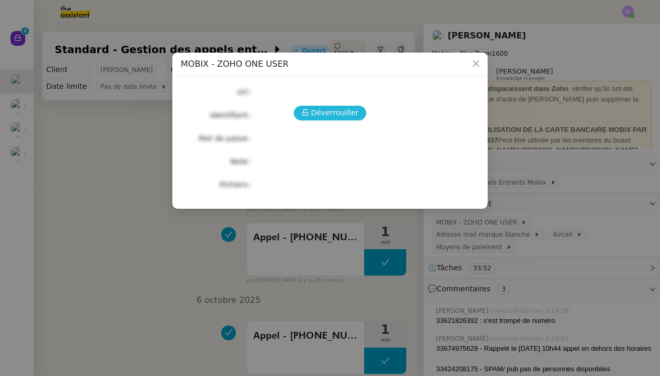
click at [318, 117] on span "Déverrouiller" at bounding box center [335, 113] width 48 height 12
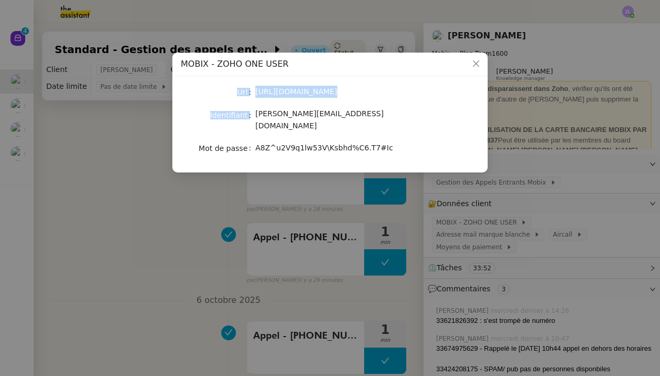
drag, startPoint x: 256, startPoint y: 115, endPoint x: 433, endPoint y: 158, distance: 182.3
click at [433, 158] on div "Url https://one.zoho.com/zohoone/mobixsas/home/custom-dashboard Identifiant ale…" at bounding box center [329, 124] width 315 height 96
copy form "Url https://one.zoho.com/zohoone/mobixsas/home/custom-dashboard Identifiant"
click at [528, 172] on nz-modal-container "MOBIX - ZOHO ONE USER Url https://one.zoho.com/zohoone/mobixsas/home/custom-das…" at bounding box center [330, 188] width 660 height 376
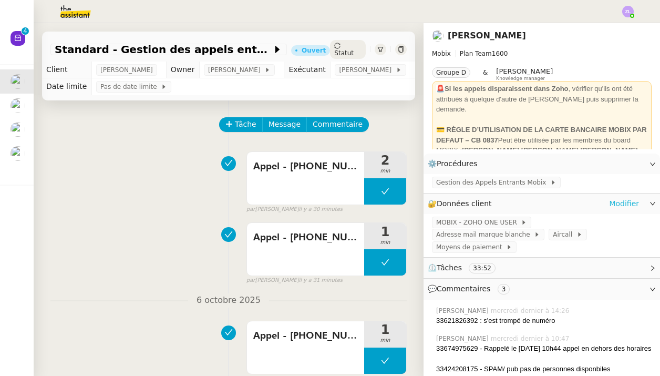
click at [626, 198] on link "Modifier" at bounding box center [624, 204] width 30 height 12
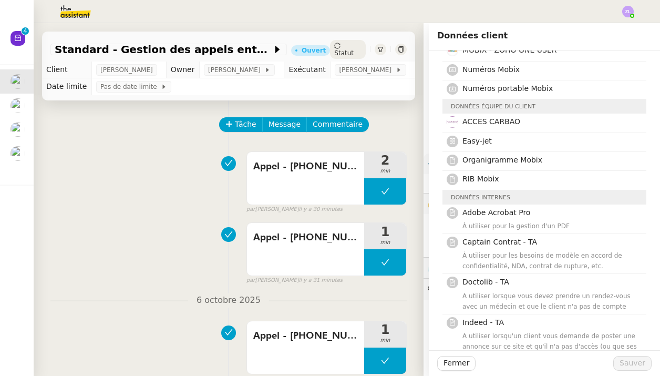
scroll to position [181, 0]
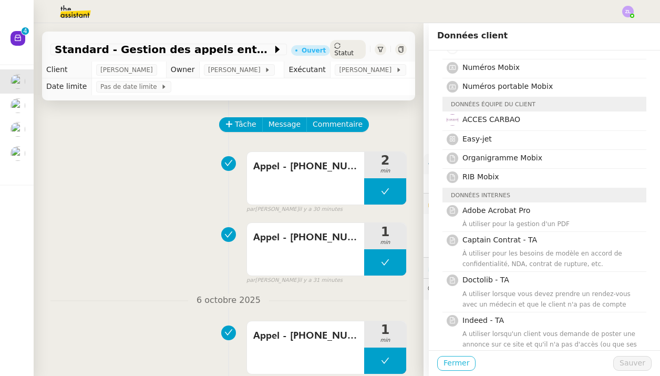
click at [453, 363] on span "Fermer" at bounding box center [457, 363] width 26 height 12
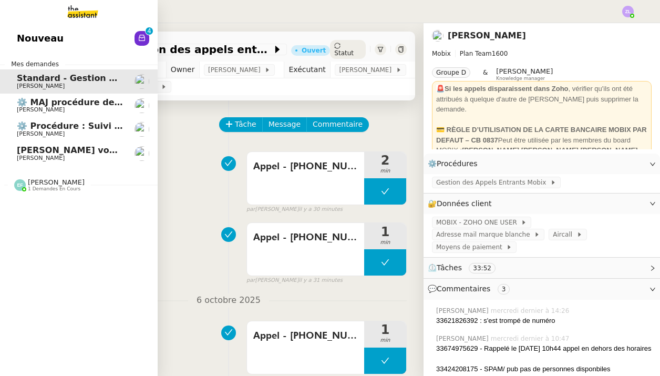
click at [73, 13] on img at bounding box center [74, 11] width 81 height 23
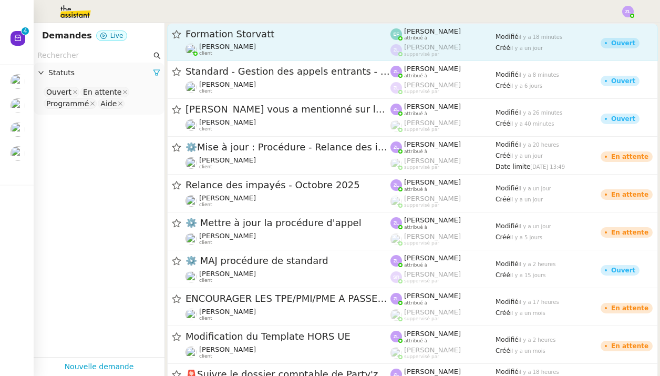
click at [273, 36] on span "Formation Storvatt" at bounding box center [288, 33] width 205 height 9
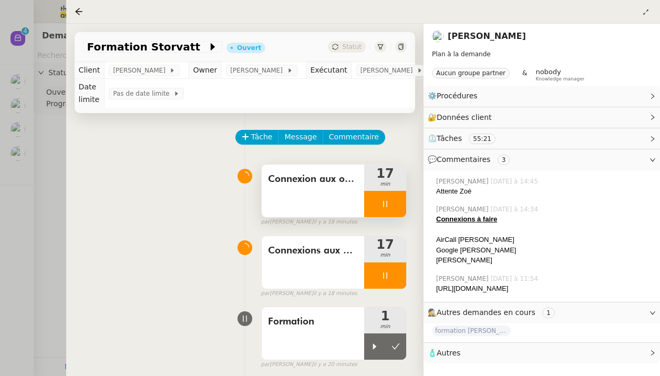
click at [370, 208] on div at bounding box center [385, 204] width 42 height 26
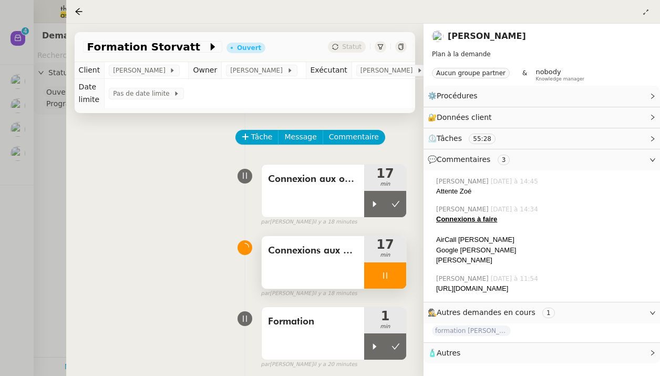
click at [377, 278] on div at bounding box center [385, 275] width 42 height 26
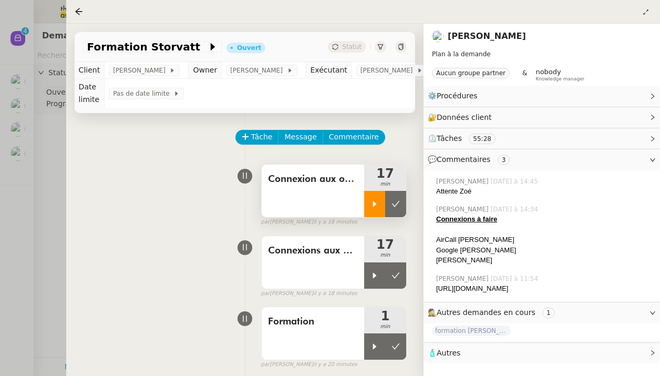
click at [378, 203] on icon at bounding box center [375, 204] width 8 height 8
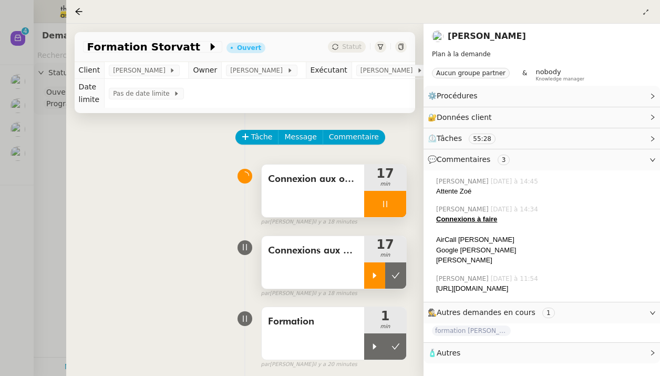
click at [377, 281] on div at bounding box center [374, 275] width 21 height 26
click at [312, 186] on span "Connexion aux outils" at bounding box center [313, 179] width 90 height 16
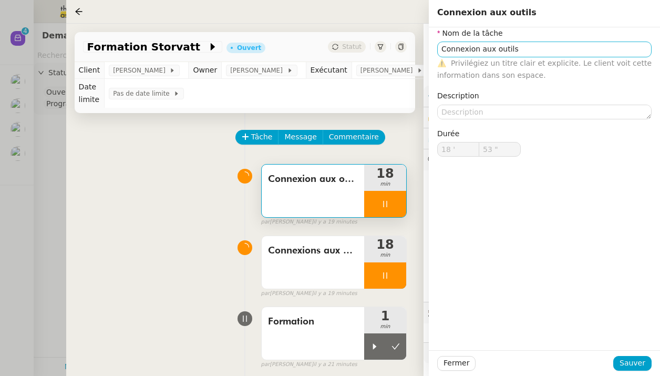
type input "54 ""
click at [529, 48] on input "Connexion aux outils" at bounding box center [544, 49] width 215 height 15
type input "Connexion aux outils"
type input "55 ""
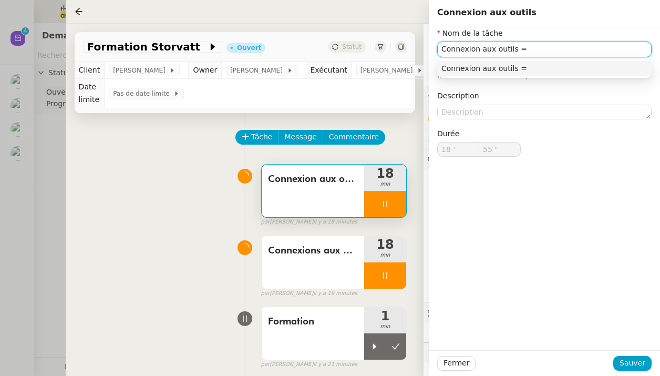
type input "Connexion aux outils ="
type input "56 ""
type input "Connexion aux outils"
type input "58 ""
type input "Connexion aux outils - Z"
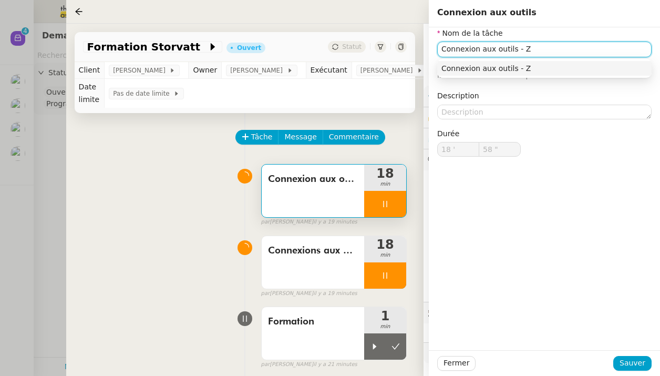
type input "59 ""
type input "Connexion aux outils -"
type input "19 '"
type input "0 ""
type input "Connexion aux outils - Storv"
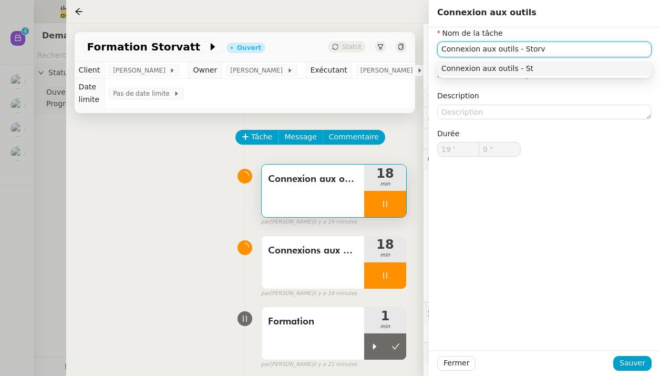
type input "1 ""
type input "Connexion aux outils - Storvatt"
type input "2 ""
type input "Connexion aux outils - Storvatt/"
type input "29 ""
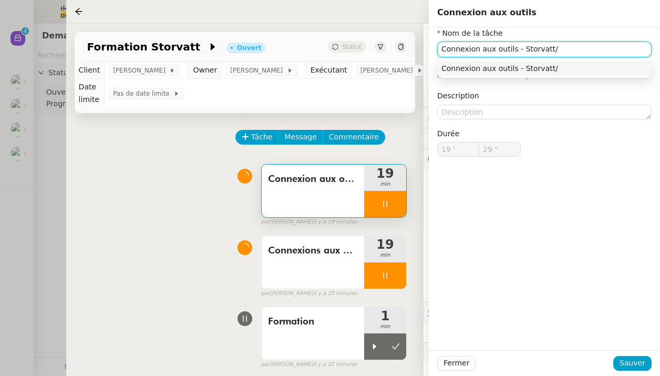
type input "Connexion aux outils - Storvatt/M"
type input "30 ""
type input "Connexion aux outils - Storvatt/Mobix"
type input "31 ""
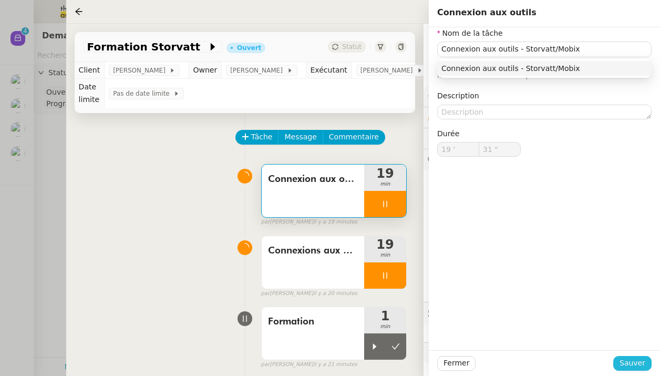
click at [632, 367] on span "Sauver" at bounding box center [633, 363] width 26 height 12
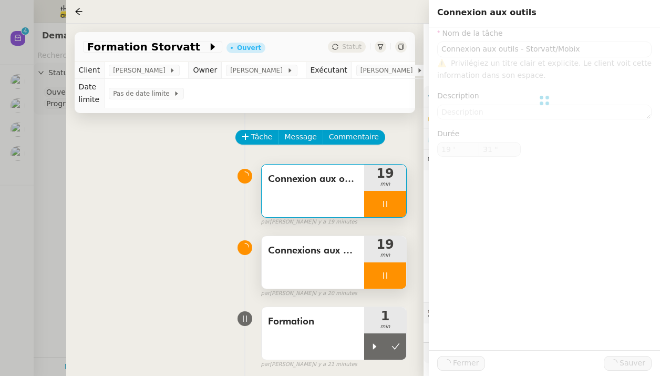
type input "Connexion aux outils - Storvatt/Mobix"
type input "19 '"
type input "32 ""
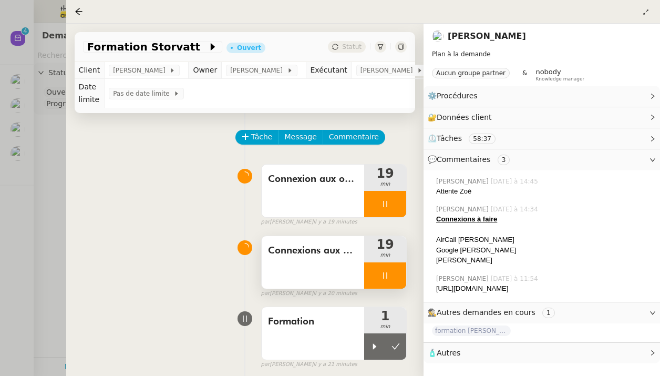
click at [313, 259] on div "Connexions aux outils" at bounding box center [313, 262] width 103 height 53
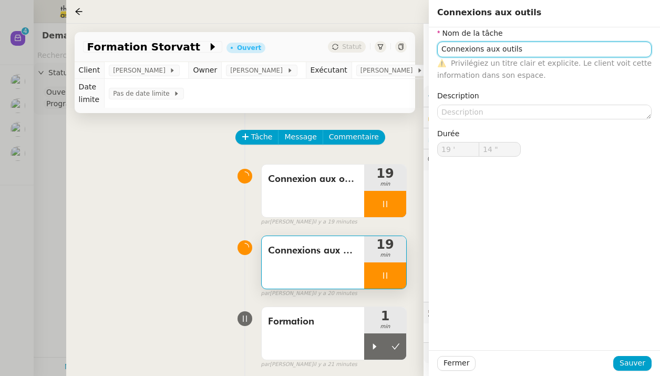
click at [533, 47] on input "Connexions aux outils" at bounding box center [544, 49] width 215 height 15
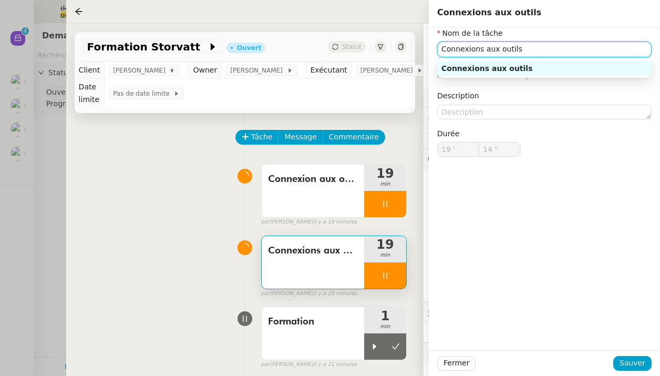
type input "15 ""
type input "Connexions aux outils Stor"
type input "16 ""
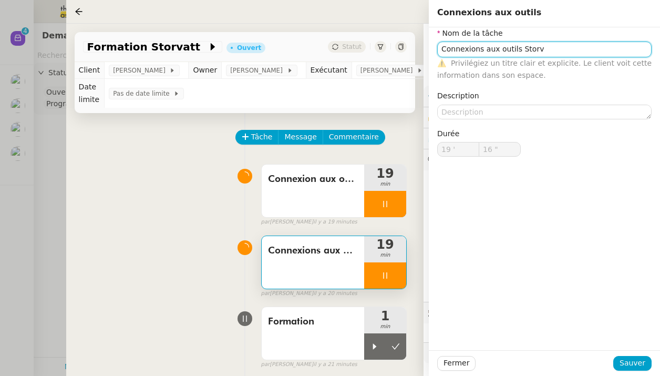
type input "Connexions aux outils Storv"
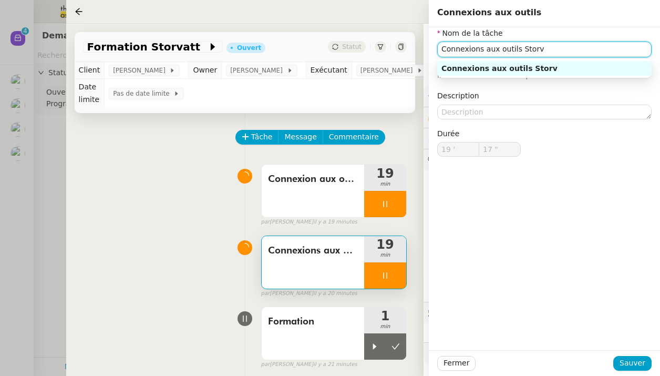
click at [556, 46] on input "Connexions aux outils Storv" at bounding box center [544, 49] width 215 height 15
type input "18 ""
type input "Connexions aux outils Storvatt"
type input "19 ""
type input "Connexions aux outils Storvatt/mob"
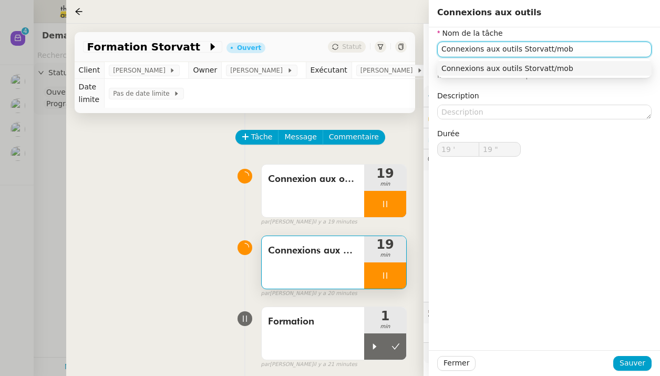
type input "20 ""
type input "Connexions aux outils Storvatt/mobi"
type input "21 ""
type input "Connexions aux outils Storvatt/mobix"
type input "22 ""
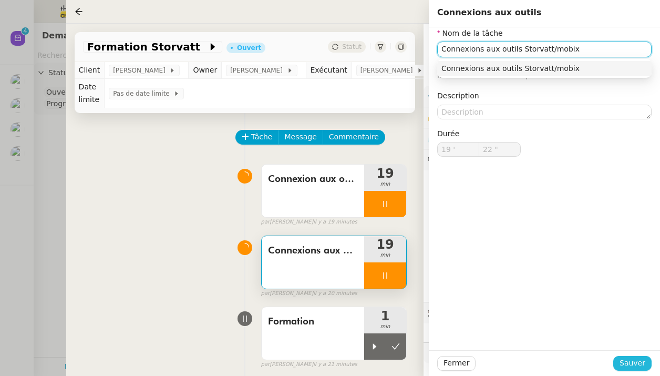
type input "Connexions aux outils Storvatt/mobix"
click at [636, 359] on span "Sauver" at bounding box center [633, 363] width 26 height 12
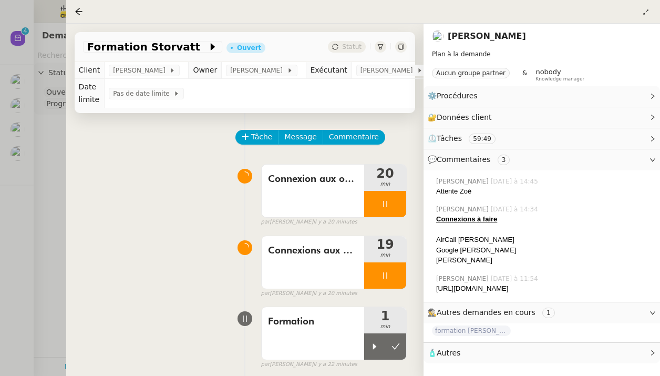
click at [15, 158] on div at bounding box center [330, 188] width 660 height 376
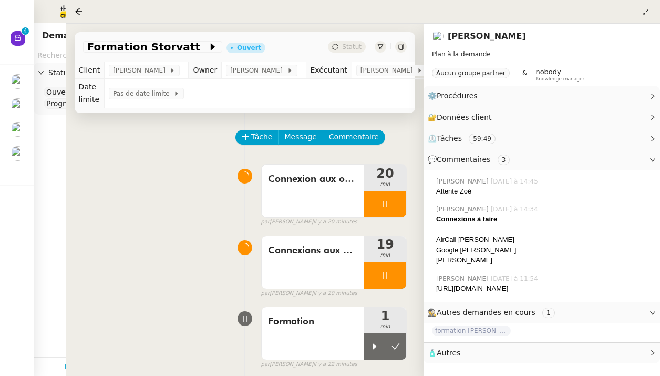
click at [15, 158] on div at bounding box center [330, 188] width 660 height 376
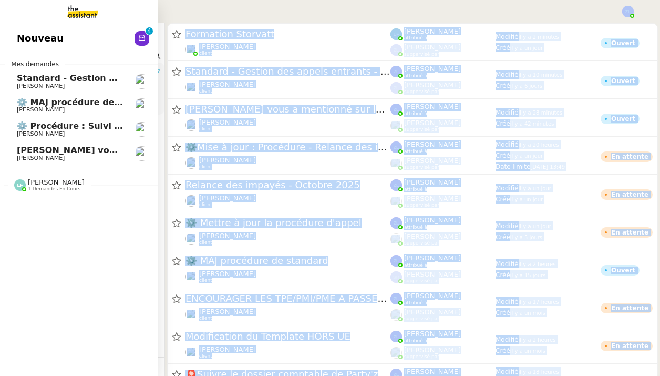
click at [41, 97] on span "⚙️ MAJ procédure de standard" at bounding box center [88, 102] width 143 height 10
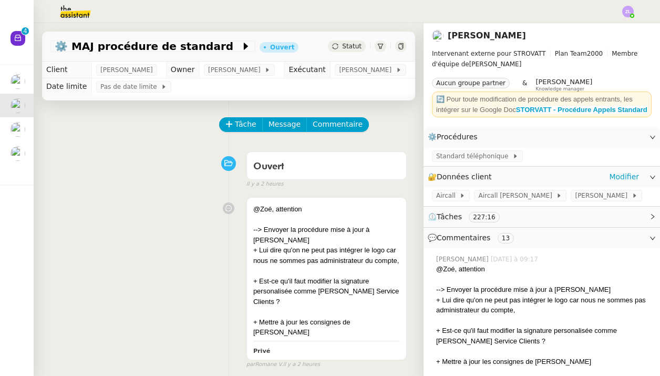
click at [610, 183] on div "🔐 Données client Modifier" at bounding box center [533, 177] width 211 height 12
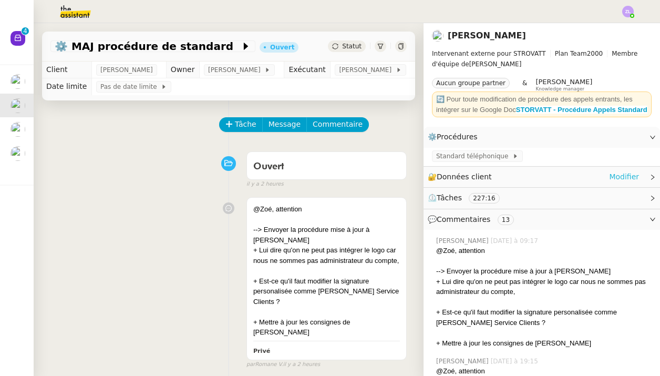
click at [620, 183] on link "Modifier" at bounding box center [624, 177] width 30 height 12
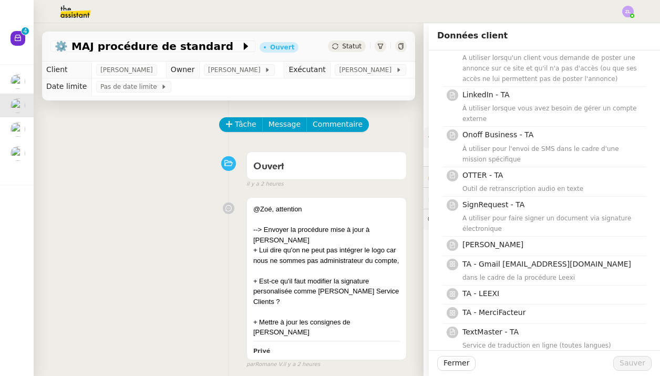
click at [456, 372] on div "Fermer Sauver" at bounding box center [544, 363] width 231 height 26
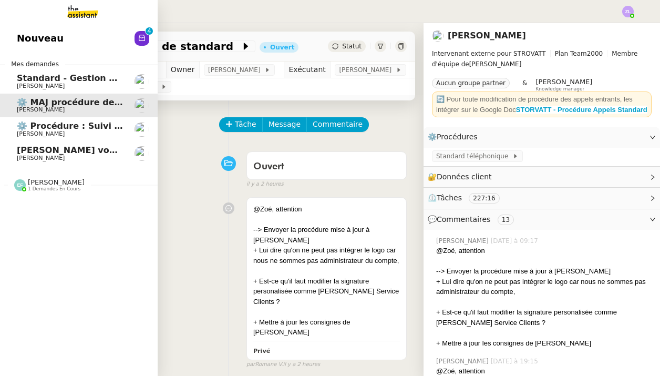
click at [76, 8] on img at bounding box center [74, 11] width 81 height 23
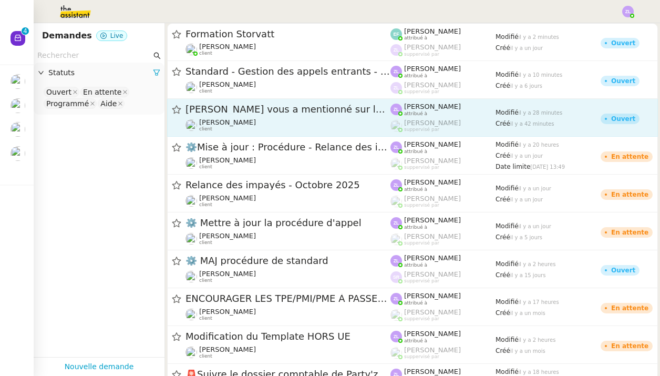
click at [232, 115] on div "Thomas Soulier vous a mentionné sur le ticket [##3523##]" at bounding box center [288, 109] width 205 height 13
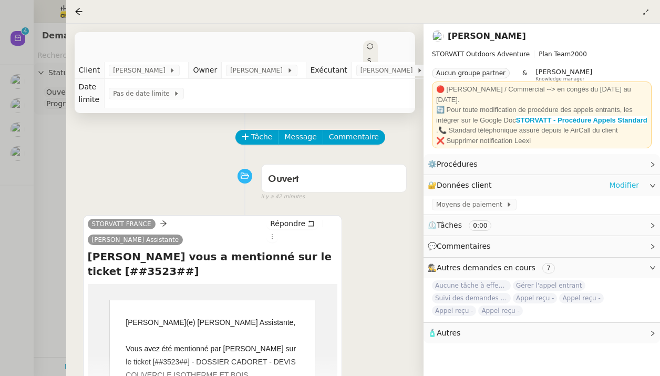
click at [623, 185] on link "Modifier" at bounding box center [624, 185] width 30 height 12
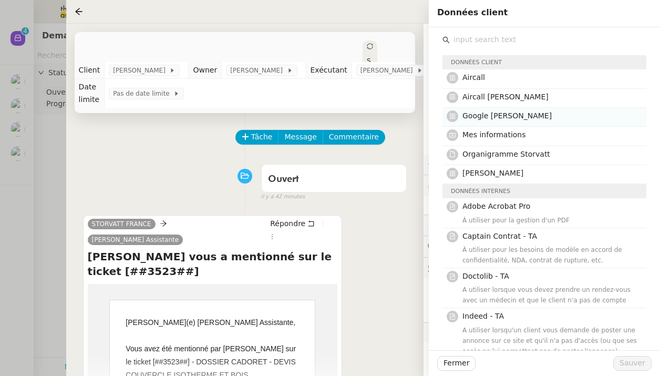
click at [503, 114] on span "Google Geraldine" at bounding box center [507, 115] width 89 height 8
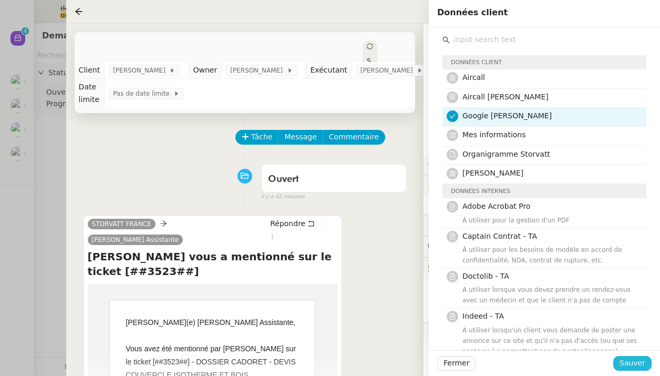
click at [630, 367] on span "Sauver" at bounding box center [633, 363] width 26 height 12
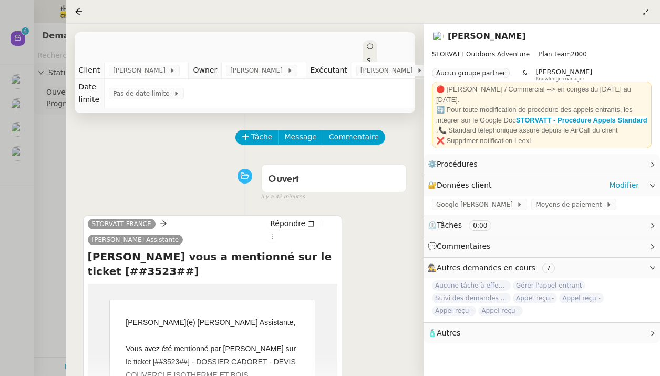
click at [471, 198] on div "Google Geraldine Moyens de paiement" at bounding box center [542, 205] width 237 height 18
click at [476, 205] on span "Google Geraldine" at bounding box center [476, 204] width 80 height 11
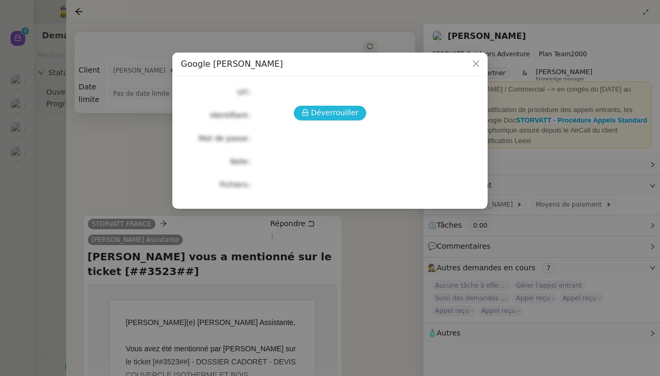
click at [352, 113] on span "Déverrouiller" at bounding box center [335, 113] width 48 height 12
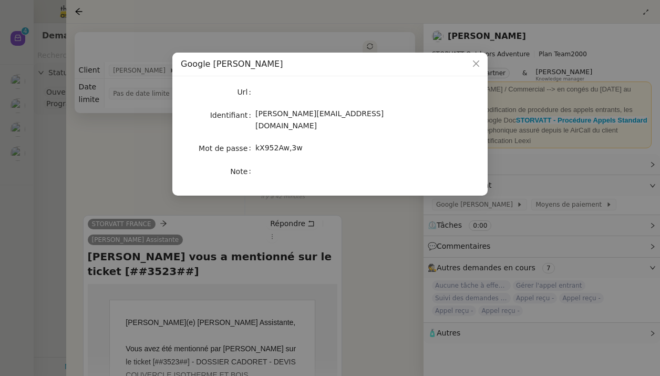
drag, startPoint x: 213, startPoint y: 110, endPoint x: 324, endPoint y: 137, distance: 114.1
click at [324, 137] on div "Url Identifiant geraldine@storvatt.fr Mot de passe kX952Aw,3w Note" at bounding box center [330, 132] width 299 height 94
copy div "Identifiant geraldine@storvatt.fr Mot de passe kX952Aw,3w"
click at [102, 172] on nz-modal-container "Google Geraldine Url Identifiant geraldine@storvatt.fr Mot de passe kX952Aw,3w …" at bounding box center [330, 188] width 660 height 376
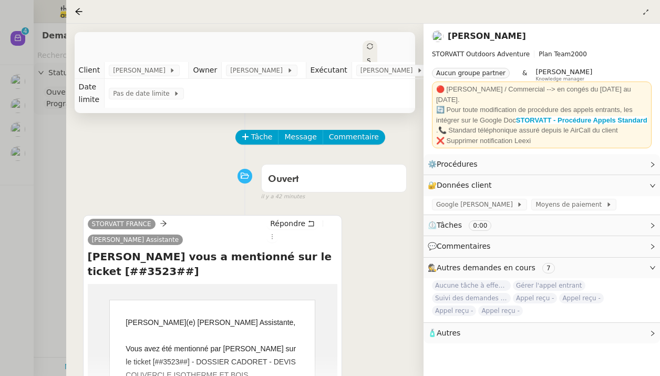
click at [38, 175] on div at bounding box center [330, 188] width 660 height 376
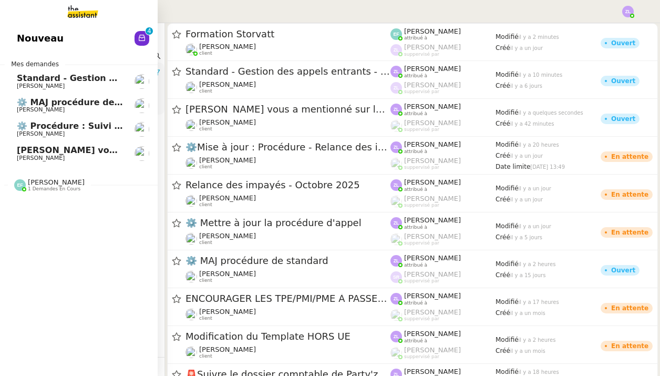
click at [17, 50] on link "Nouveau 0 1 2 3 4 5 6 7 8 9" at bounding box center [79, 38] width 158 height 24
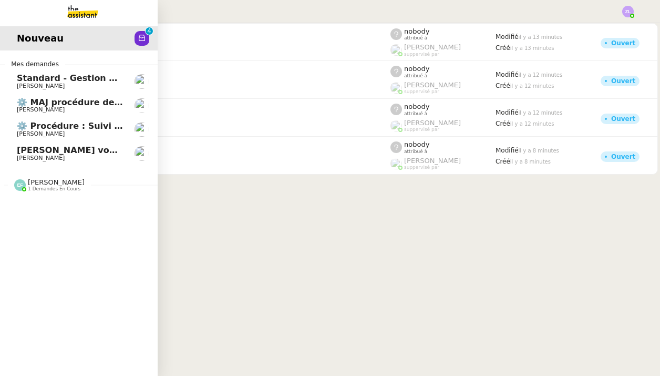
click at [21, 149] on span "Thomas Soulier vous a mentionné sur le ticket [##3523##]" at bounding box center [161, 150] width 288 height 10
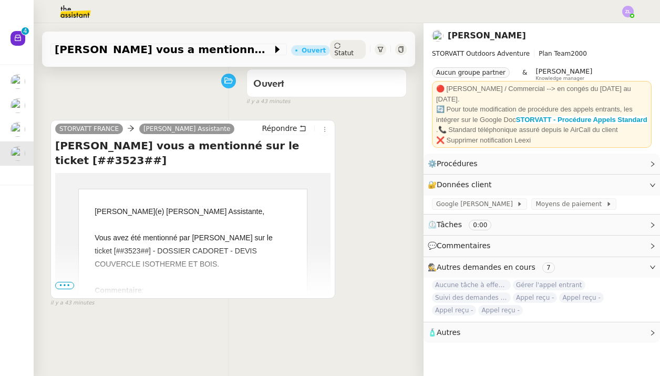
scroll to position [110, 0]
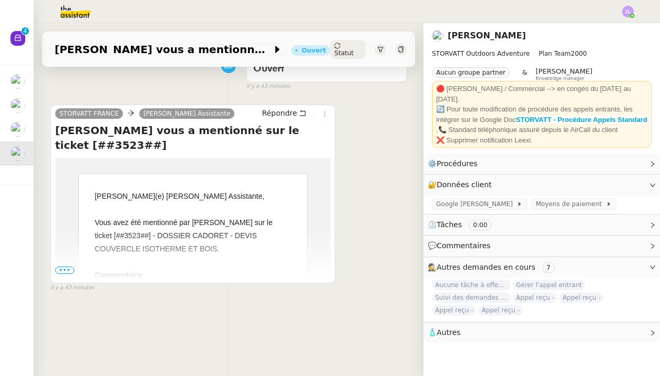
click at [68, 263] on td "Cher(e) Géraldine Assistante, Vous avez été mentionné par Thomas Soulier sur le…" at bounding box center [192, 319] width 275 height 323
click at [68, 269] on span "•••" at bounding box center [64, 270] width 19 height 7
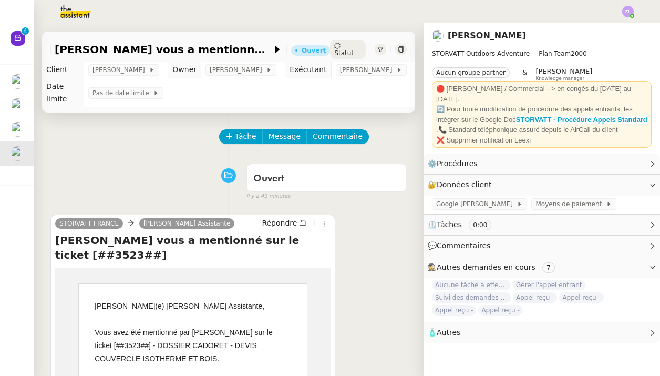
scroll to position [0, 0]
click at [341, 46] on div "Statut" at bounding box center [348, 49] width 36 height 19
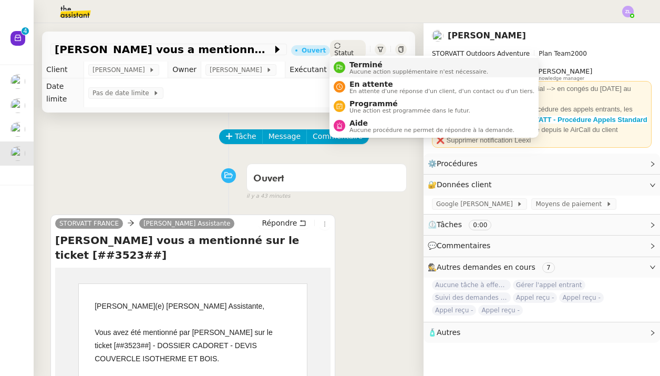
click at [349, 60] on div "Terminé Aucune action supplémentaire n'est nécessaire." at bounding box center [416, 67] width 143 height 14
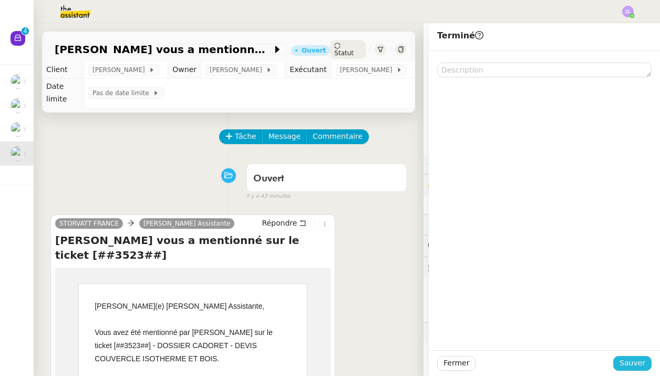
click at [629, 364] on span "Sauver" at bounding box center [633, 363] width 26 height 12
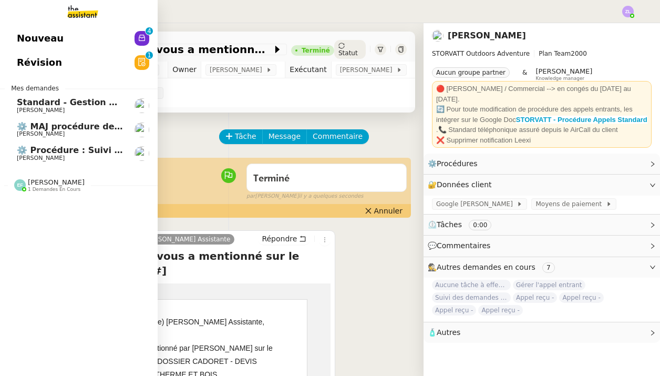
click at [83, 16] on img at bounding box center [74, 11] width 81 height 23
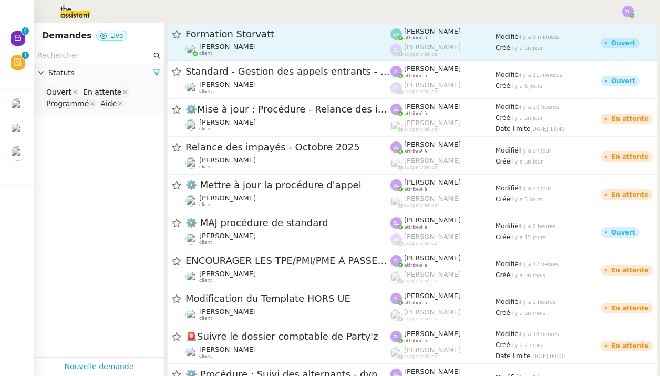
click at [241, 49] on span "[PERSON_NAME]" at bounding box center [227, 47] width 57 height 8
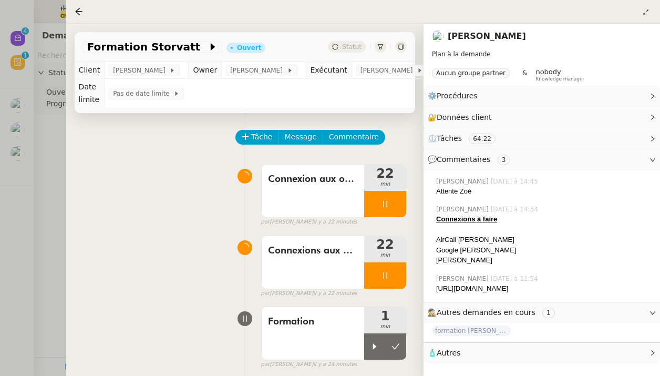
click at [38, 151] on div at bounding box center [330, 188] width 660 height 376
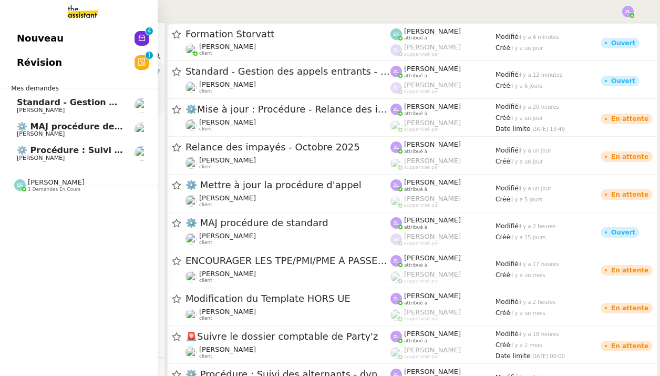
click at [21, 46] on span "Nouveau" at bounding box center [40, 38] width 47 height 16
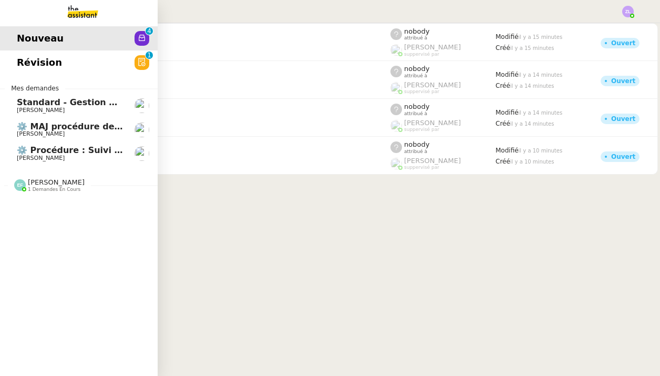
click at [63, 97] on span "Standard - Gestion des appels entrants - octobre 2025" at bounding box center [146, 102] width 259 height 10
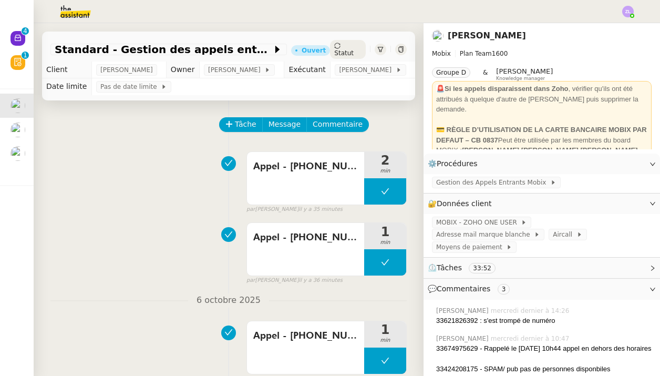
click at [85, 17] on img at bounding box center [66, 11] width 81 height 23
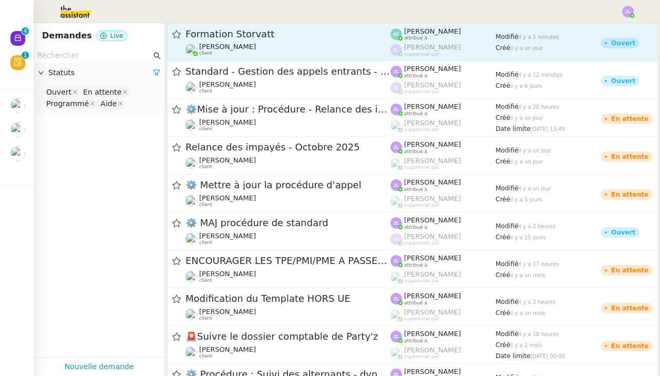
click at [202, 37] on span "Formation Storvatt" at bounding box center [288, 33] width 205 height 9
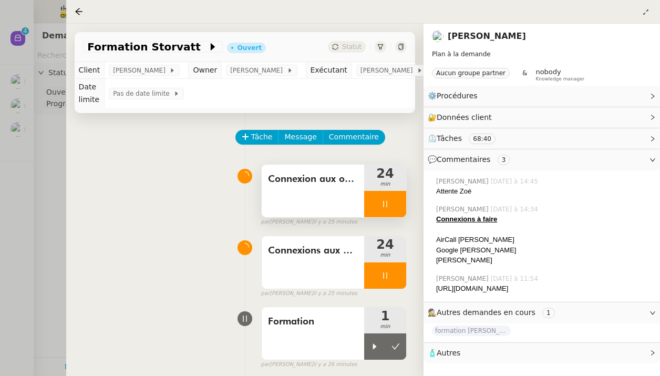
click at [372, 202] on div at bounding box center [385, 204] width 42 height 26
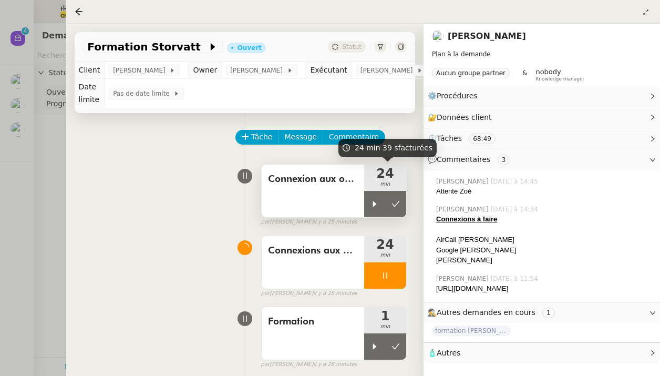
click at [401, 182] on span "min" at bounding box center [385, 184] width 42 height 9
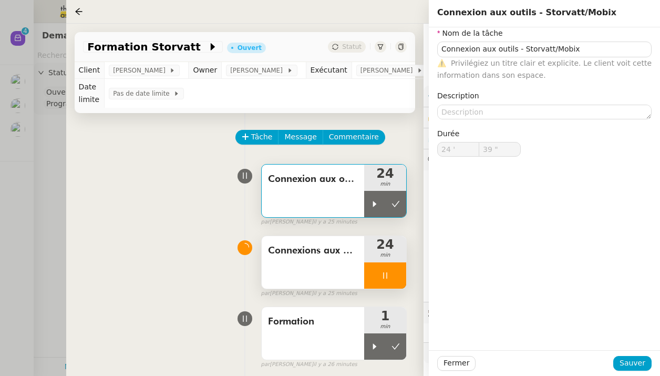
drag, startPoint x: 400, startPoint y: 197, endPoint x: 372, endPoint y: 263, distance: 71.2
click at [400, 197] on button at bounding box center [395, 204] width 21 height 26
type input "Connexion aux outils - Storvatt/Mobix"
type input "24 '"
type input "39 ""
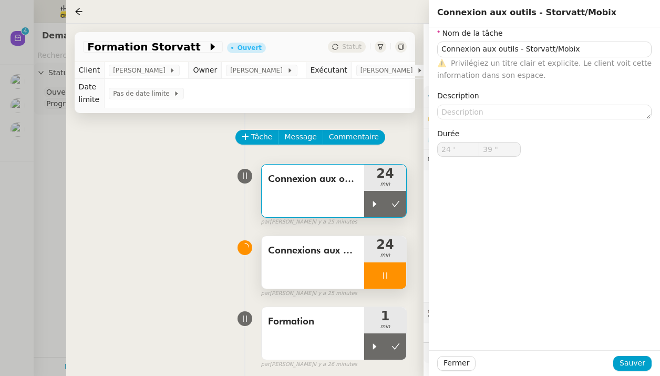
type input "Connexion aux outils - Storvatt/Mobix"
type input "24 '"
type input "39 ""
click at [371, 277] on div at bounding box center [385, 275] width 42 height 26
type input "Connexion aux outils - Storvatt/Mobix"
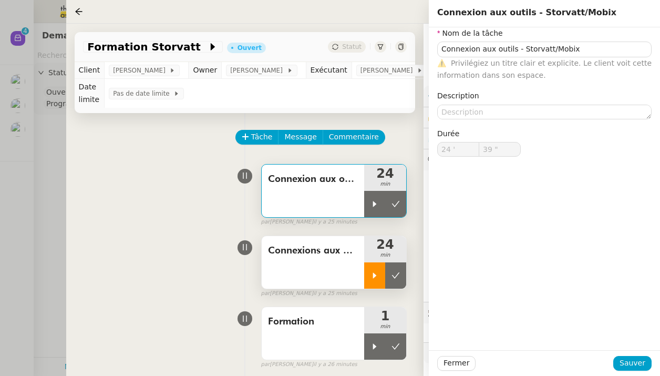
type input "24 '"
type input "39 ""
type input "Connexion aux outils - Storvatt/Mobix"
type input "24 '"
type input "39 ""
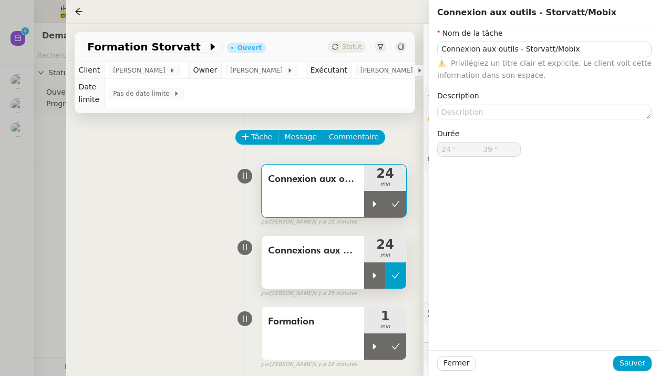
click at [395, 274] on icon at bounding box center [396, 275] width 8 height 8
type input "Connexion aux outils - Storvatt/Mobix"
type input "24 '"
type input "39 ""
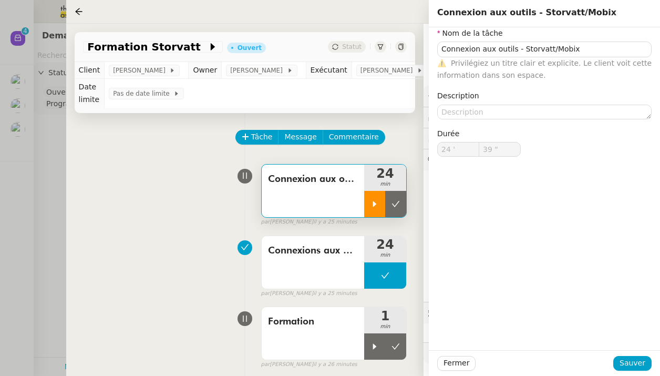
type input "Connexion aux outils - Storvatt/Mobix"
type input "24 '"
type input "39 ""
type input "Connexion aux outils - Storvatt/Mobix"
type input "24 '"
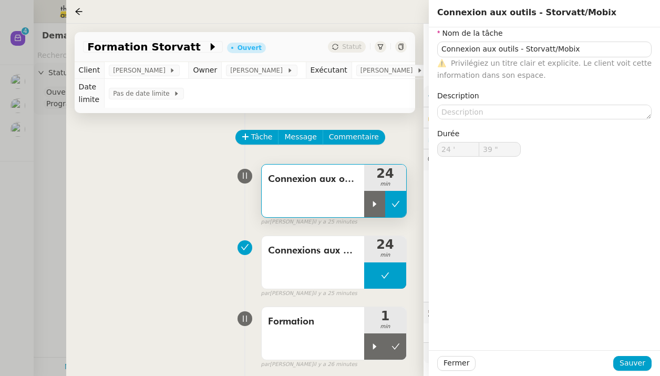
type input "39 ""
click at [395, 207] on icon at bounding box center [396, 204] width 8 height 6
type input "Connexion aux outils - Storvatt/Mobix"
type input "24 '"
type input "39 ""
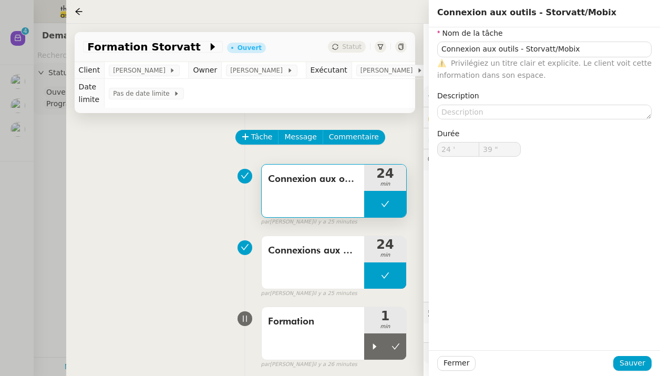
type input "Connexion aux outils - Storvatt/Mobix"
type input "24 '"
type input "39 ""
type input "Connexion aux outils - Storvatt/Mobix"
type input "24 '"
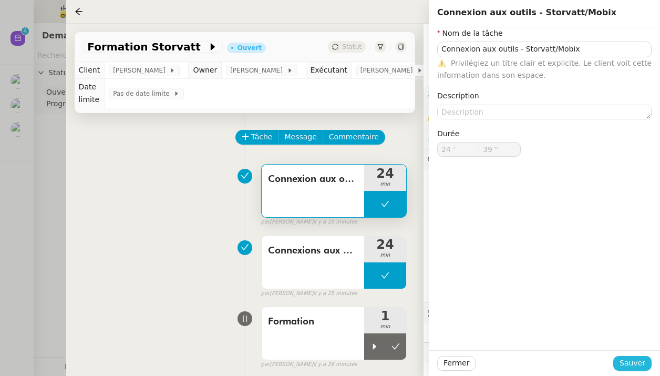
type input "39 ""
click at [627, 371] on div "Fermer Sauver" at bounding box center [544, 363] width 231 height 26
type input "Connexion aux outils - Storvatt/Mobix"
type input "24 '"
type input "39 ""
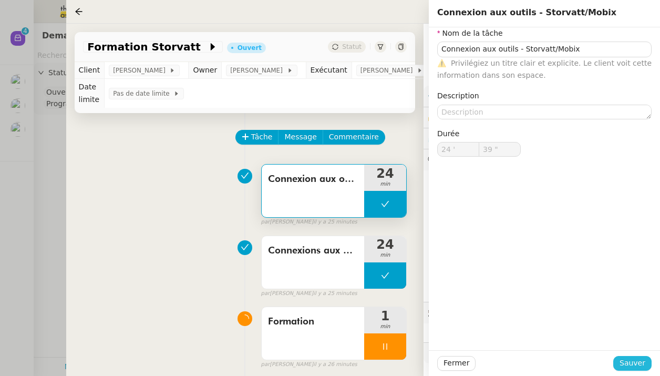
click at [629, 365] on span "Sauver" at bounding box center [633, 363] width 26 height 12
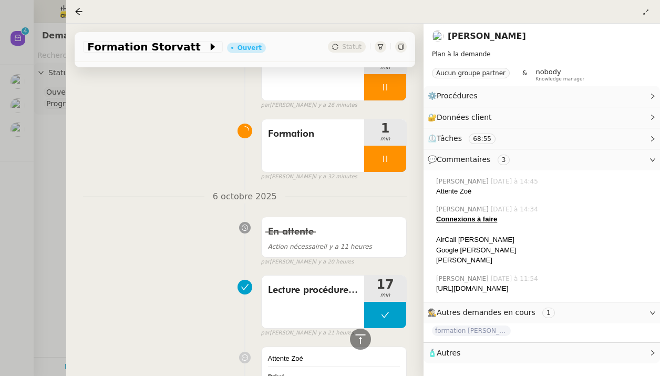
scroll to position [252, 0]
